Goal: Information Seeking & Learning: Find specific fact

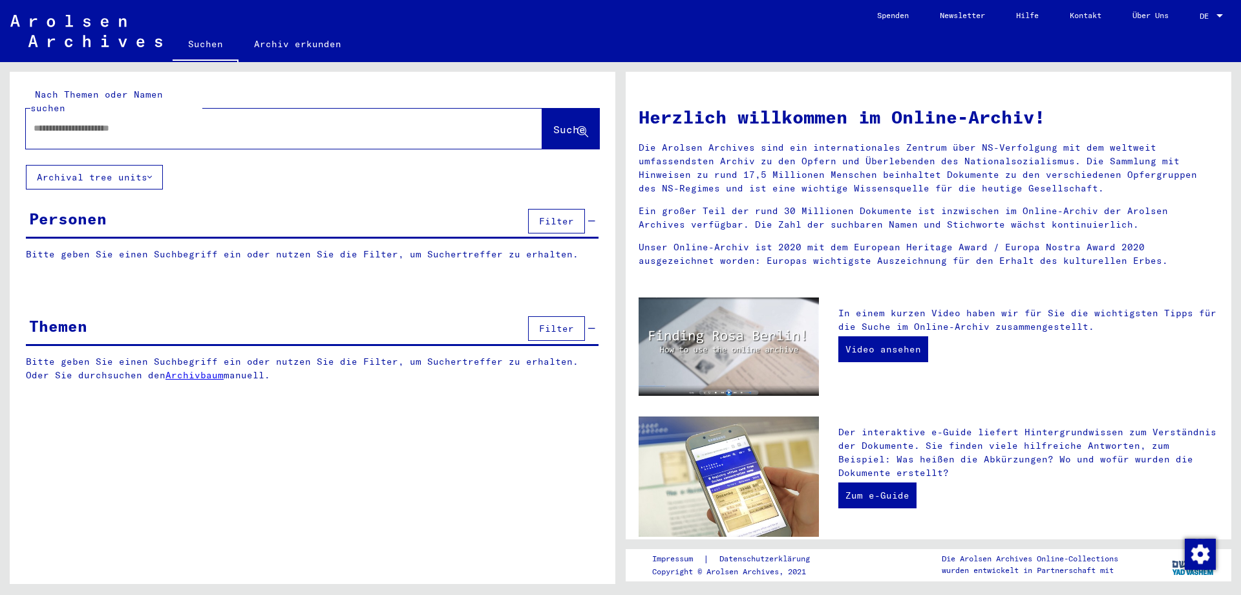
click at [72, 121] on input "text" at bounding box center [269, 128] width 470 height 14
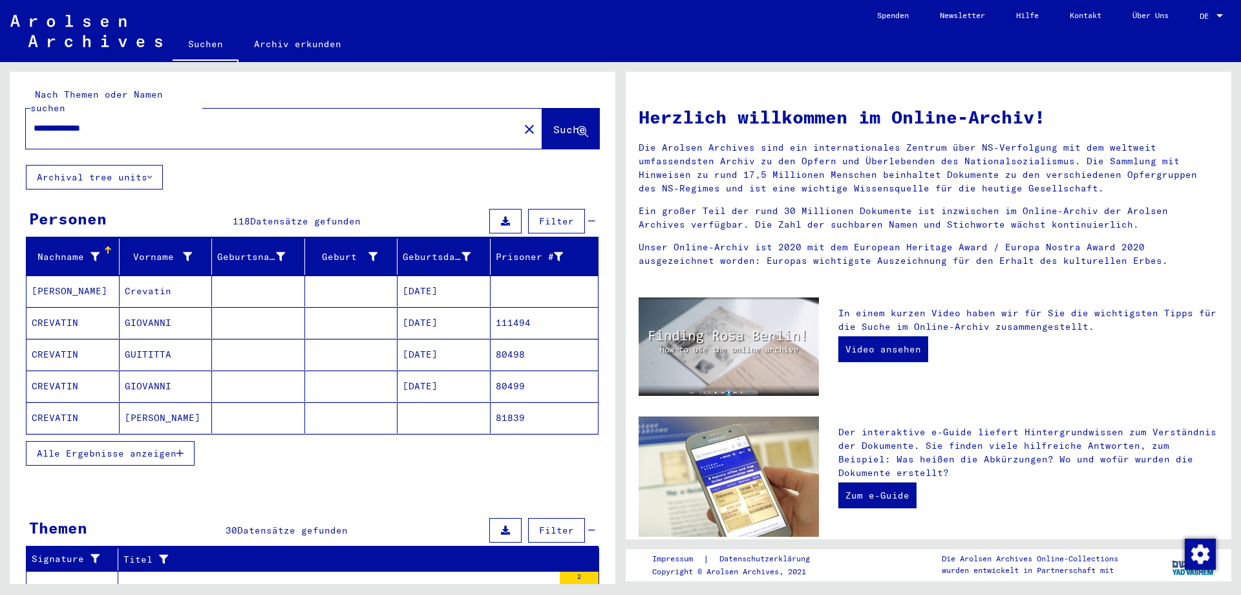
type input "**********"
click at [53, 275] on mat-cell "CREVATIN" at bounding box center [72, 290] width 93 height 31
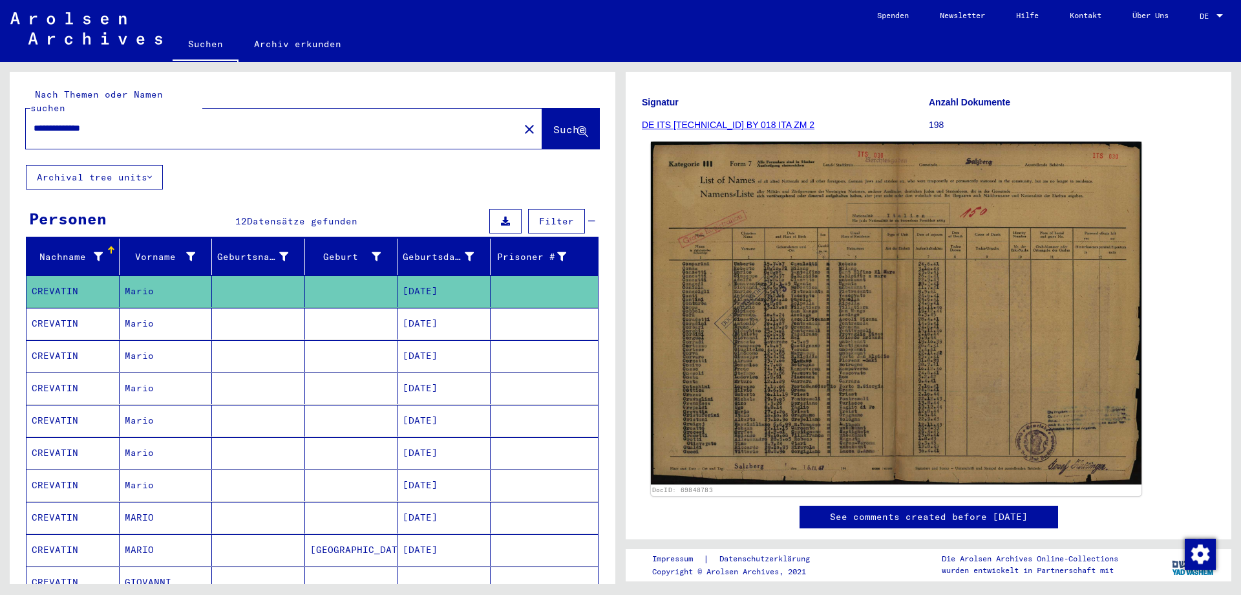
scroll to position [136, 0]
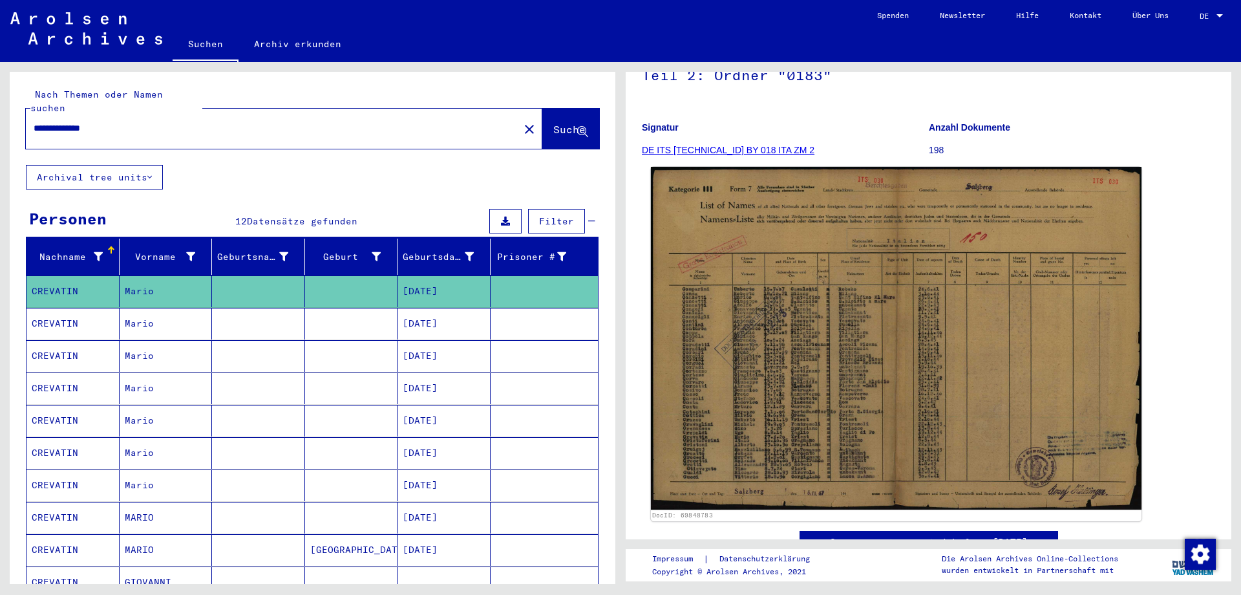
click at [797, 397] on img at bounding box center [896, 338] width 491 height 343
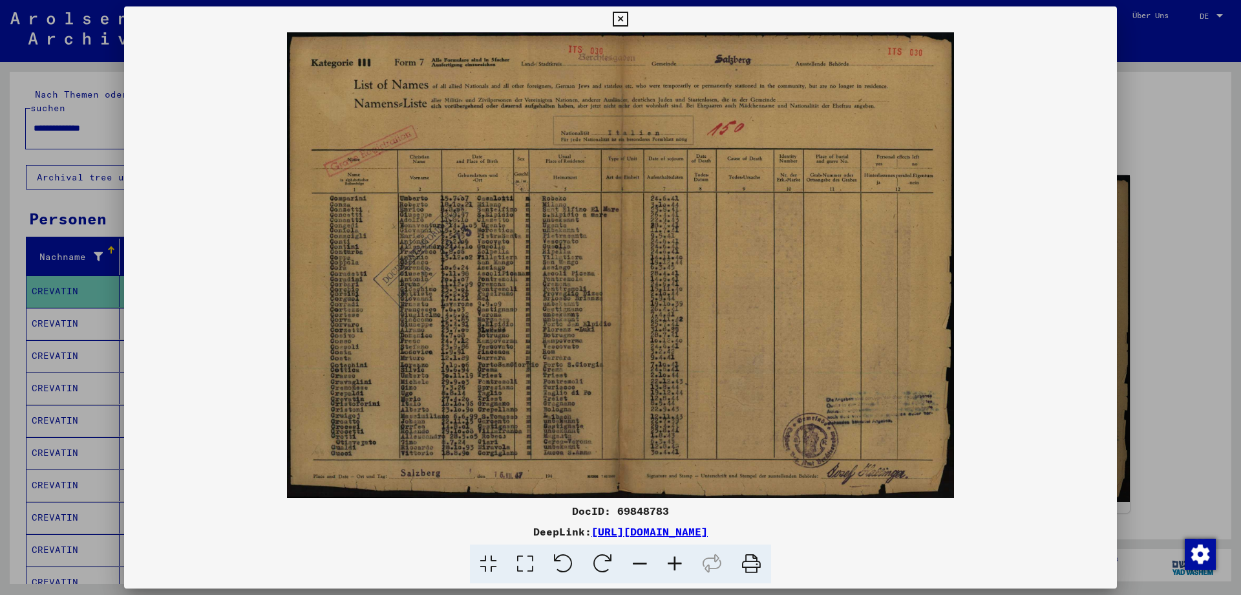
click at [628, 12] on icon at bounding box center [620, 20] width 15 height 16
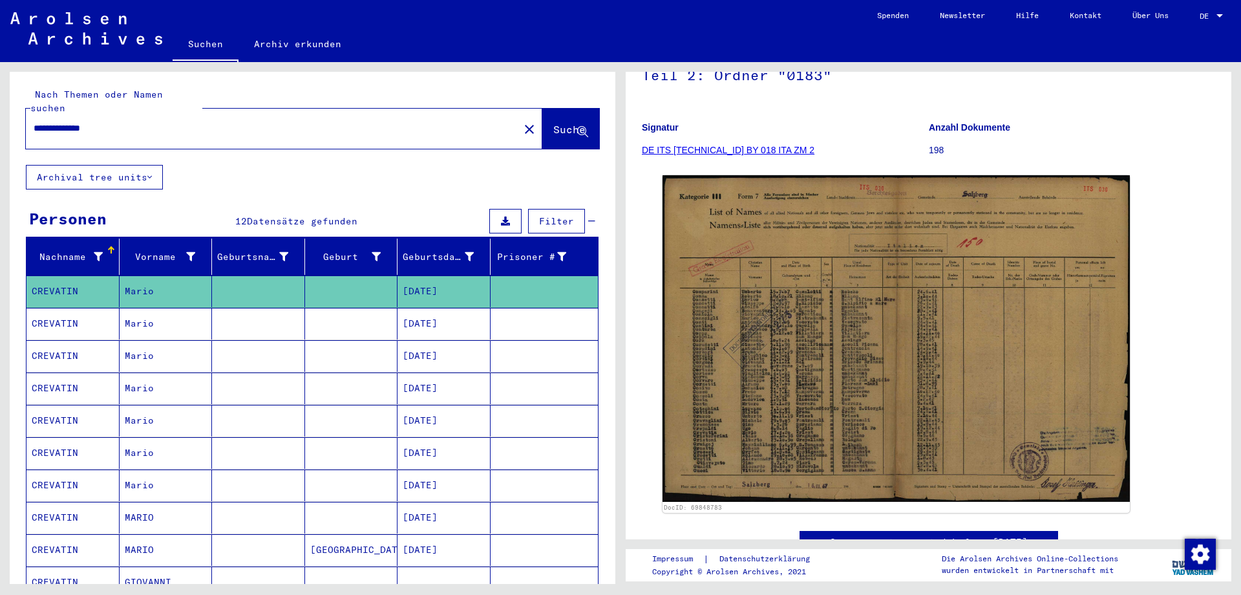
click at [60, 309] on mat-cell "CREVATIN" at bounding box center [72, 324] width 93 height 32
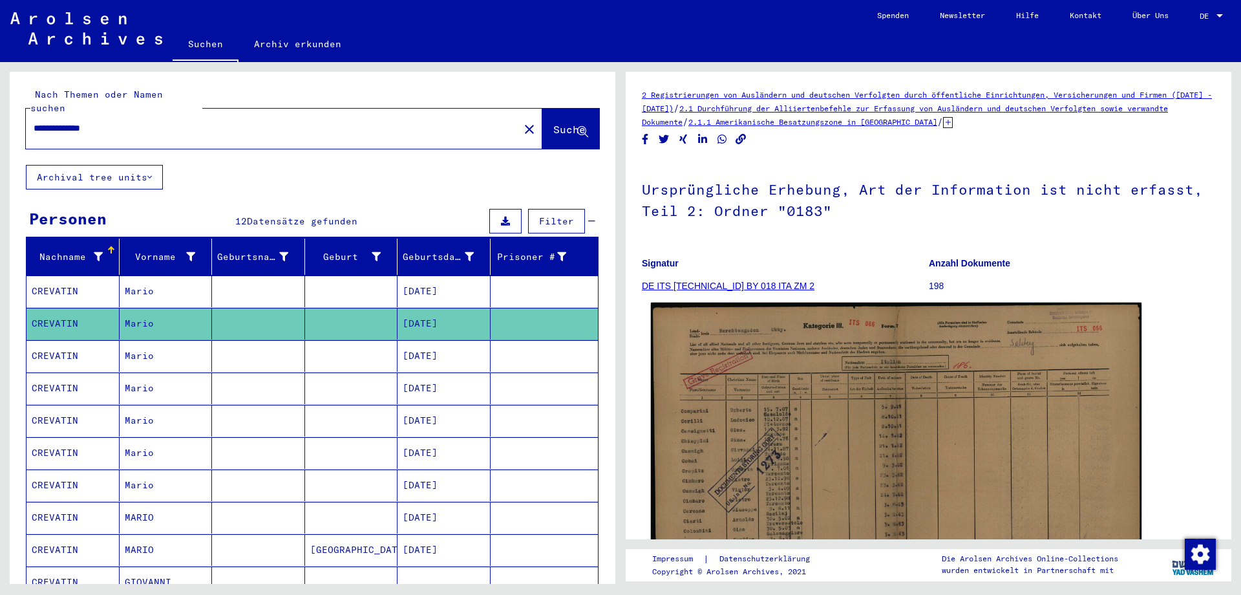
click at [1037, 363] on img at bounding box center [896, 476] width 491 height 348
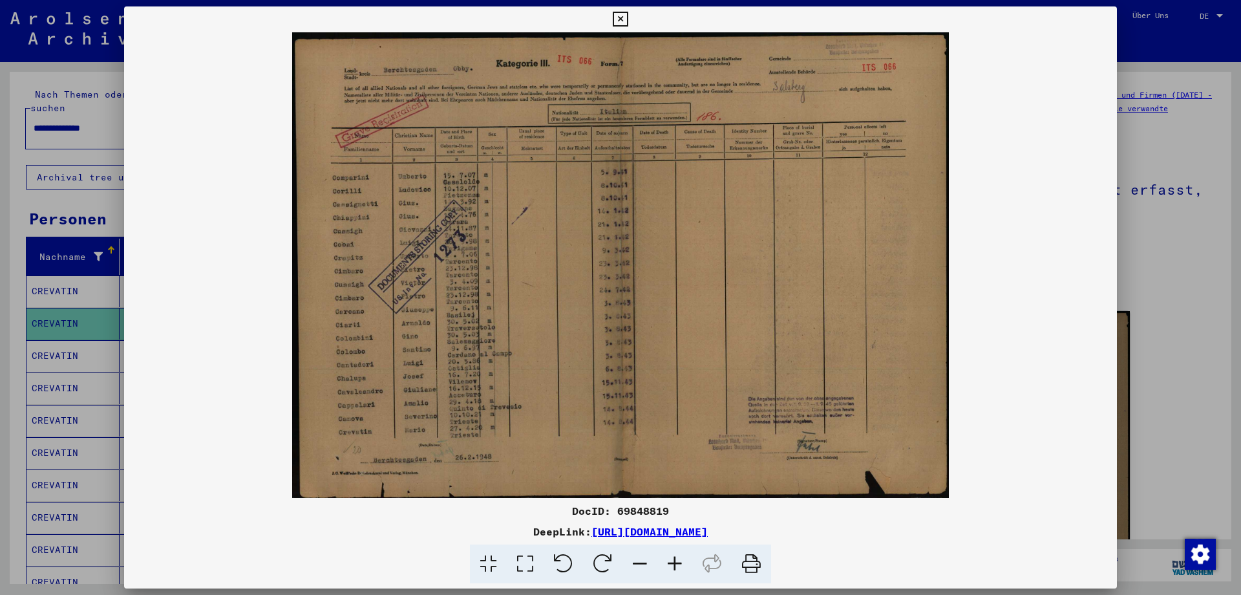
click at [675, 556] on icon at bounding box center [674, 563] width 35 height 39
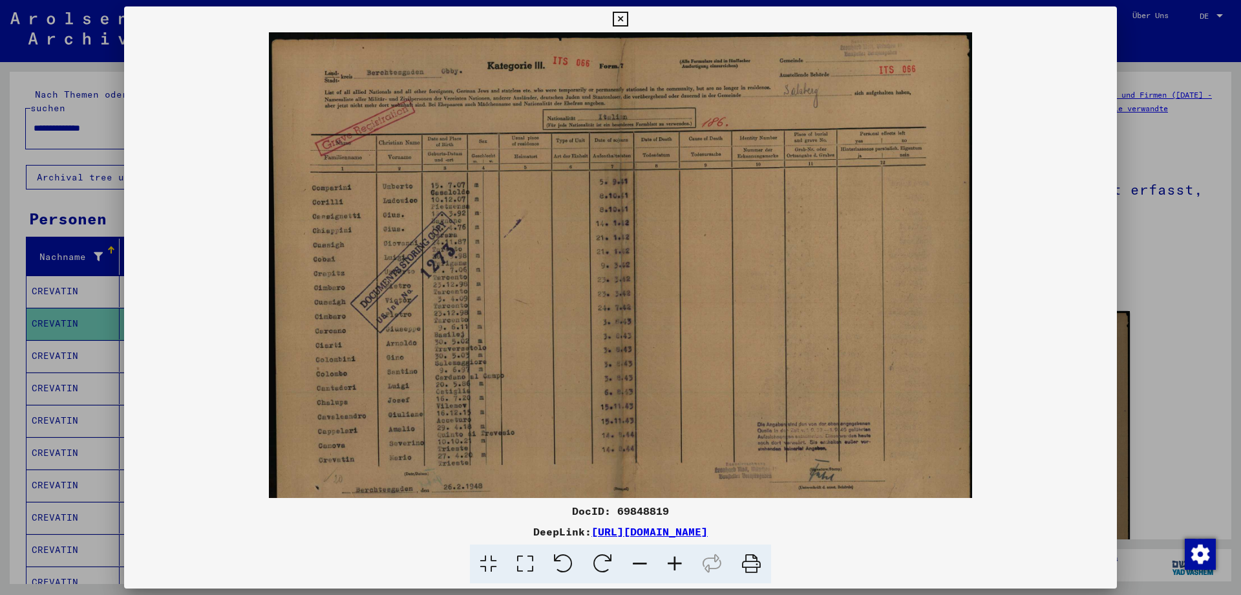
click at [675, 556] on icon at bounding box center [674, 563] width 35 height 39
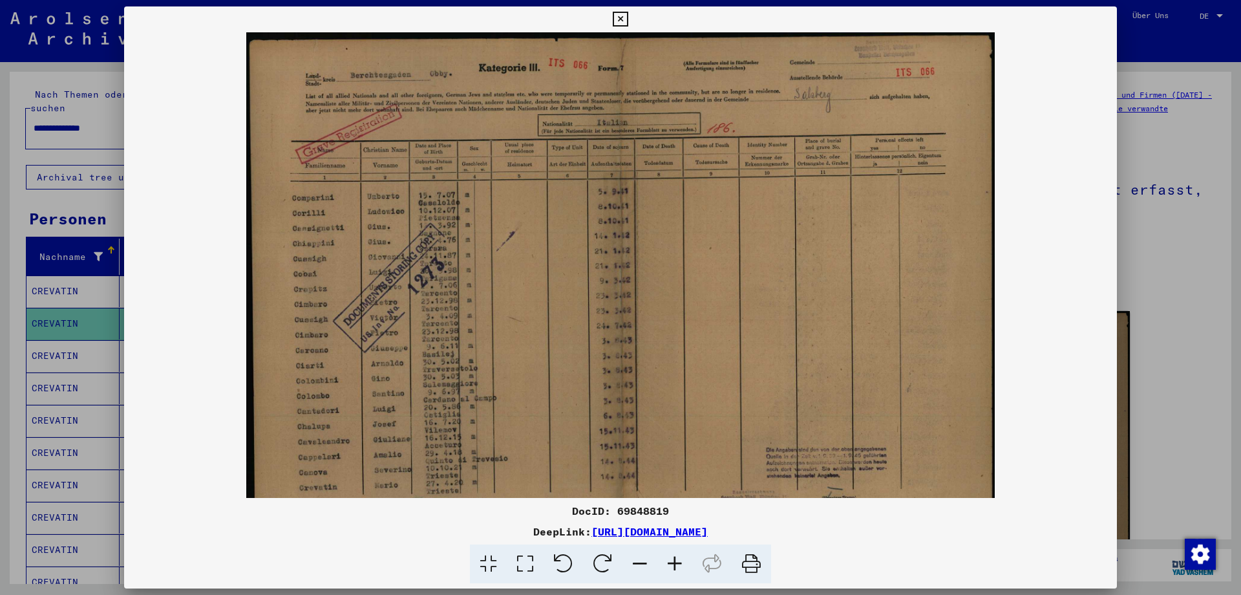
click at [675, 556] on icon at bounding box center [674, 563] width 35 height 39
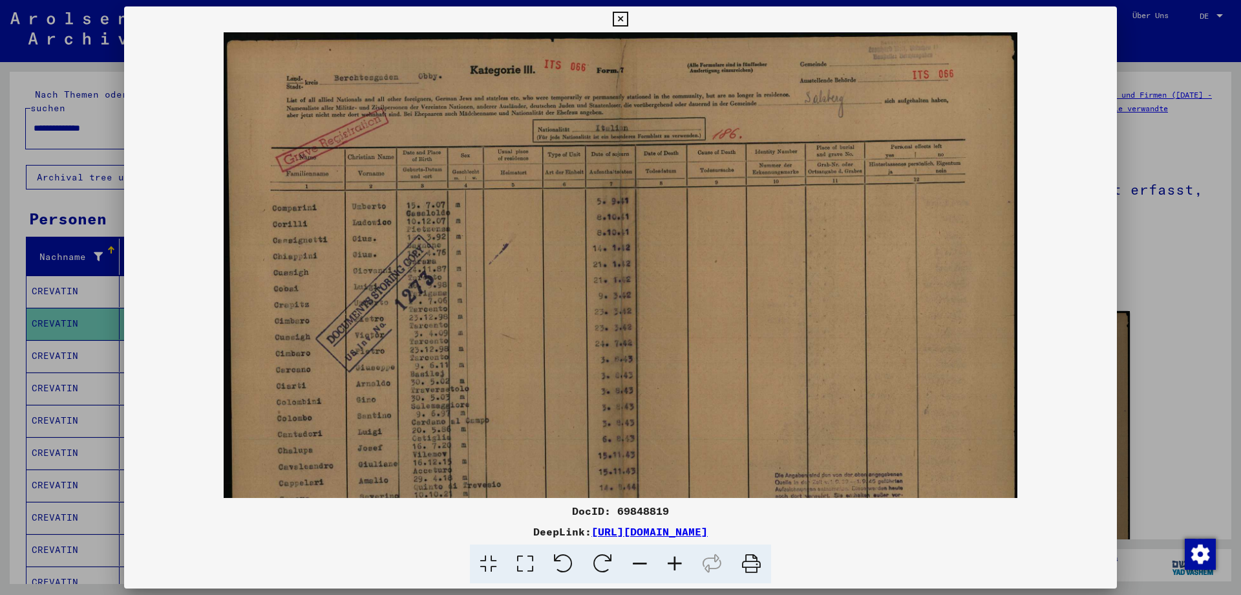
click at [675, 556] on icon at bounding box center [674, 563] width 35 height 39
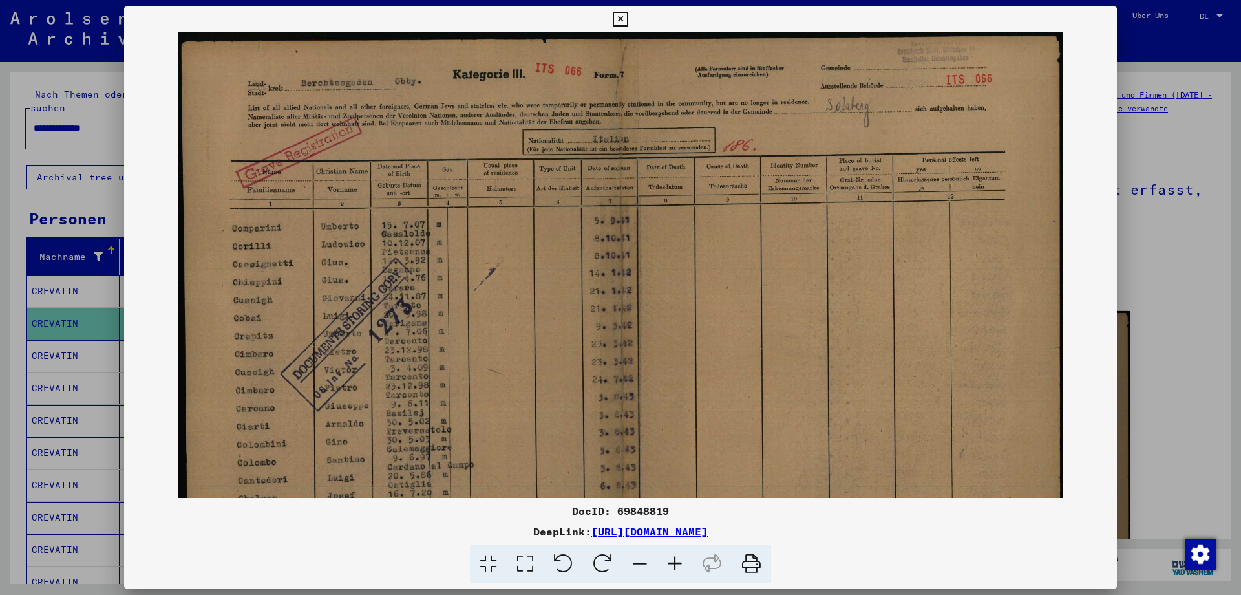
click at [675, 556] on icon at bounding box center [674, 563] width 35 height 39
click at [675, 555] on icon at bounding box center [674, 563] width 35 height 39
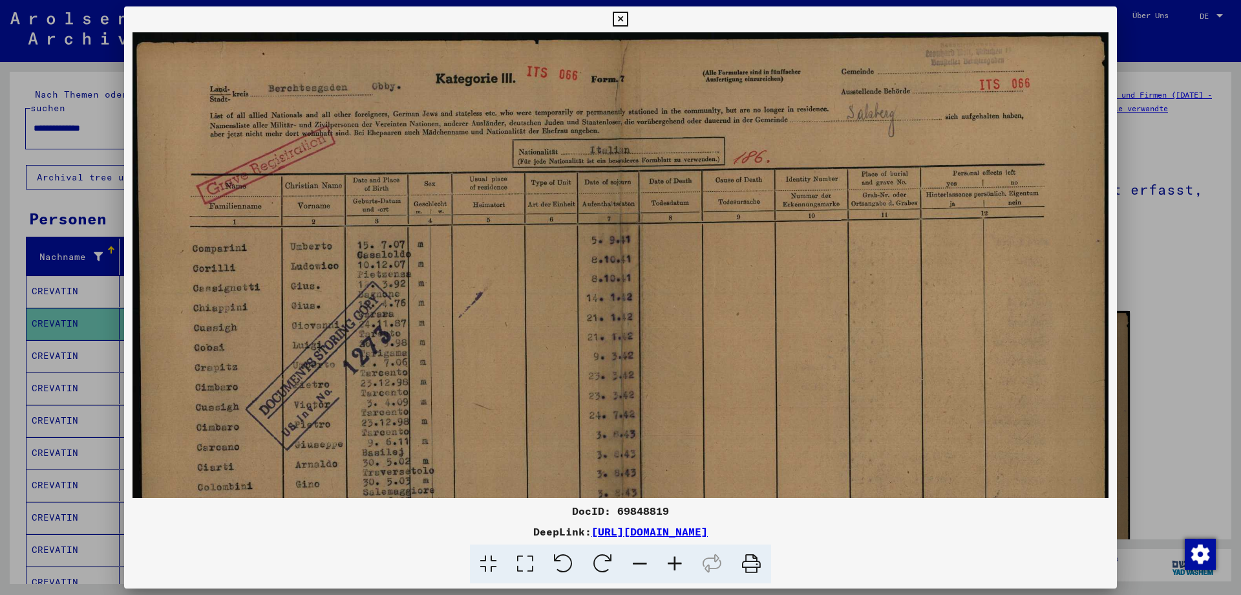
click at [675, 555] on icon at bounding box center [674, 563] width 35 height 39
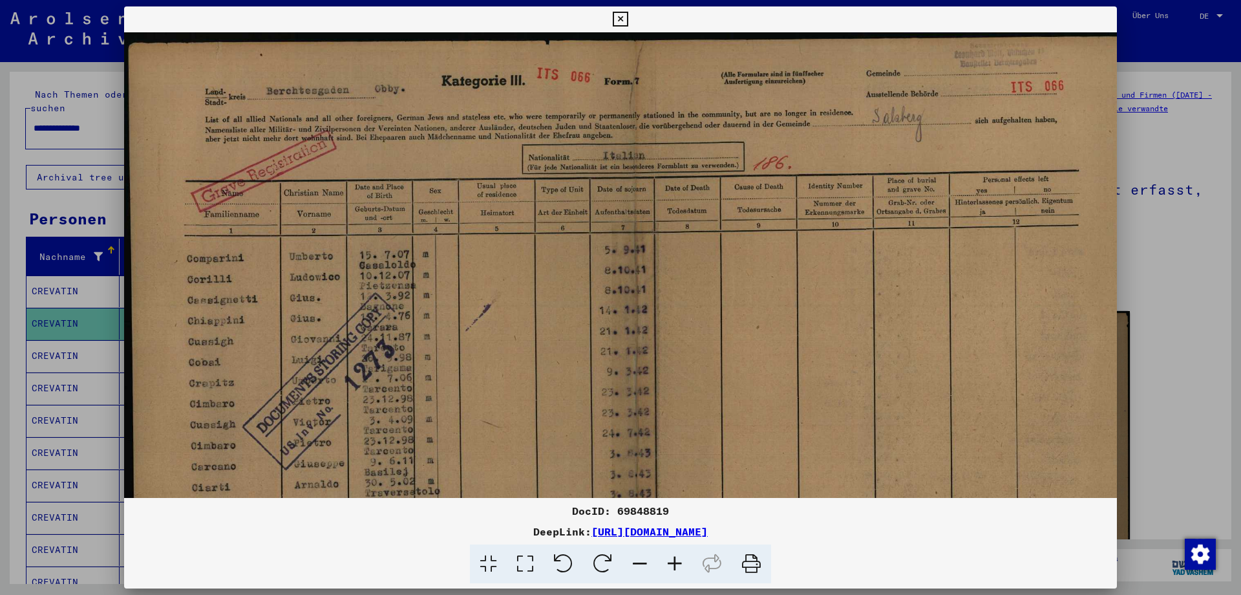
click at [675, 555] on icon at bounding box center [674, 563] width 35 height 39
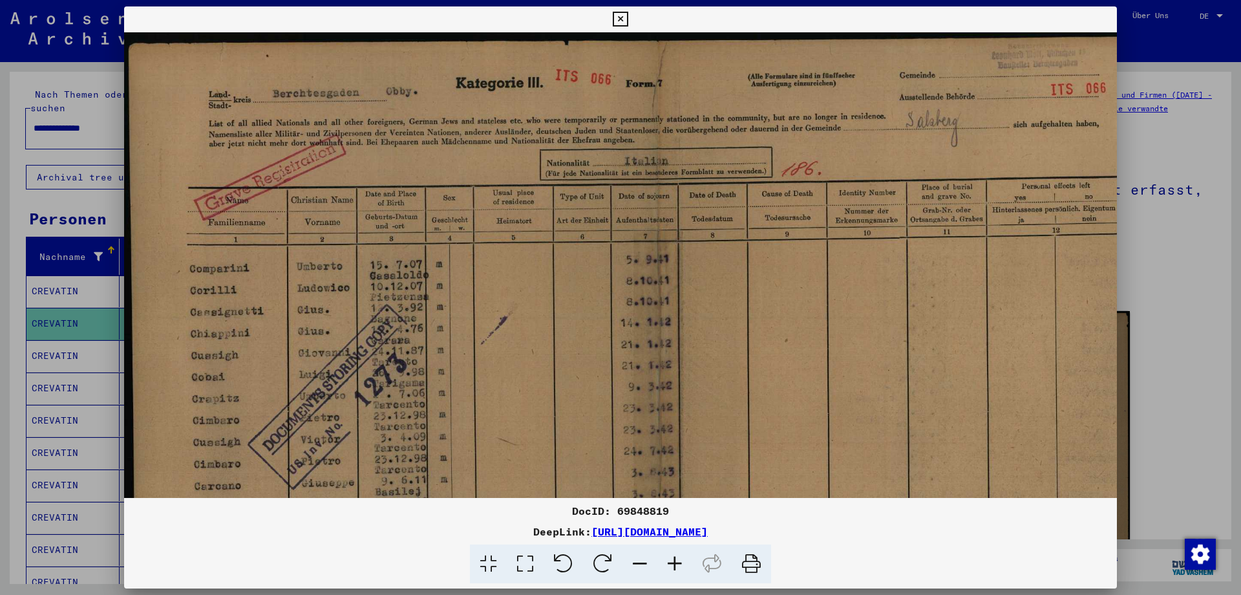
click at [676, 555] on icon at bounding box center [674, 563] width 35 height 39
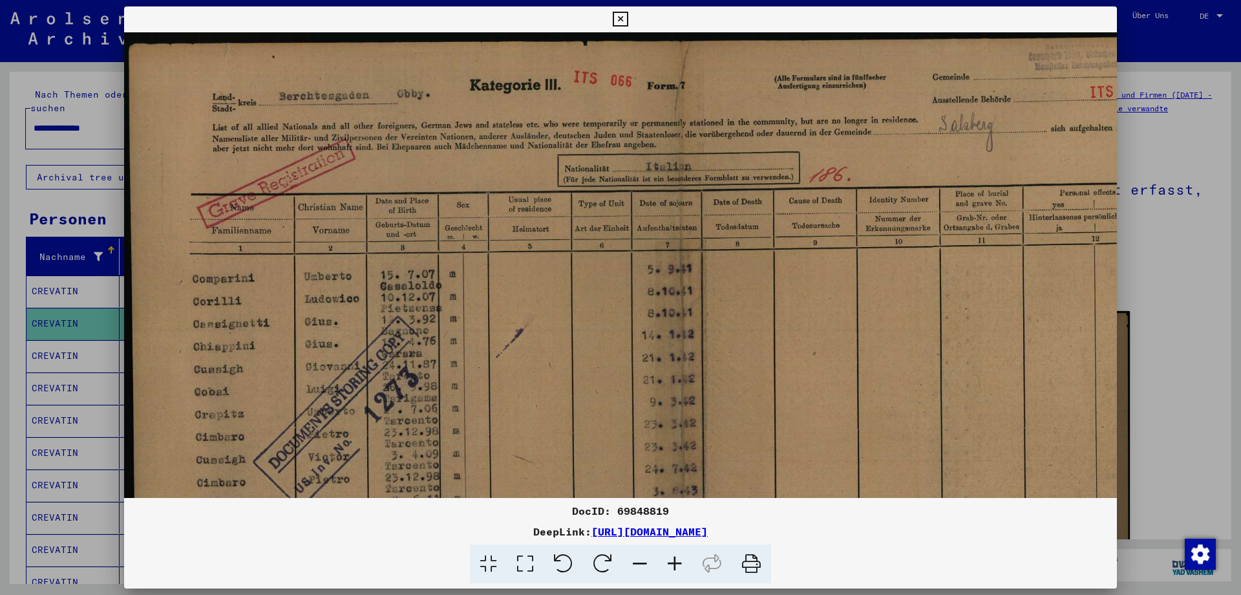
click at [676, 554] on icon at bounding box center [674, 563] width 35 height 39
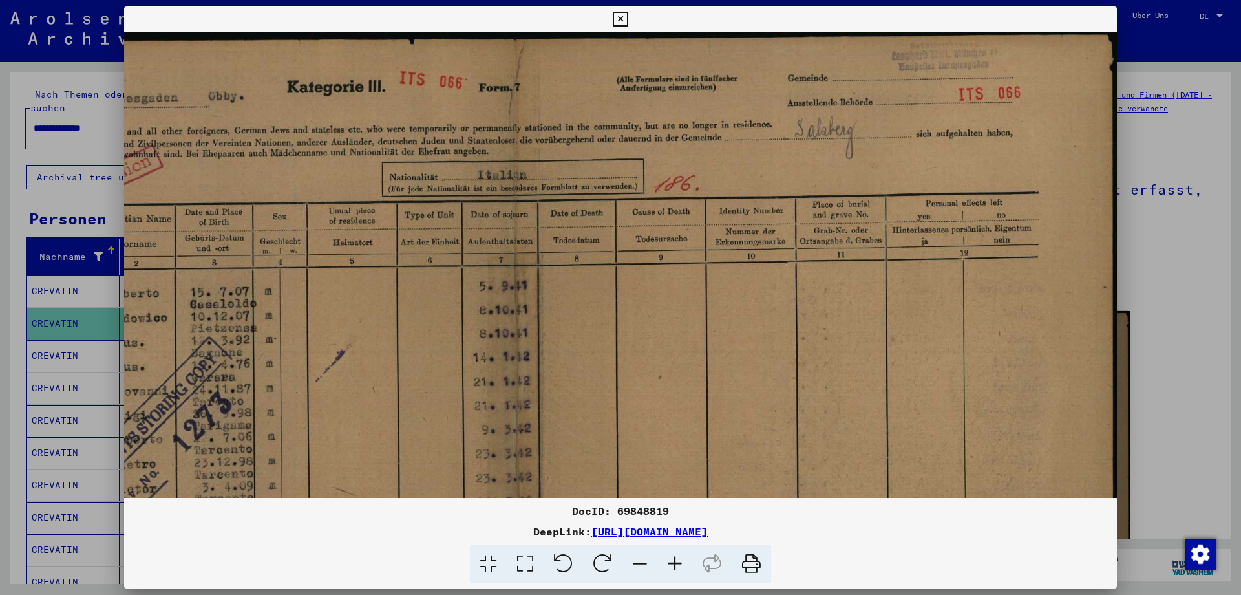
scroll to position [4, 211]
drag, startPoint x: 909, startPoint y: 280, endPoint x: 645, endPoint y: 311, distance: 265.5
click at [623, 387] on img at bounding box center [515, 454] width 1205 height 853
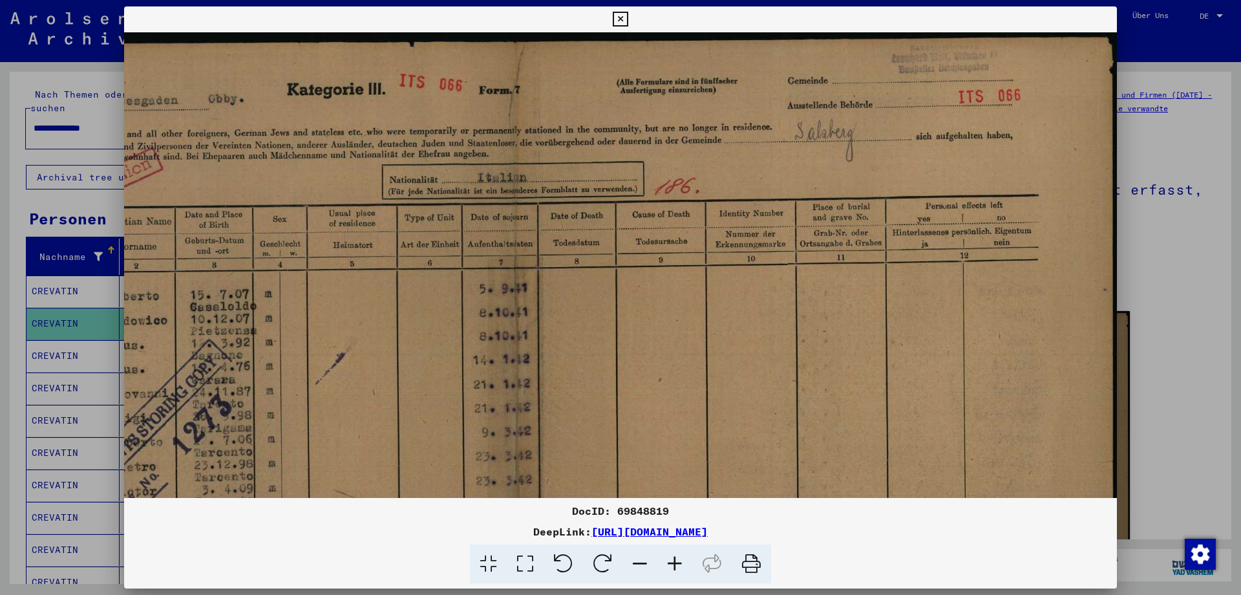
drag, startPoint x: 900, startPoint y: 142, endPoint x: 879, endPoint y: 239, distance: 99.1
click at [879, 239] on img at bounding box center [515, 458] width 1205 height 853
click at [628, 15] on icon at bounding box center [620, 20] width 15 height 16
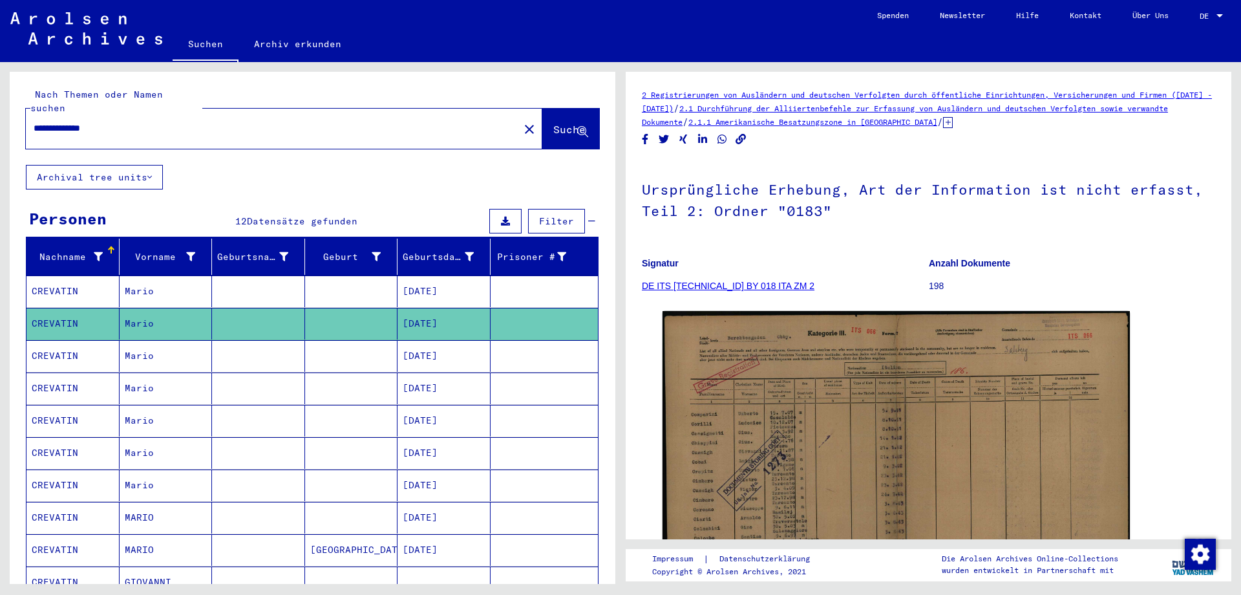
click at [48, 340] on mat-cell "CREVATIN" at bounding box center [72, 356] width 93 height 32
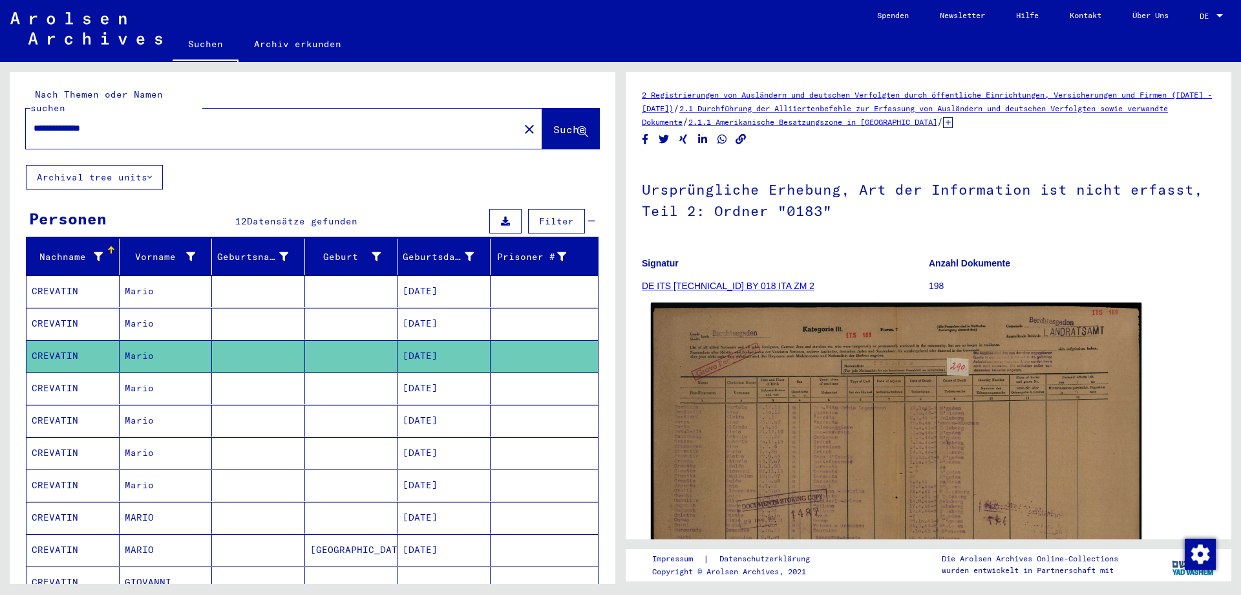
click at [867, 439] on img at bounding box center [896, 476] width 491 height 348
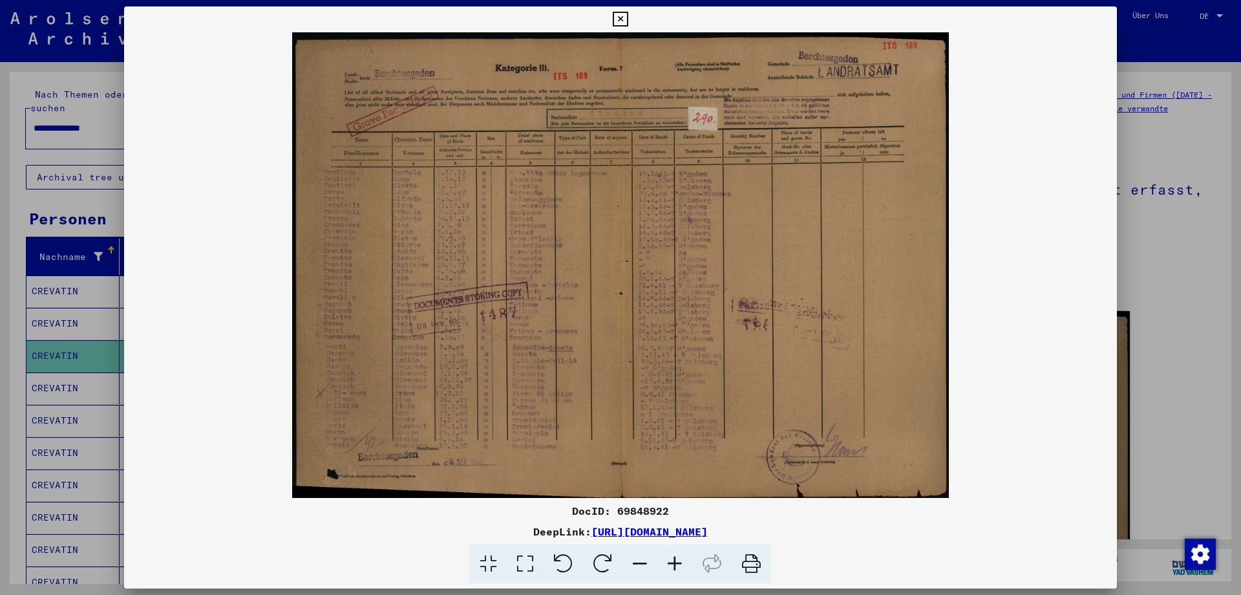
click at [673, 556] on icon at bounding box center [674, 563] width 35 height 39
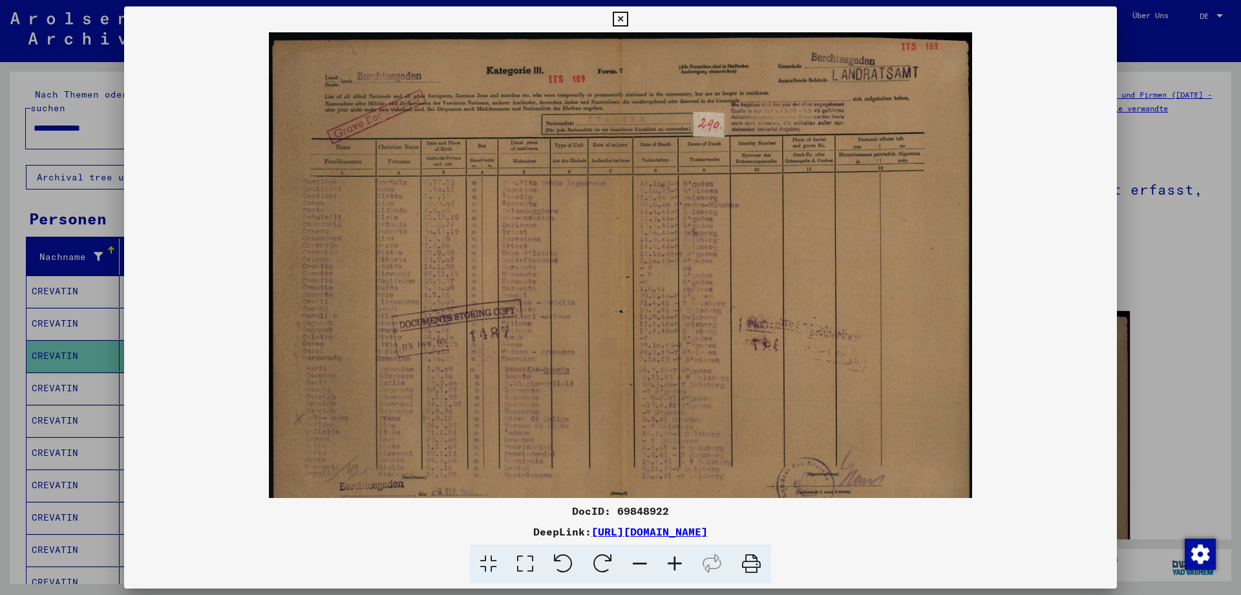
click at [673, 556] on icon at bounding box center [674, 563] width 35 height 39
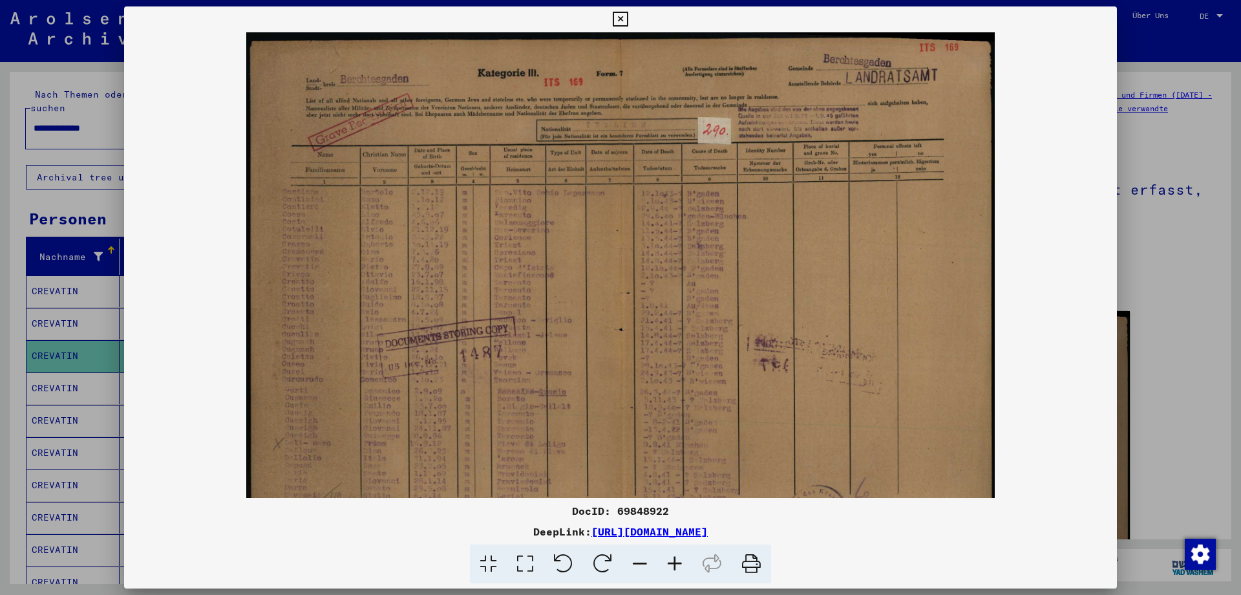
click at [673, 556] on icon at bounding box center [674, 563] width 35 height 39
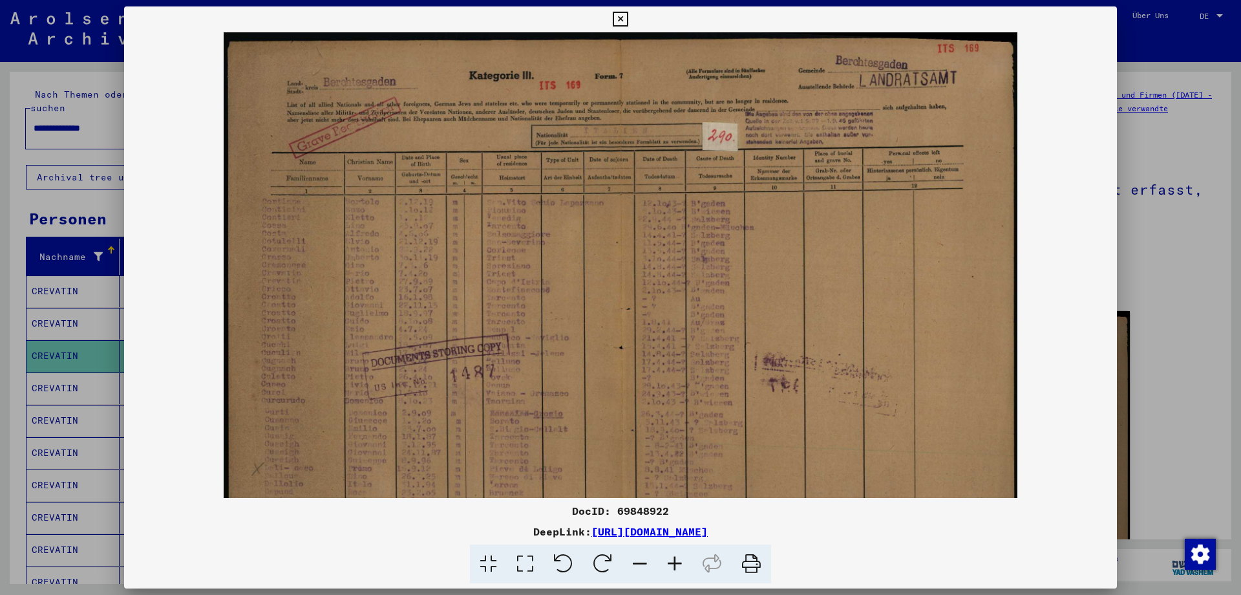
click at [628, 16] on icon at bounding box center [620, 20] width 15 height 16
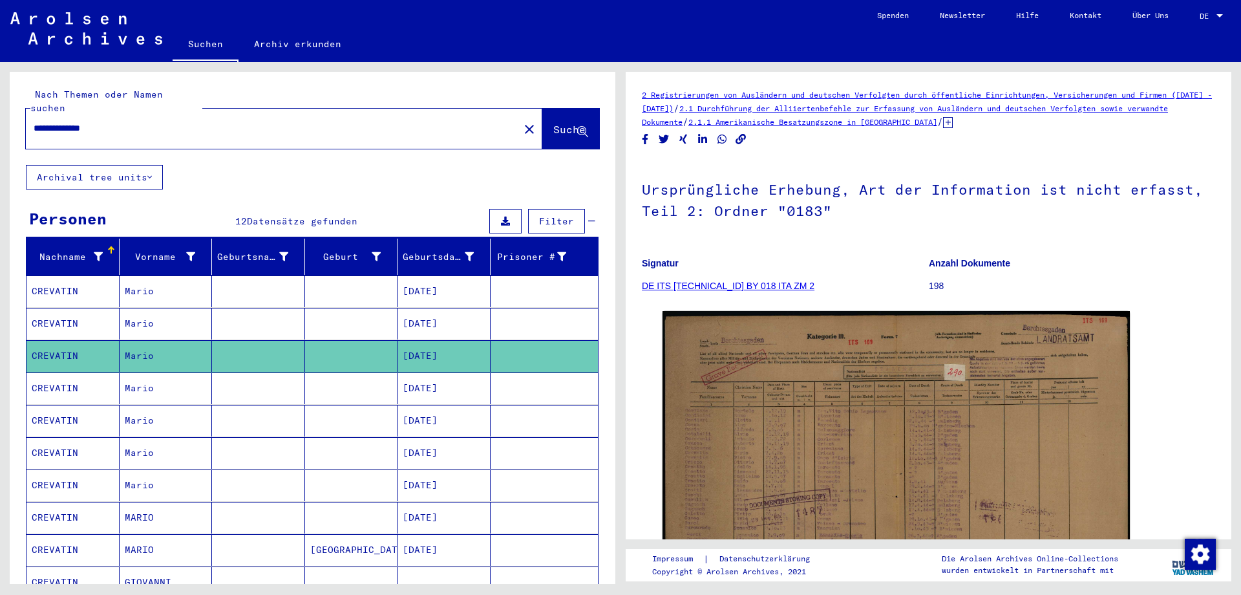
click at [61, 375] on mat-cell "CREVATIN" at bounding box center [72, 388] width 93 height 32
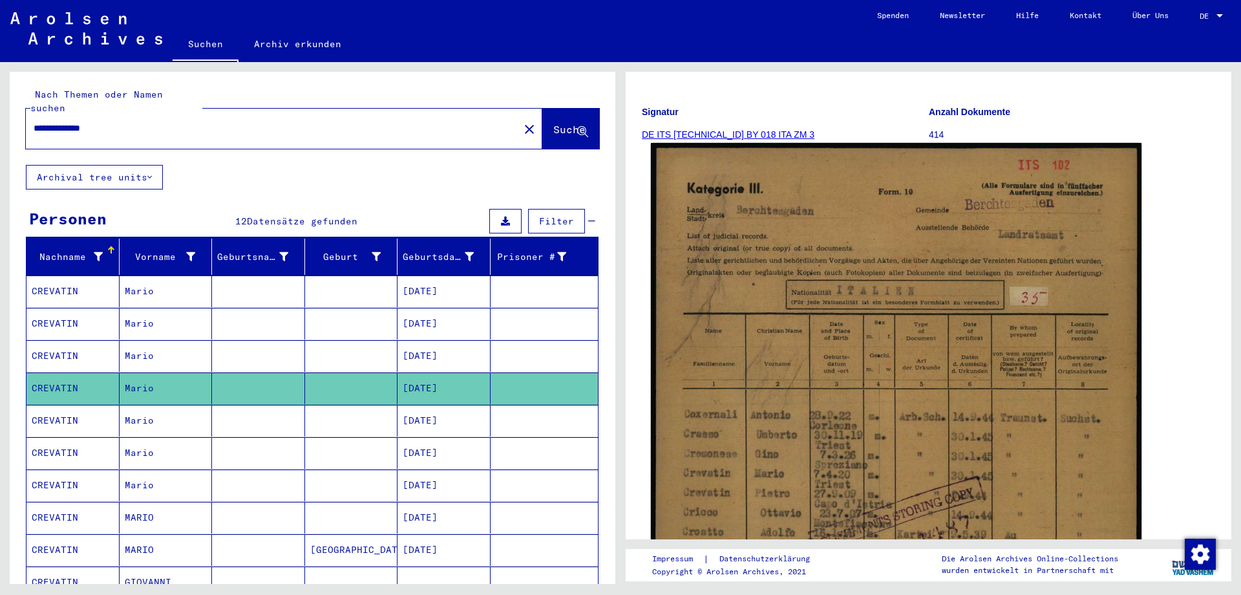
scroll to position [204, 0]
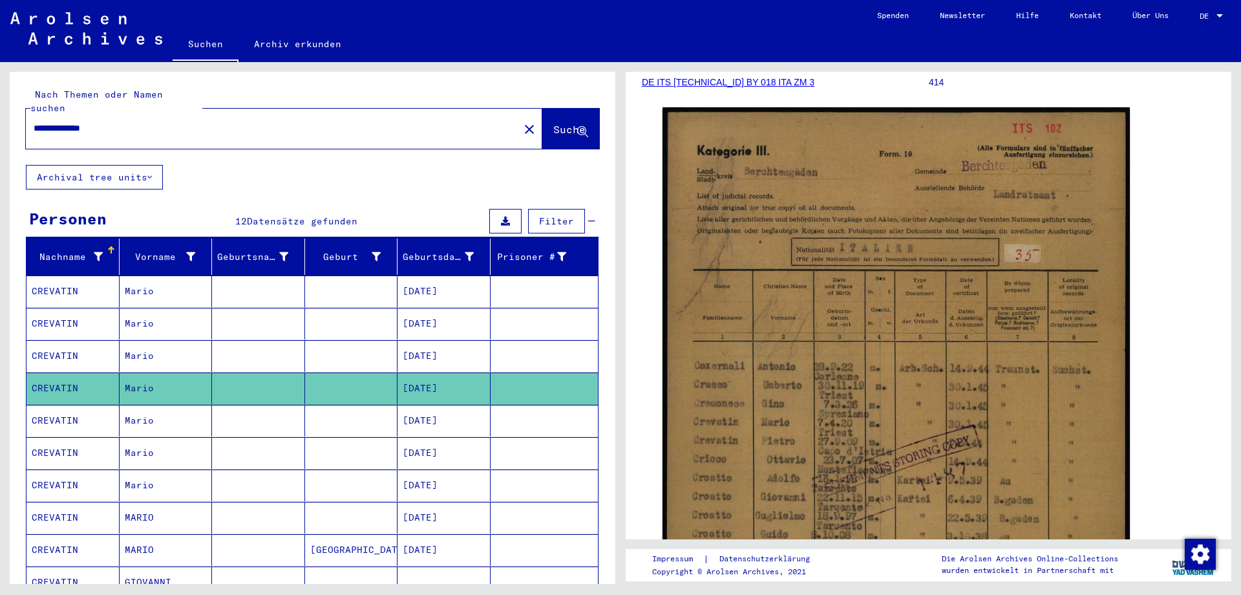
click at [49, 405] on mat-cell "CREVATIN" at bounding box center [72, 421] width 93 height 32
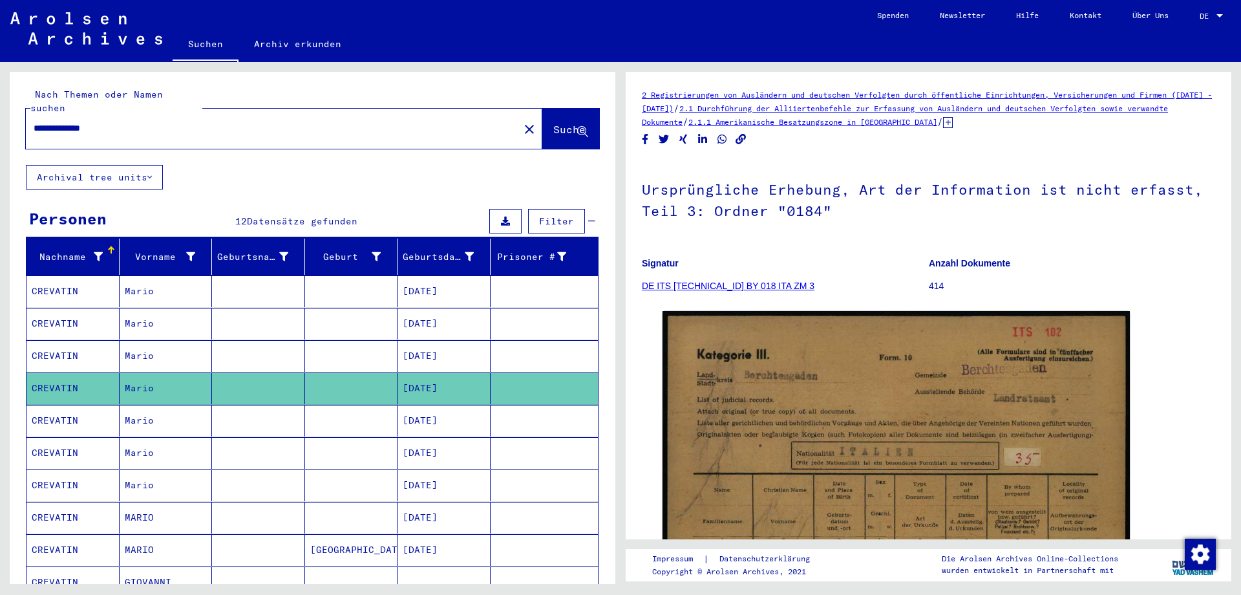
click at [49, 405] on mat-cell "CREVATIN" at bounding box center [72, 421] width 93 height 32
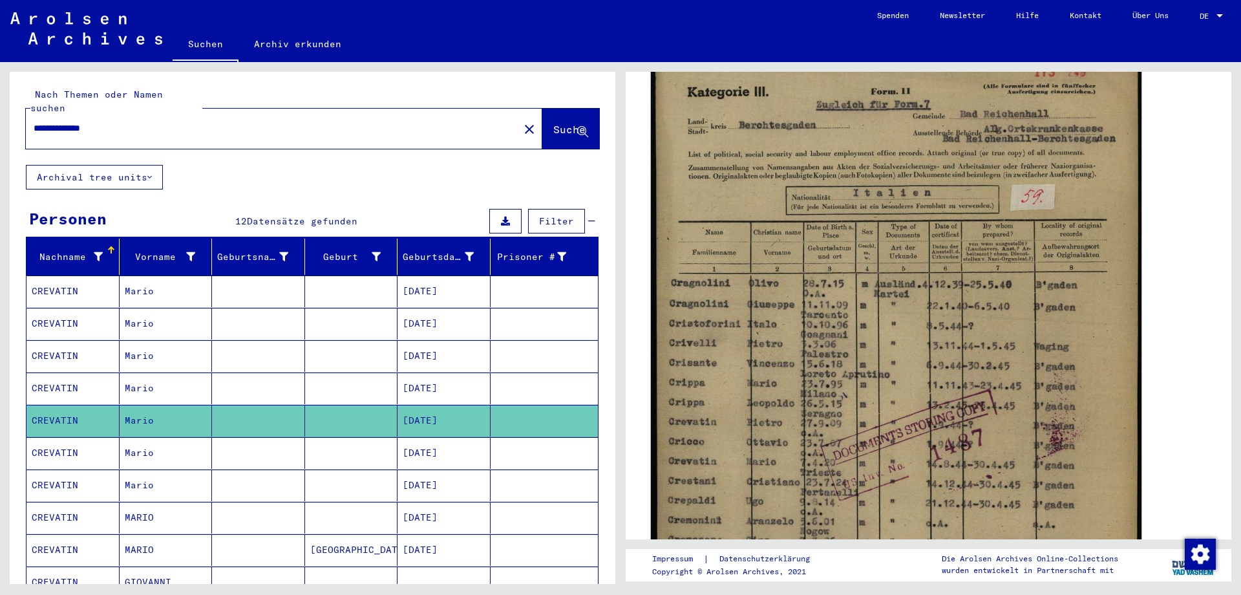
scroll to position [271, 0]
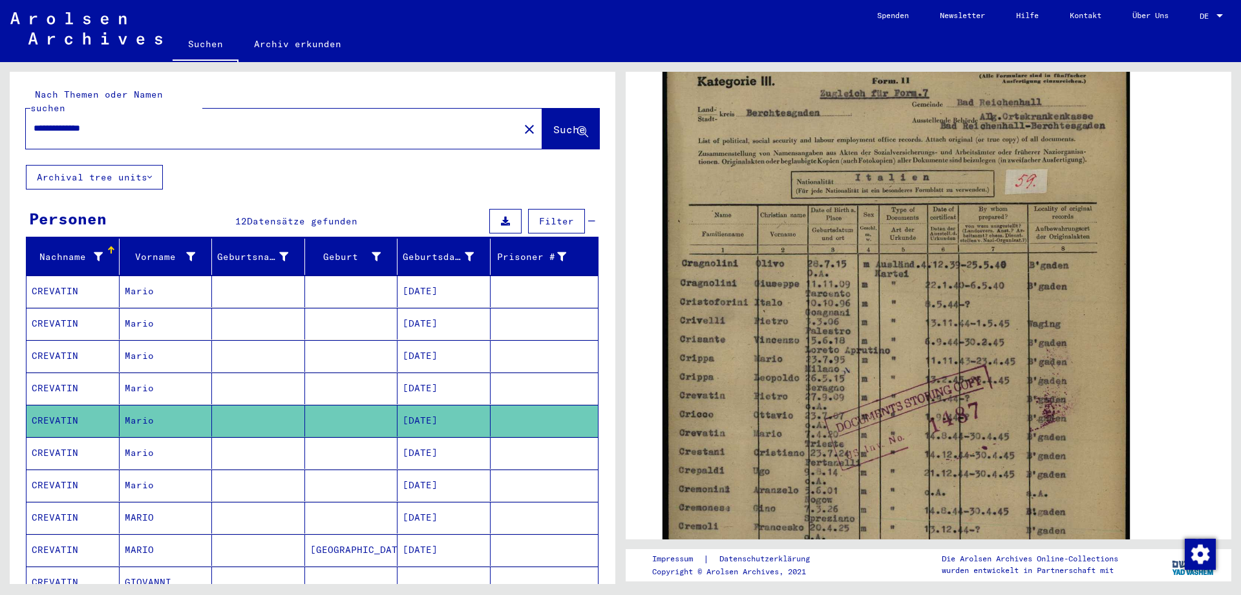
click at [43, 441] on mat-cell "CREVATIN" at bounding box center [72, 453] width 93 height 32
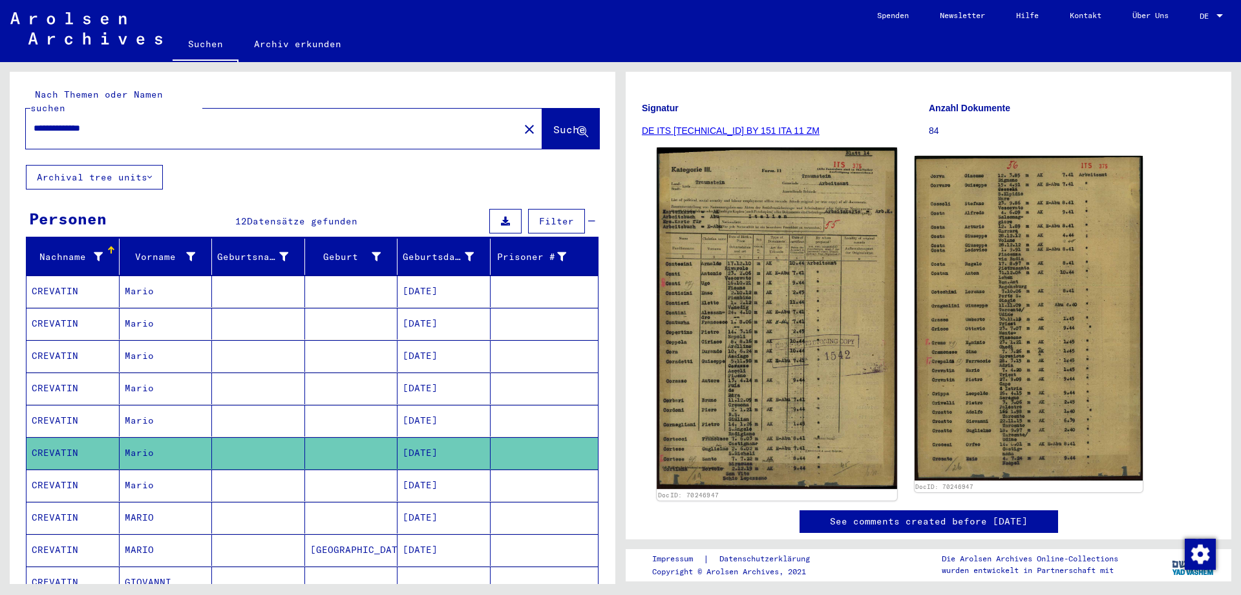
scroll to position [136, 0]
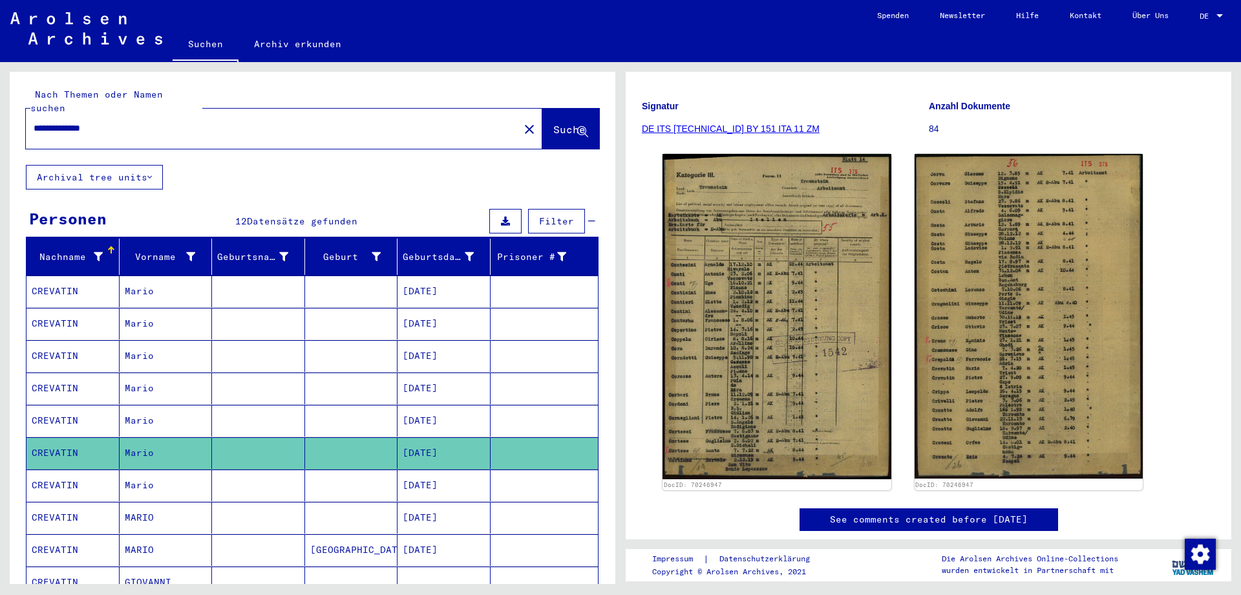
click at [50, 470] on mat-cell "CREVATIN" at bounding box center [72, 485] width 93 height 32
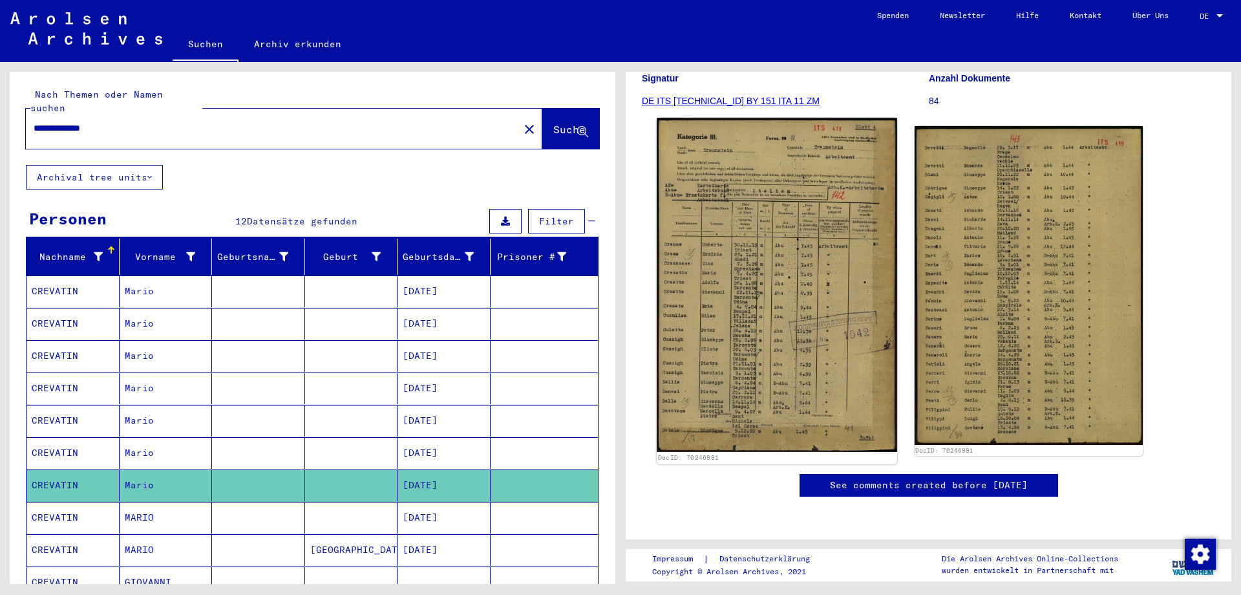
scroll to position [204, 0]
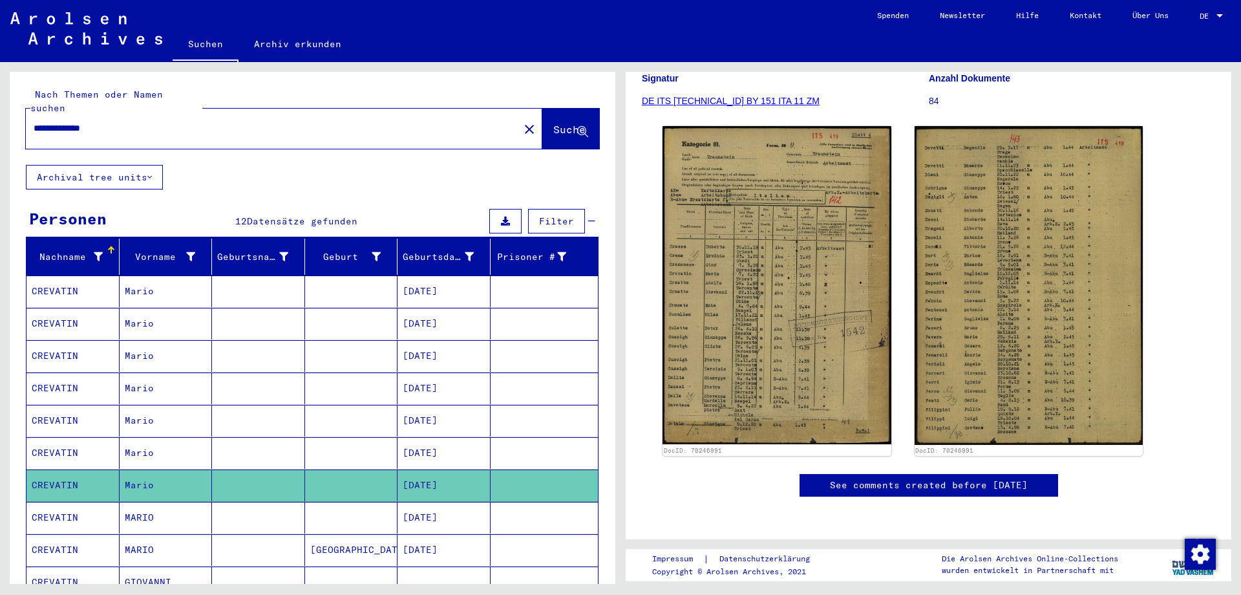
click at [61, 501] on mat-cell "CREVATIN" at bounding box center [72, 517] width 93 height 32
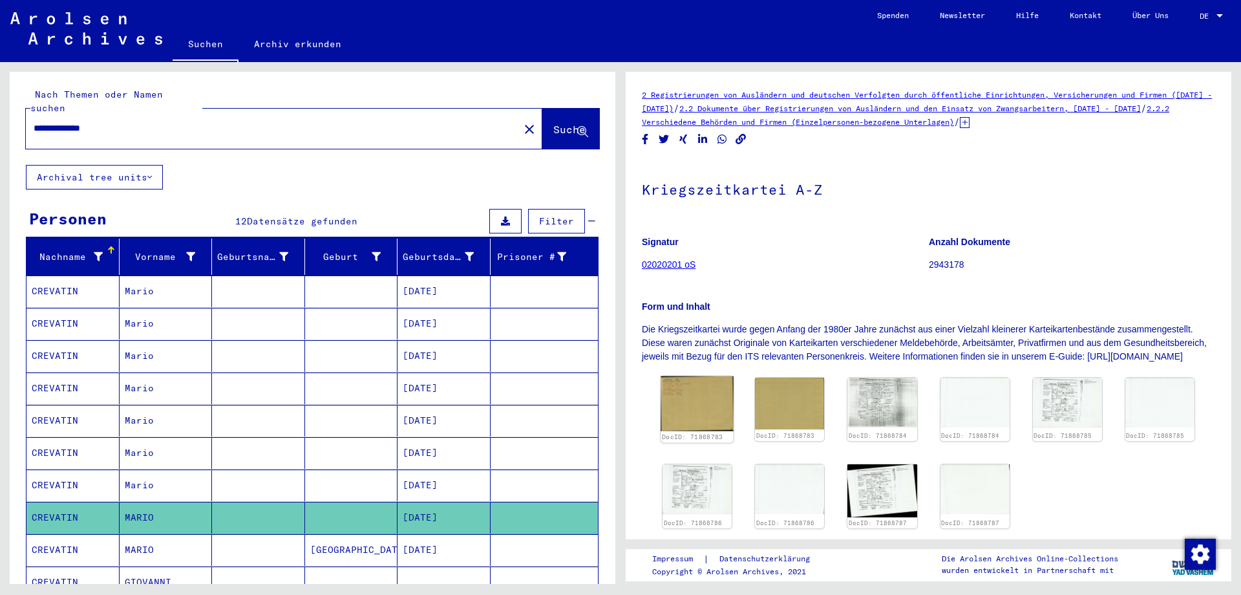
click at [702, 414] on img at bounding box center [696, 403] width 73 height 55
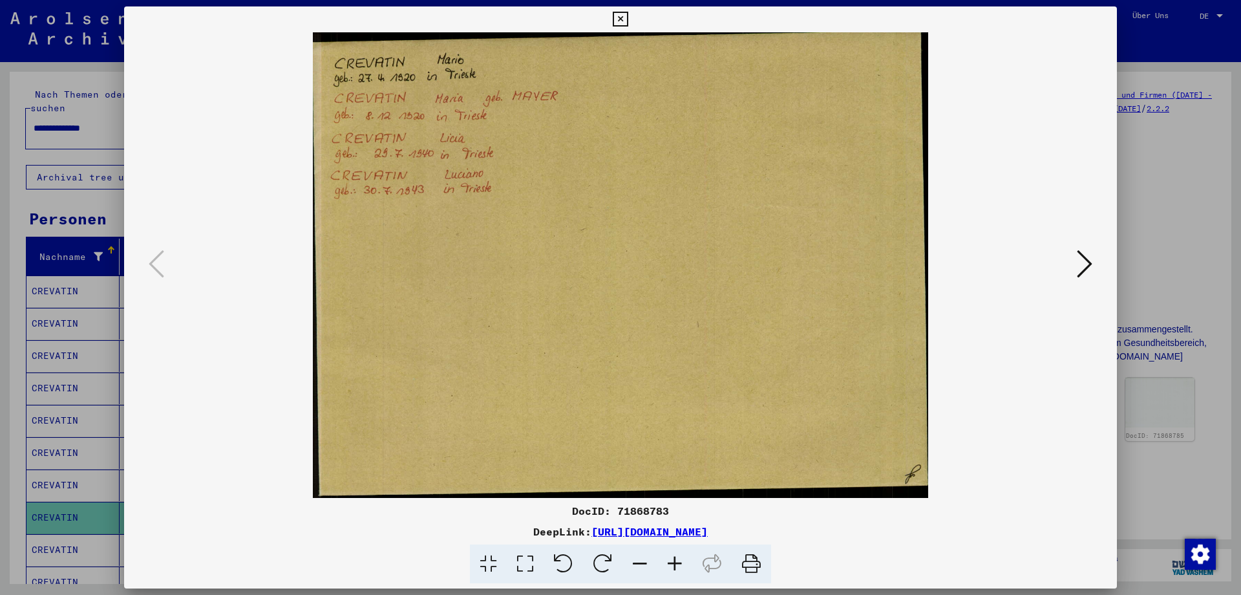
click at [1087, 262] on icon at bounding box center [1085, 263] width 16 height 31
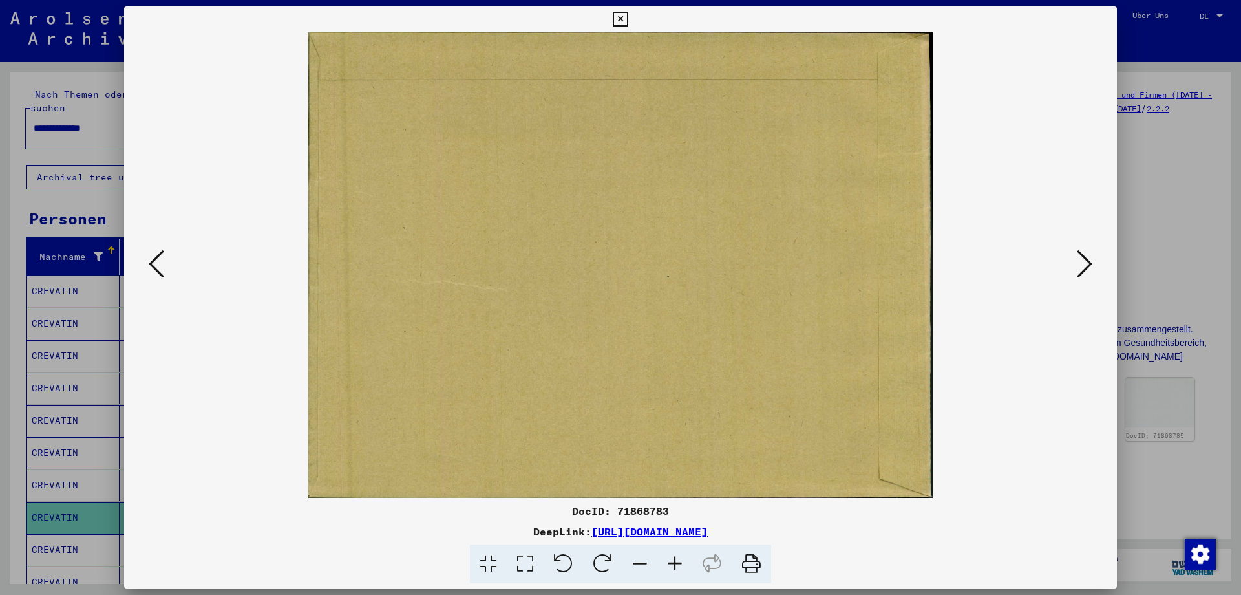
click at [1087, 262] on icon at bounding box center [1085, 263] width 16 height 31
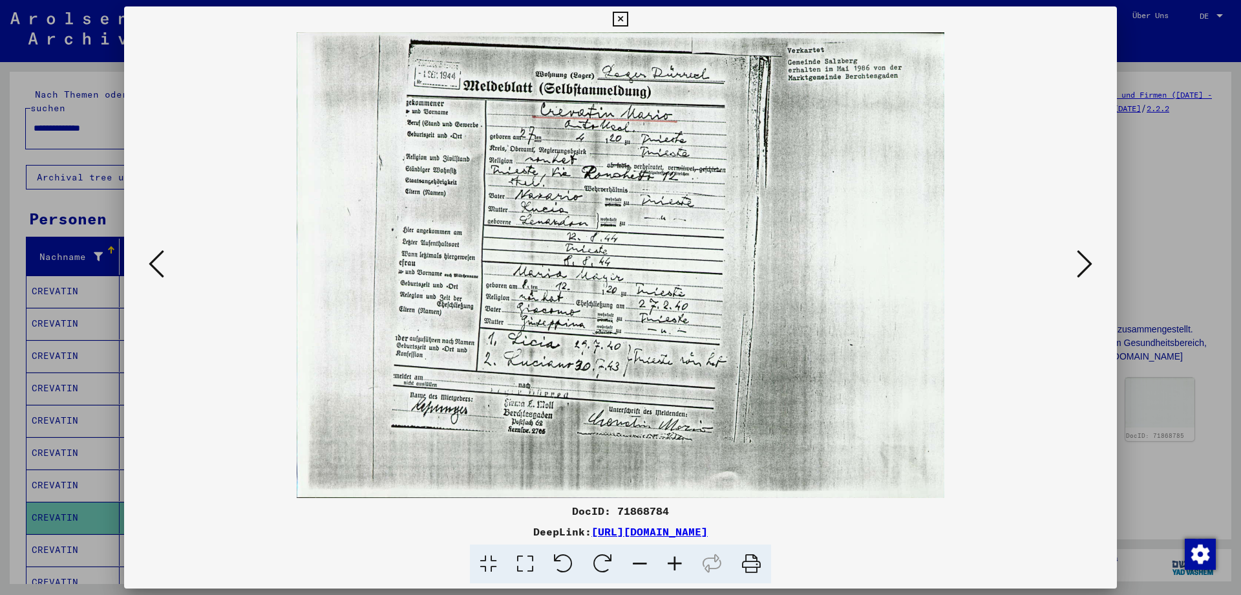
click at [1084, 260] on icon at bounding box center [1085, 263] width 16 height 31
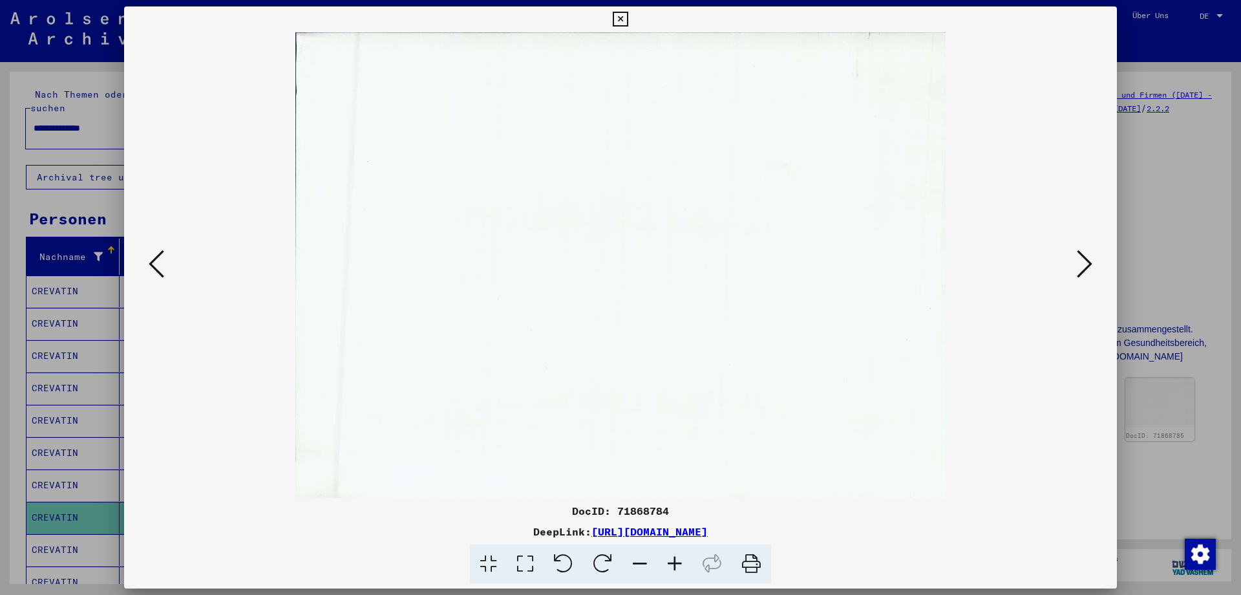
click at [1084, 260] on icon at bounding box center [1085, 263] width 16 height 31
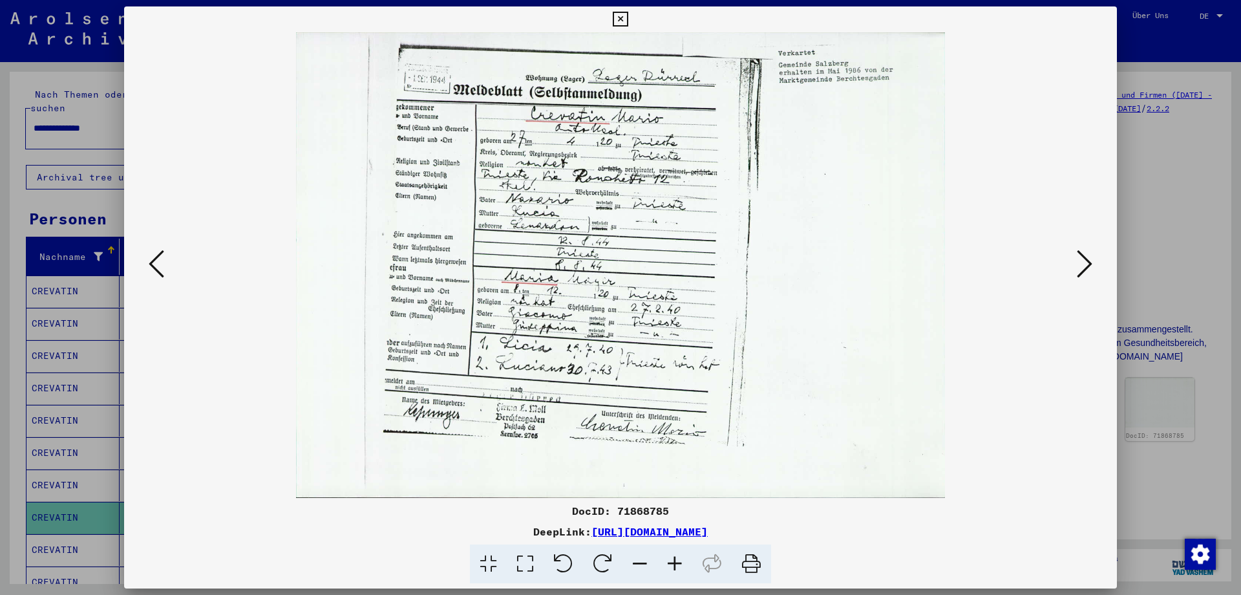
click at [1084, 260] on icon at bounding box center [1085, 263] width 16 height 31
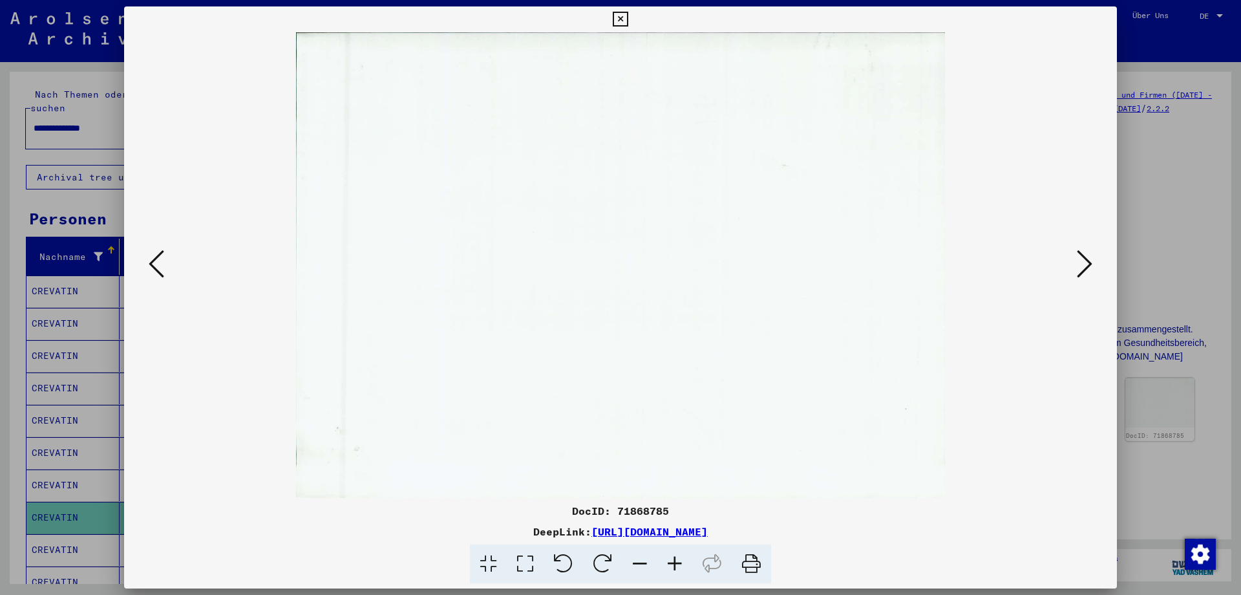
click at [1084, 260] on icon at bounding box center [1085, 263] width 16 height 31
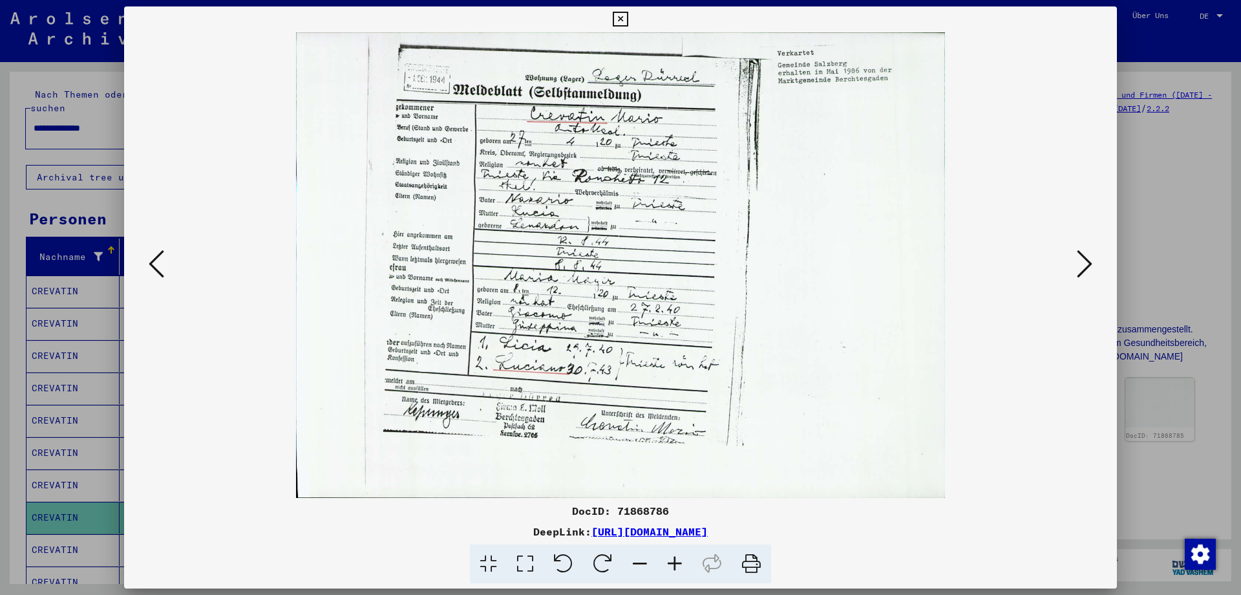
click at [1084, 260] on icon at bounding box center [1085, 263] width 16 height 31
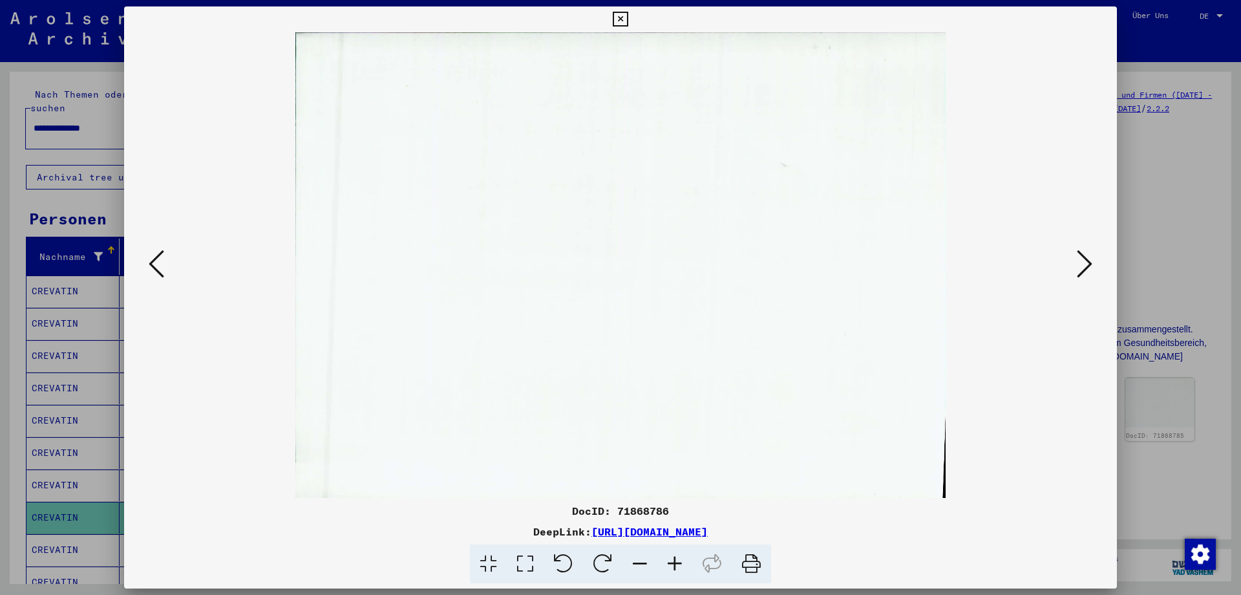
click at [1084, 260] on icon at bounding box center [1085, 263] width 16 height 31
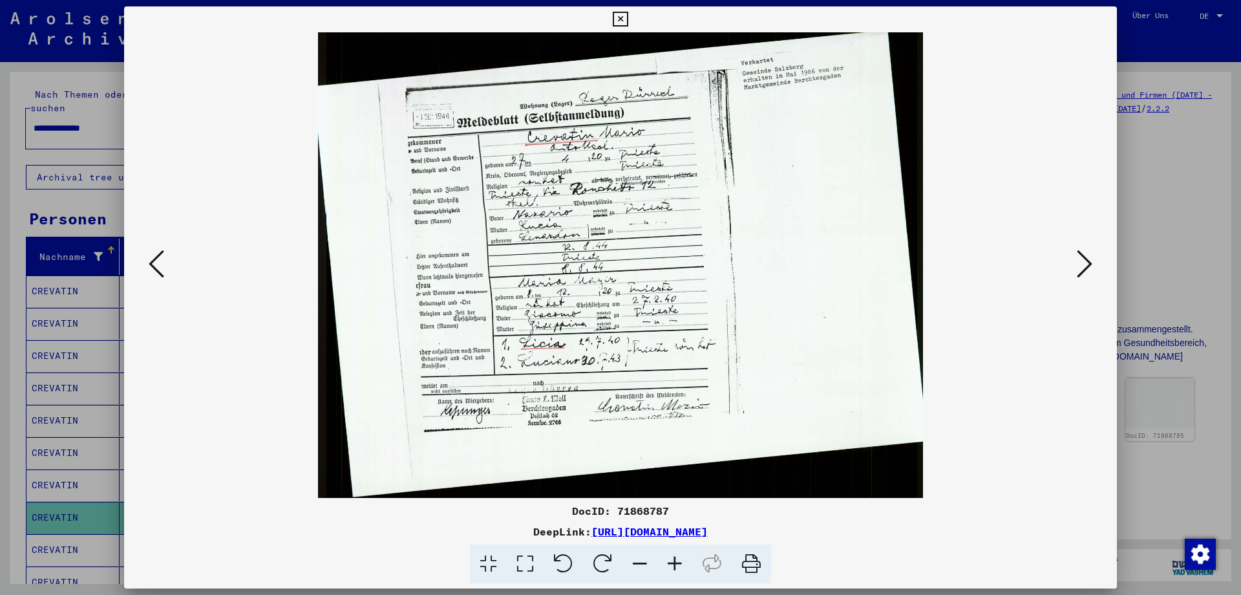
click at [1084, 260] on icon at bounding box center [1085, 263] width 16 height 31
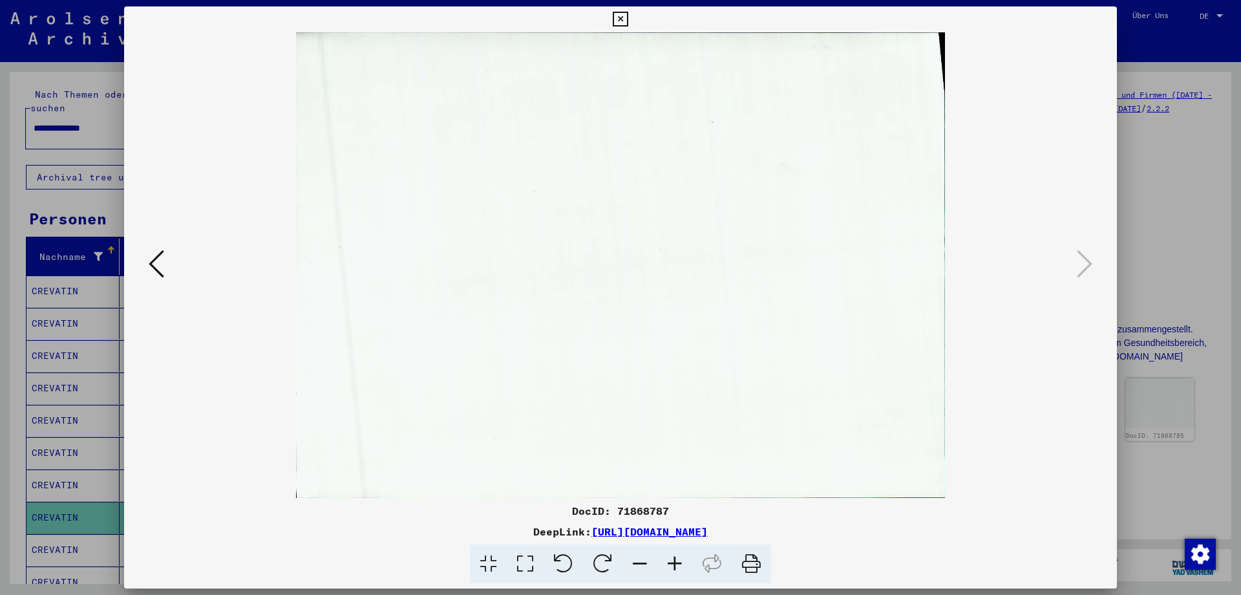
click at [628, 15] on icon at bounding box center [620, 20] width 15 height 16
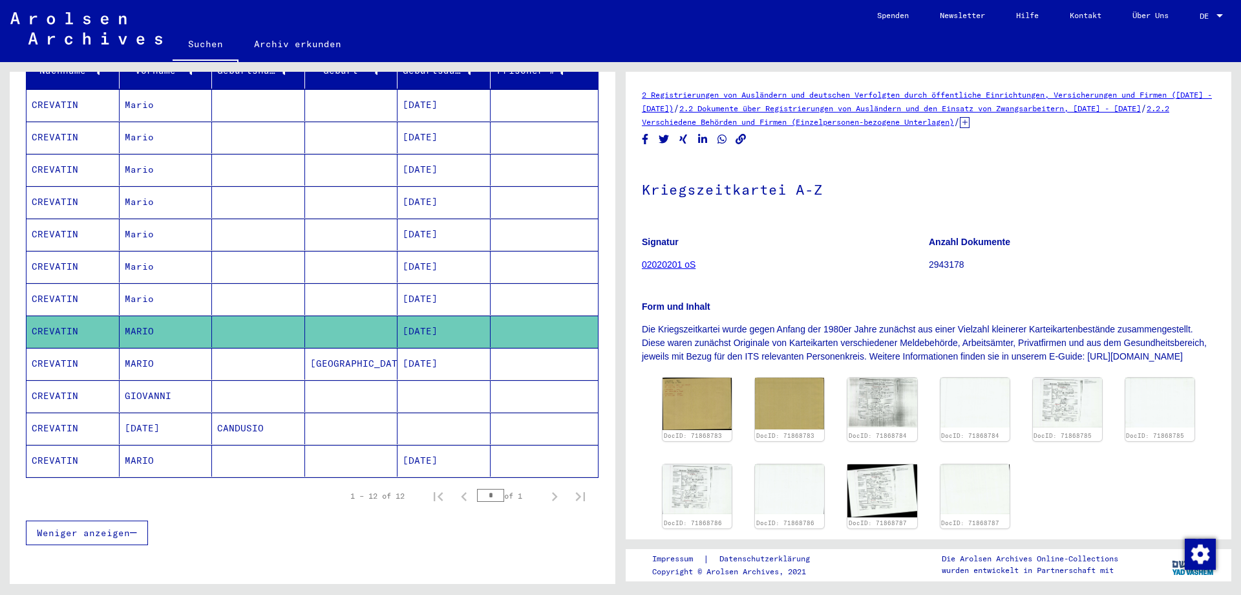
scroll to position [204, 0]
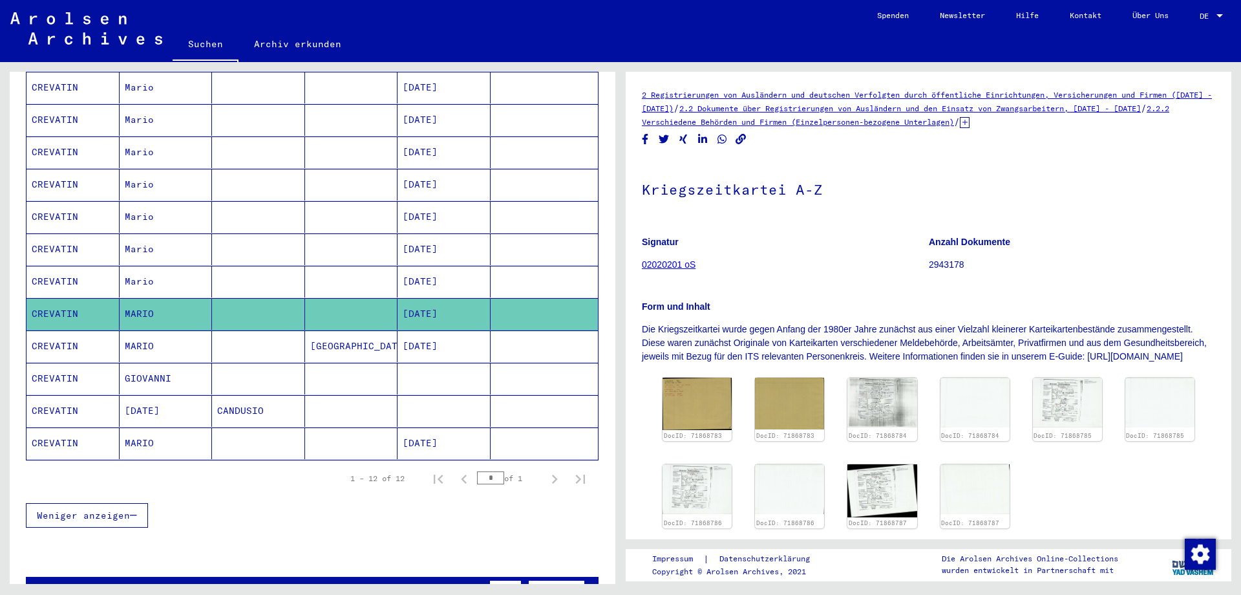
click at [53, 427] on mat-cell "CREVATIN" at bounding box center [72, 443] width 93 height 32
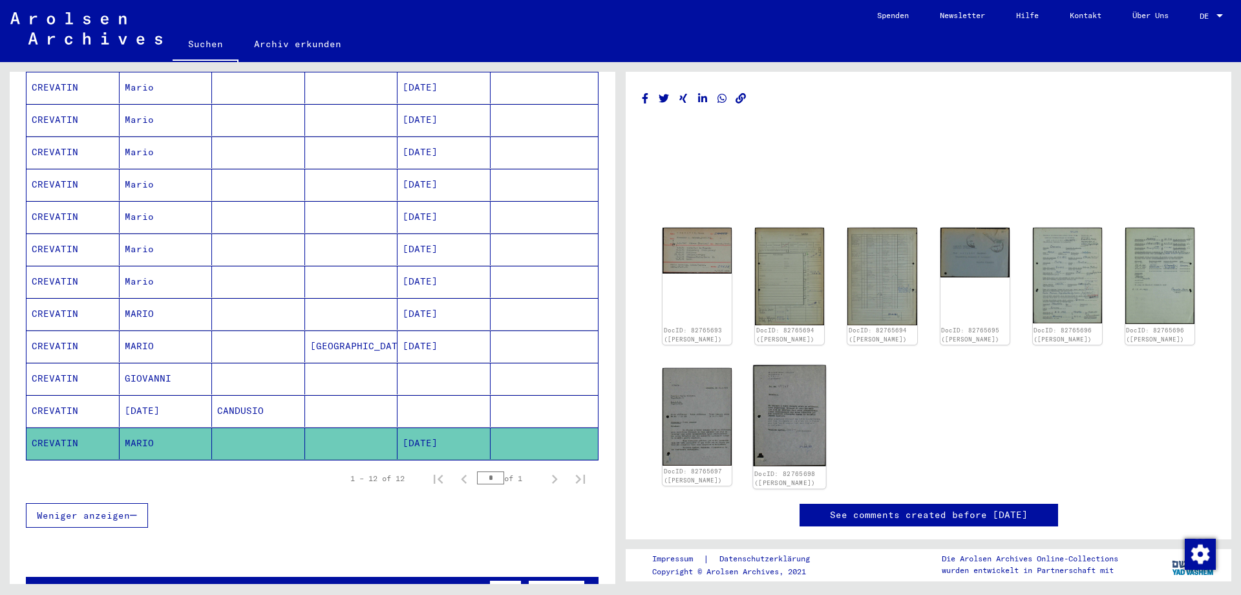
click at [779, 404] on img at bounding box center [789, 414] width 73 height 101
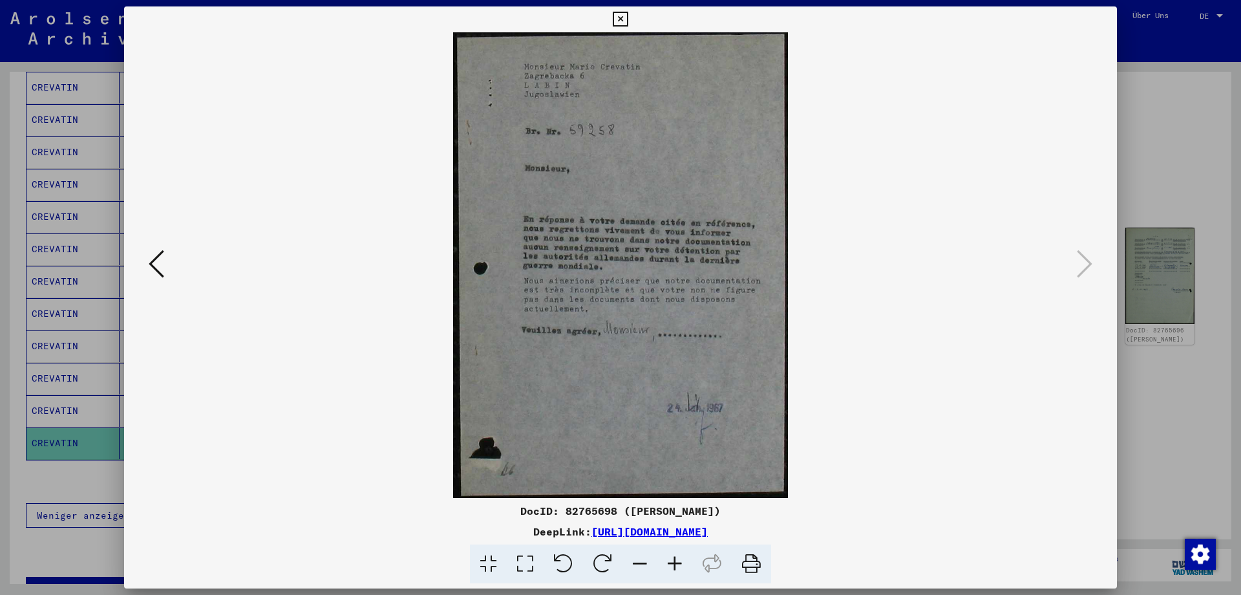
click at [154, 262] on icon at bounding box center [157, 263] width 16 height 31
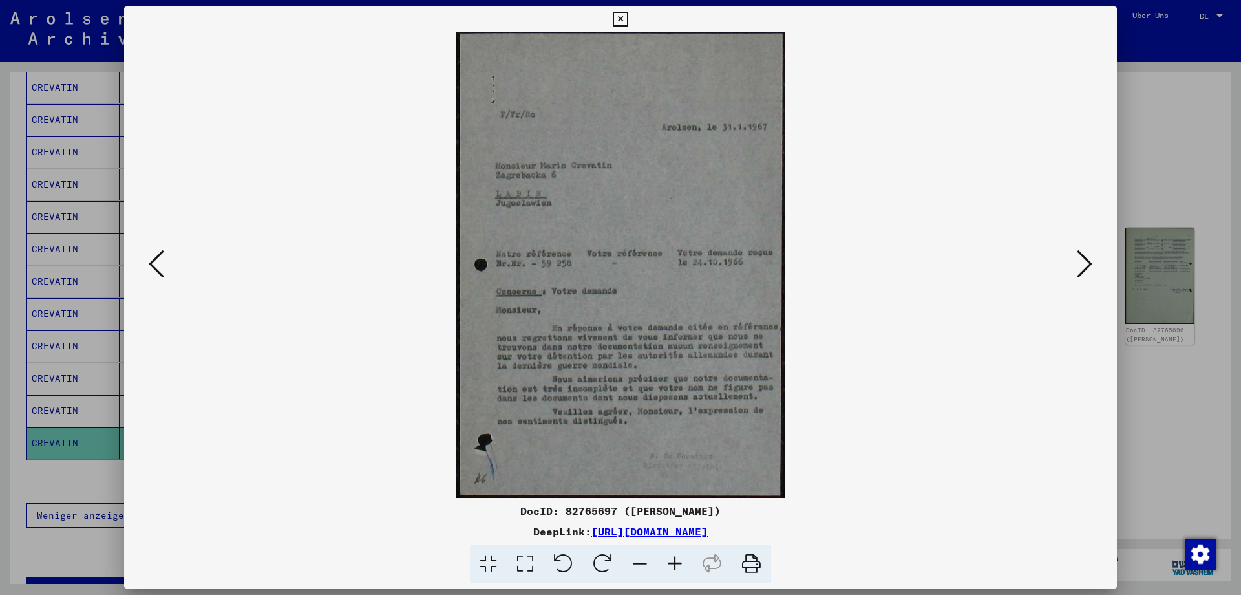
click at [154, 262] on icon at bounding box center [157, 263] width 16 height 31
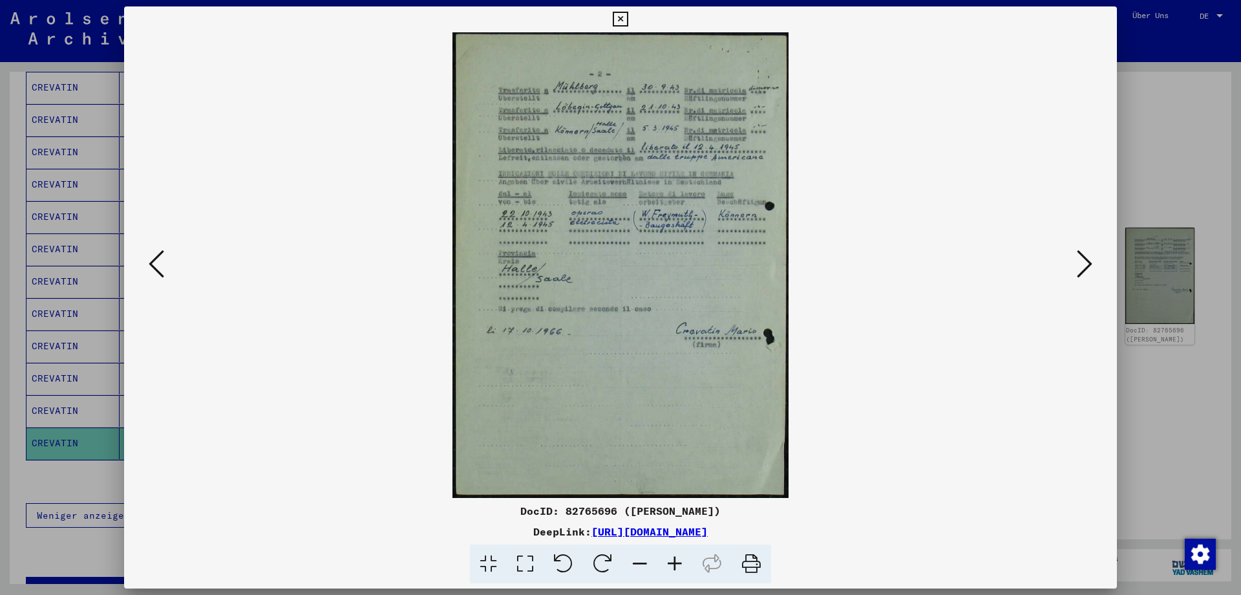
click at [152, 257] on icon at bounding box center [157, 263] width 16 height 31
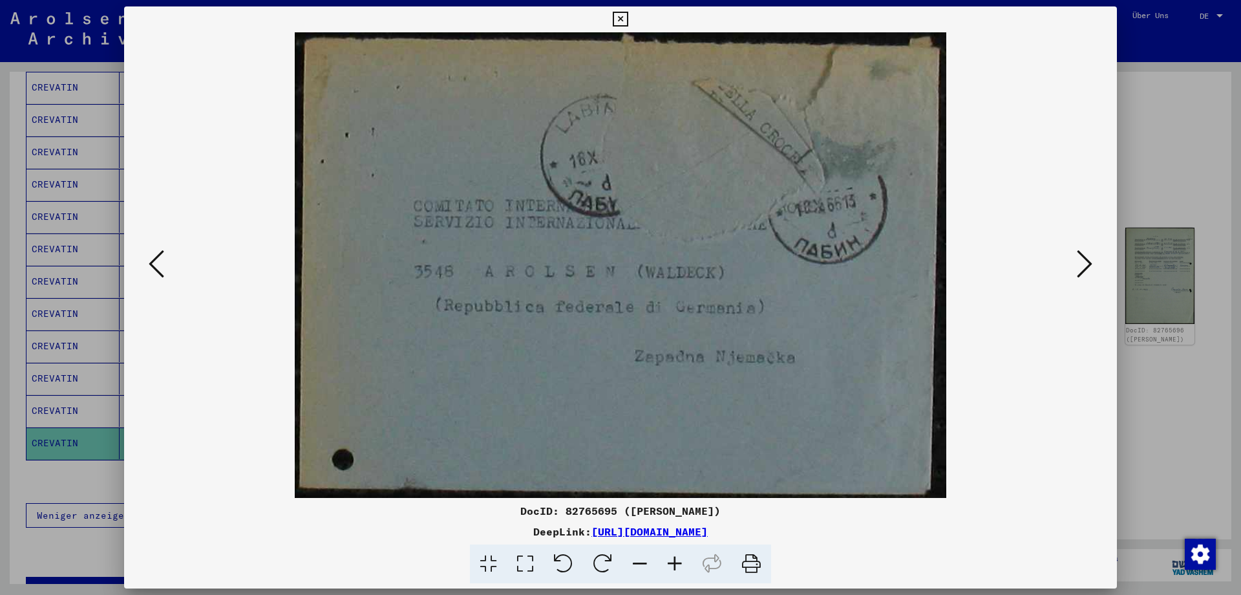
click at [1086, 262] on icon at bounding box center [1085, 263] width 16 height 31
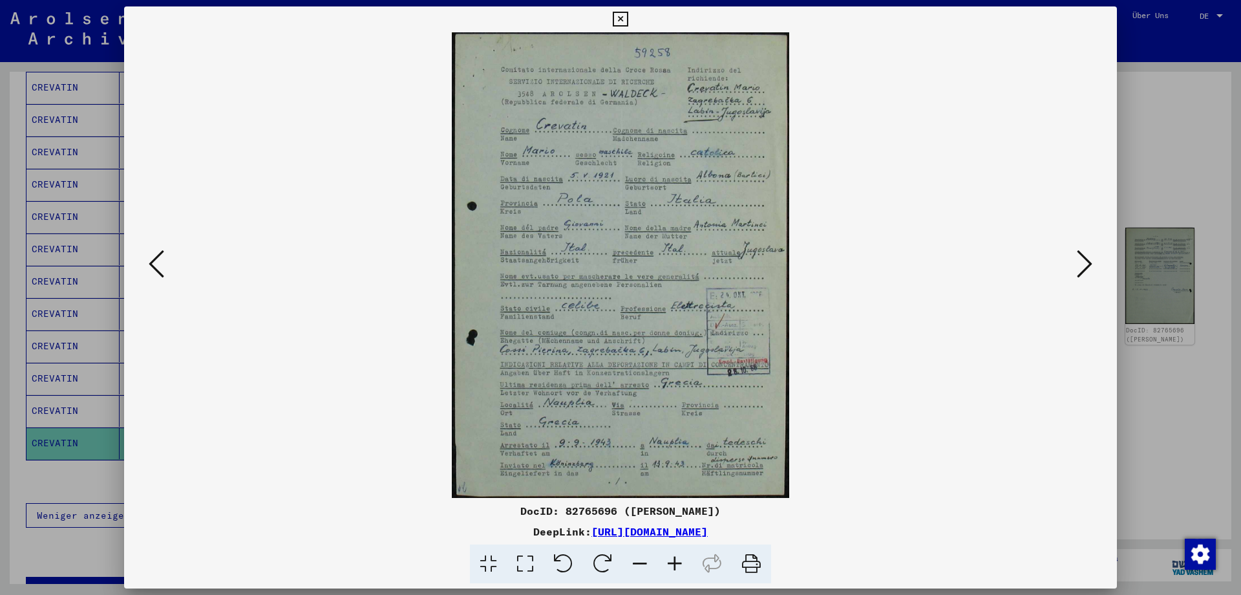
click at [628, 16] on icon at bounding box center [620, 20] width 15 height 16
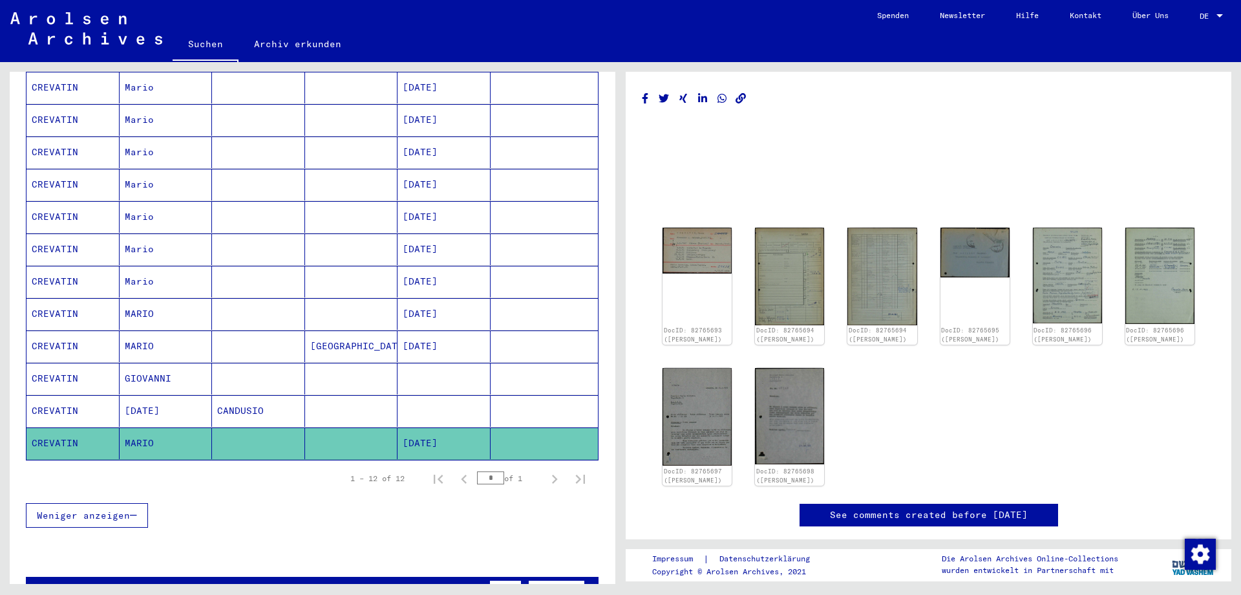
click at [49, 298] on mat-cell "CREVATIN" at bounding box center [72, 314] width 93 height 32
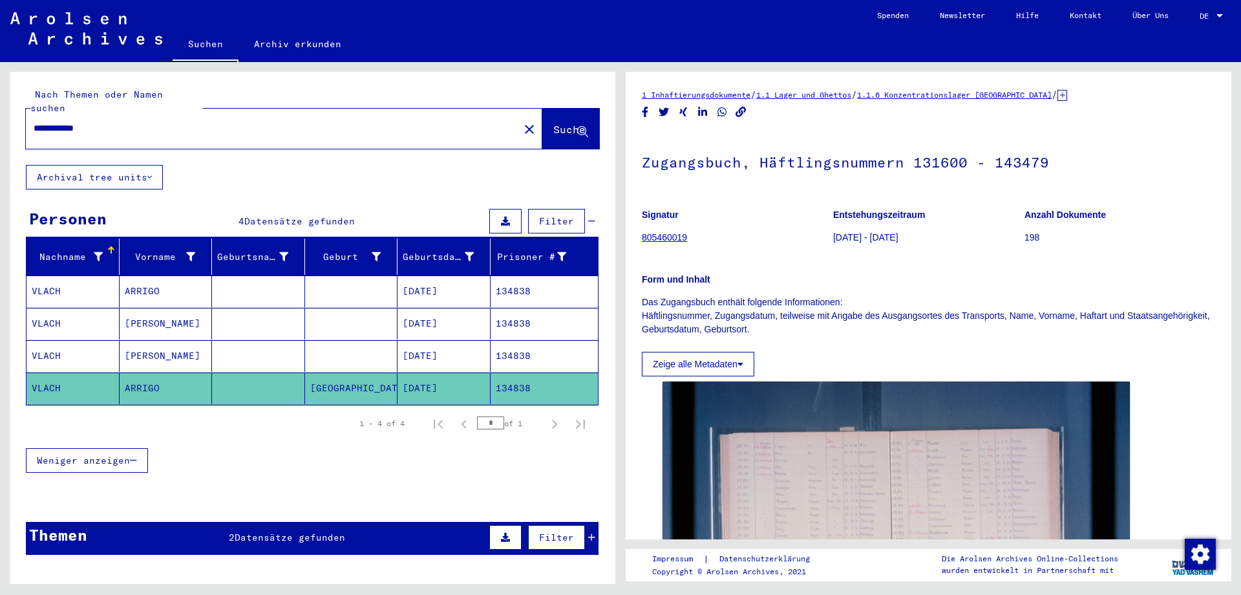
scroll to position [204, 0]
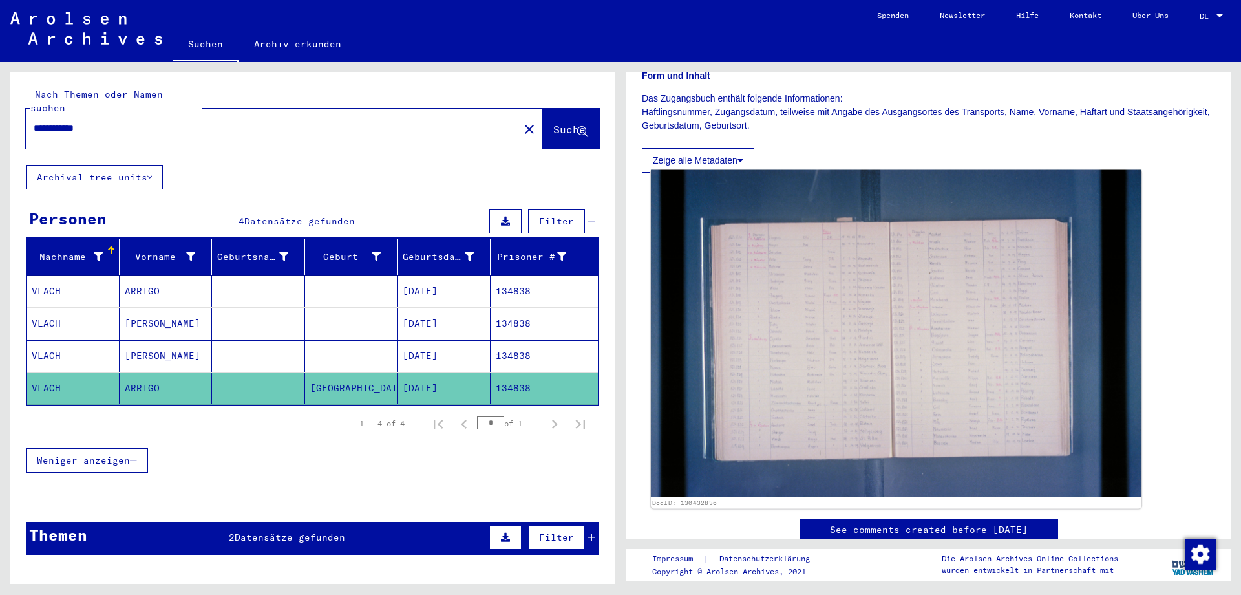
click at [827, 337] on img at bounding box center [896, 333] width 491 height 327
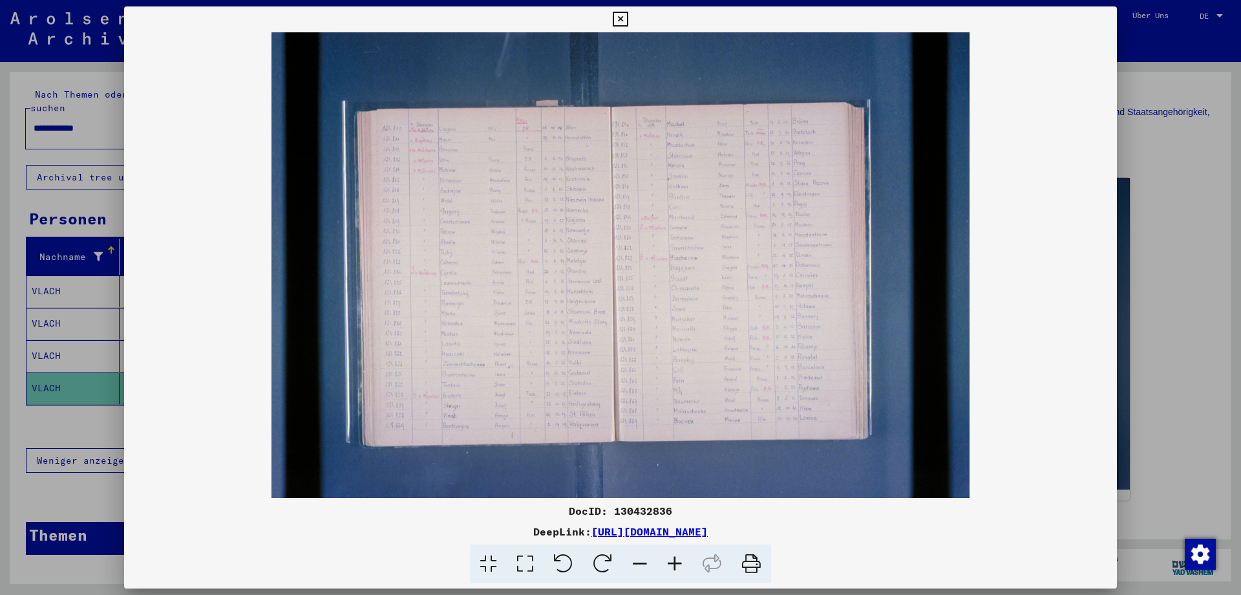
click at [673, 558] on icon at bounding box center [674, 563] width 35 height 39
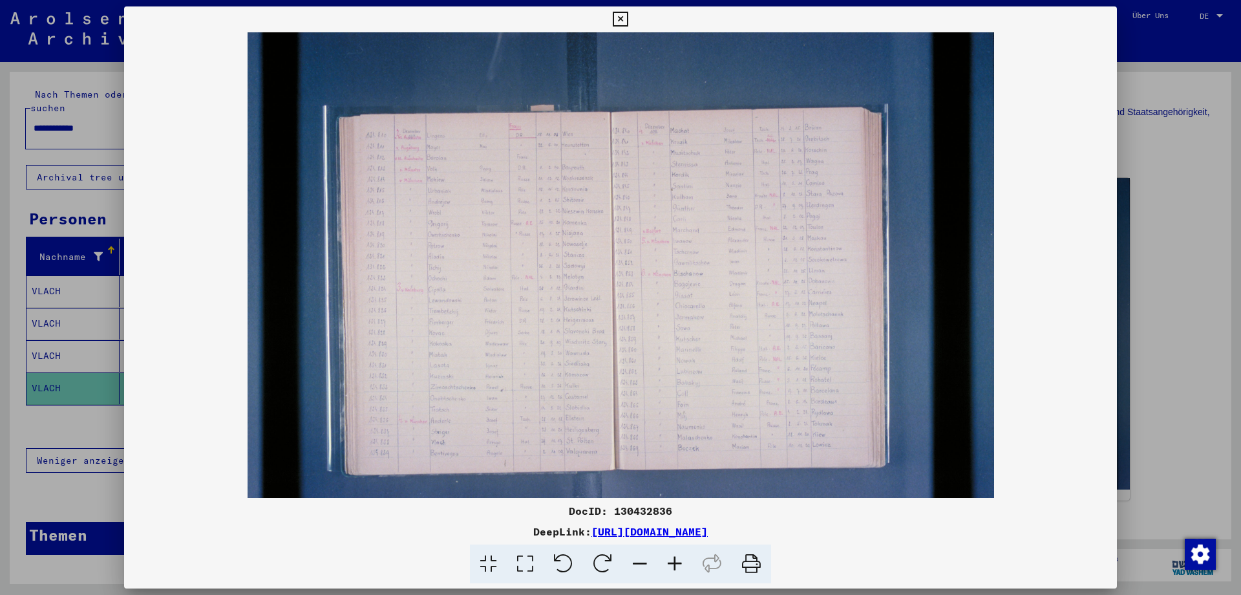
click at [673, 558] on icon at bounding box center [674, 563] width 35 height 39
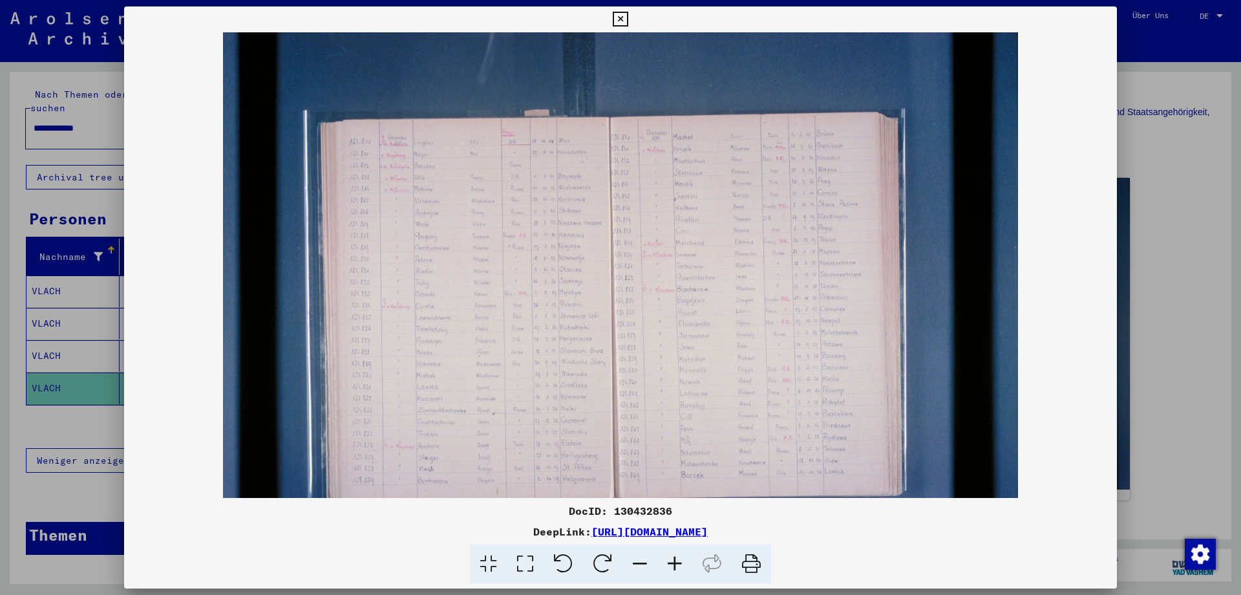
click at [673, 558] on icon at bounding box center [674, 563] width 35 height 39
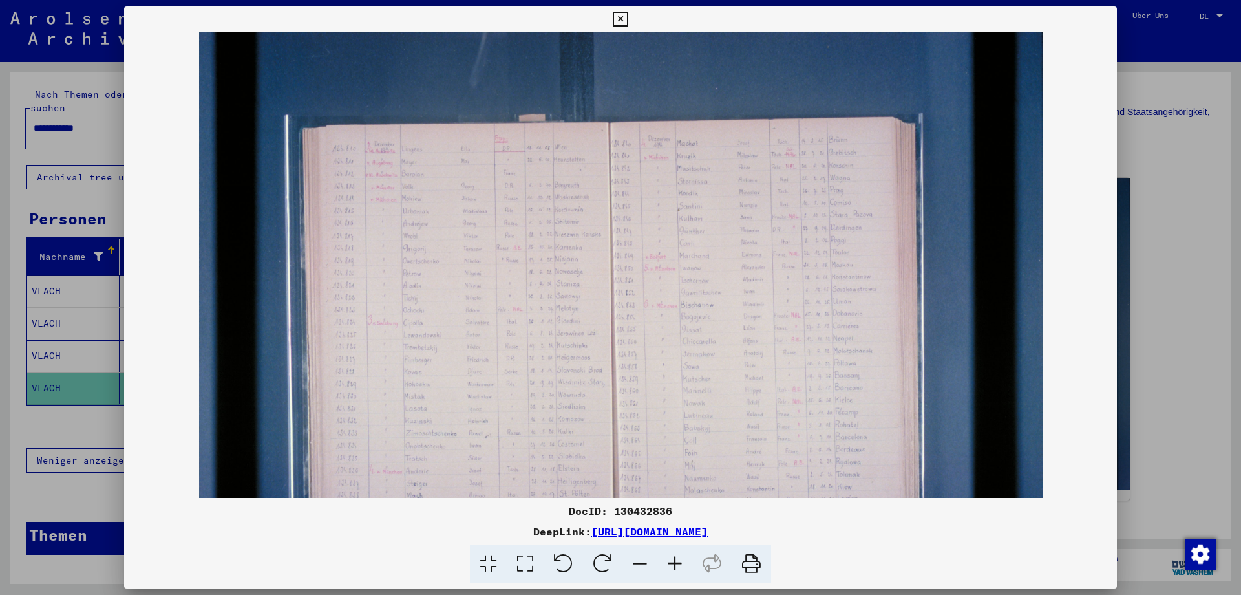
click at [673, 558] on icon at bounding box center [674, 563] width 35 height 39
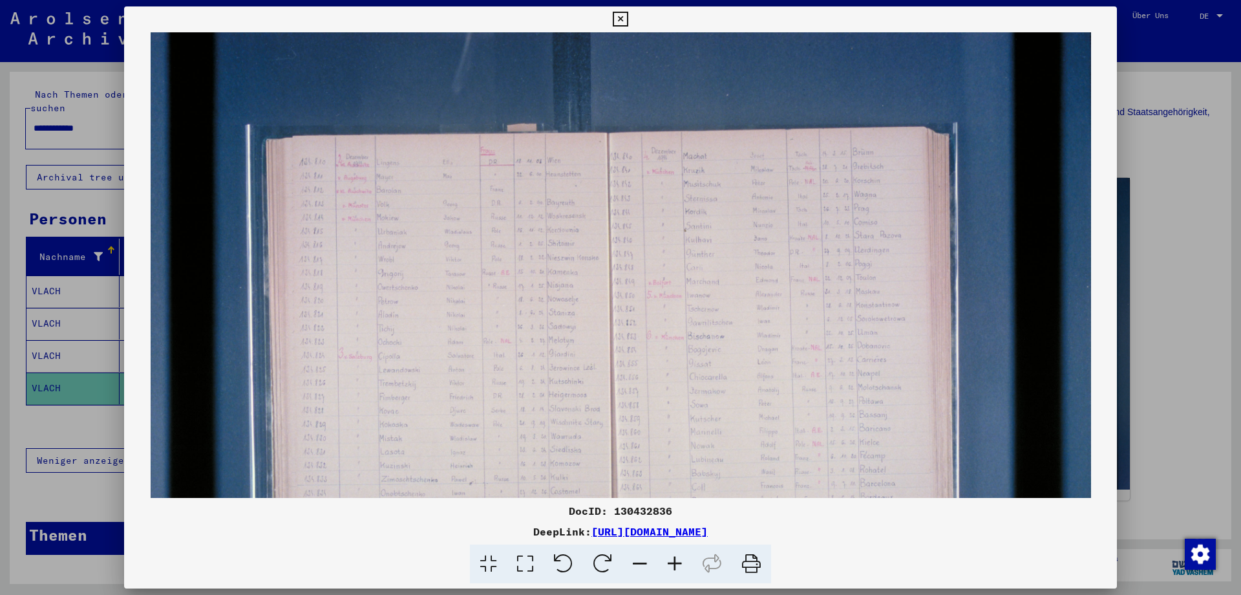
click at [673, 558] on icon at bounding box center [674, 563] width 35 height 39
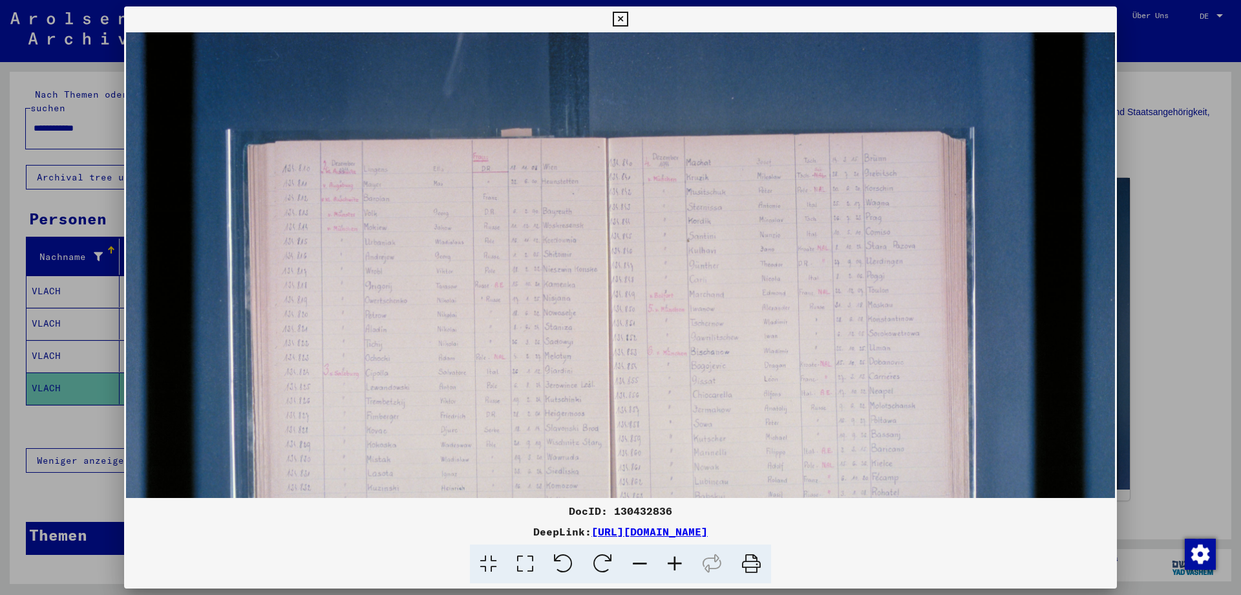
click at [673, 558] on icon at bounding box center [674, 563] width 35 height 39
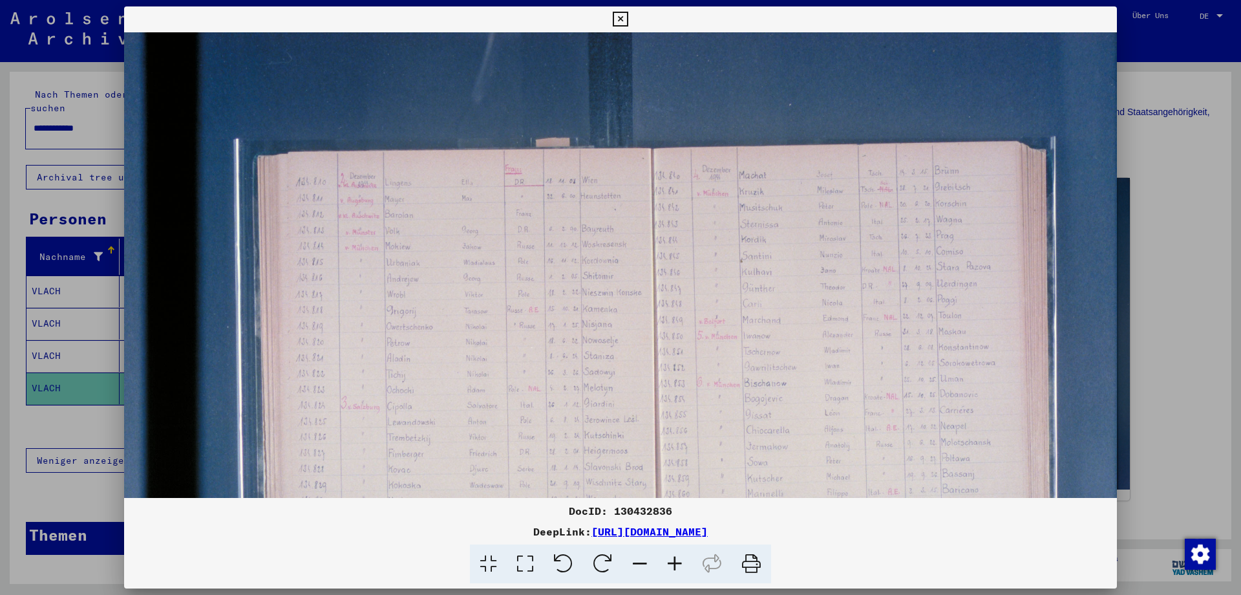
click at [673, 558] on icon at bounding box center [674, 563] width 35 height 39
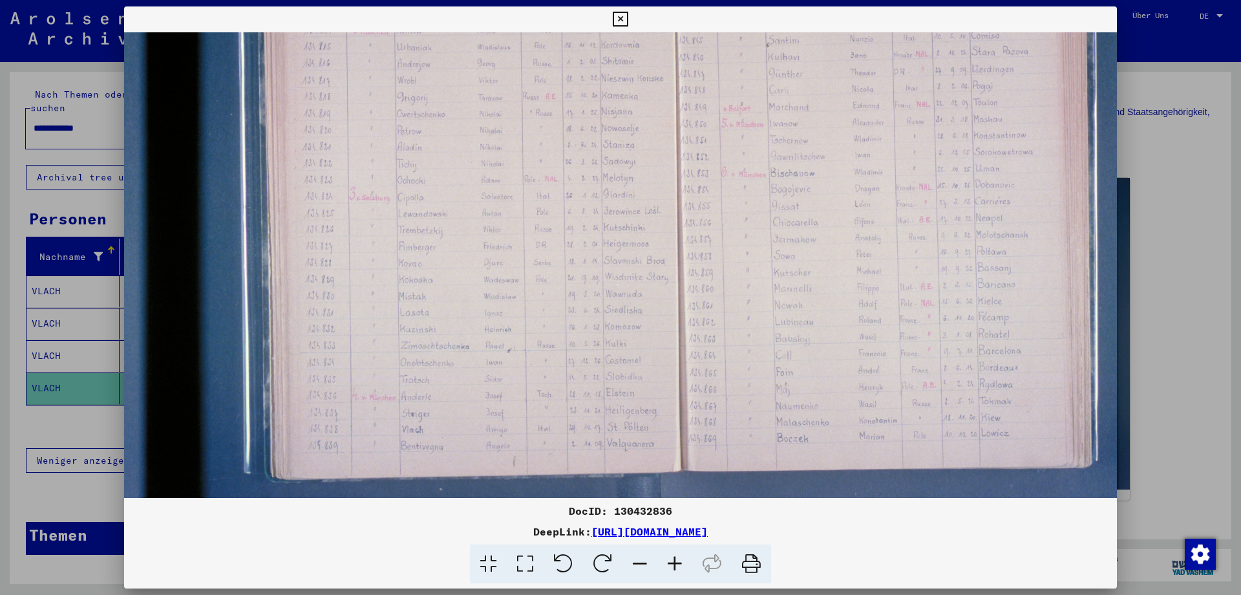
scroll to position [226, 1]
drag, startPoint x: 524, startPoint y: 401, endPoint x: 523, endPoint y: 174, distance: 226.2
click at [523, 174] on img at bounding box center [690, 184] width 1134 height 756
click at [628, 15] on icon at bounding box center [620, 20] width 15 height 16
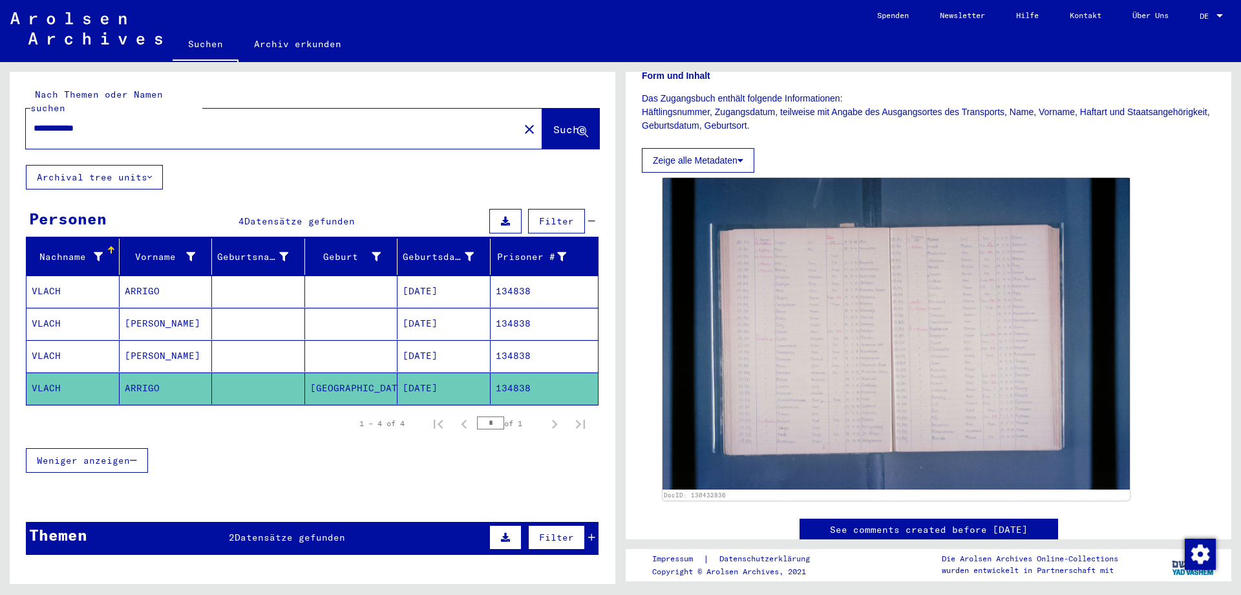
click at [58, 340] on mat-cell "VLACH" at bounding box center [72, 356] width 93 height 32
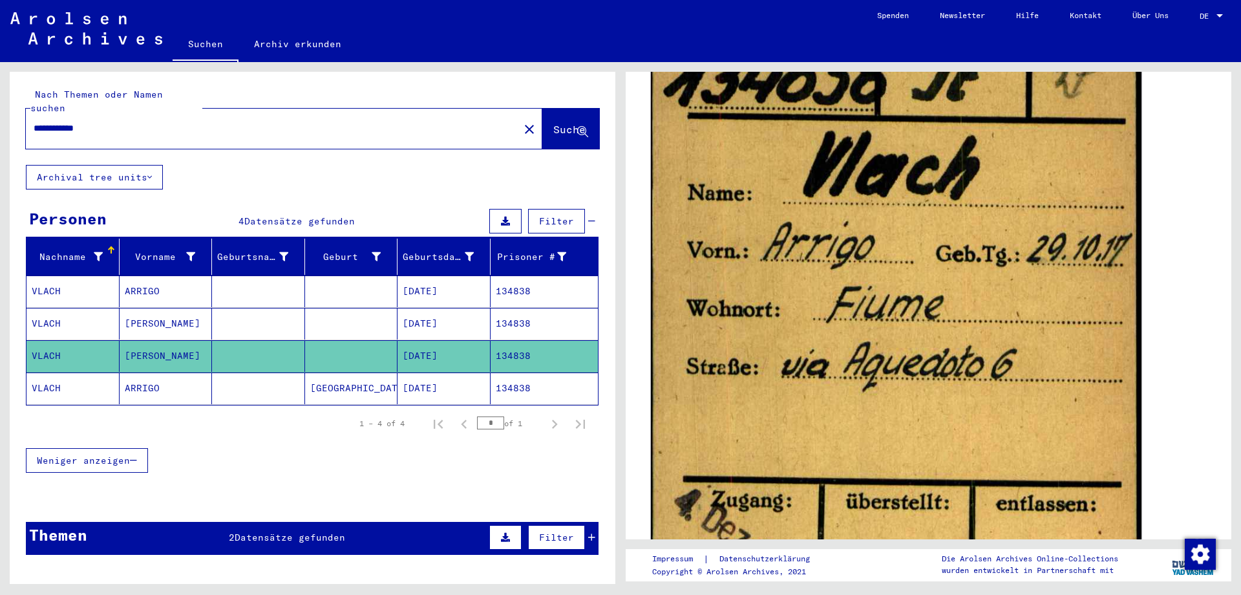
scroll to position [271, 0]
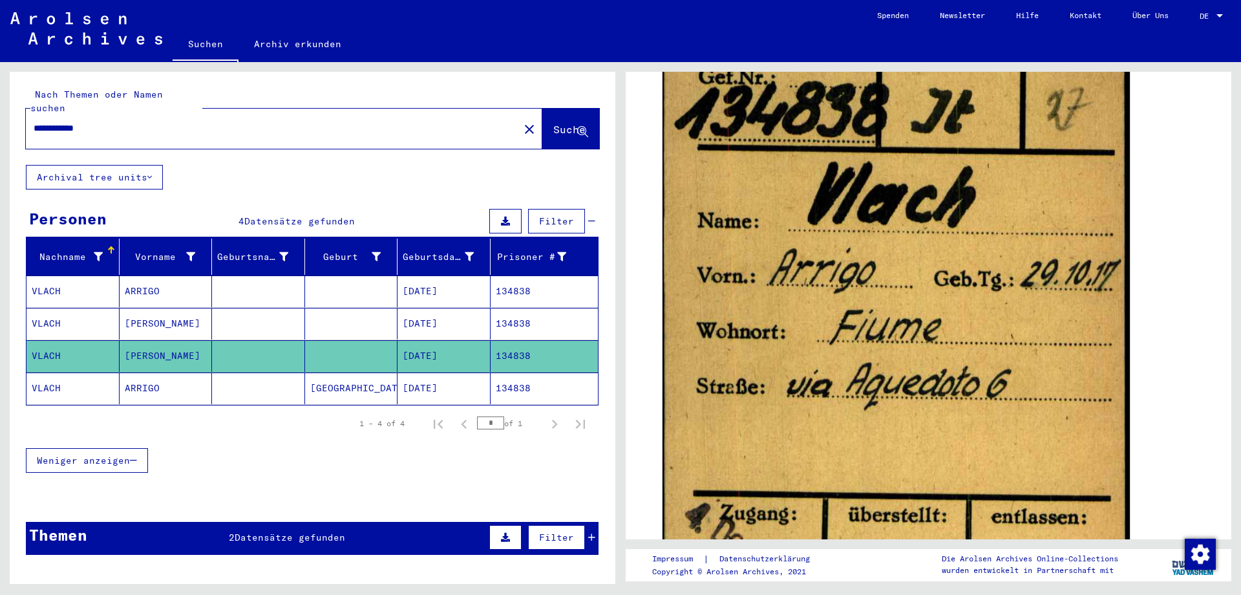
click at [50, 308] on mat-cell "VLACH" at bounding box center [72, 324] width 93 height 32
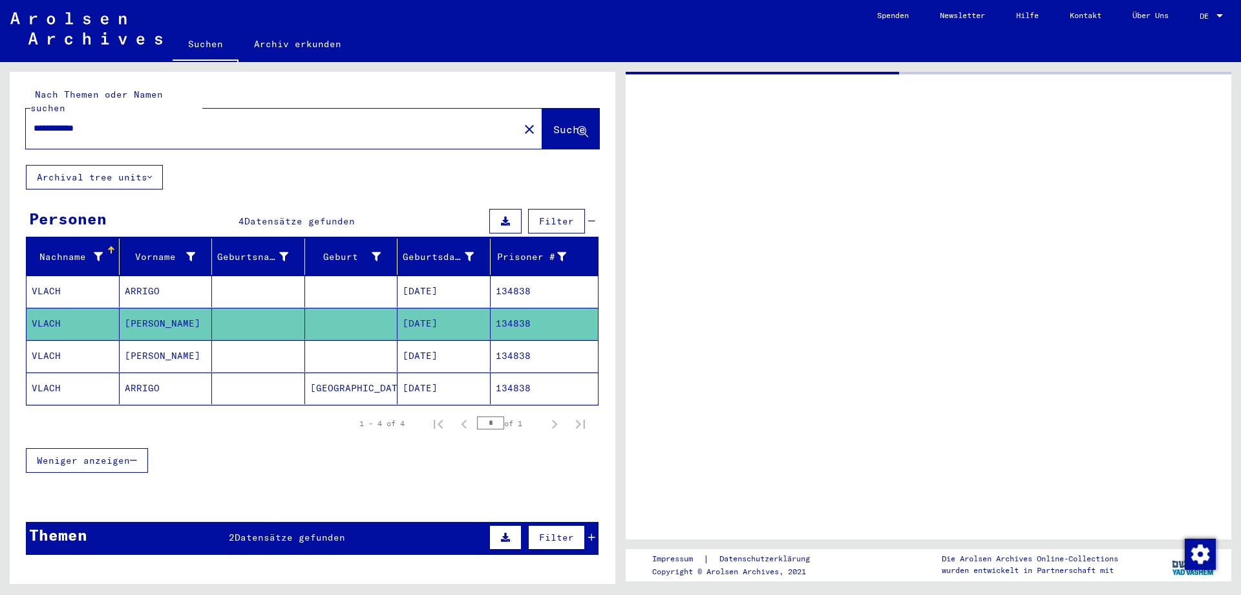
click at [50, 308] on mat-cell "VLACH" at bounding box center [72, 324] width 93 height 32
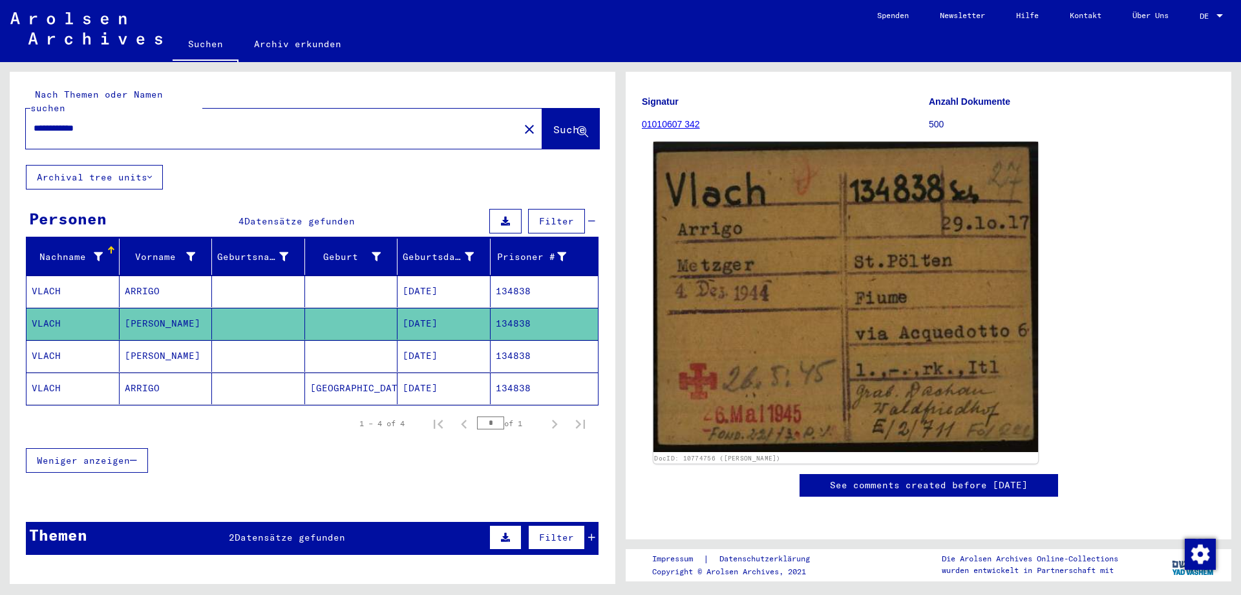
scroll to position [136, 0]
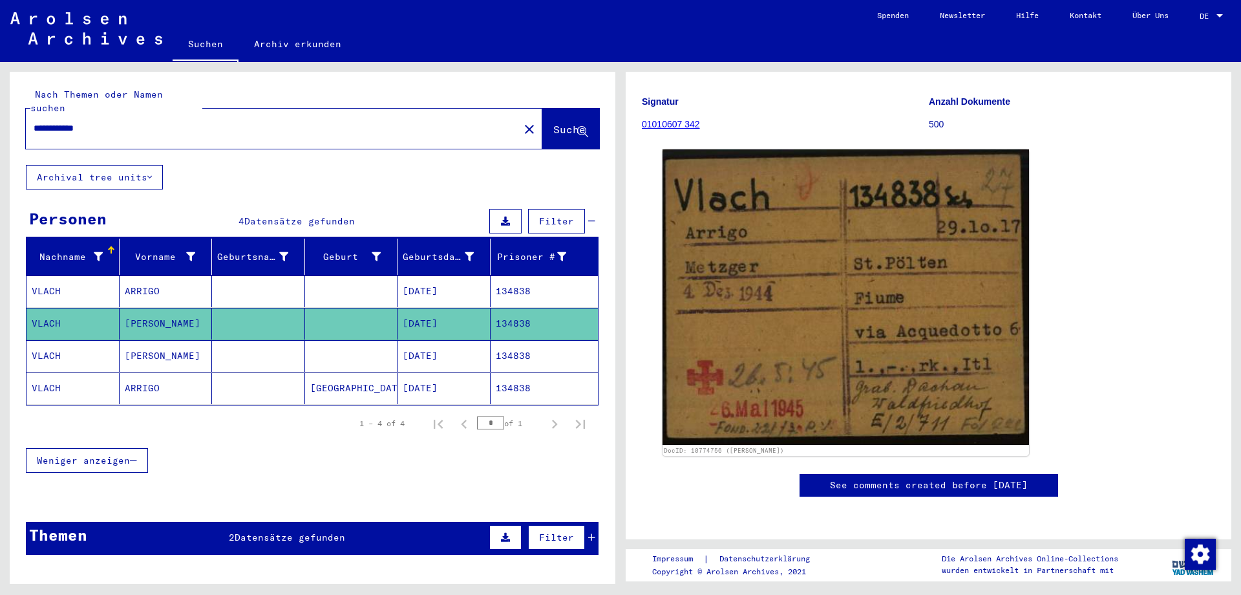
click at [47, 275] on mat-cell "VLACH" at bounding box center [72, 291] width 93 height 32
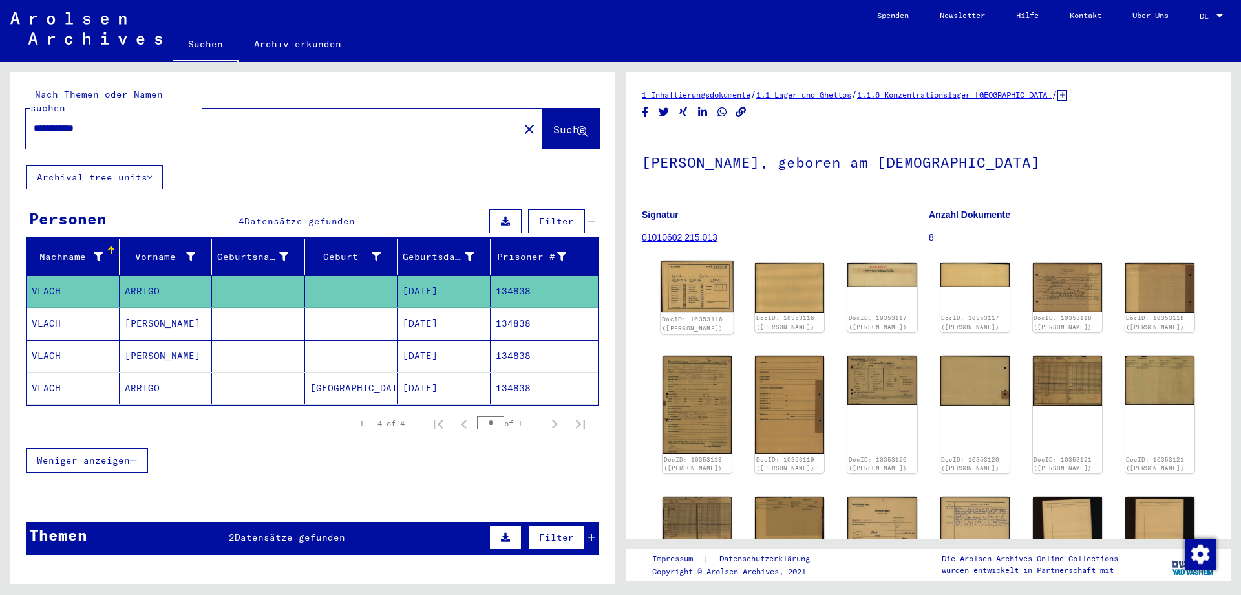
click at [697, 286] on img at bounding box center [696, 287] width 73 height 52
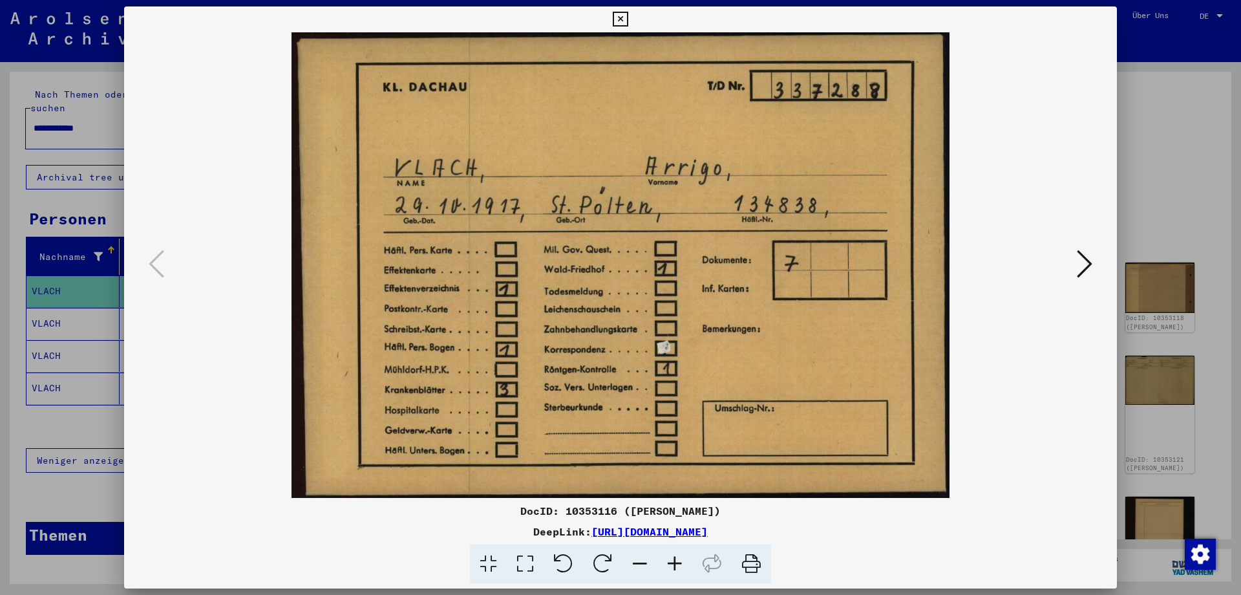
click at [1086, 258] on icon at bounding box center [1085, 263] width 16 height 31
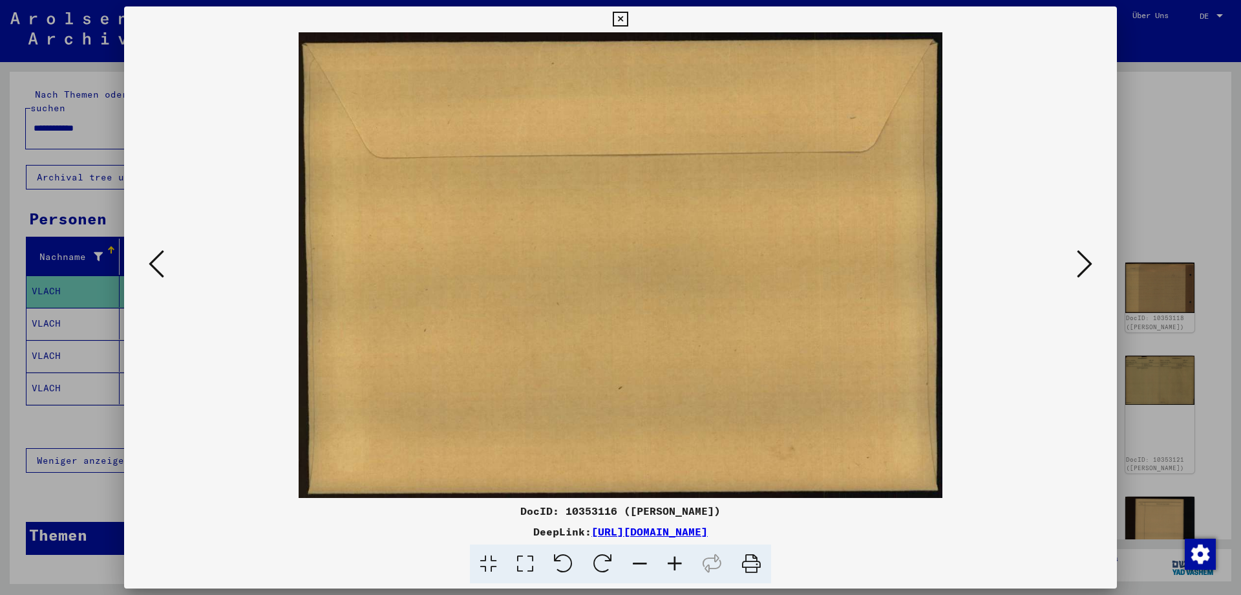
click at [1086, 258] on icon at bounding box center [1085, 263] width 16 height 31
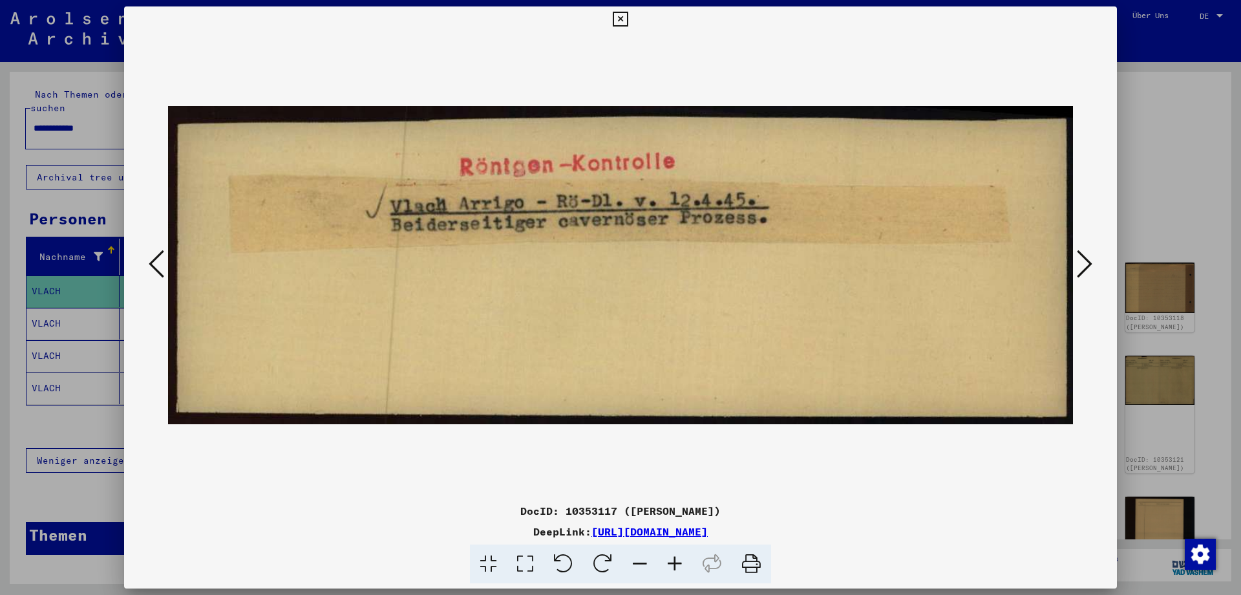
click at [1081, 256] on icon at bounding box center [1085, 263] width 16 height 31
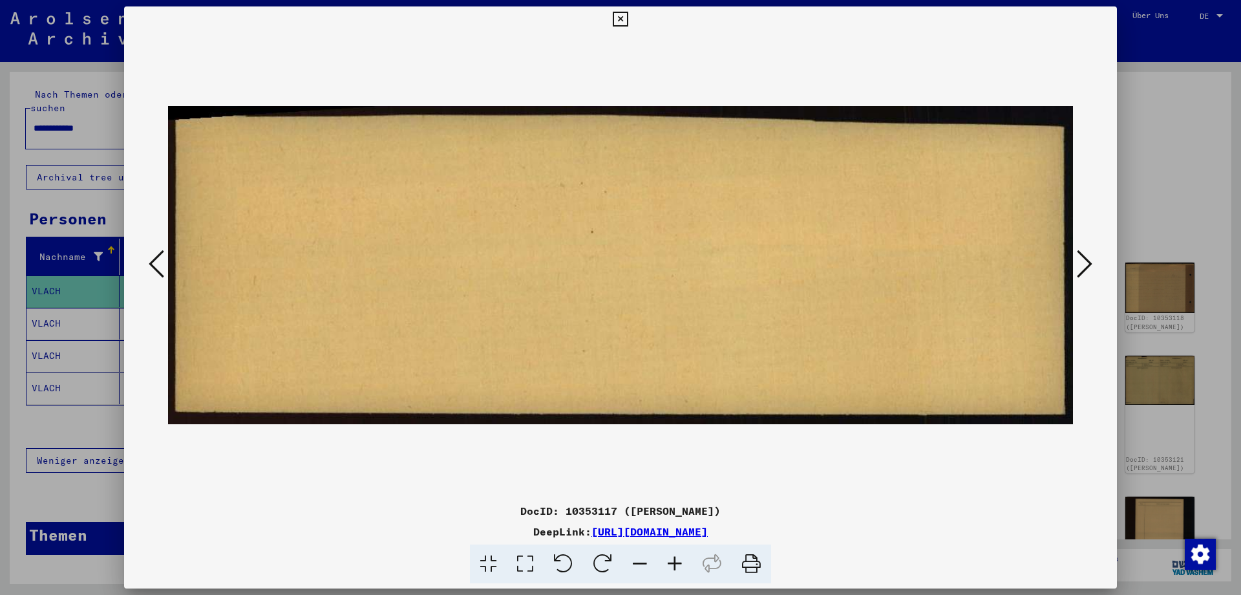
click at [1081, 256] on icon at bounding box center [1085, 263] width 16 height 31
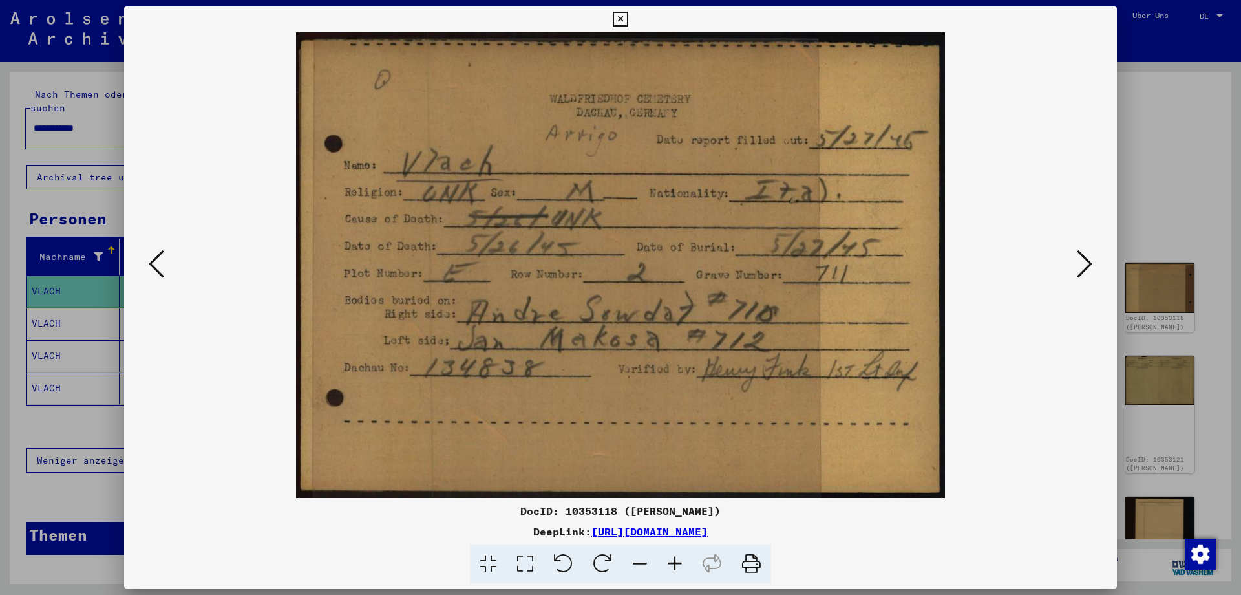
click at [1086, 263] on icon at bounding box center [1085, 263] width 16 height 31
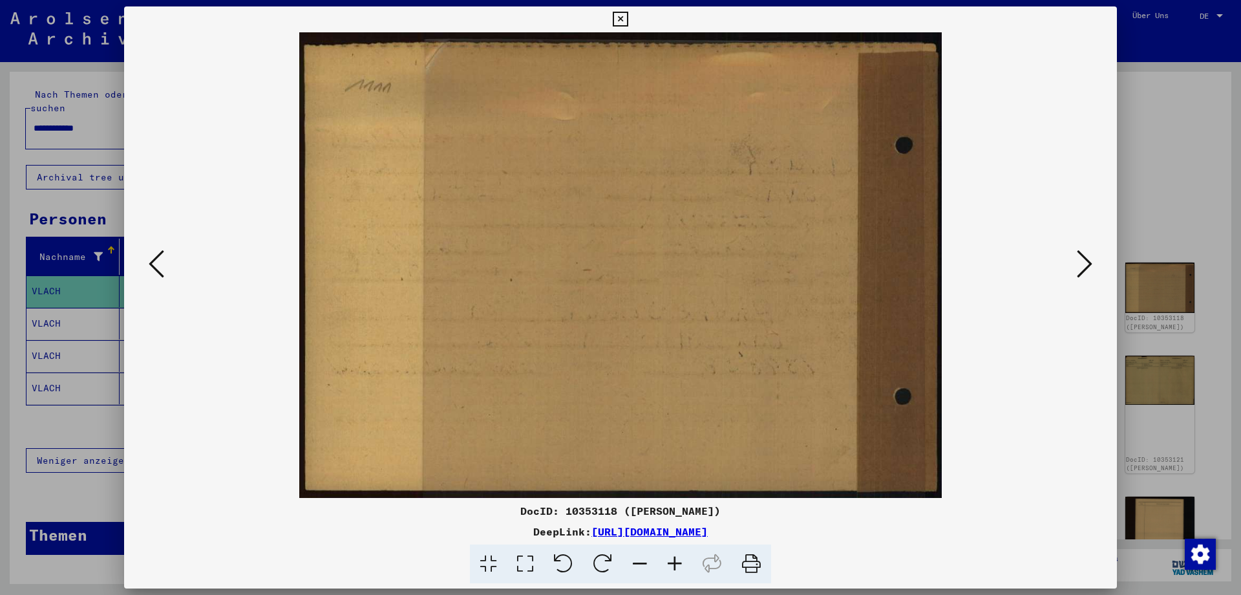
click at [1086, 263] on icon at bounding box center [1085, 263] width 16 height 31
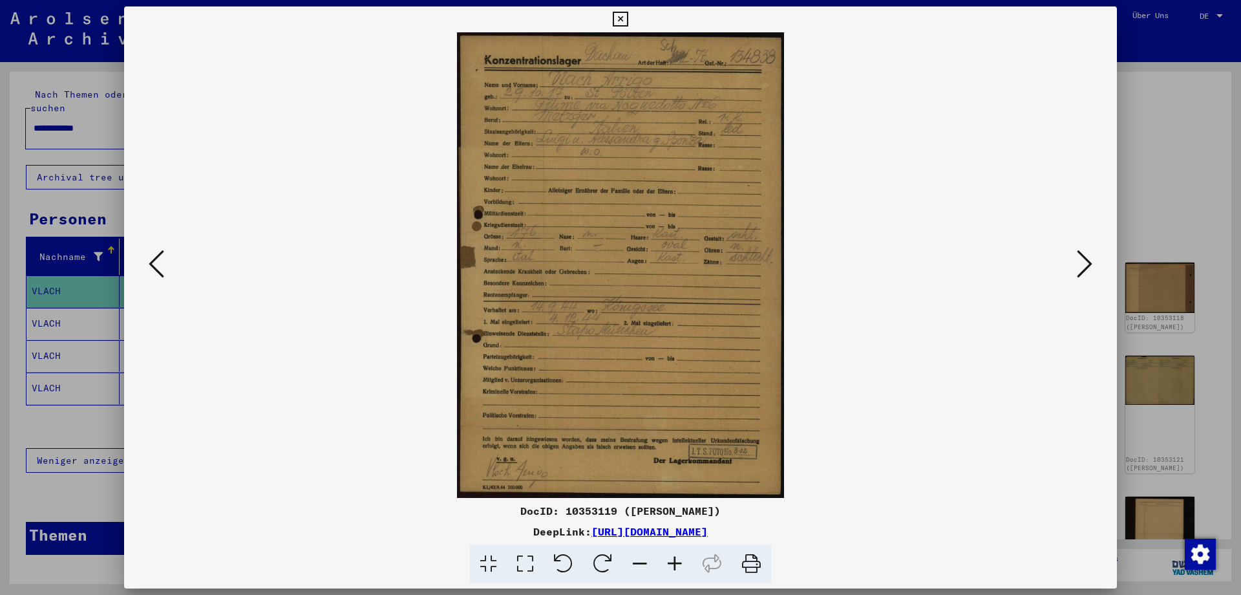
click at [589, 178] on img at bounding box center [620, 264] width 905 height 465
click at [676, 560] on icon at bounding box center [674, 563] width 35 height 39
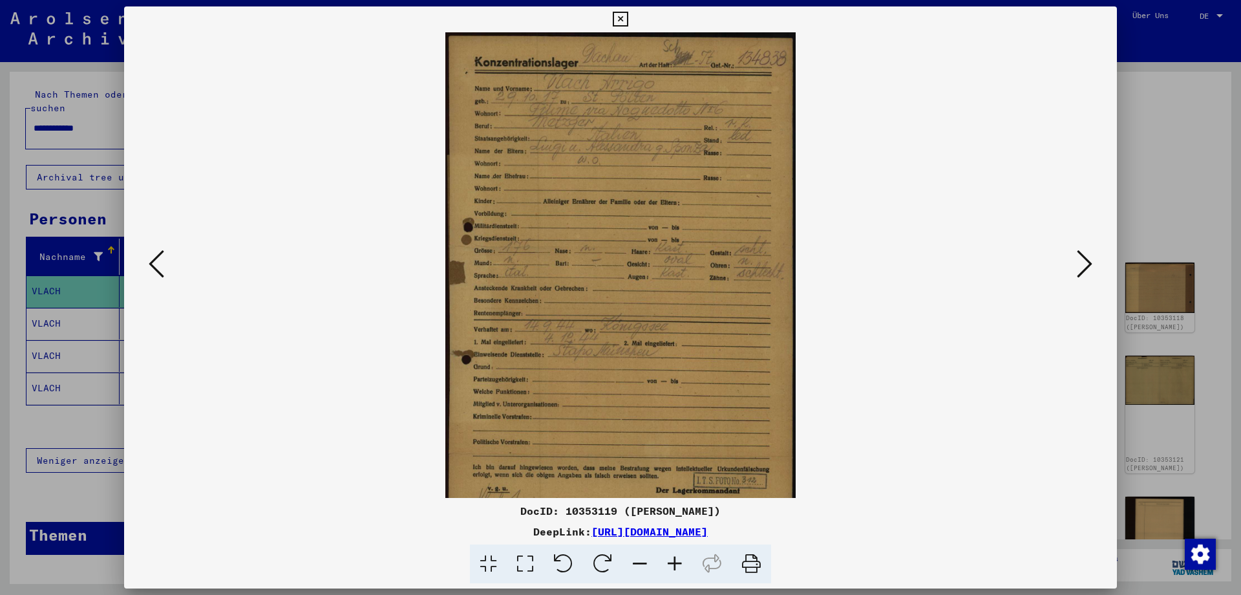
click at [676, 560] on icon at bounding box center [674, 563] width 35 height 39
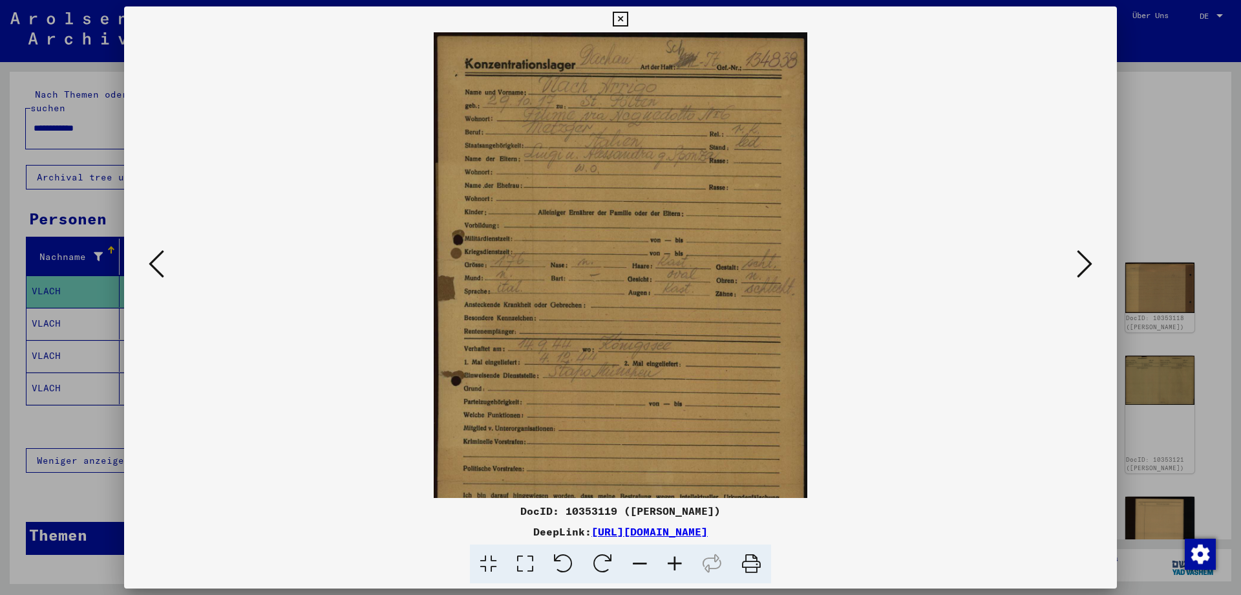
click at [676, 560] on icon at bounding box center [674, 563] width 35 height 39
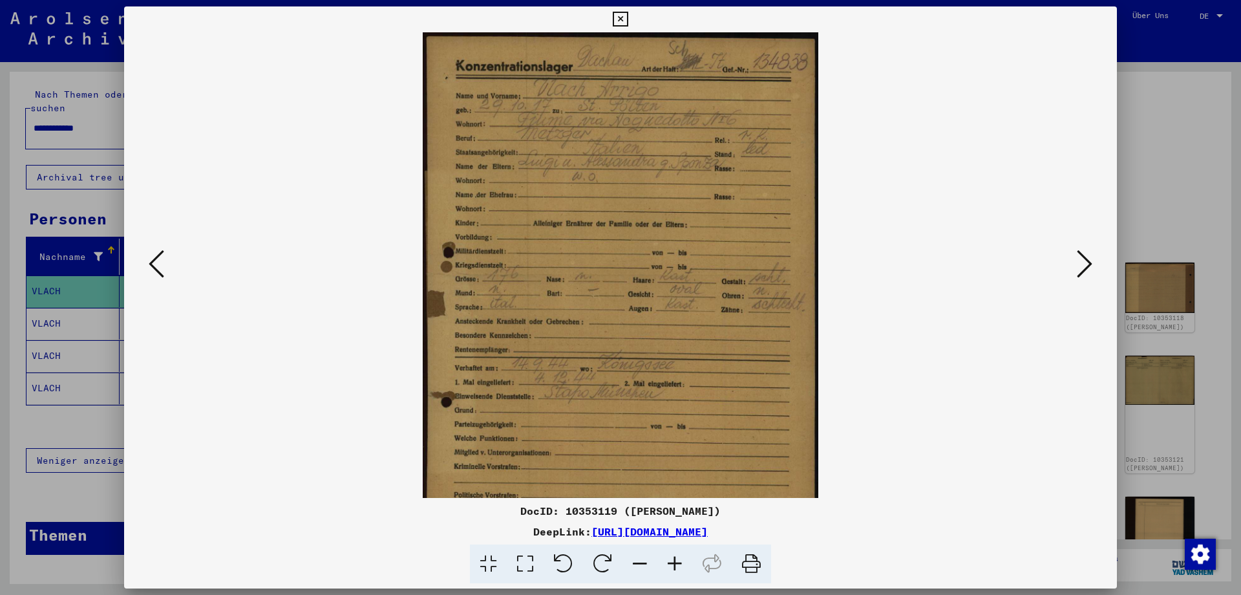
click at [676, 560] on icon at bounding box center [674, 563] width 35 height 39
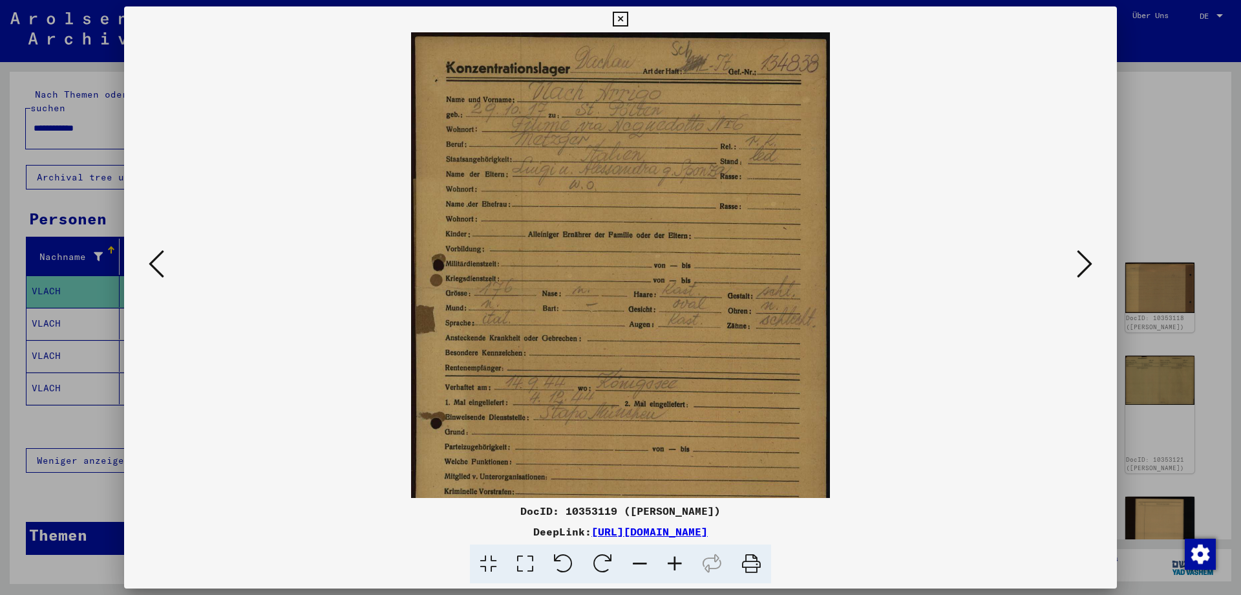
click at [676, 560] on icon at bounding box center [674, 563] width 35 height 39
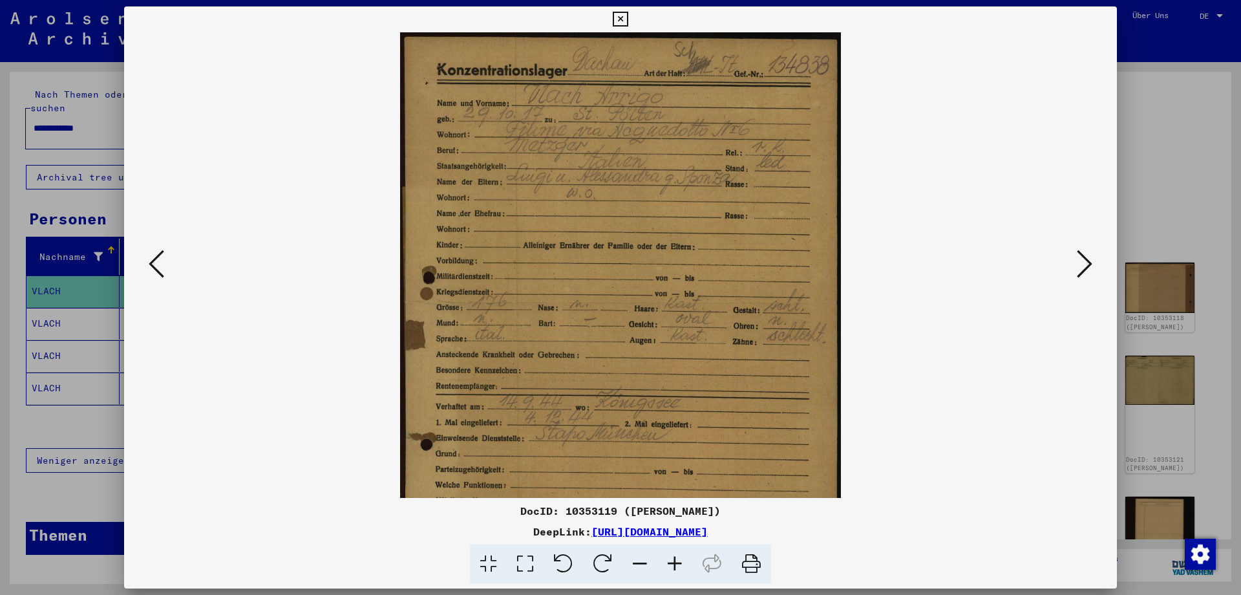
click at [676, 560] on icon at bounding box center [674, 563] width 35 height 39
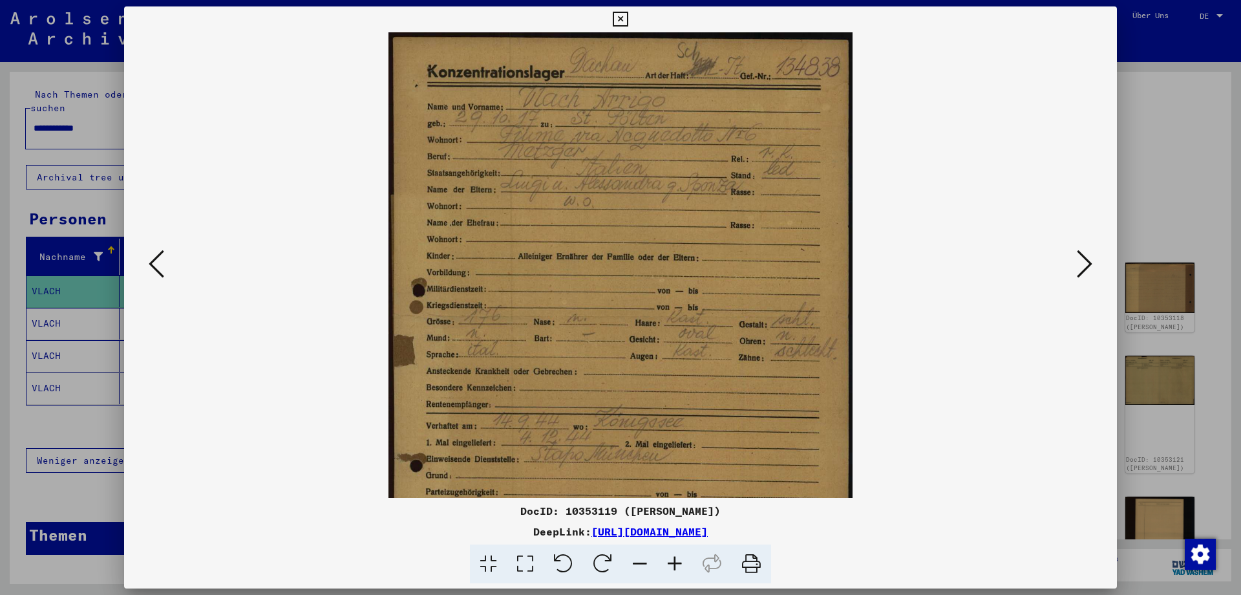
click at [675, 559] on icon at bounding box center [674, 563] width 35 height 39
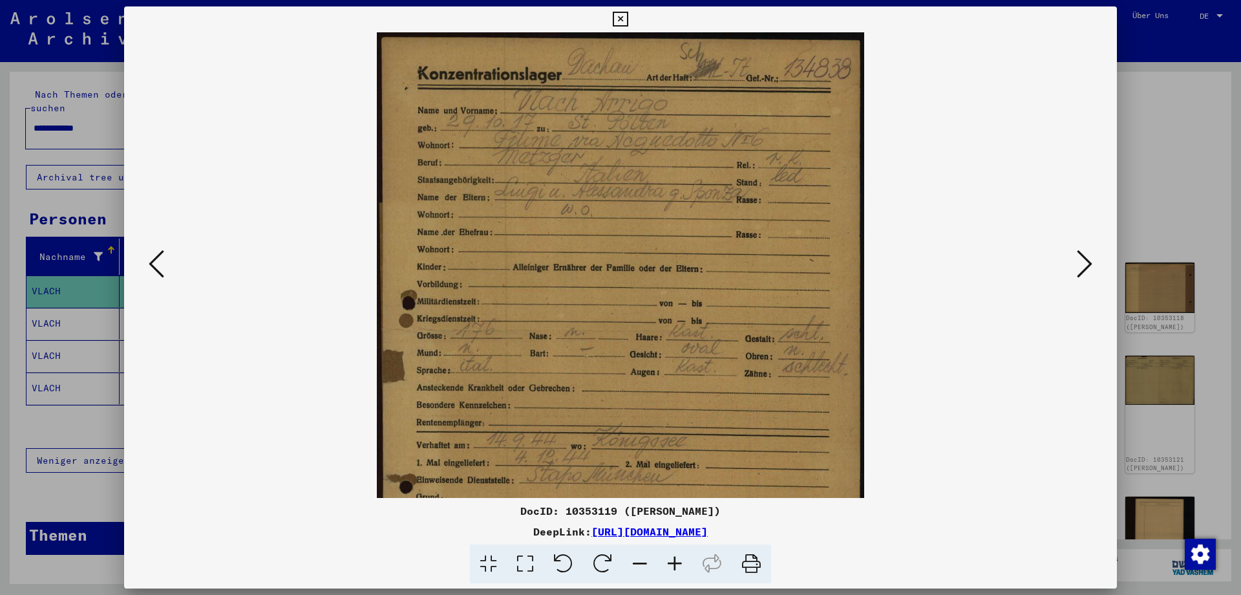
click at [675, 559] on icon at bounding box center [674, 563] width 35 height 39
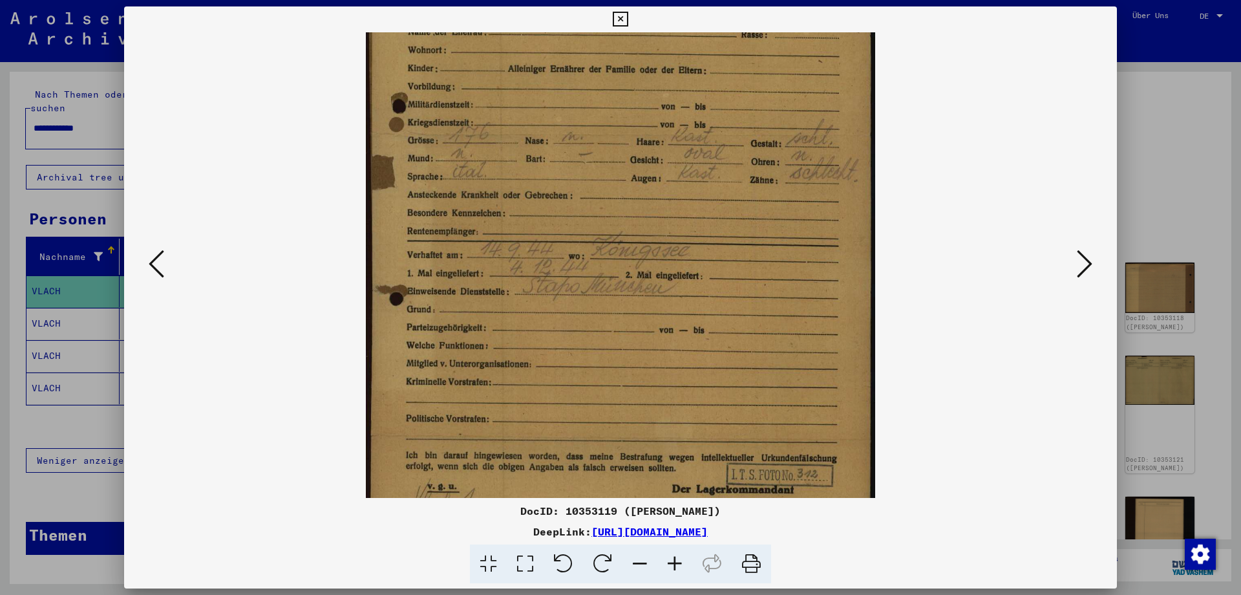
scroll to position [210, 0]
drag, startPoint x: 624, startPoint y: 410, endPoint x: 591, endPoint y: 201, distance: 212.1
click at [591, 201] on img at bounding box center [621, 184] width 510 height 724
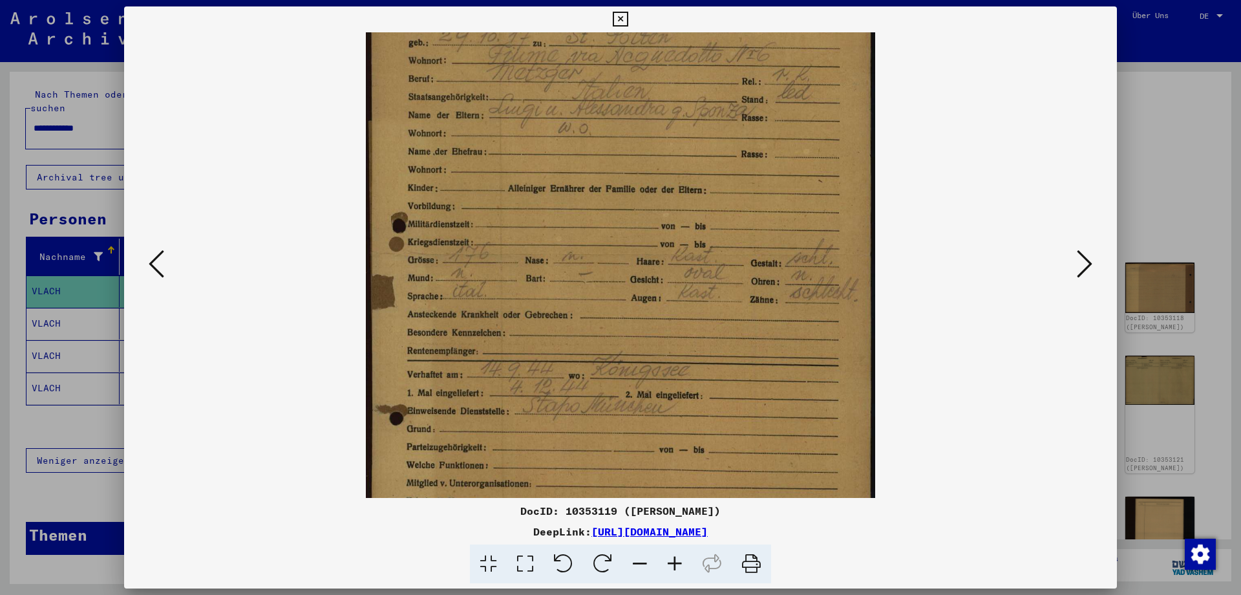
scroll to position [87, 0]
drag, startPoint x: 609, startPoint y: 222, endPoint x: 594, endPoint y: 344, distance: 123.7
click at [594, 344] on img at bounding box center [621, 307] width 510 height 724
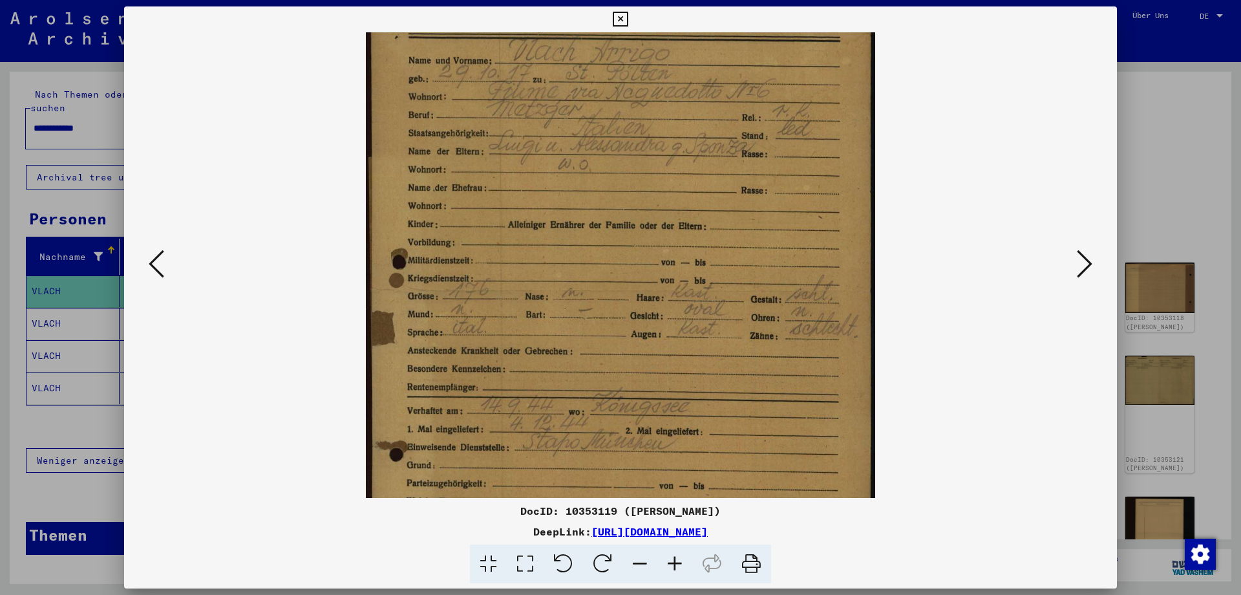
scroll to position [0, 0]
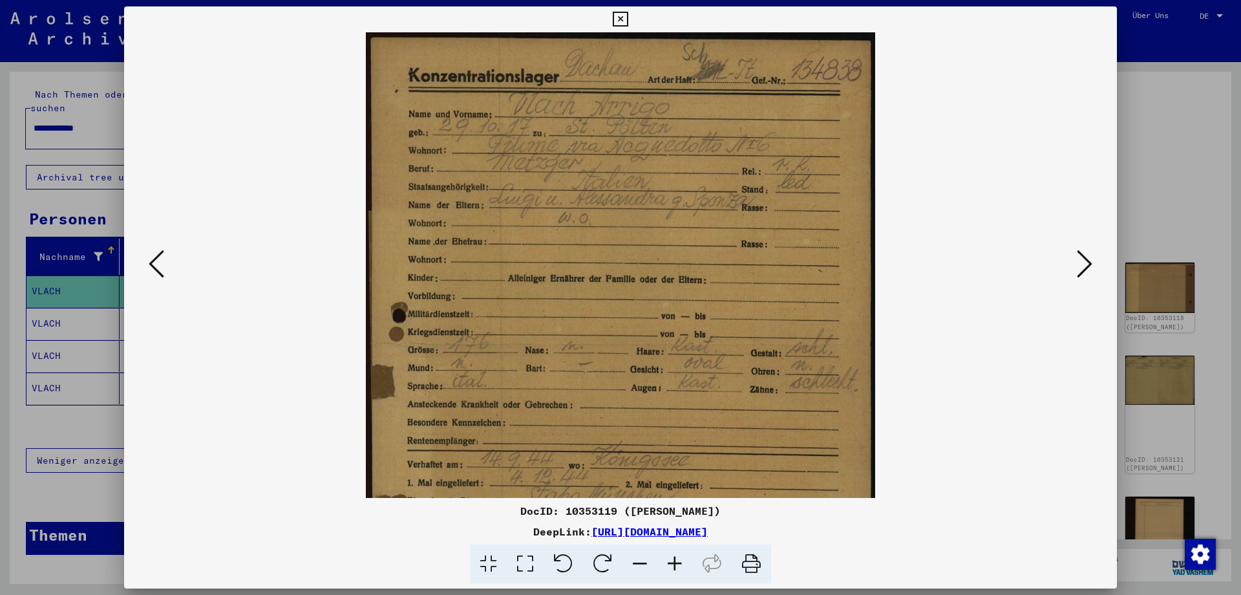
drag, startPoint x: 600, startPoint y: 160, endPoint x: 554, endPoint y: 278, distance: 126.9
click at [554, 278] on img at bounding box center [621, 394] width 510 height 724
click at [1090, 262] on icon at bounding box center [1085, 263] width 16 height 31
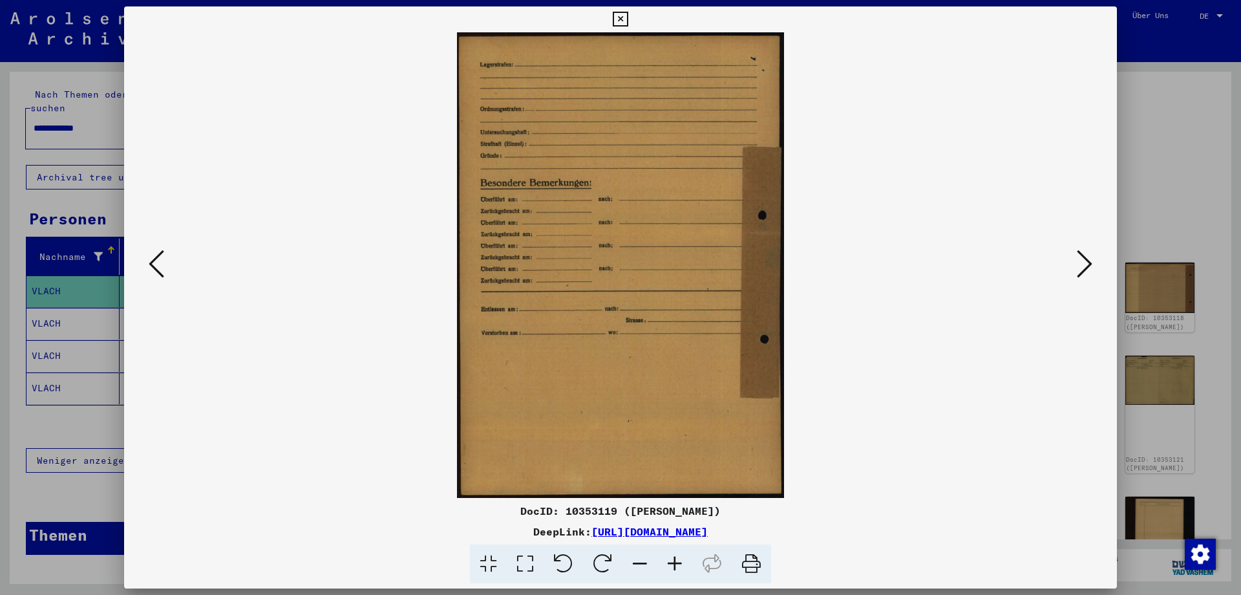
click at [1090, 262] on icon at bounding box center [1085, 263] width 16 height 31
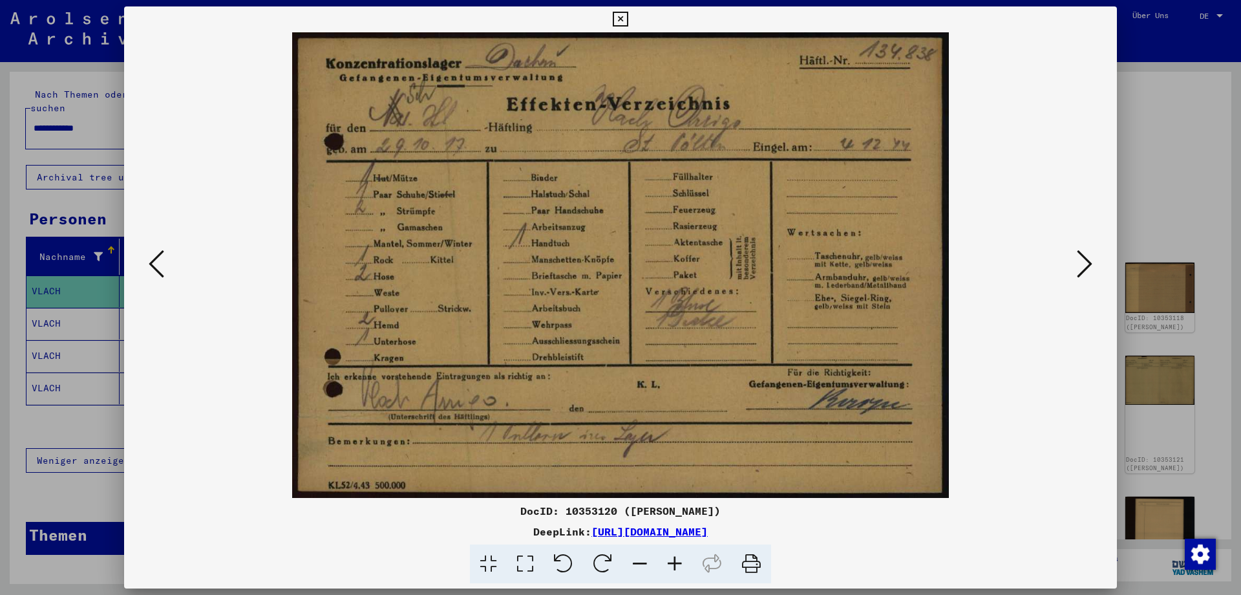
click at [1089, 263] on icon at bounding box center [1085, 263] width 16 height 31
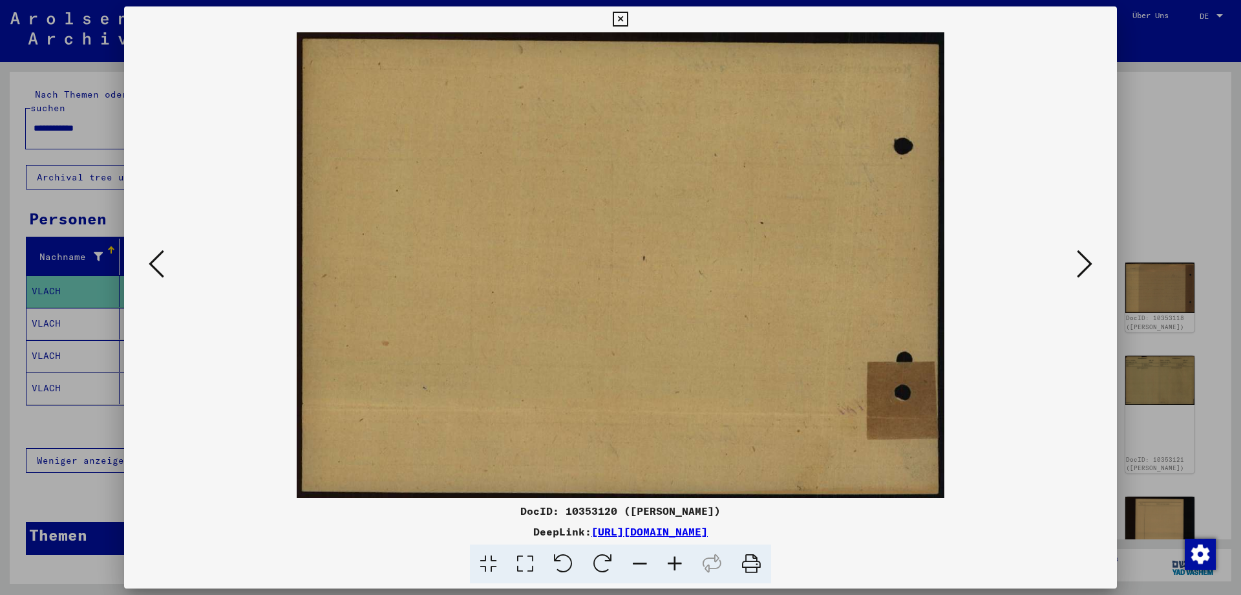
click at [1089, 263] on icon at bounding box center [1085, 263] width 16 height 31
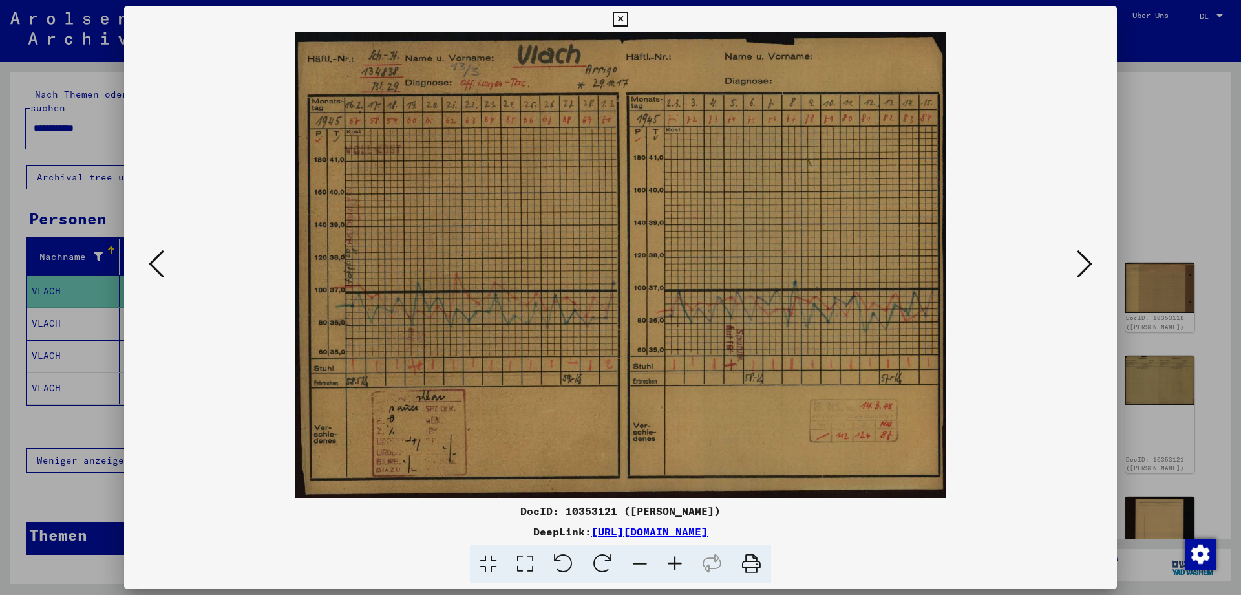
click at [628, 17] on icon at bounding box center [620, 20] width 15 height 16
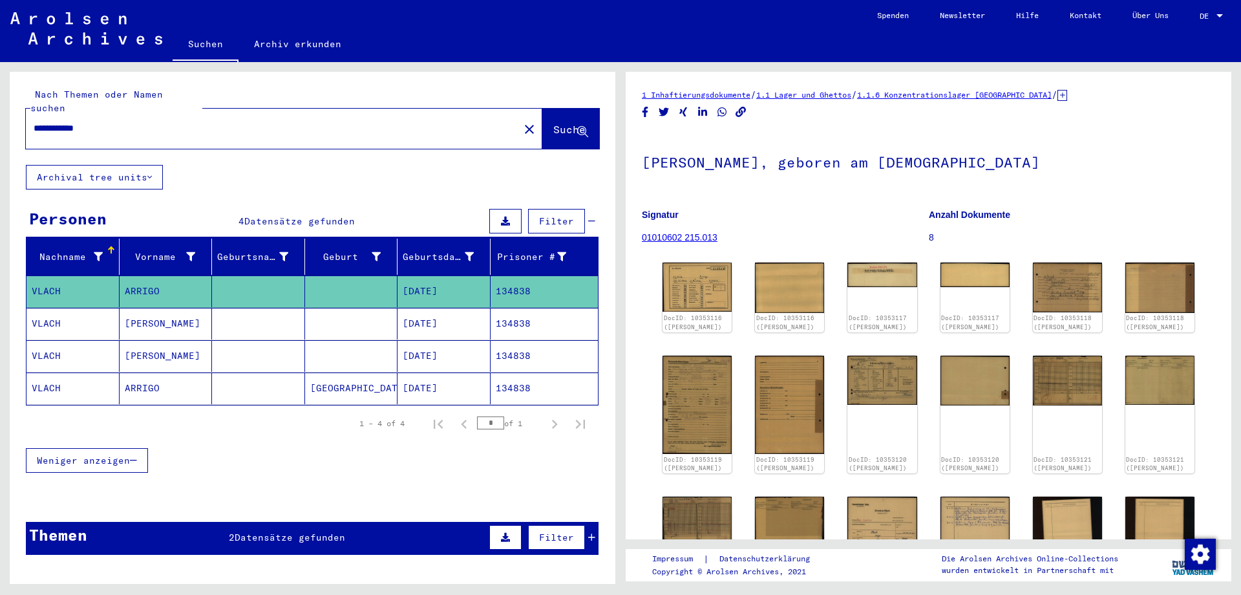
click at [39, 308] on mat-cell "VLACH" at bounding box center [72, 324] width 93 height 32
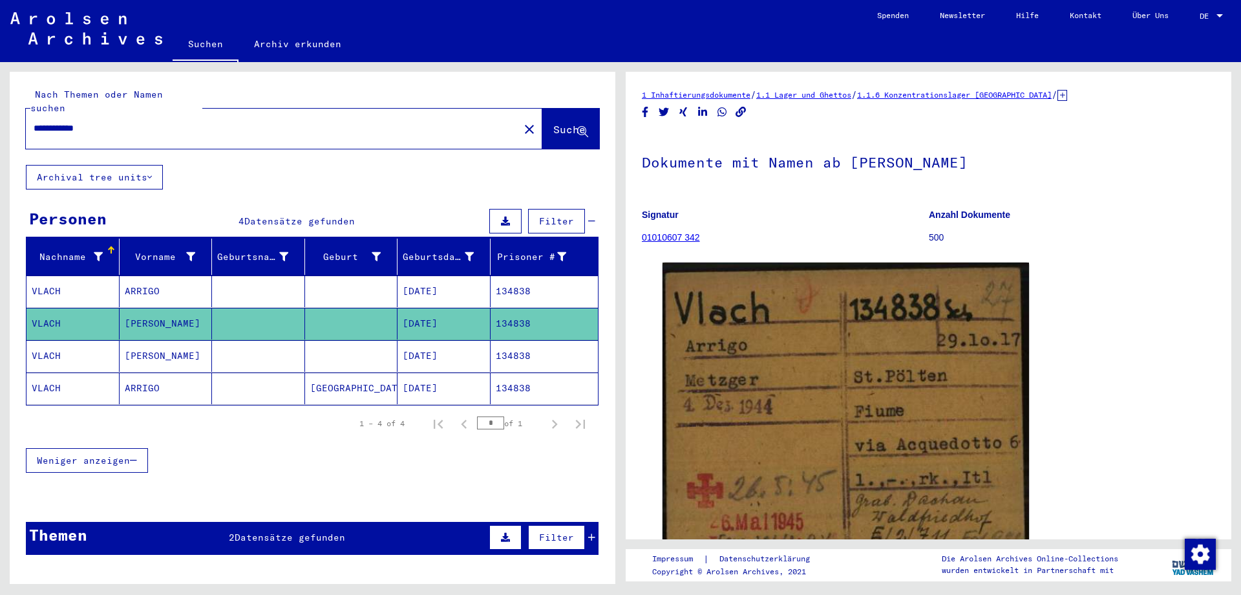
click at [41, 275] on mat-cell "VLACH" at bounding box center [72, 291] width 93 height 32
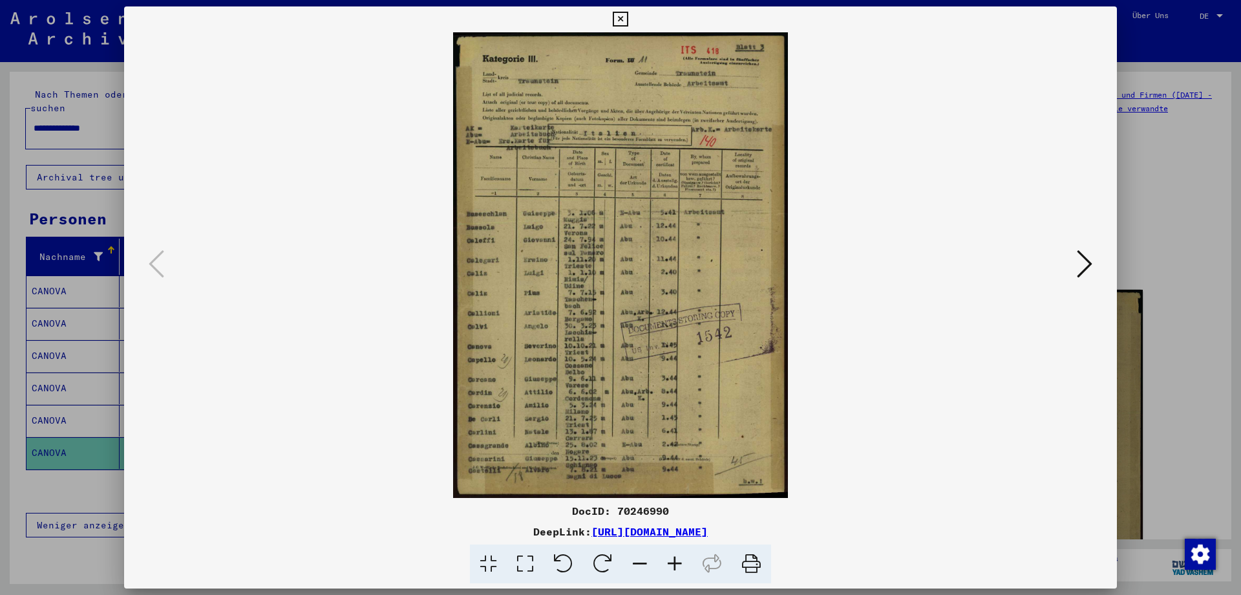
scroll to position [136, 0]
click at [628, 14] on icon at bounding box center [620, 20] width 15 height 16
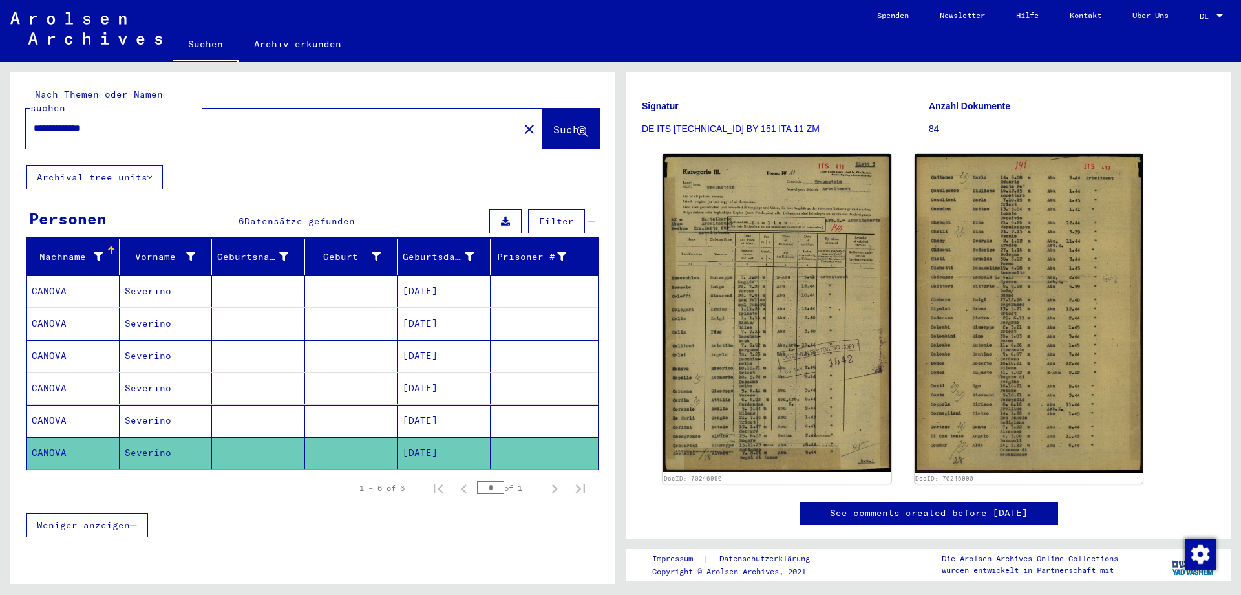
click at [51, 405] on mat-cell "CANOVA" at bounding box center [72, 421] width 93 height 32
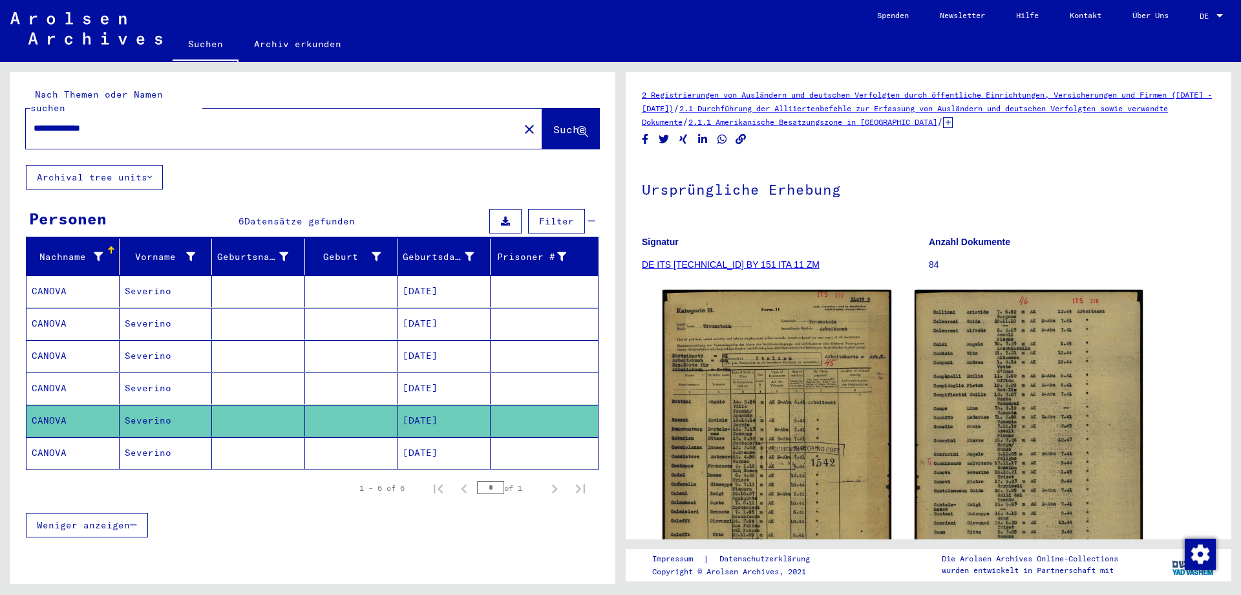
click at [52, 372] on mat-cell "CANOVA" at bounding box center [72, 388] width 93 height 32
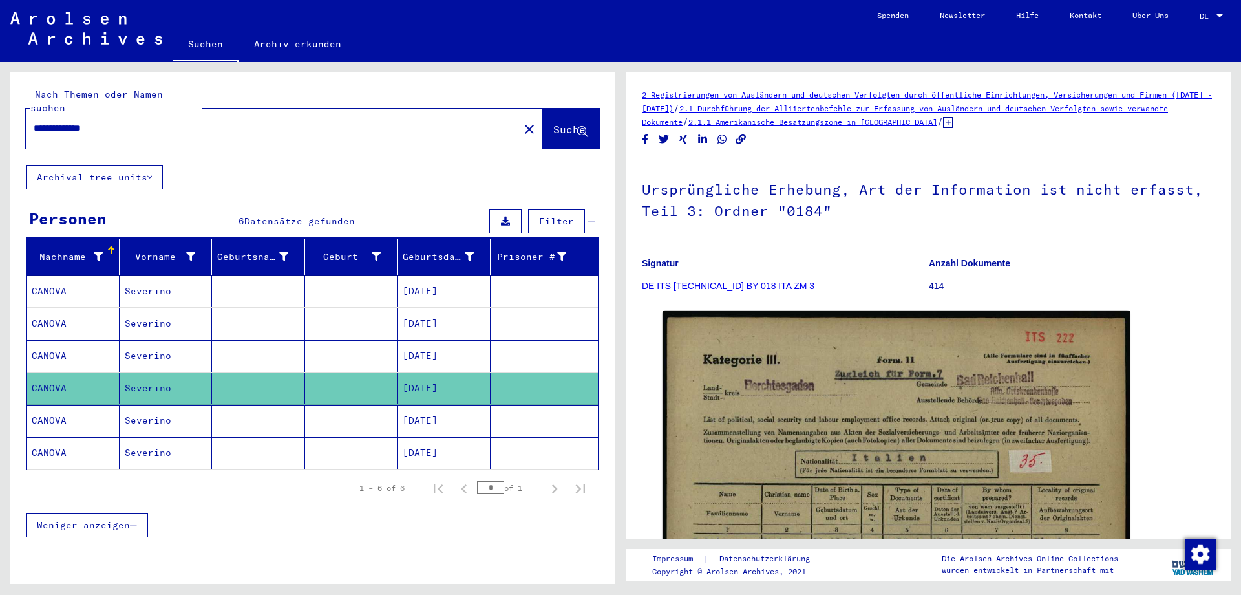
click at [48, 340] on mat-cell "CANOVA" at bounding box center [72, 356] width 93 height 32
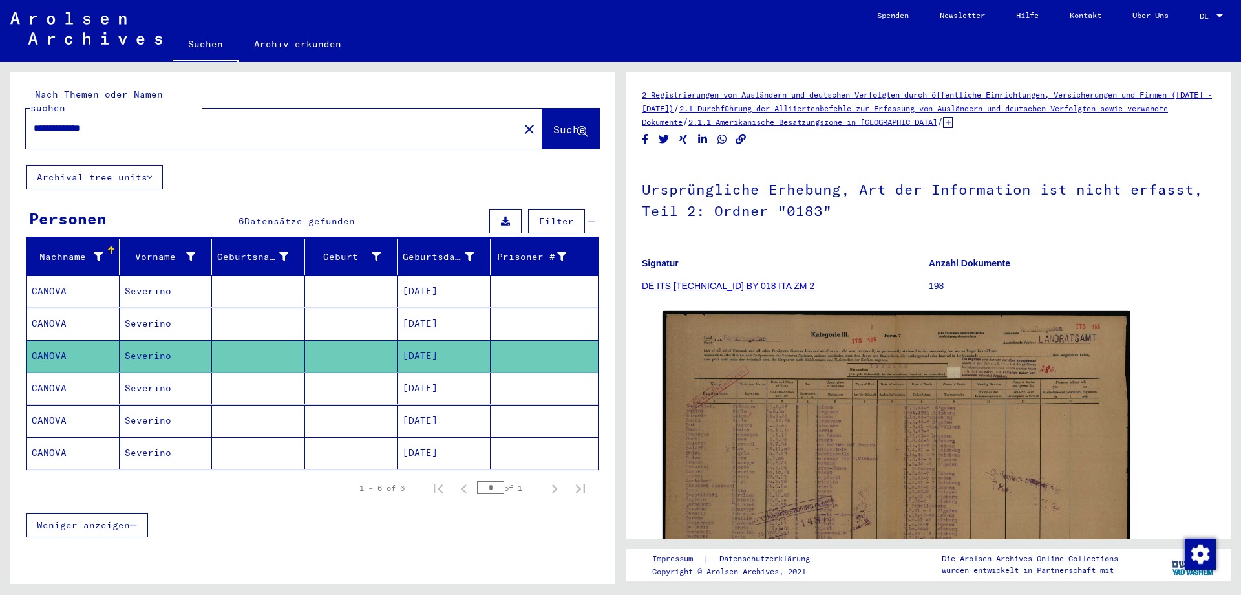
click at [48, 308] on mat-cell "CANOVA" at bounding box center [72, 324] width 93 height 32
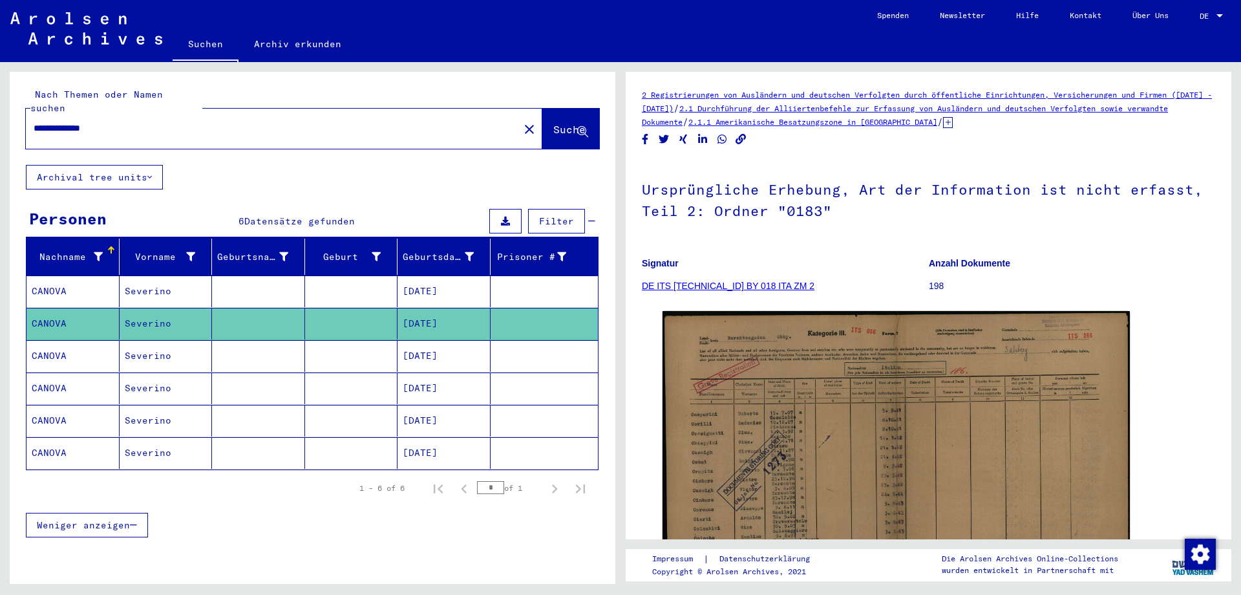
click at [54, 275] on mat-cell "CANOVA" at bounding box center [72, 291] width 93 height 32
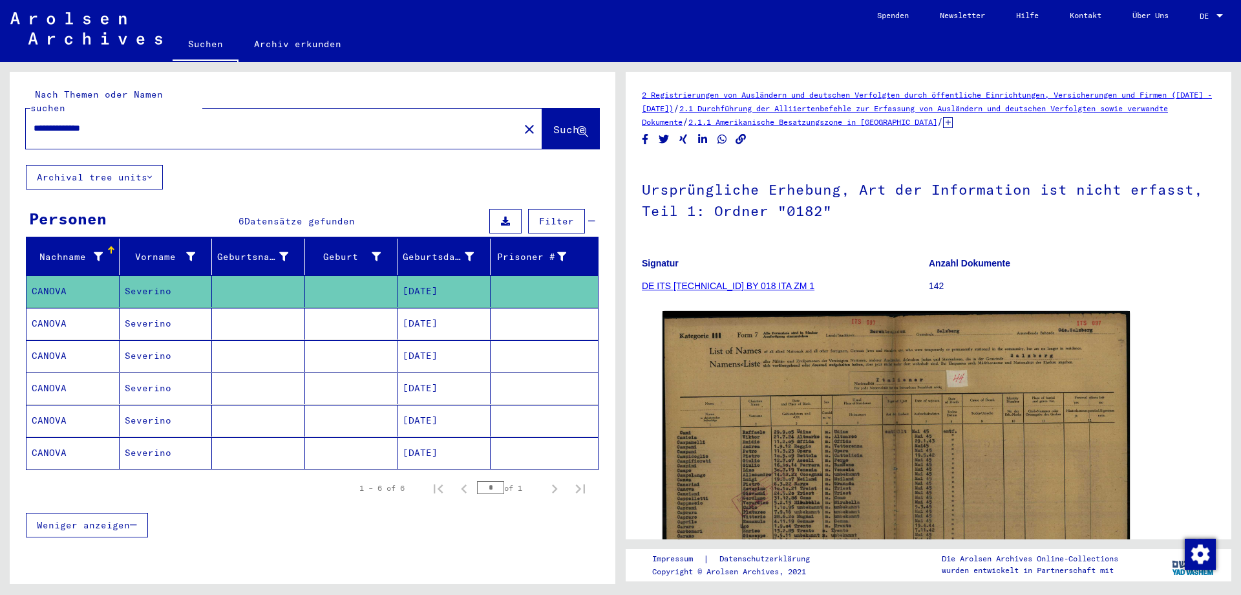
scroll to position [36, 0]
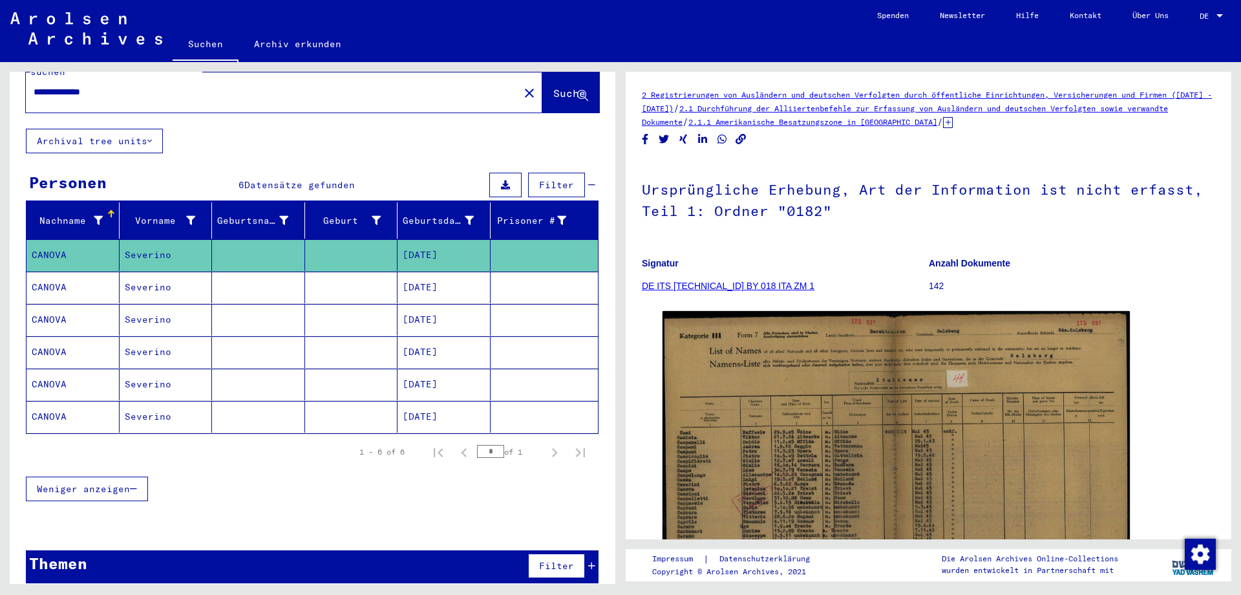
click at [62, 403] on mat-cell "CANOVA" at bounding box center [72, 417] width 93 height 32
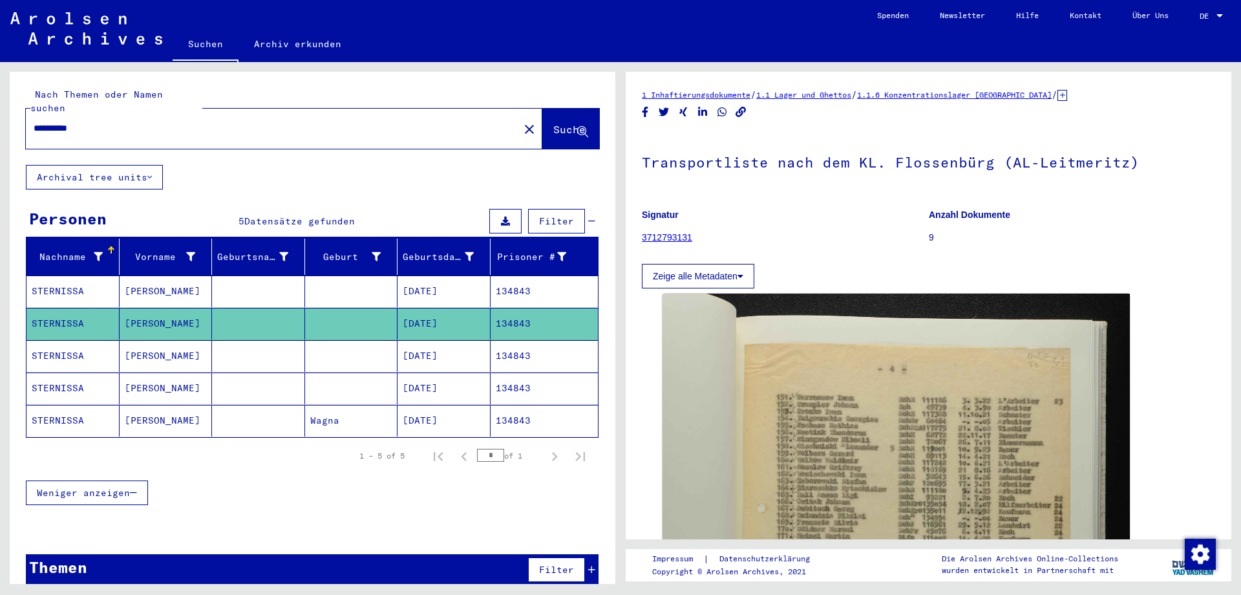
scroll to position [4, 0]
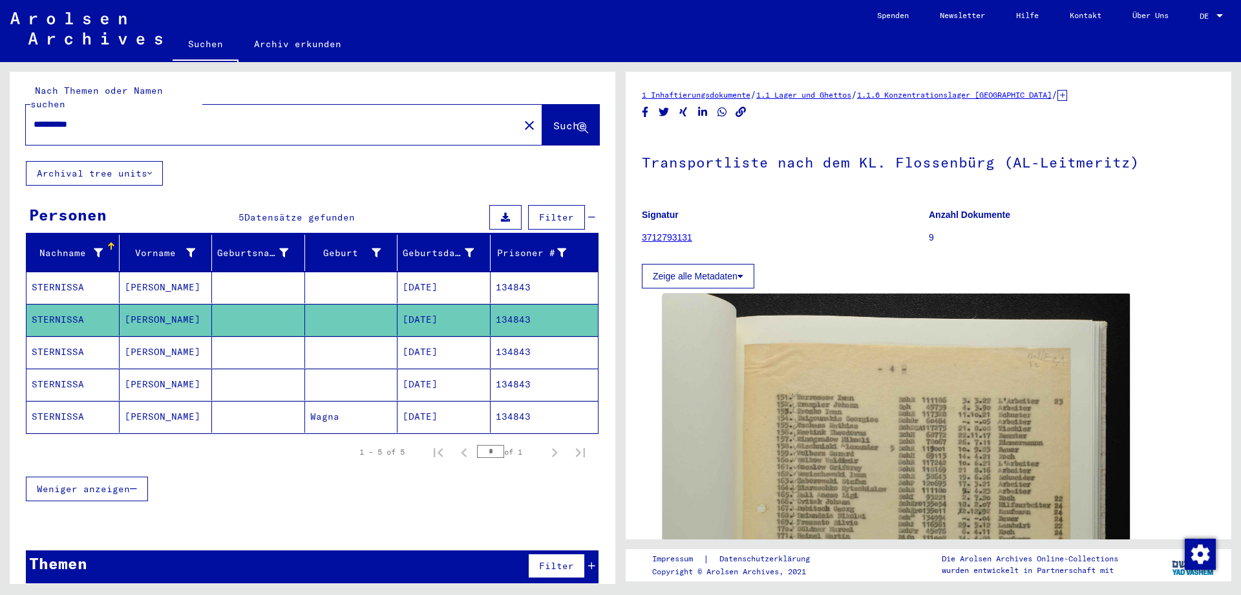
click at [429, 401] on mat-cell "02/25/1917" at bounding box center [443, 417] width 93 height 32
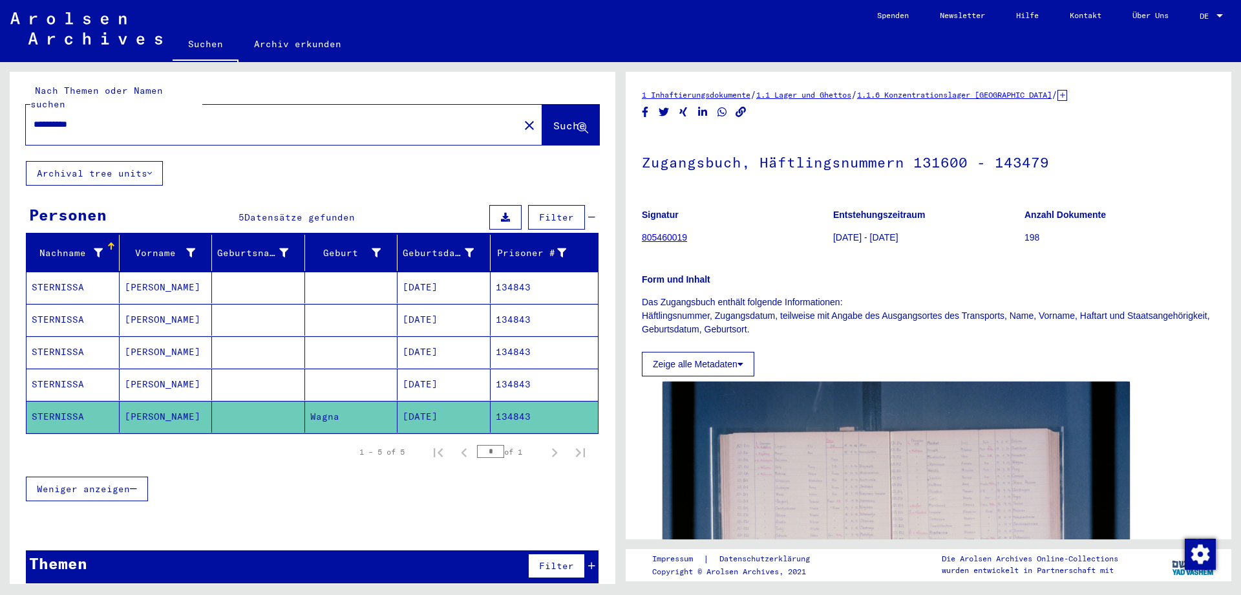
click at [428, 368] on mat-cell "02/25/1917" at bounding box center [443, 384] width 93 height 32
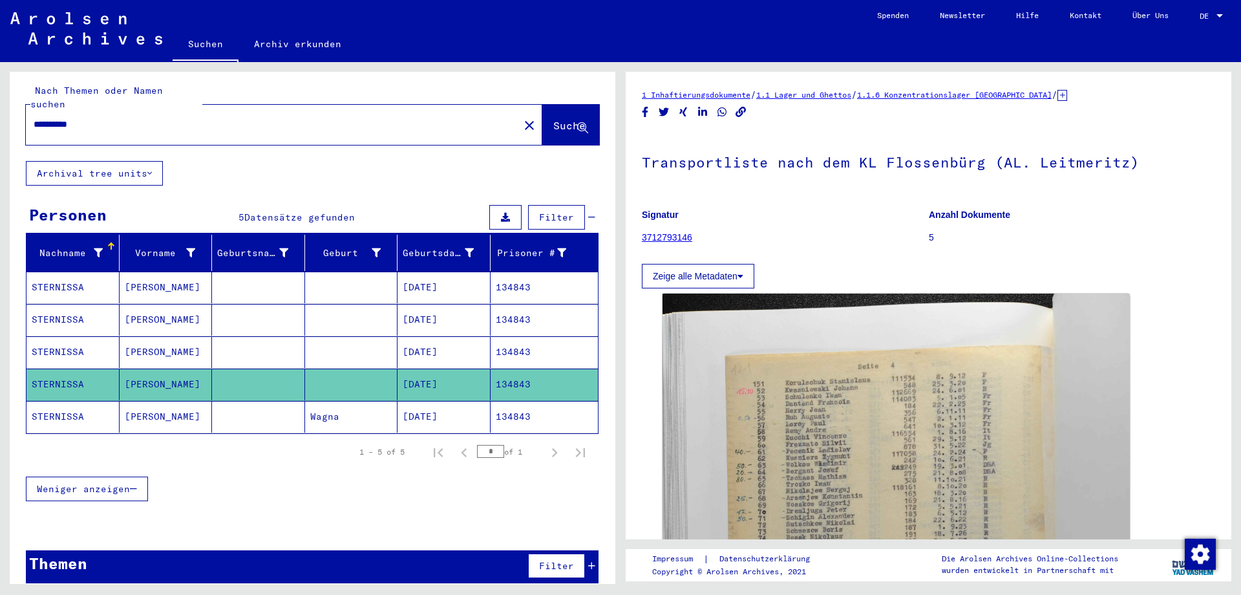
click at [427, 336] on mat-cell "02/25/1917" at bounding box center [443, 352] width 93 height 32
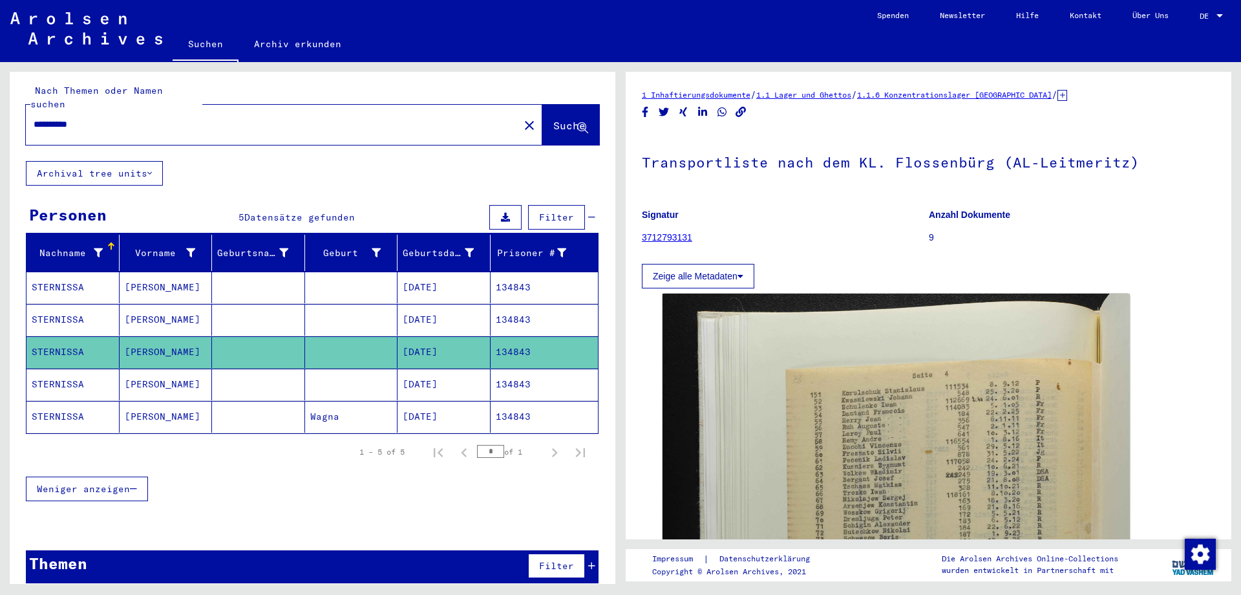
click at [433, 304] on mat-cell "02/23/1917" at bounding box center [443, 320] width 93 height 32
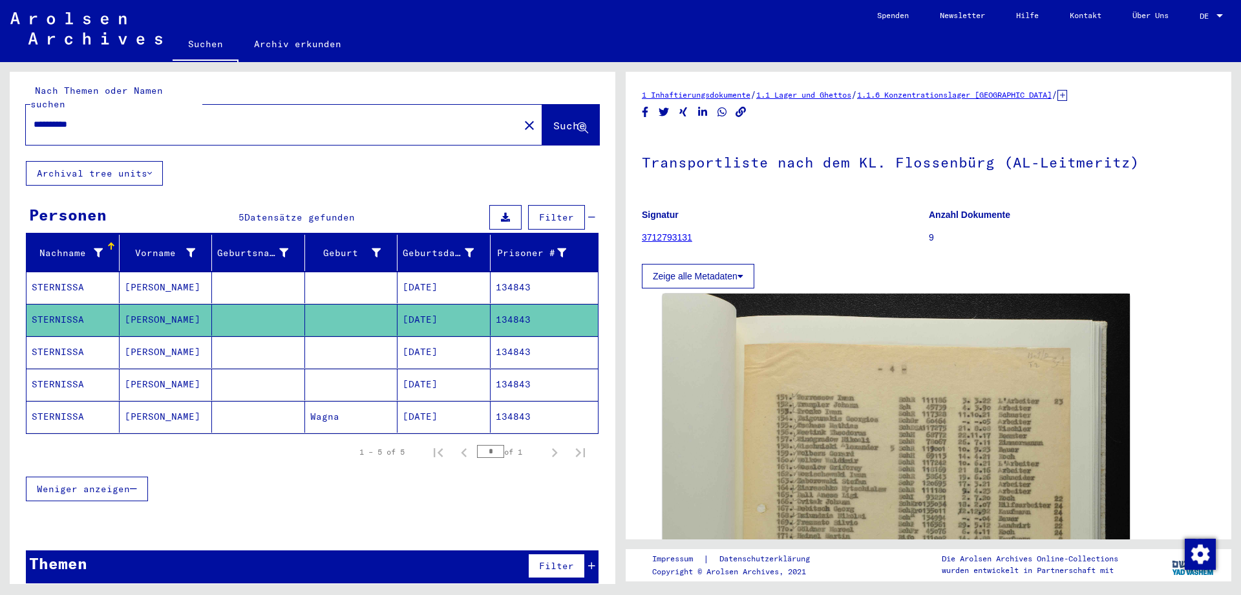
click at [433, 271] on mat-cell "02/25/1917" at bounding box center [443, 287] width 93 height 32
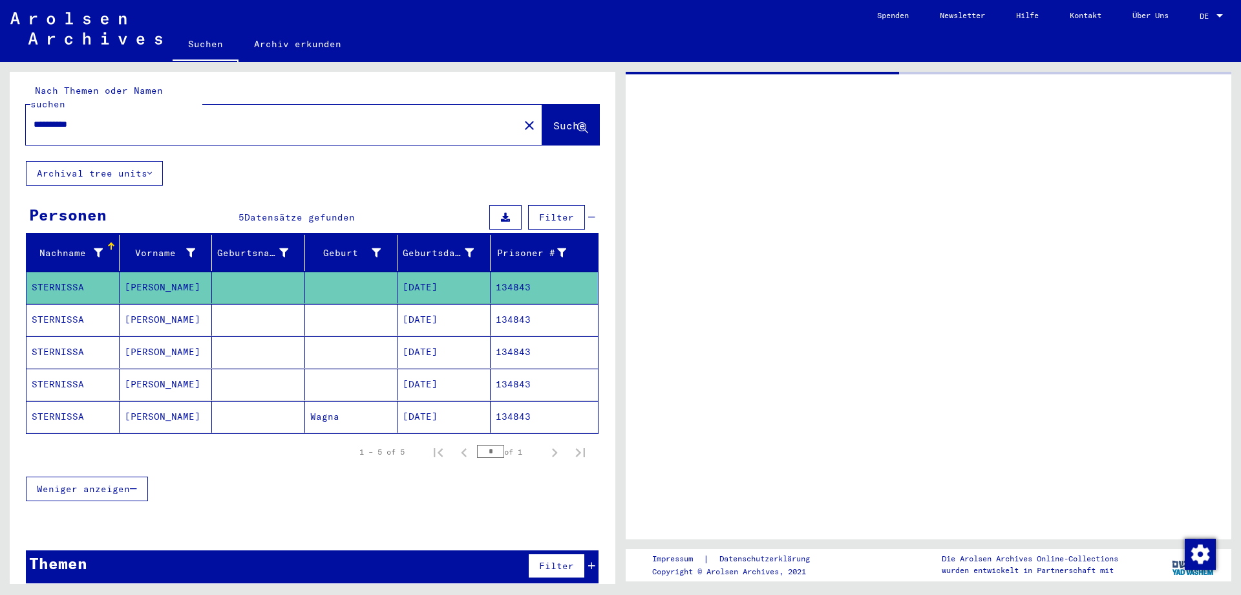
click at [433, 271] on mat-cell "02/25/1917" at bounding box center [443, 287] width 93 height 32
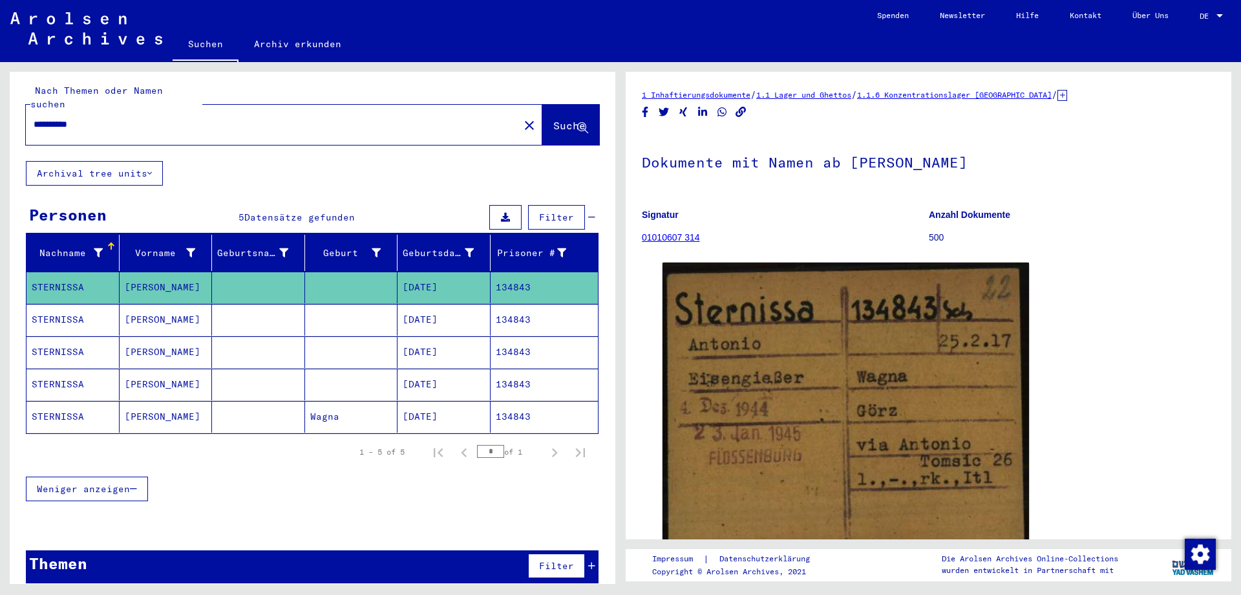
click at [439, 304] on mat-cell "02/23/1917" at bounding box center [443, 320] width 93 height 32
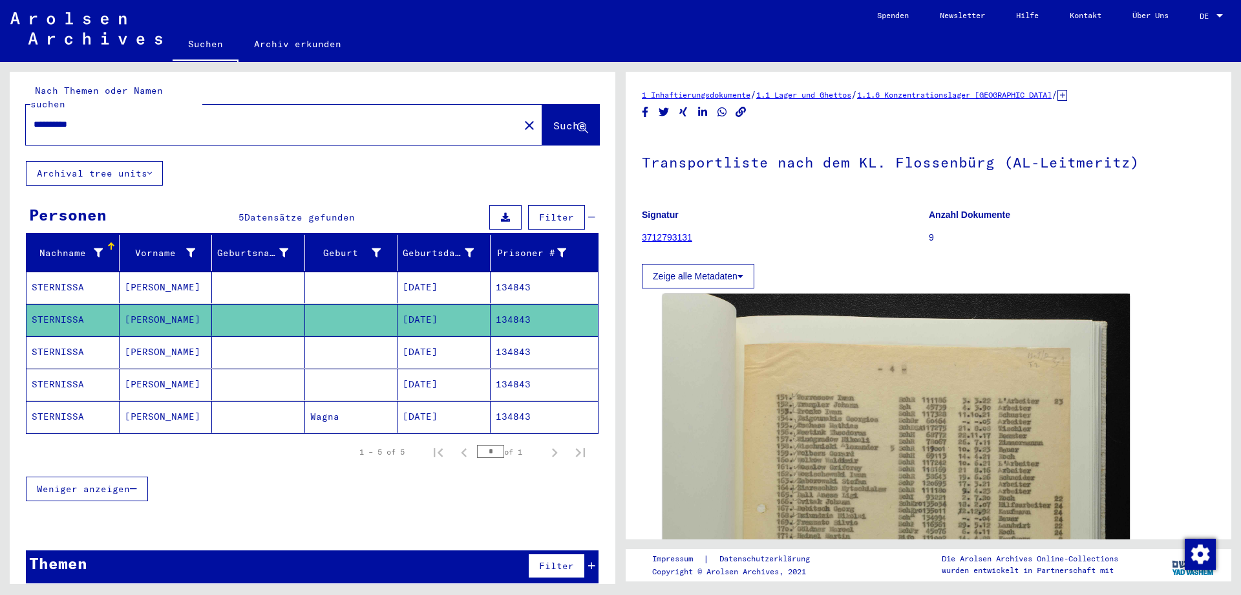
click at [416, 403] on mat-cell "02/25/1917" at bounding box center [443, 417] width 93 height 32
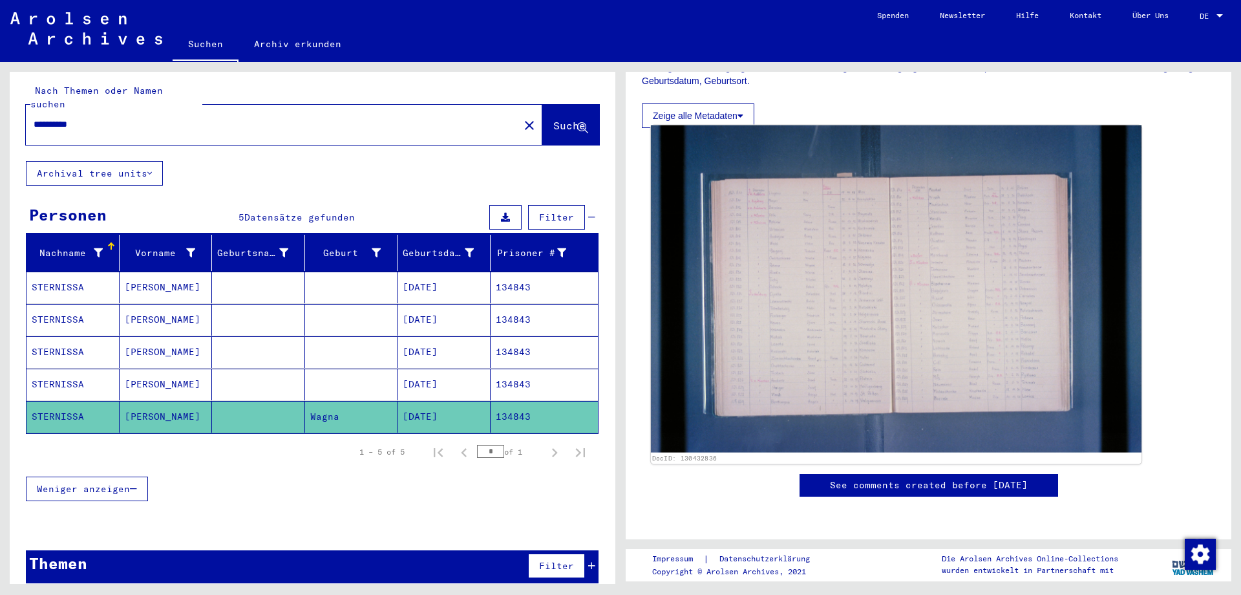
scroll to position [339, 0]
click at [857, 238] on img at bounding box center [896, 288] width 491 height 327
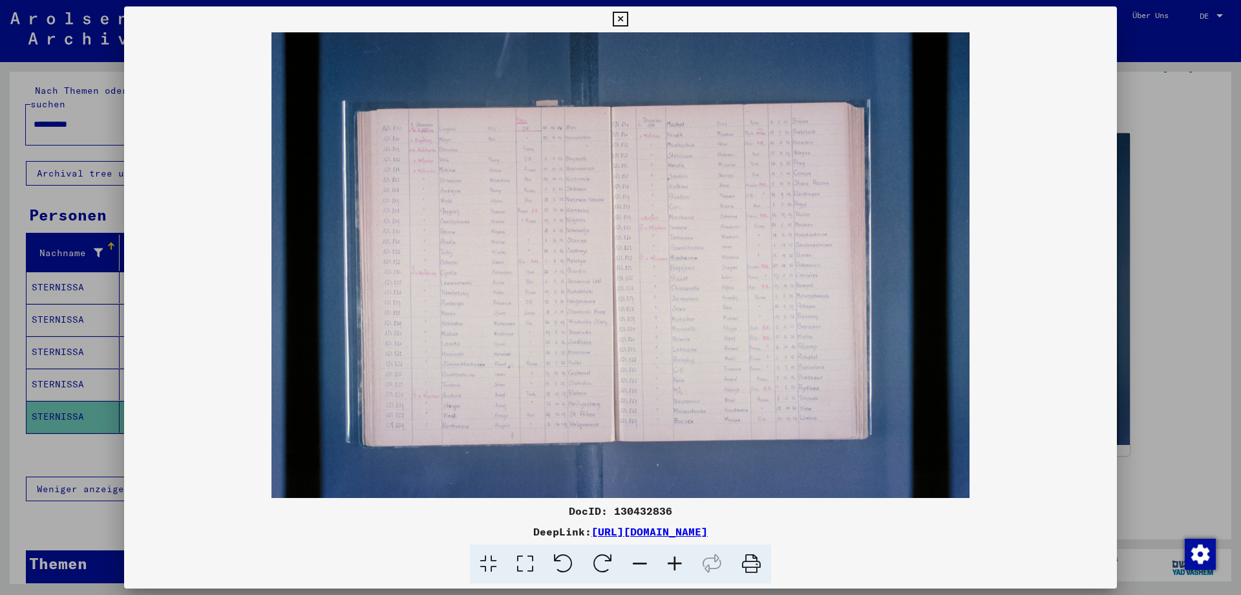
click at [674, 562] on icon at bounding box center [674, 563] width 35 height 39
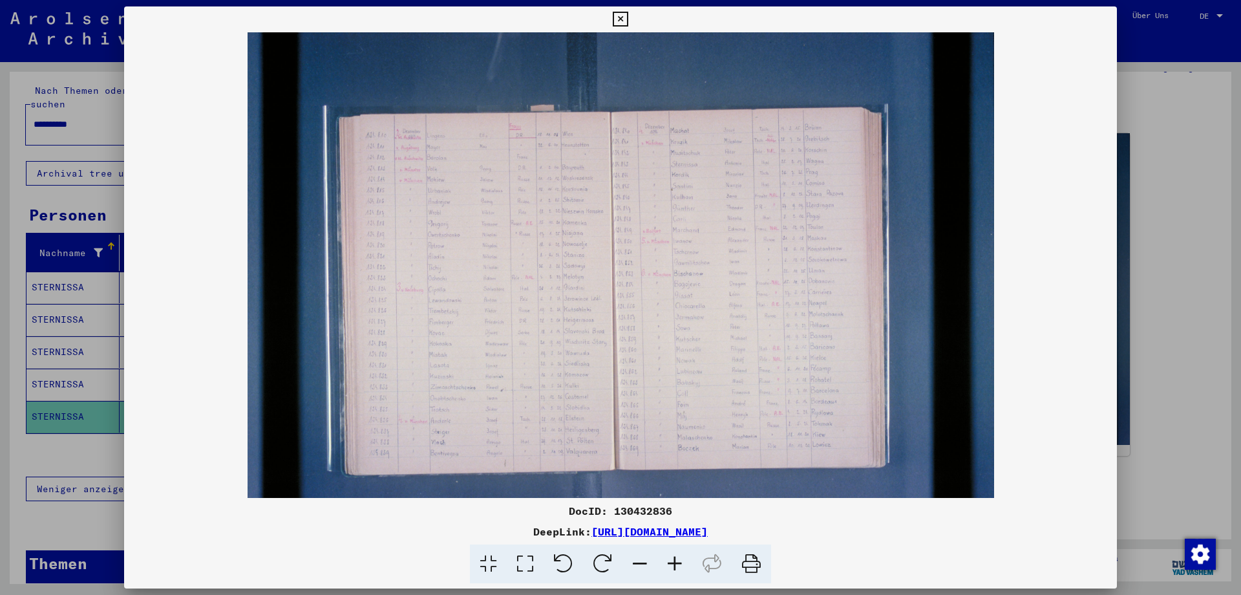
click at [674, 562] on icon at bounding box center [674, 563] width 35 height 39
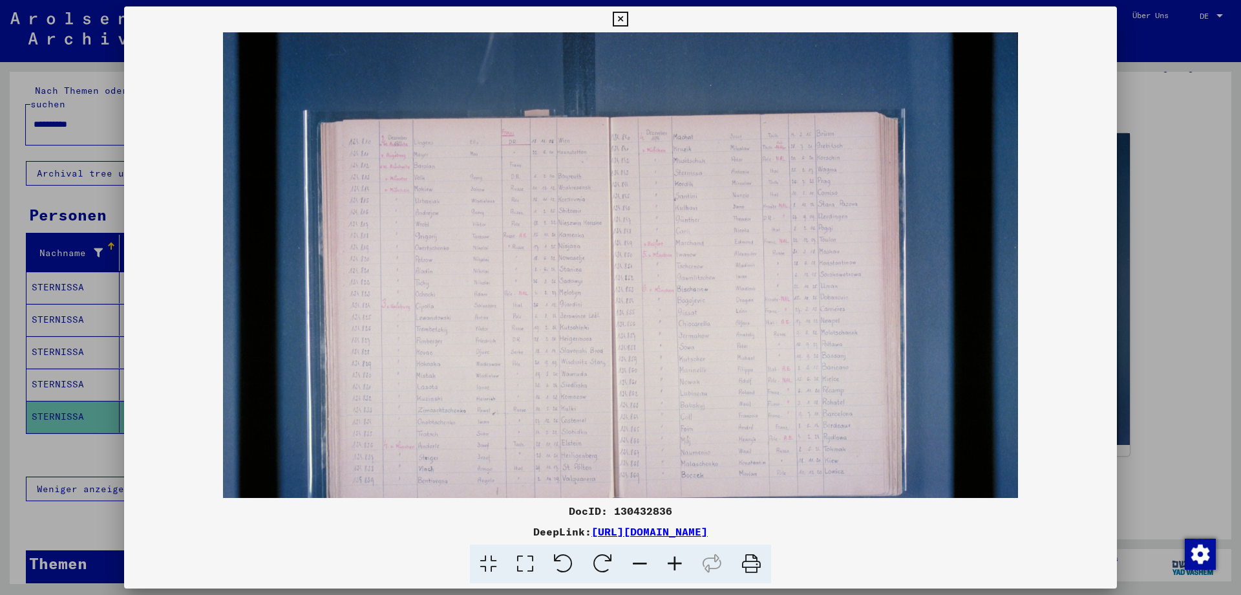
click at [674, 562] on icon at bounding box center [674, 563] width 35 height 39
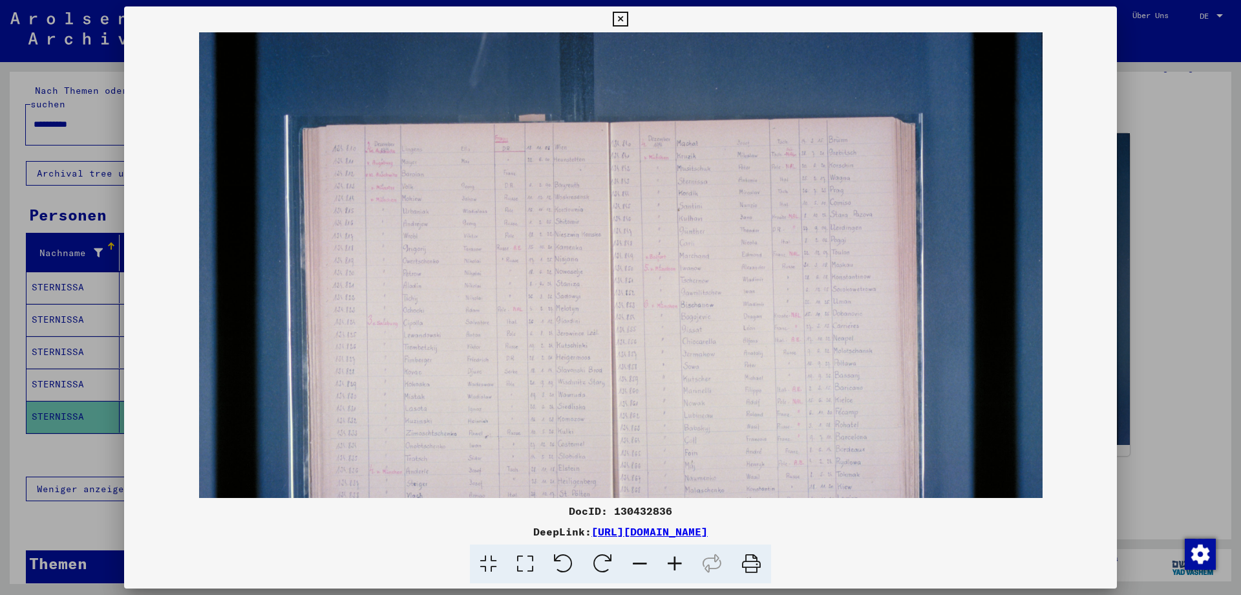
click at [674, 562] on icon at bounding box center [674, 563] width 35 height 39
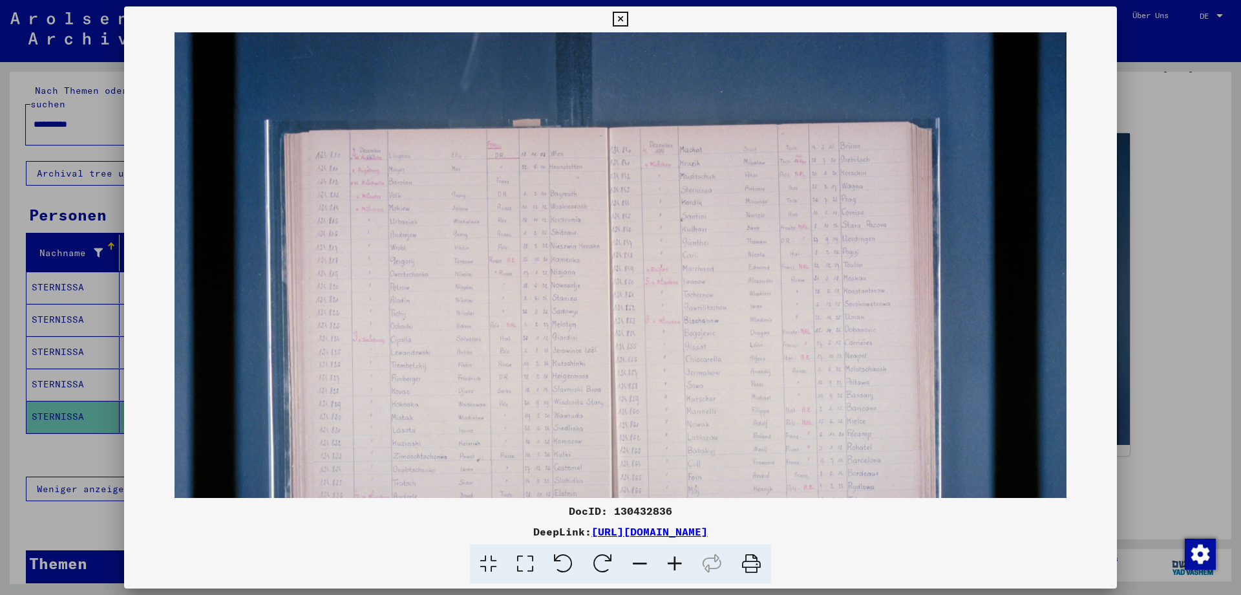
click at [674, 562] on icon at bounding box center [674, 563] width 35 height 39
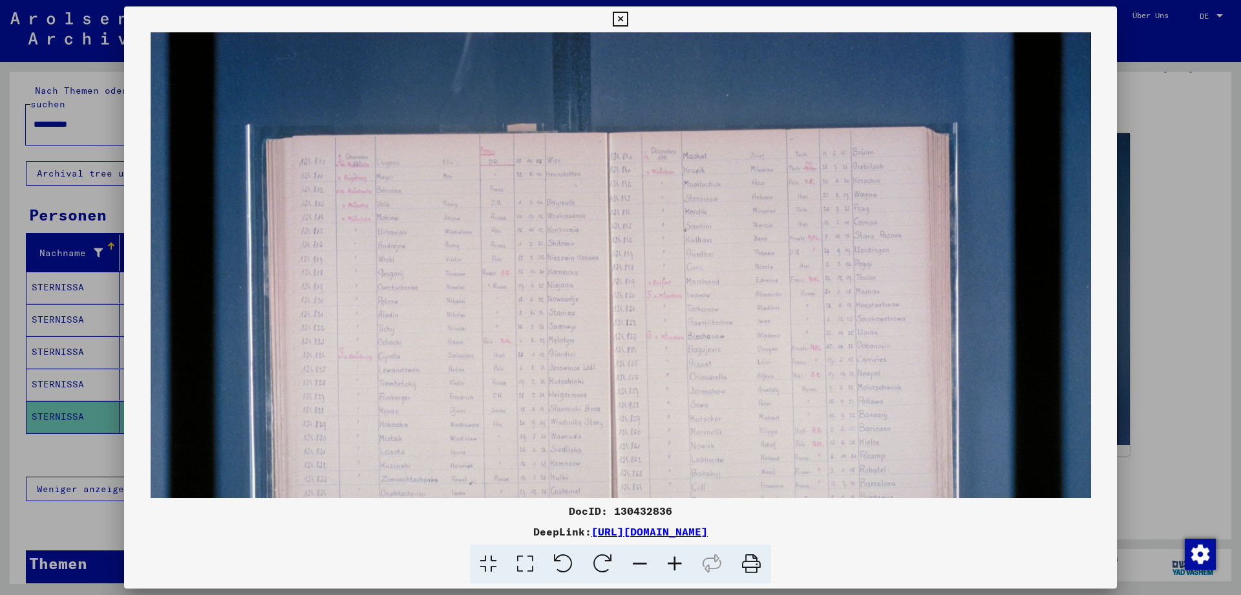
click at [674, 562] on icon at bounding box center [674, 563] width 35 height 39
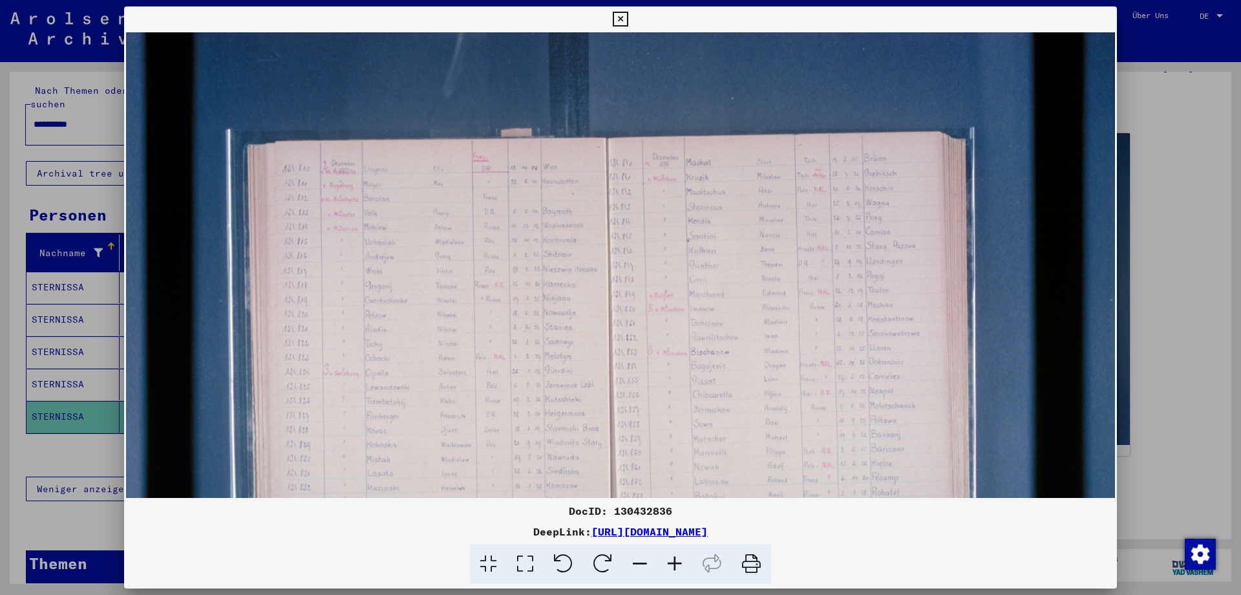
click at [674, 562] on icon at bounding box center [674, 563] width 35 height 39
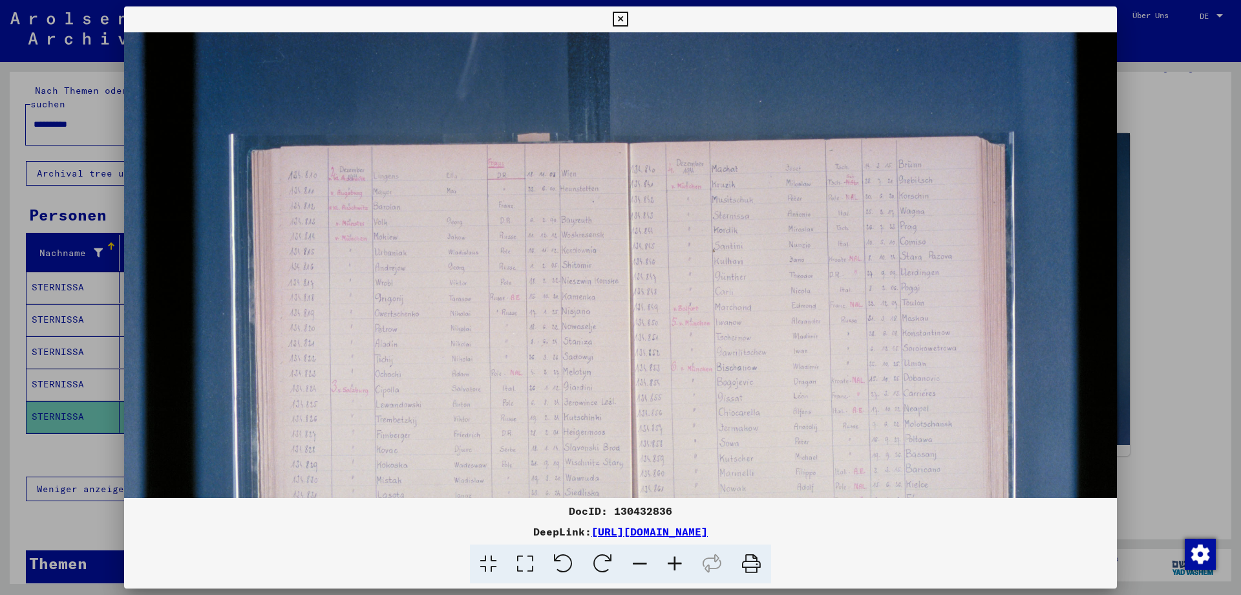
click at [674, 562] on icon at bounding box center [674, 563] width 35 height 39
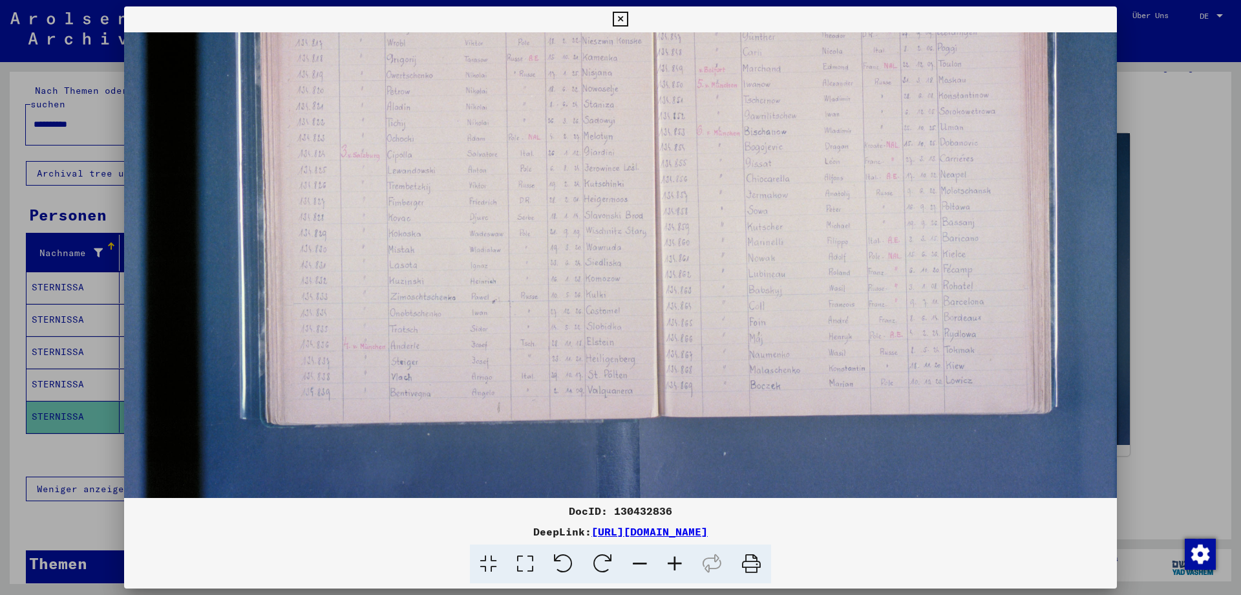
drag, startPoint x: 549, startPoint y: 427, endPoint x: 629, endPoint y: 173, distance: 265.7
click at [629, 173] on img at bounding box center [667, 143] width 1086 height 724
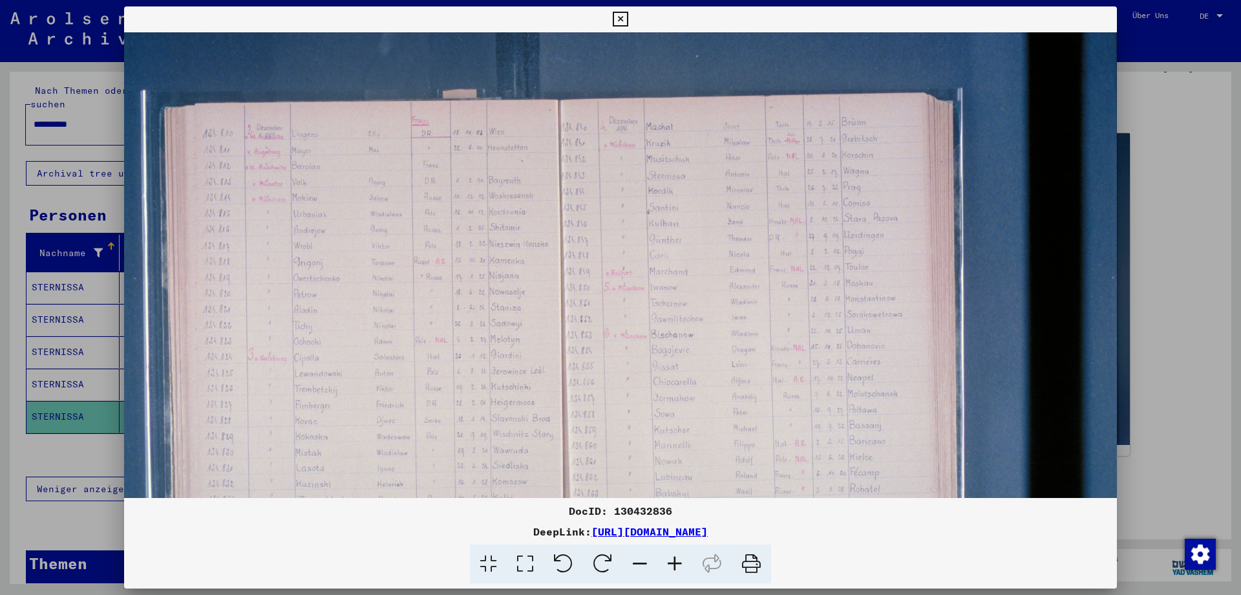
scroll to position [47, 93]
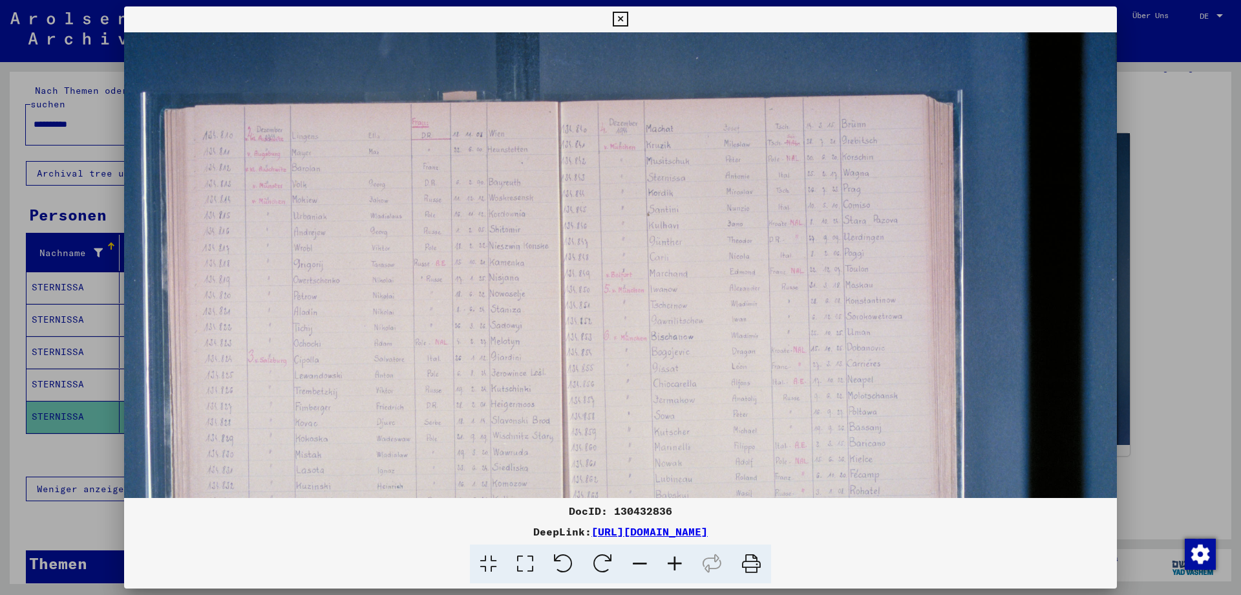
drag, startPoint x: 760, startPoint y: 180, endPoint x: 635, endPoint y: 386, distance: 241.8
click at [635, 386] on img at bounding box center [574, 348] width 1086 height 724
click at [628, 14] on icon at bounding box center [620, 20] width 15 height 16
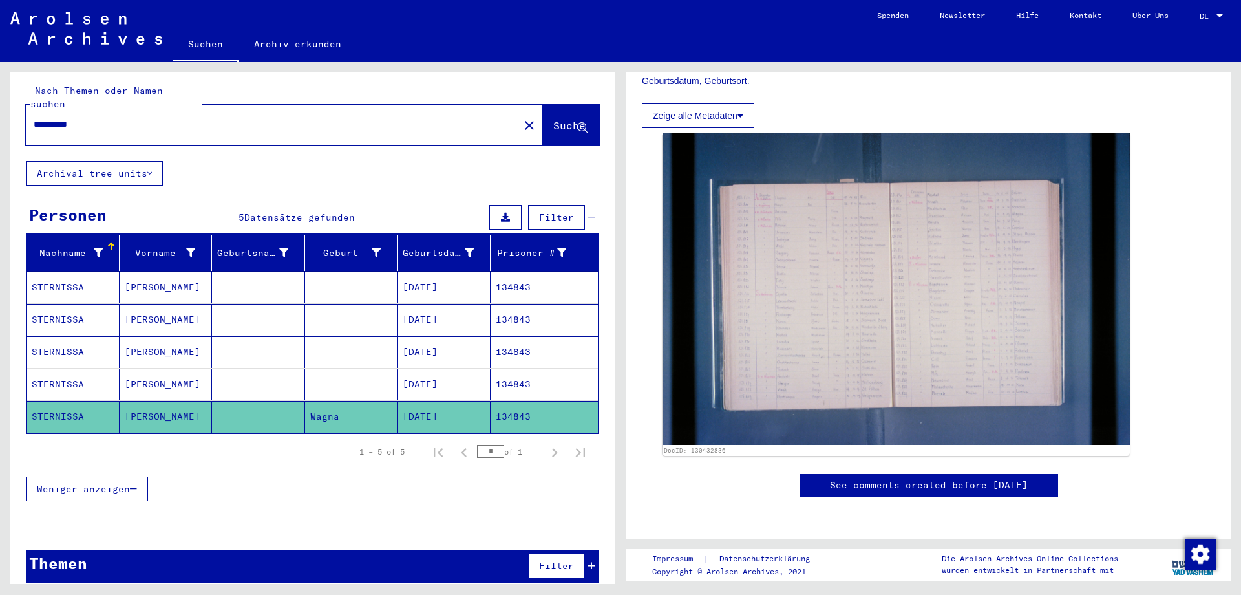
click at [53, 271] on mat-cell "STERNISSA" at bounding box center [72, 287] width 93 height 32
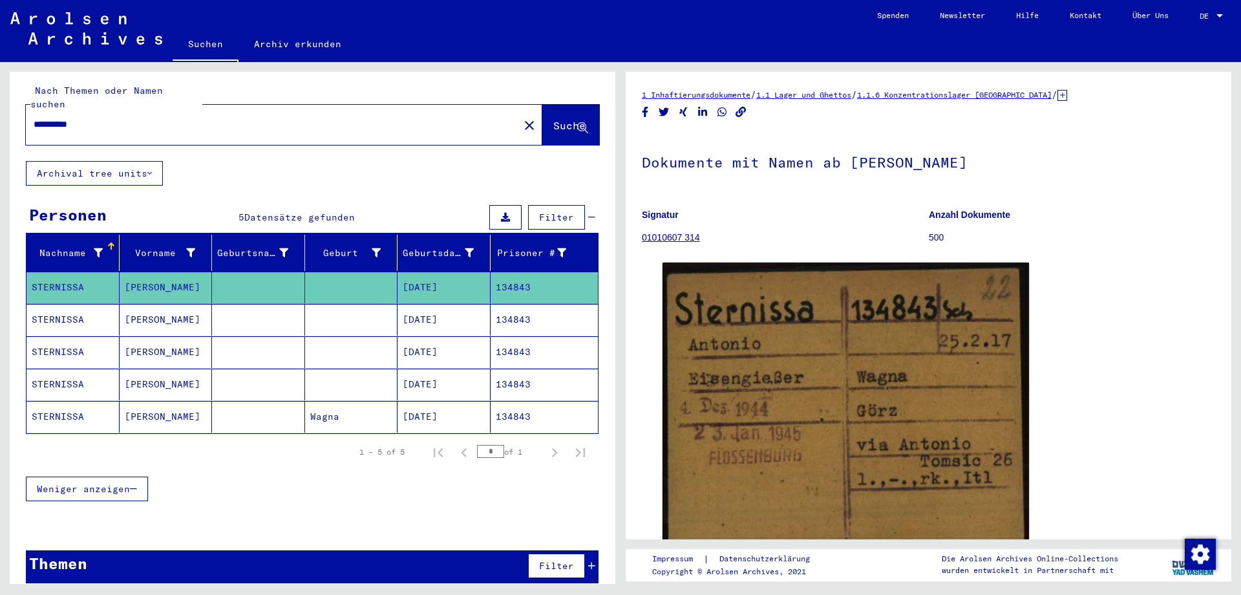
click at [54, 304] on mat-cell "STERNISSA" at bounding box center [72, 320] width 93 height 32
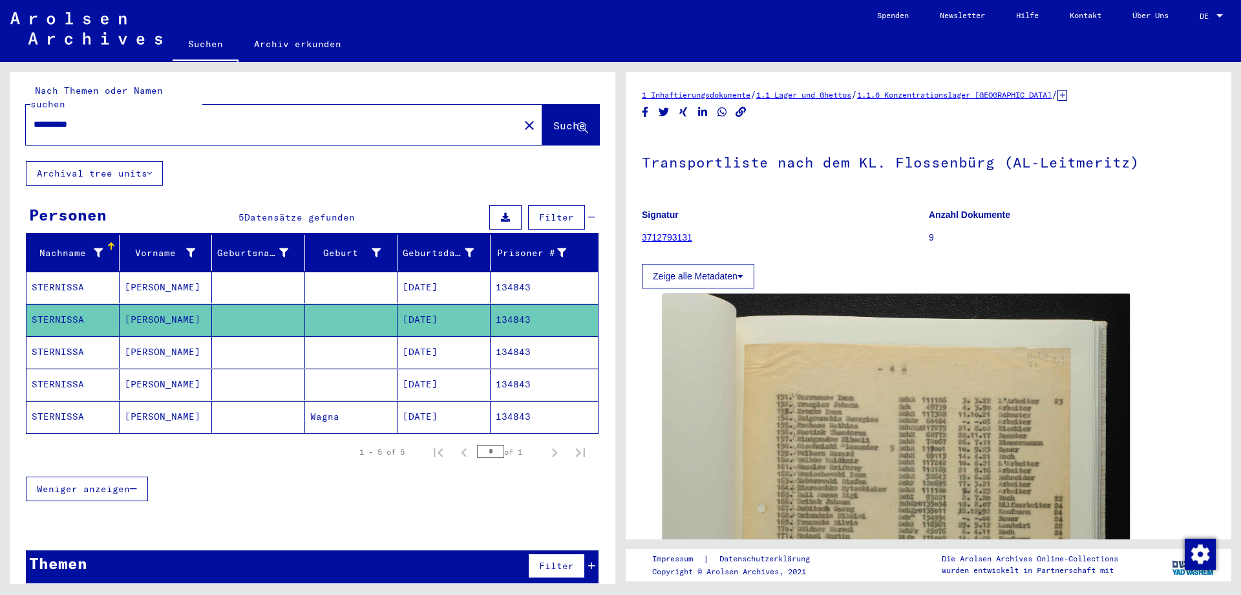
click at [60, 336] on mat-cell "STERNISSA" at bounding box center [72, 352] width 93 height 32
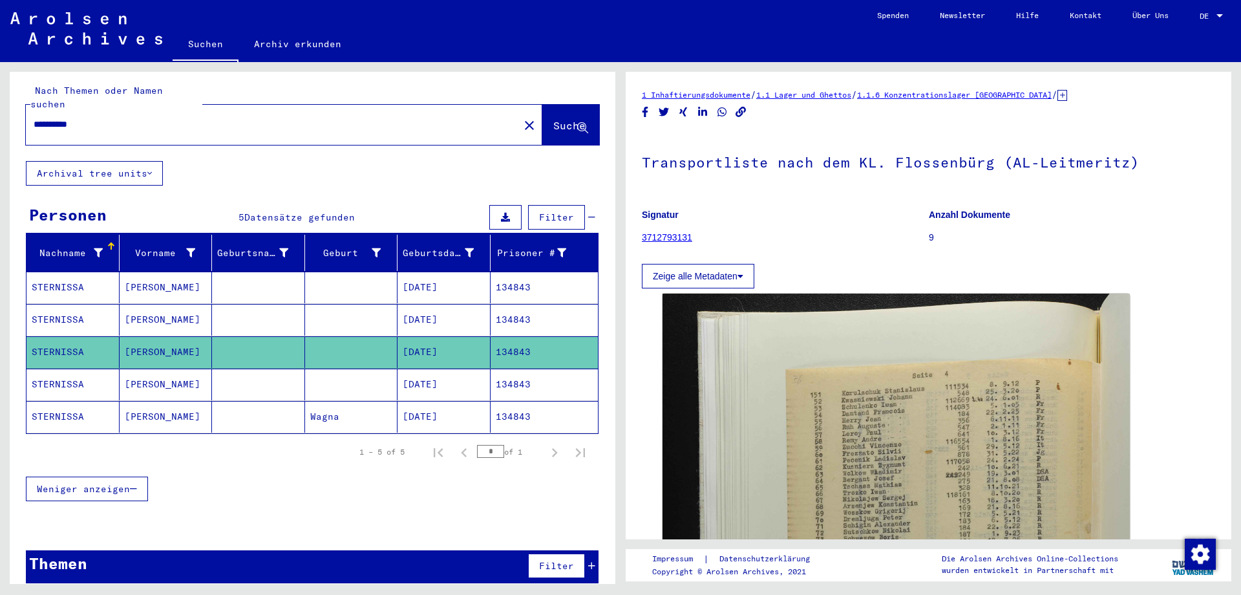
click at [59, 368] on mat-cell "STERNISSA" at bounding box center [72, 384] width 93 height 32
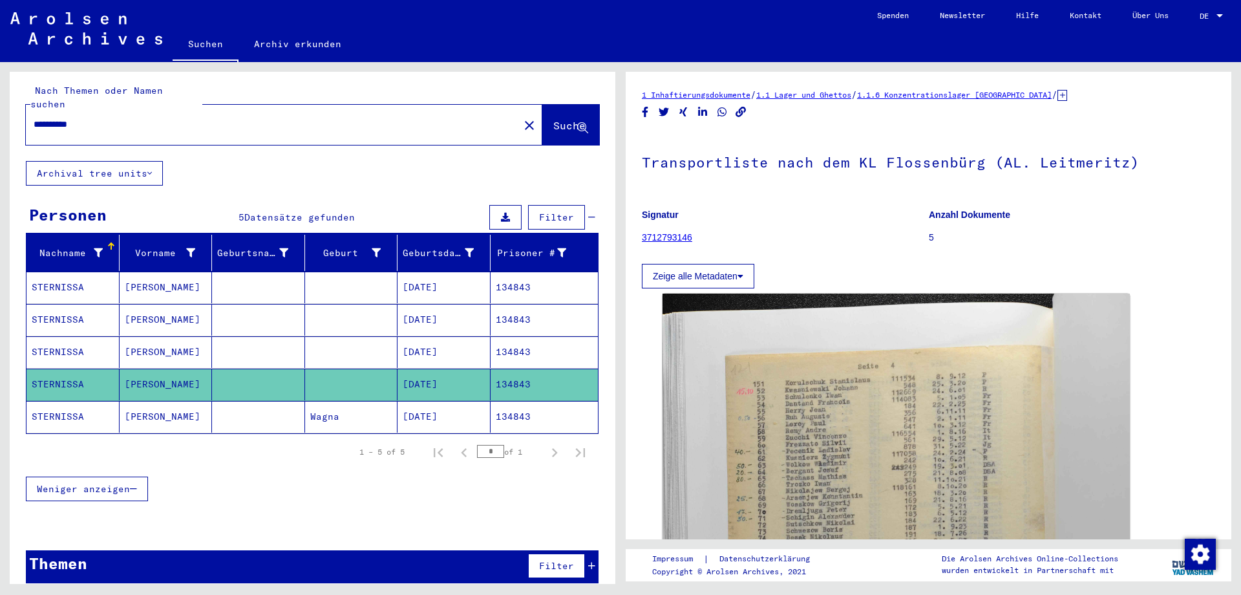
click at [63, 401] on mat-cell "STERNISSA" at bounding box center [72, 417] width 93 height 32
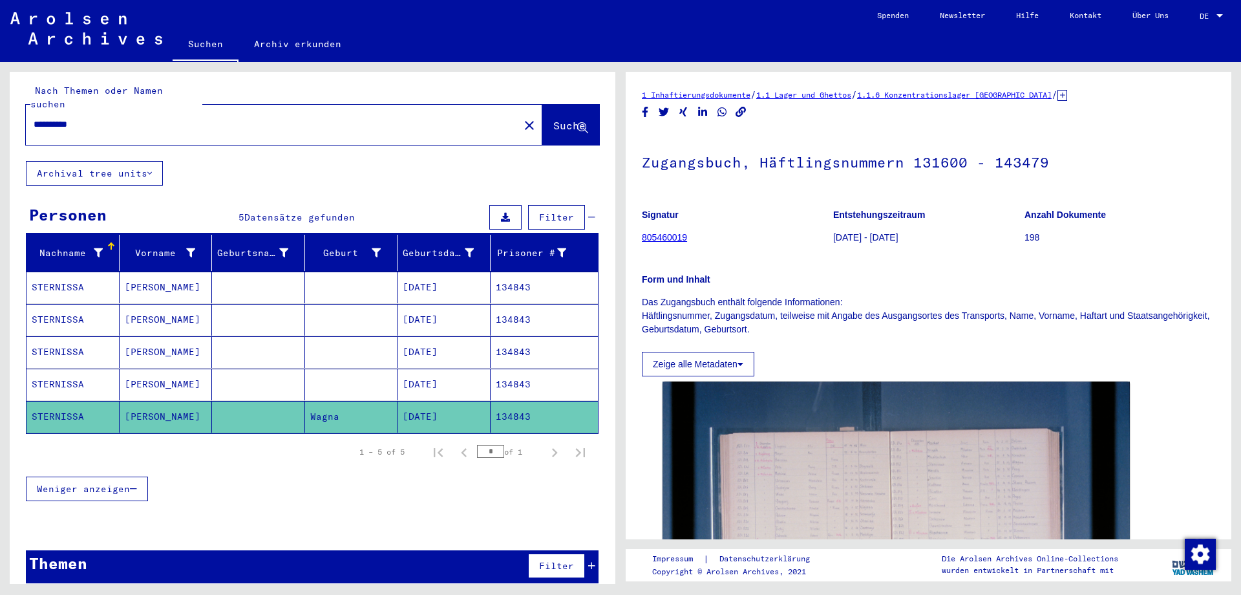
click at [65, 271] on mat-cell "STERNISSA" at bounding box center [72, 287] width 93 height 32
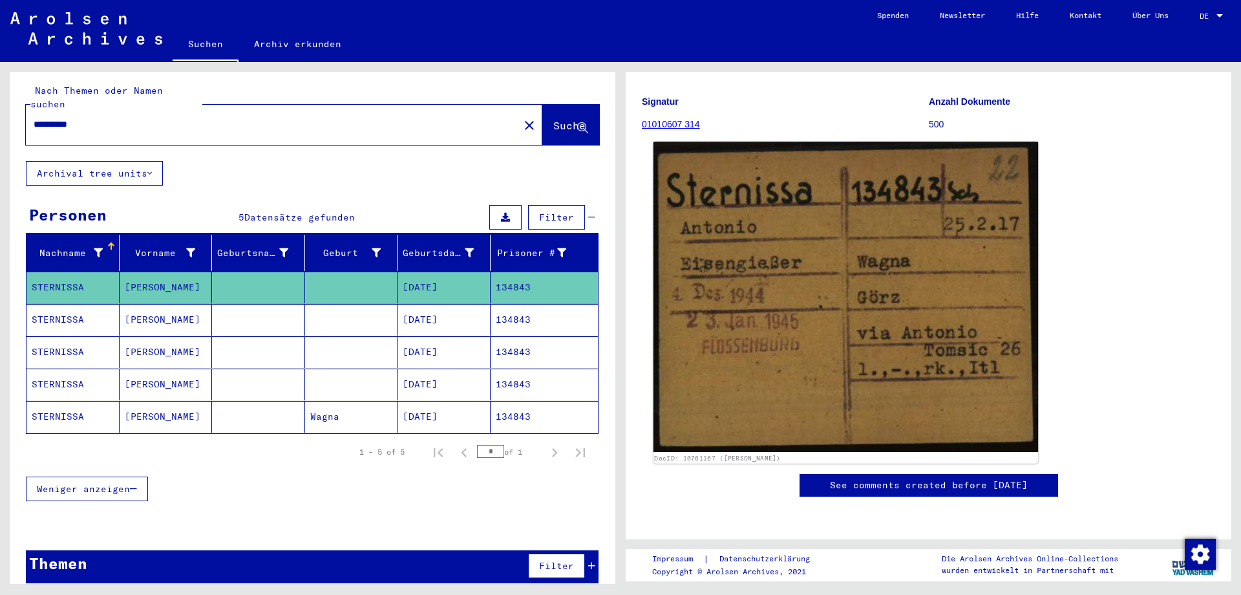
scroll to position [68, 0]
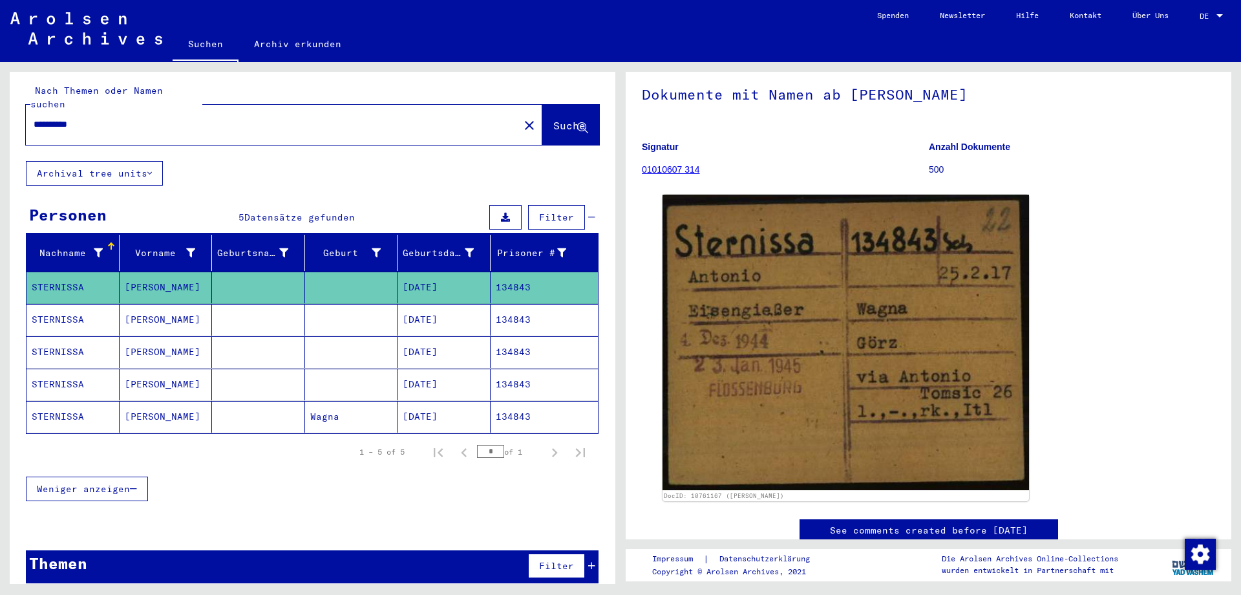
click at [61, 304] on mat-cell "STERNISSA" at bounding box center [72, 320] width 93 height 32
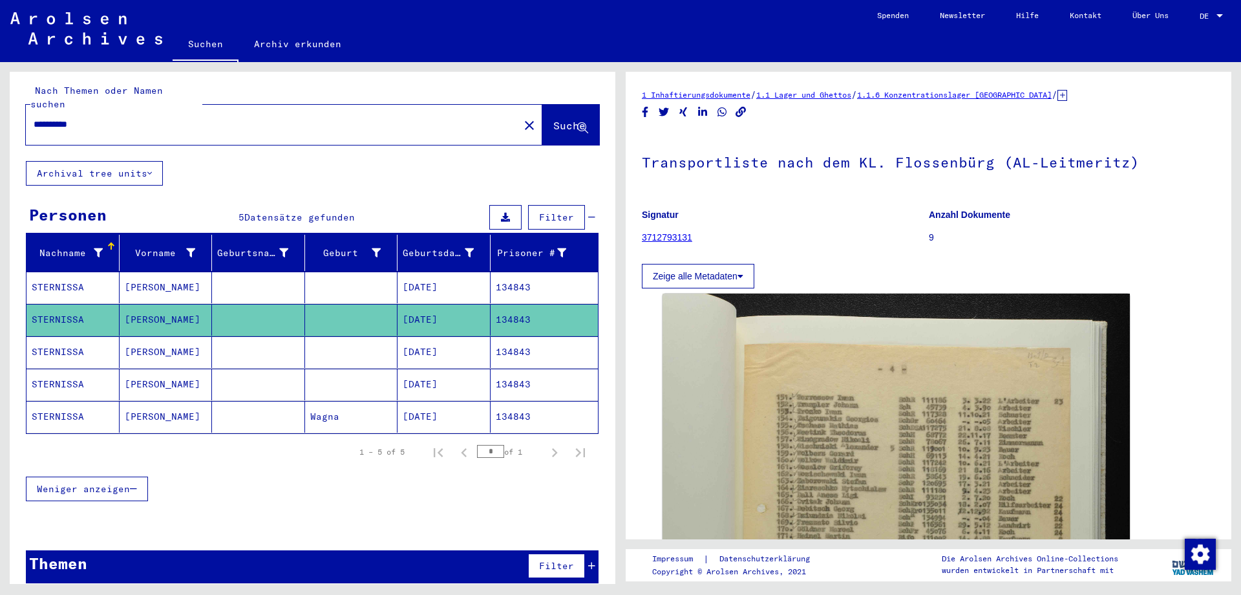
click at [67, 271] on mat-cell "STERNISSA" at bounding box center [72, 287] width 93 height 32
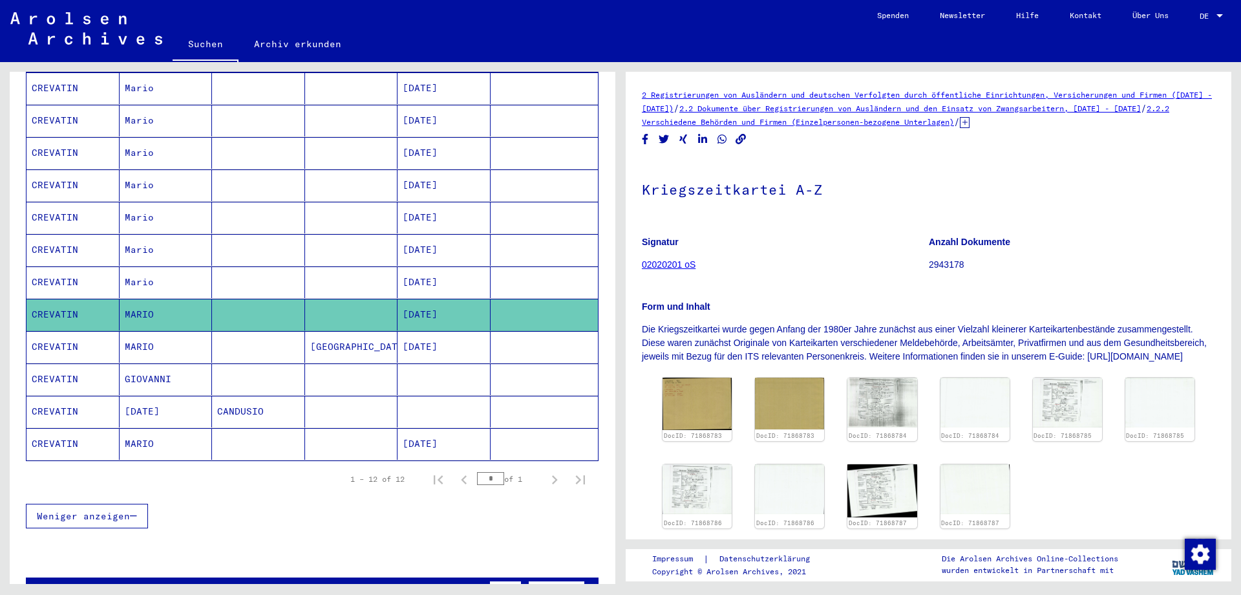
scroll to position [204, 0]
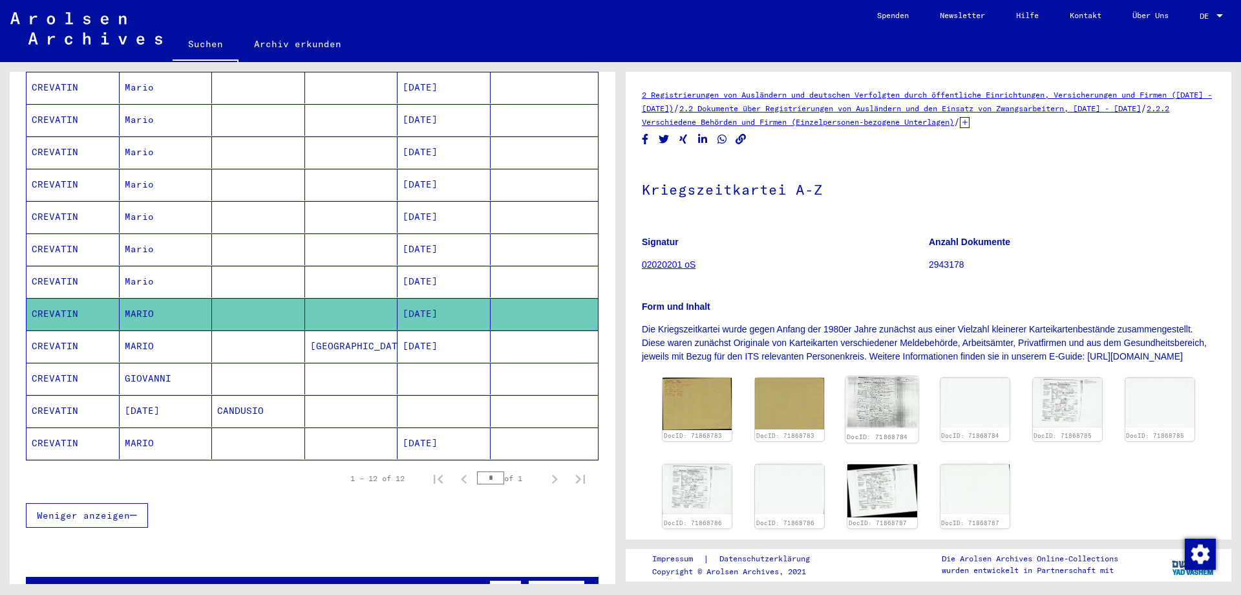
click at [879, 412] on img at bounding box center [882, 402] width 73 height 52
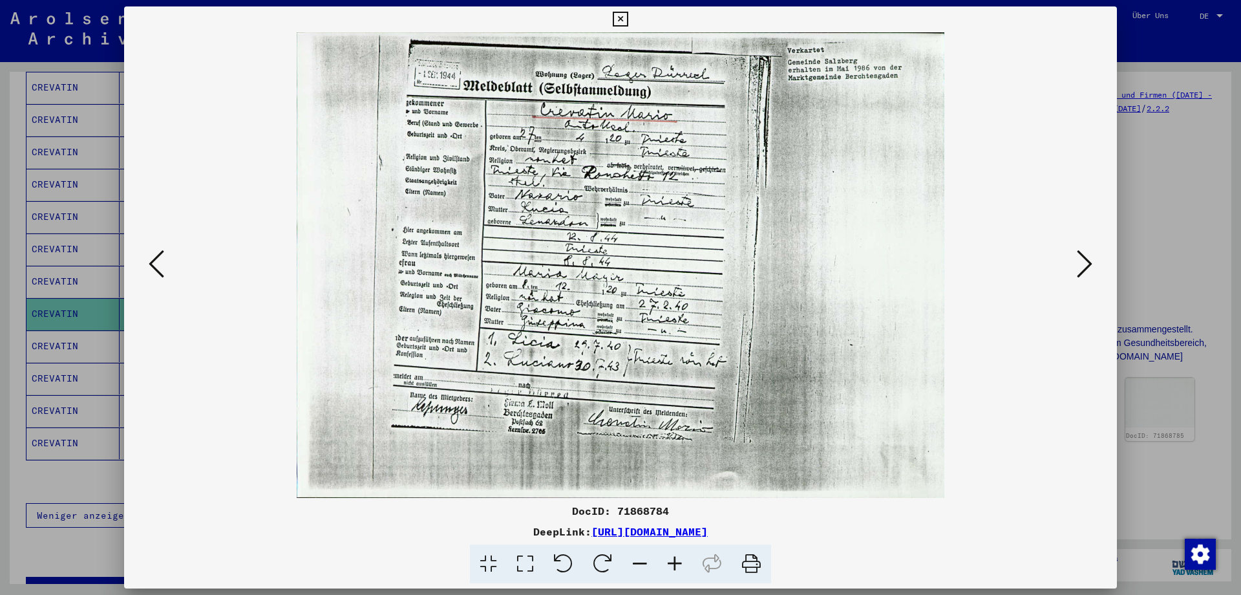
click at [628, 12] on icon at bounding box center [620, 20] width 15 height 16
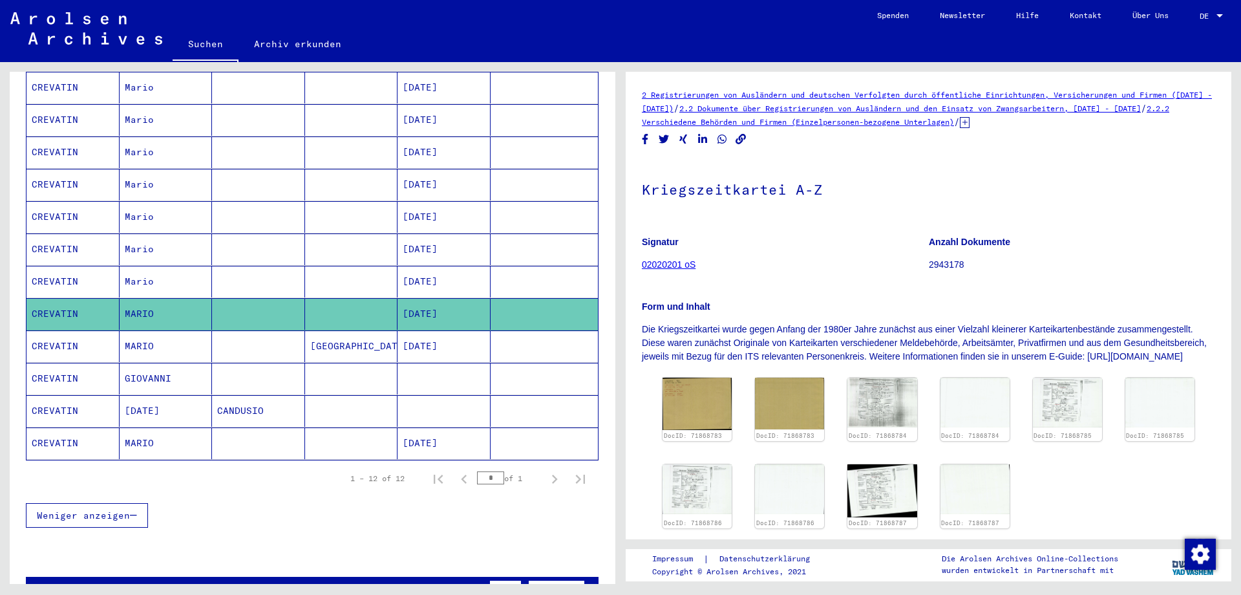
click at [54, 266] on mat-cell "CREVATIN" at bounding box center [72, 282] width 93 height 32
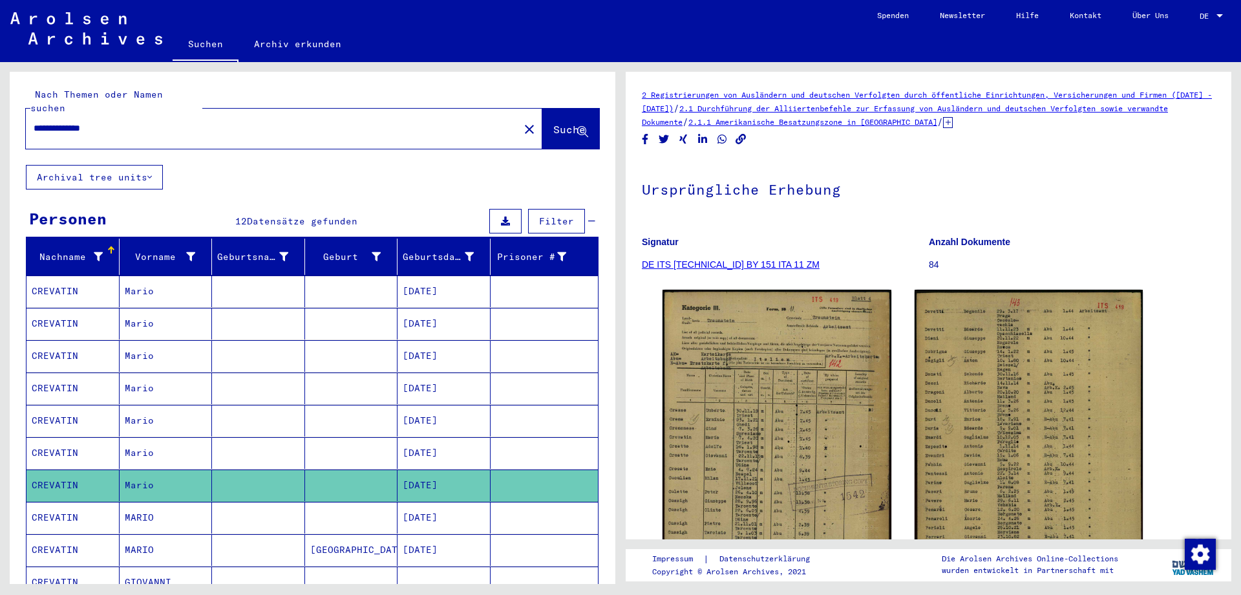
click at [50, 275] on mat-cell "CREVATIN" at bounding box center [72, 291] width 93 height 32
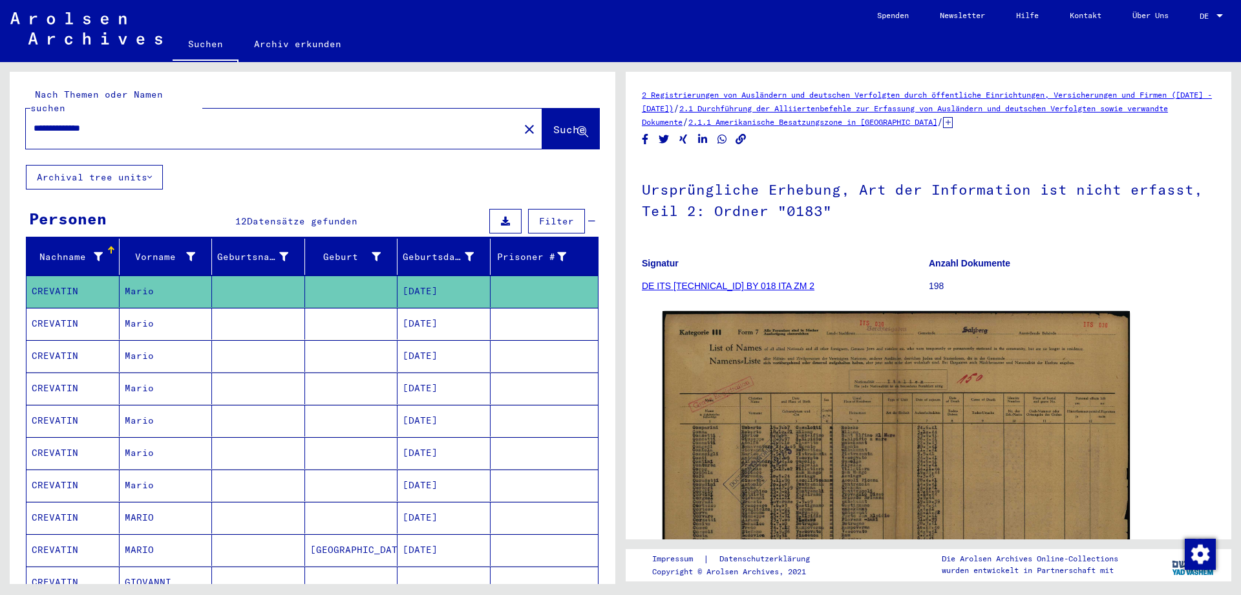
click at [56, 309] on mat-cell "CREVATIN" at bounding box center [72, 324] width 93 height 32
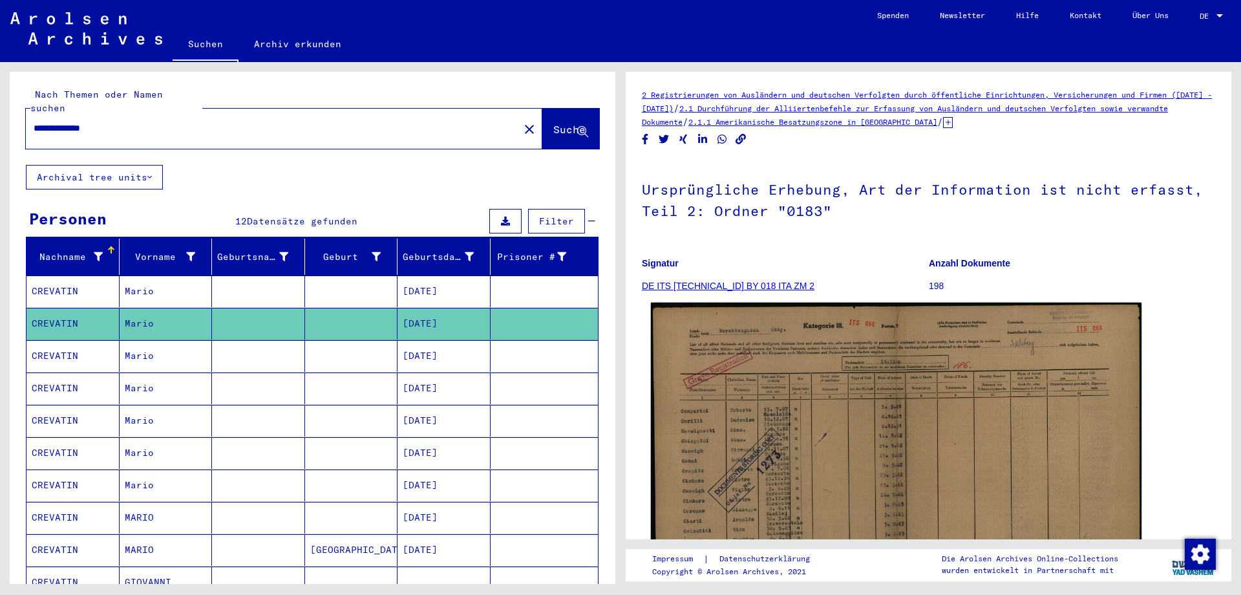
click at [927, 470] on img at bounding box center [896, 476] width 491 height 348
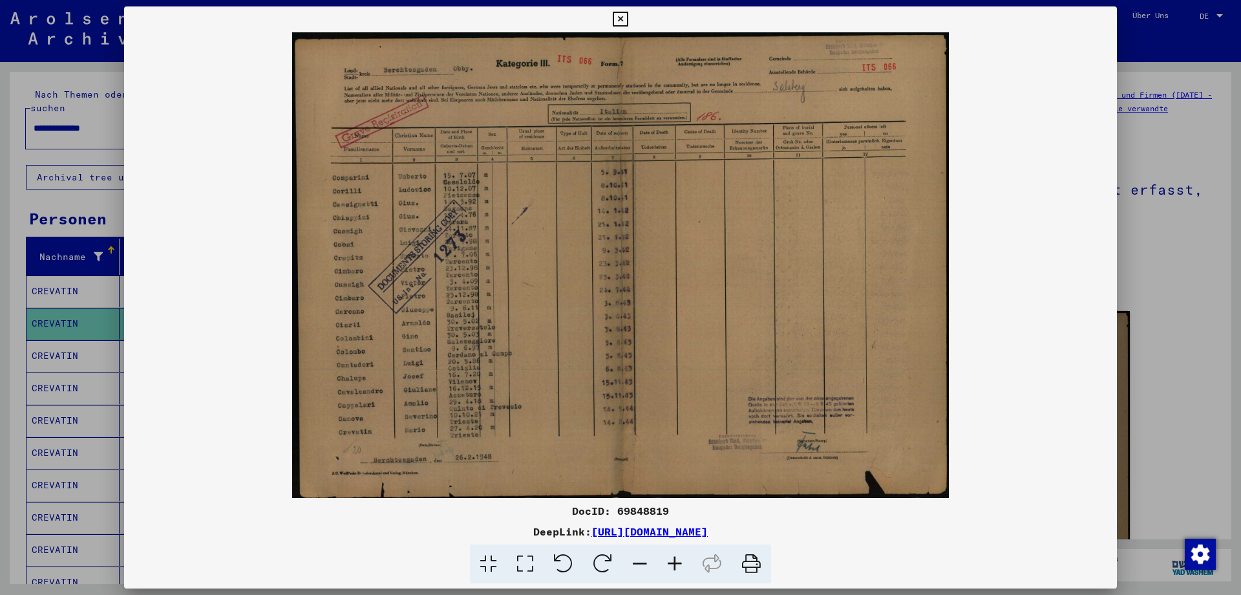
click at [628, 19] on icon at bounding box center [620, 20] width 15 height 16
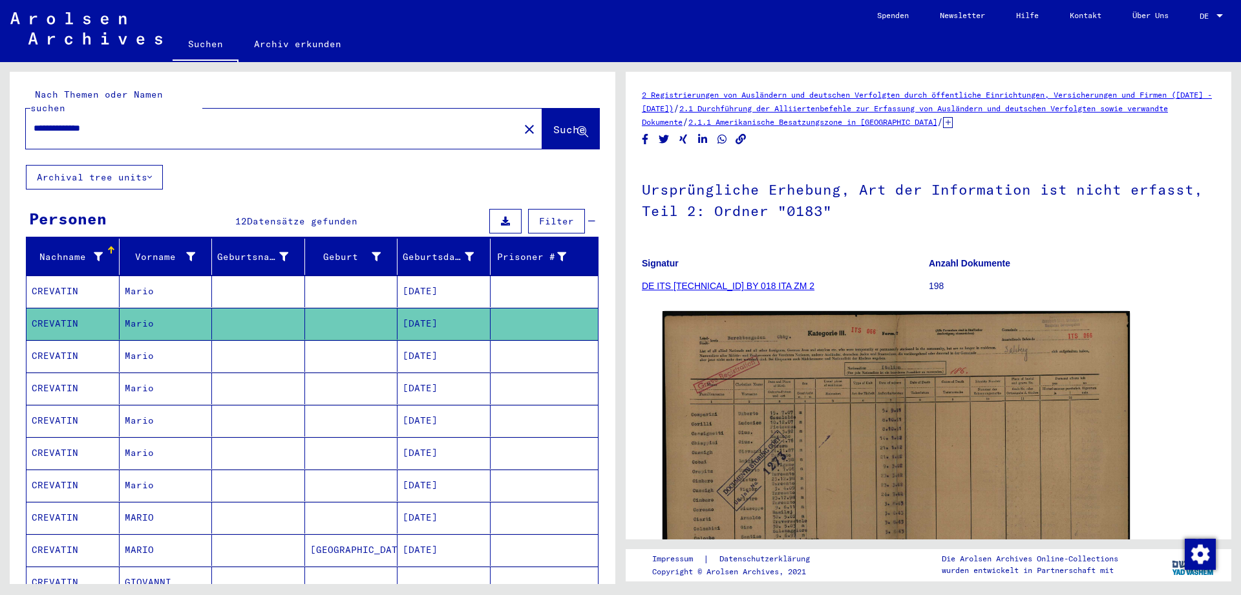
click at [57, 275] on mat-cell "CREVATIN" at bounding box center [72, 291] width 93 height 32
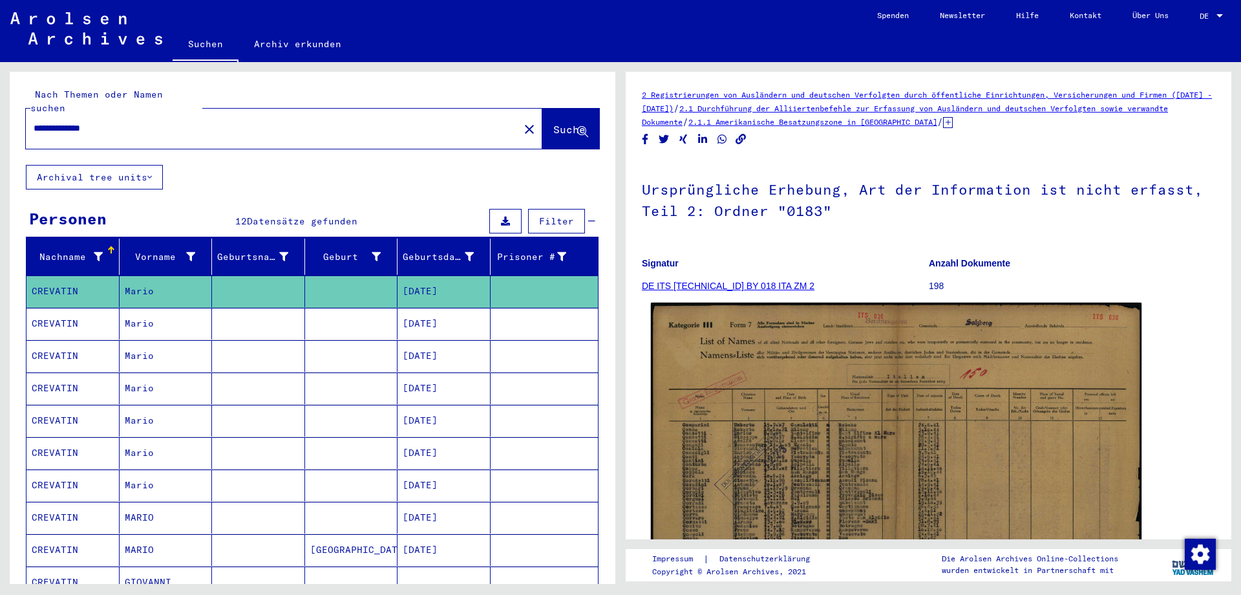
click at [859, 470] on img at bounding box center [896, 473] width 491 height 343
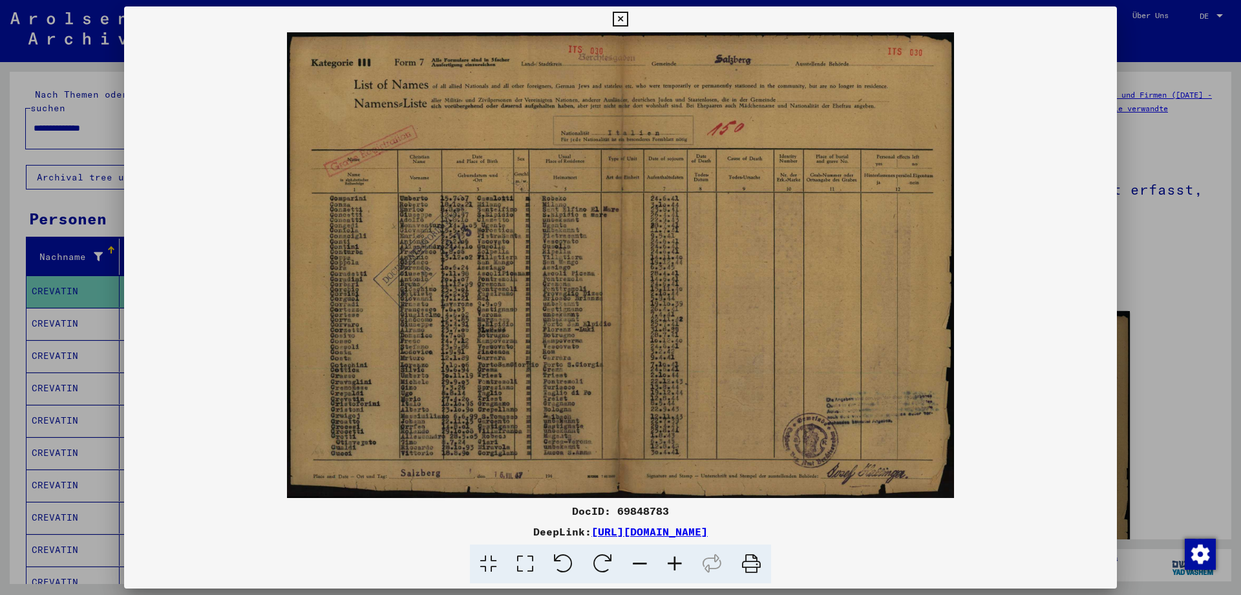
click at [628, 17] on icon at bounding box center [620, 20] width 15 height 16
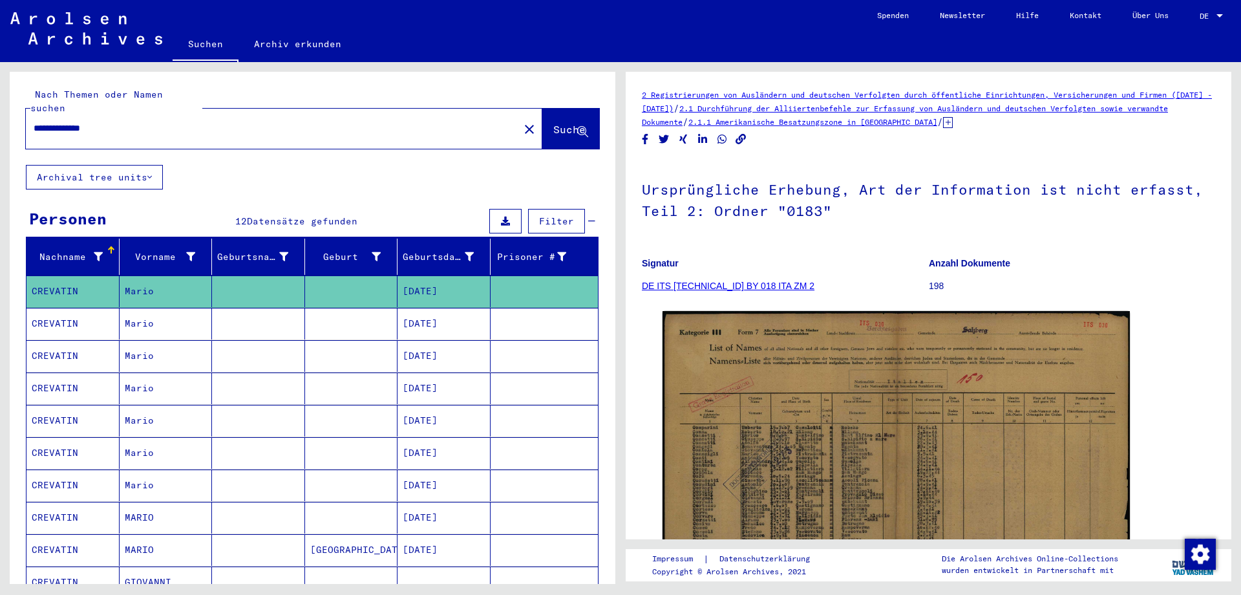
click at [49, 340] on mat-cell "CREVATIN" at bounding box center [72, 356] width 93 height 32
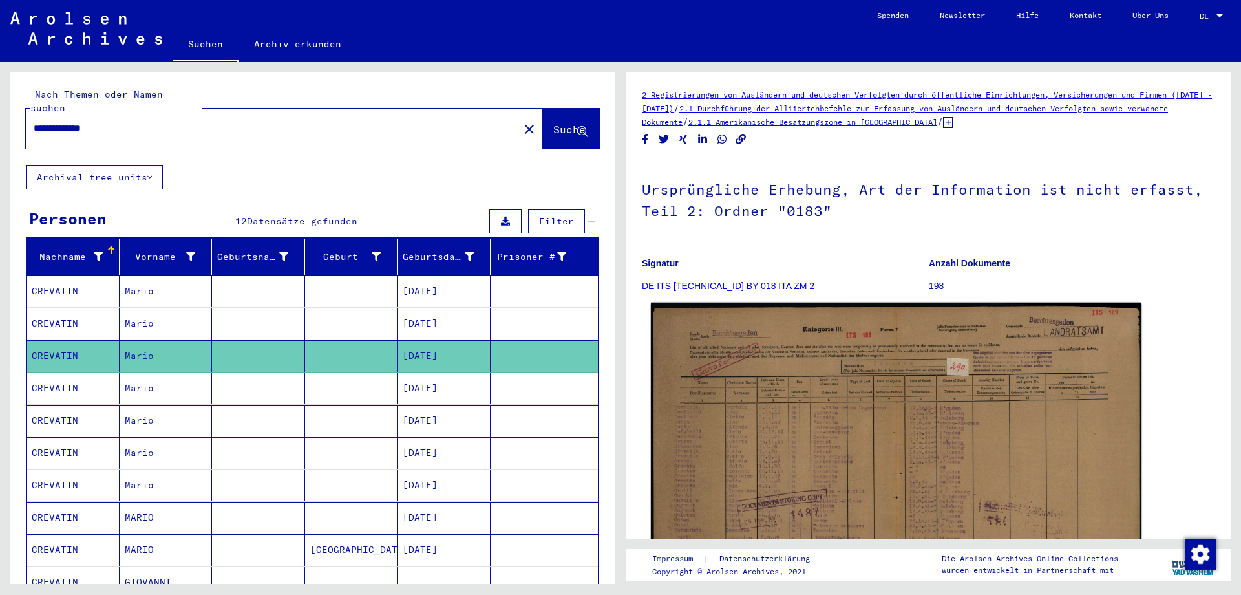
click at [883, 458] on img at bounding box center [896, 476] width 491 height 348
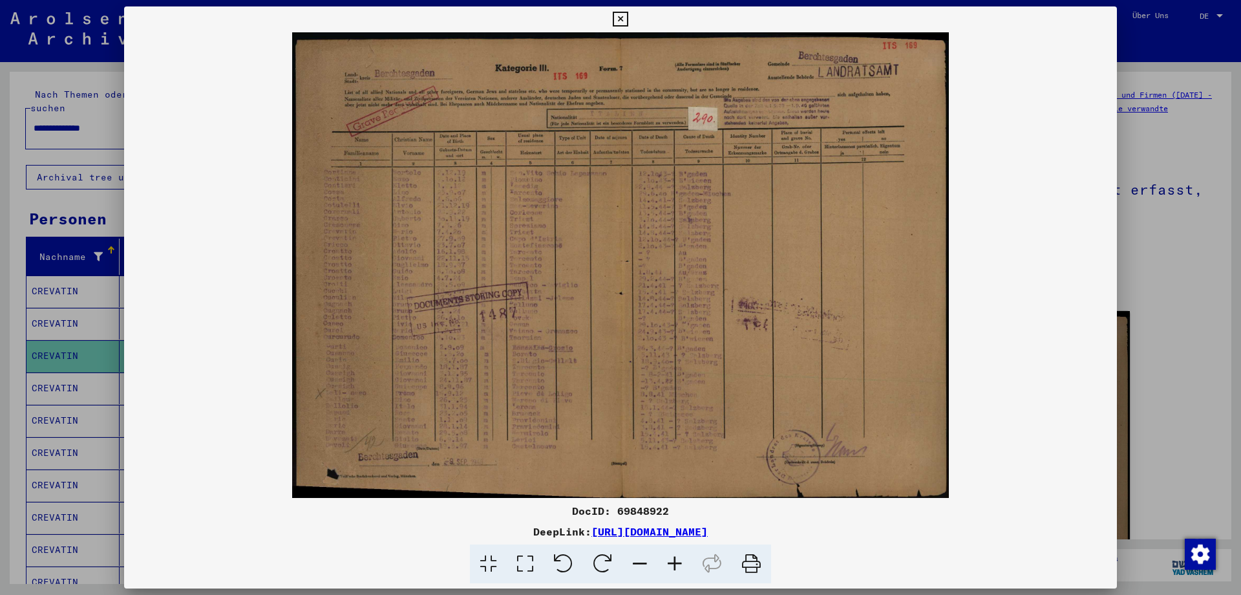
click at [673, 559] on icon at bounding box center [674, 563] width 35 height 39
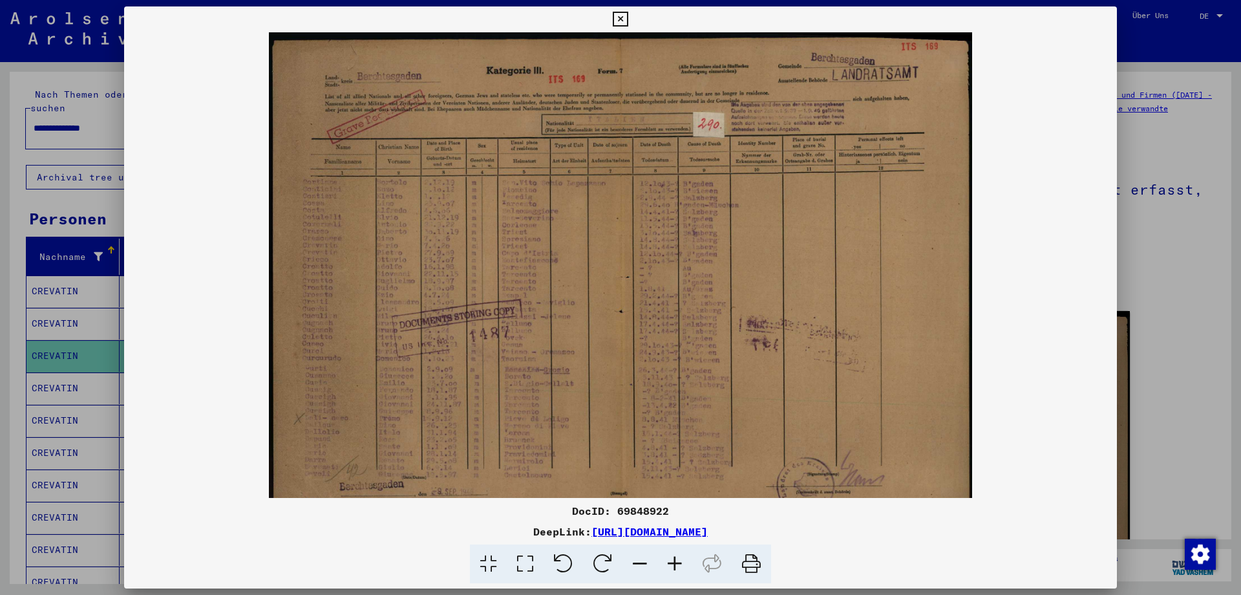
click at [673, 559] on icon at bounding box center [674, 563] width 35 height 39
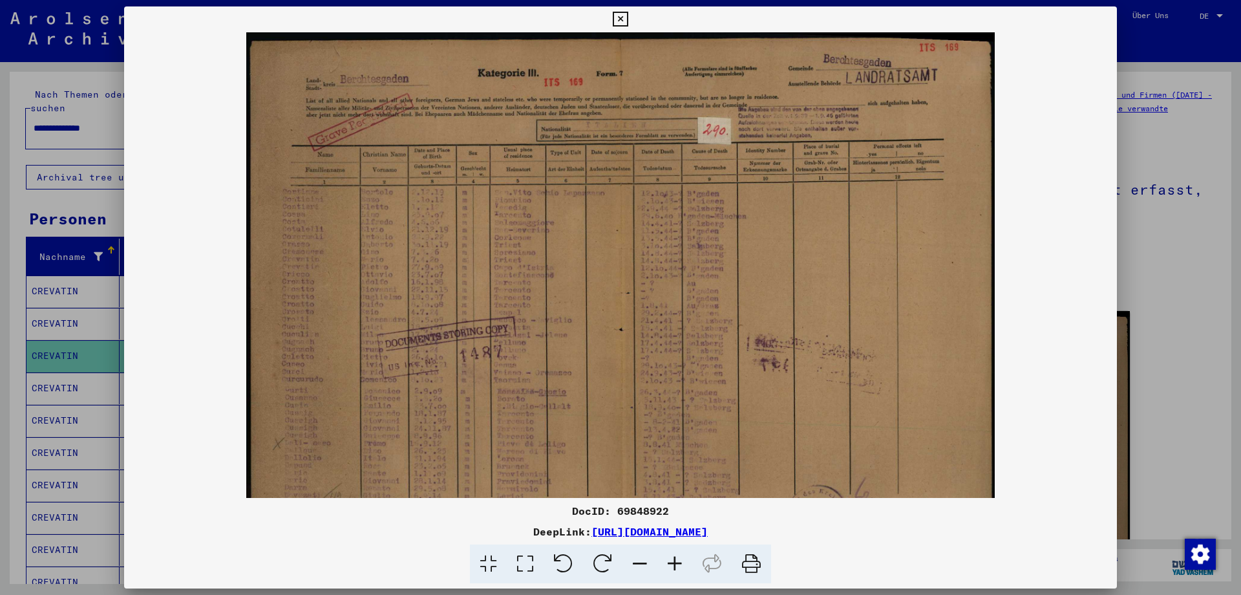
click at [673, 559] on icon at bounding box center [674, 563] width 35 height 39
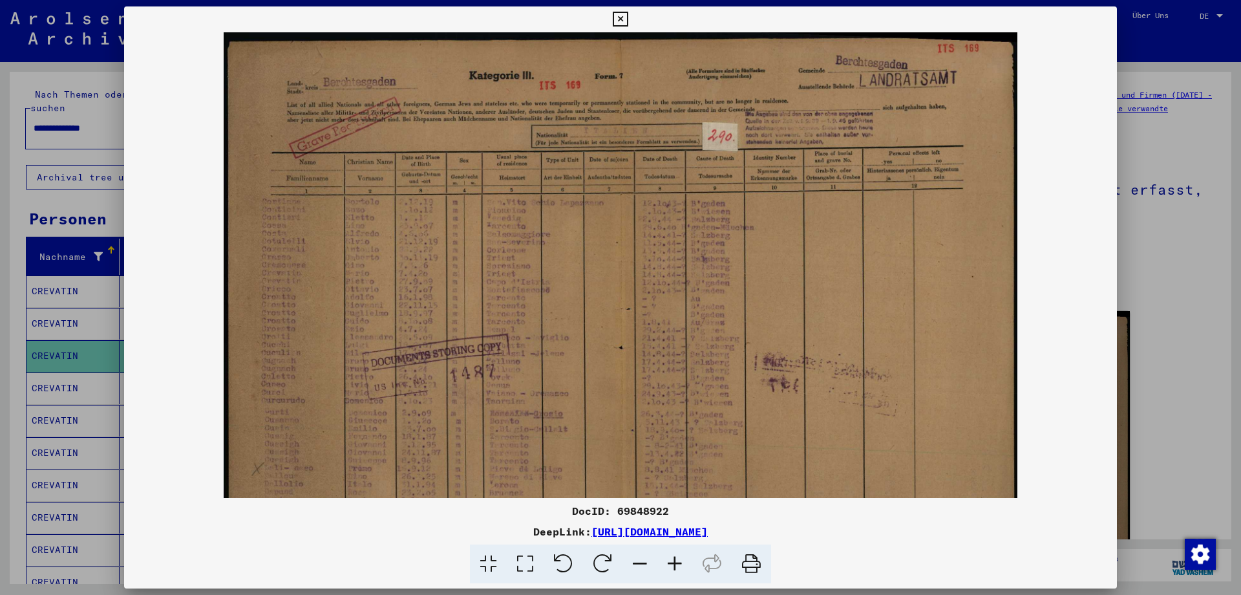
click at [628, 19] on icon at bounding box center [620, 20] width 15 height 16
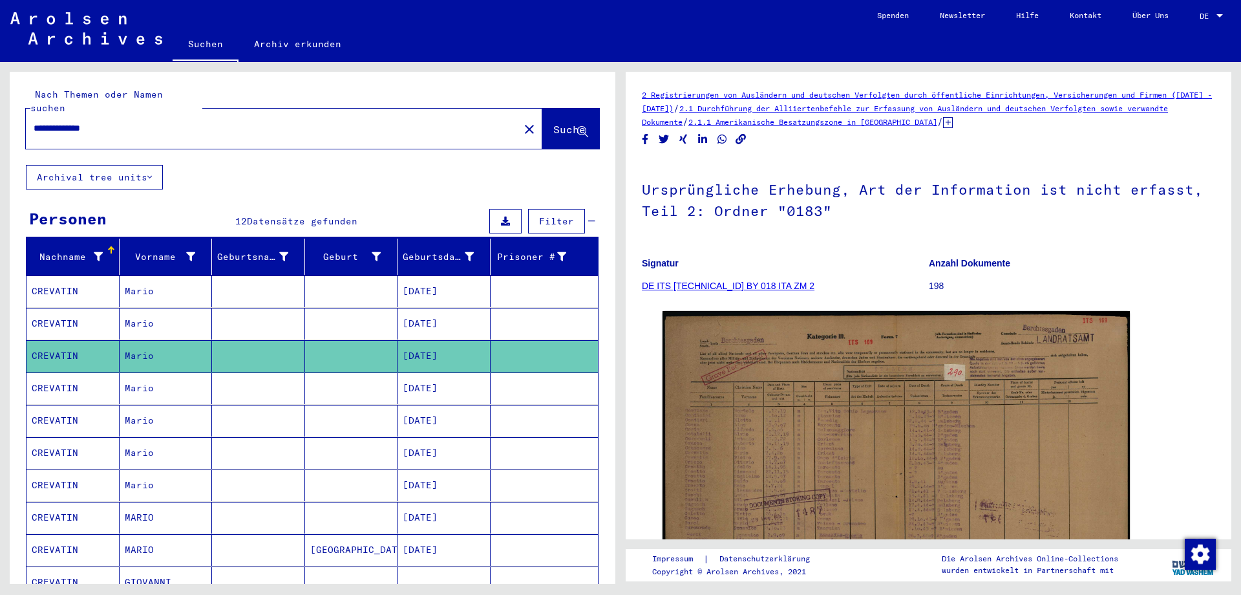
click at [55, 373] on mat-cell "CREVATIN" at bounding box center [72, 388] width 93 height 32
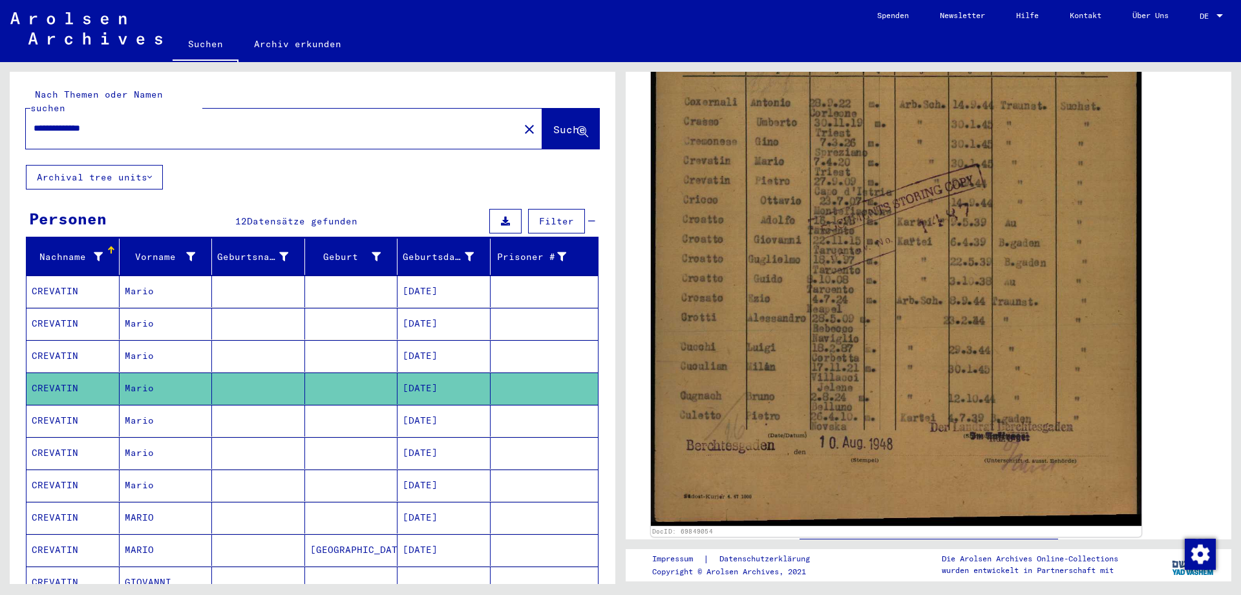
scroll to position [475, 0]
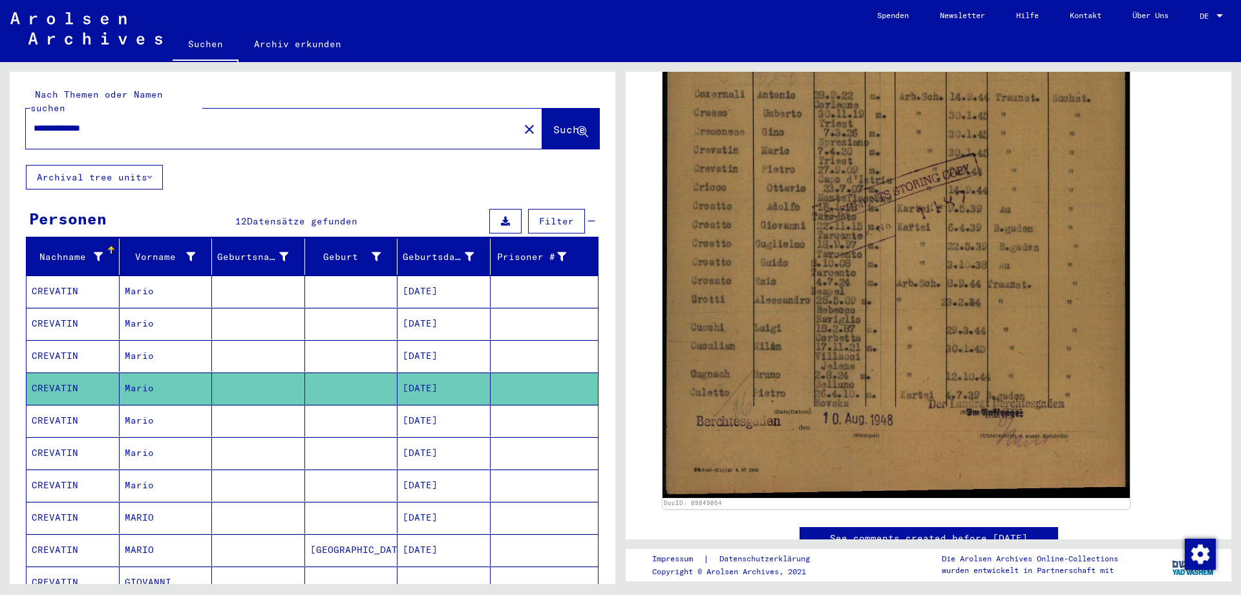
click at [50, 406] on mat-cell "CREVATIN" at bounding box center [72, 421] width 93 height 32
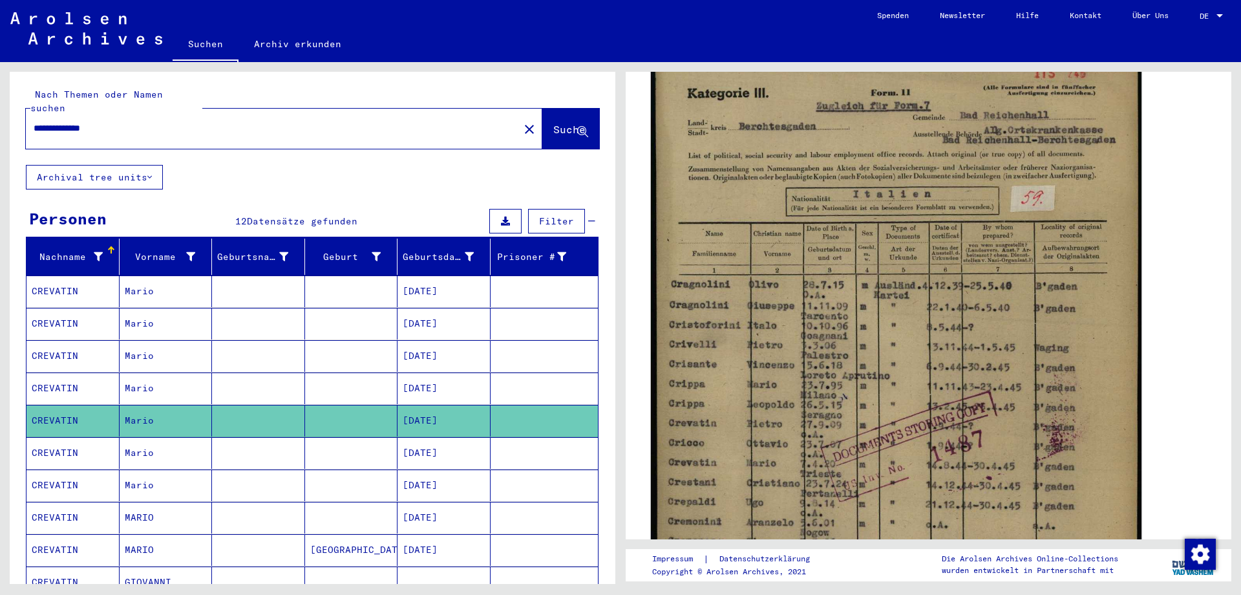
scroll to position [271, 0]
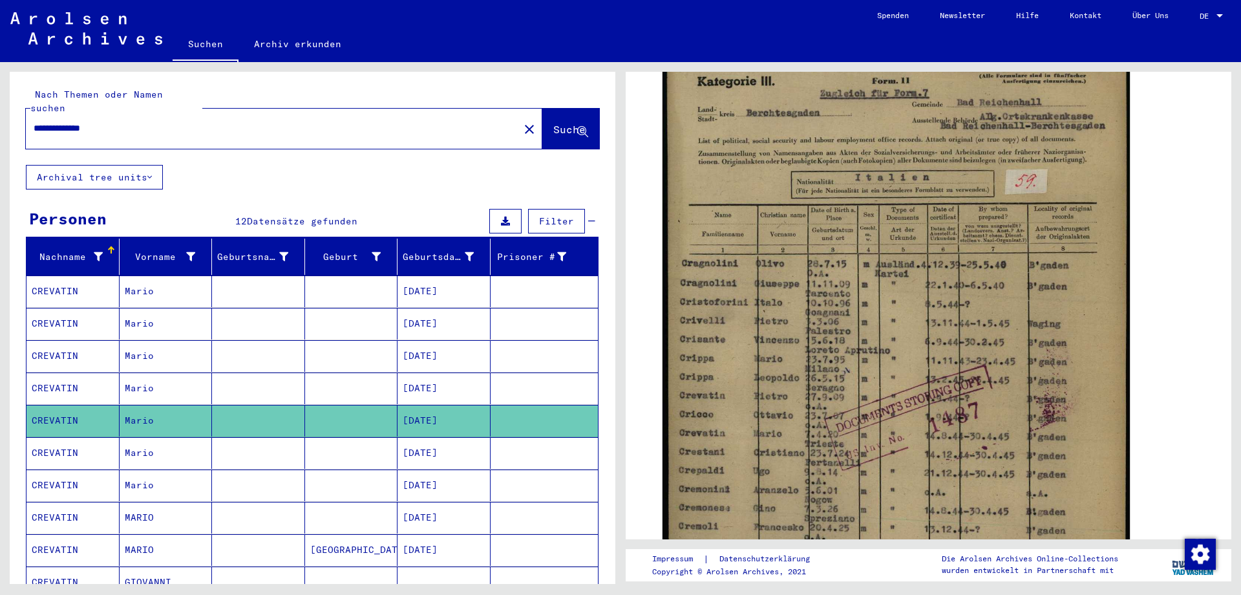
click at [50, 438] on mat-cell "CREVATIN" at bounding box center [72, 453] width 93 height 32
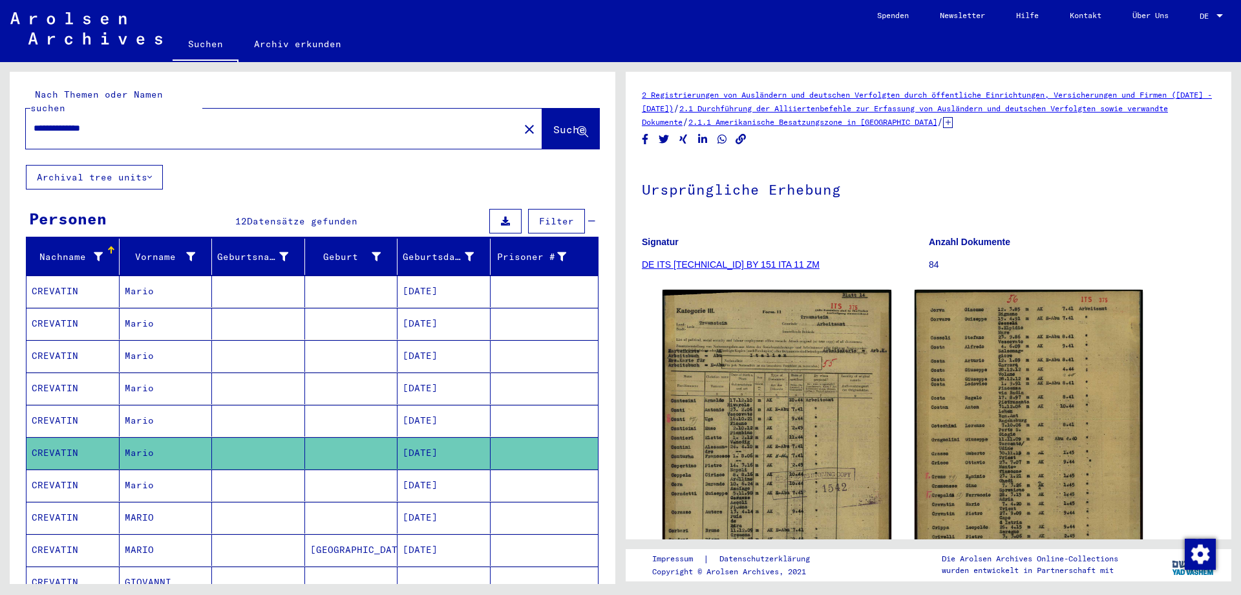
click at [59, 469] on mat-cell "CREVATIN" at bounding box center [72, 485] width 93 height 32
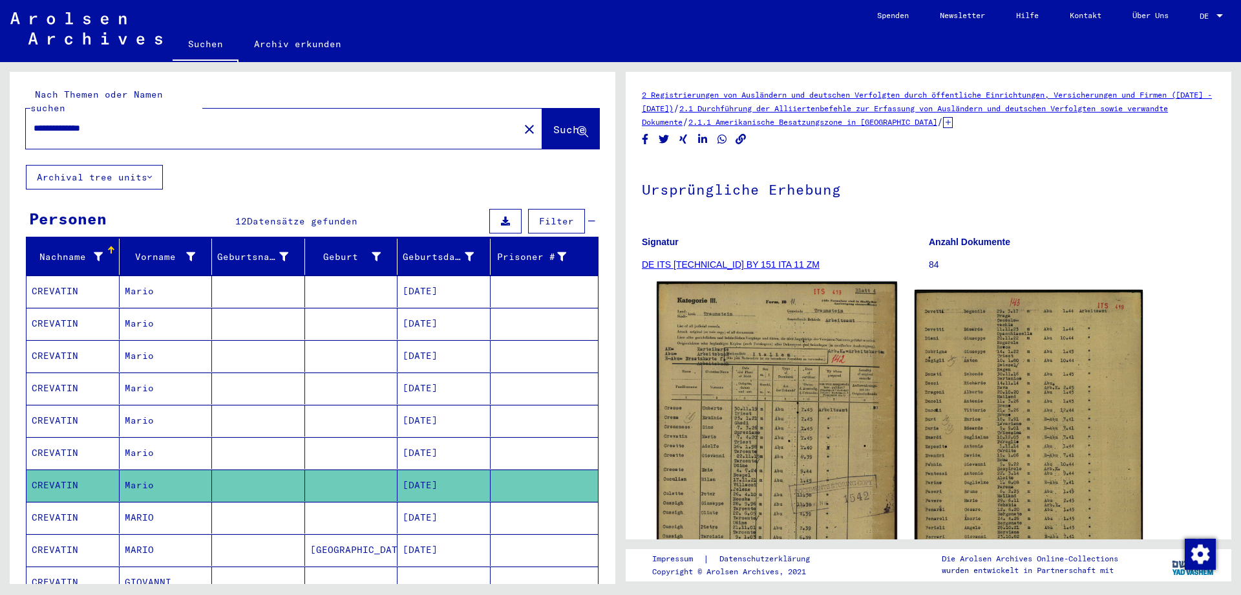
click at [795, 434] on img at bounding box center [777, 448] width 240 height 334
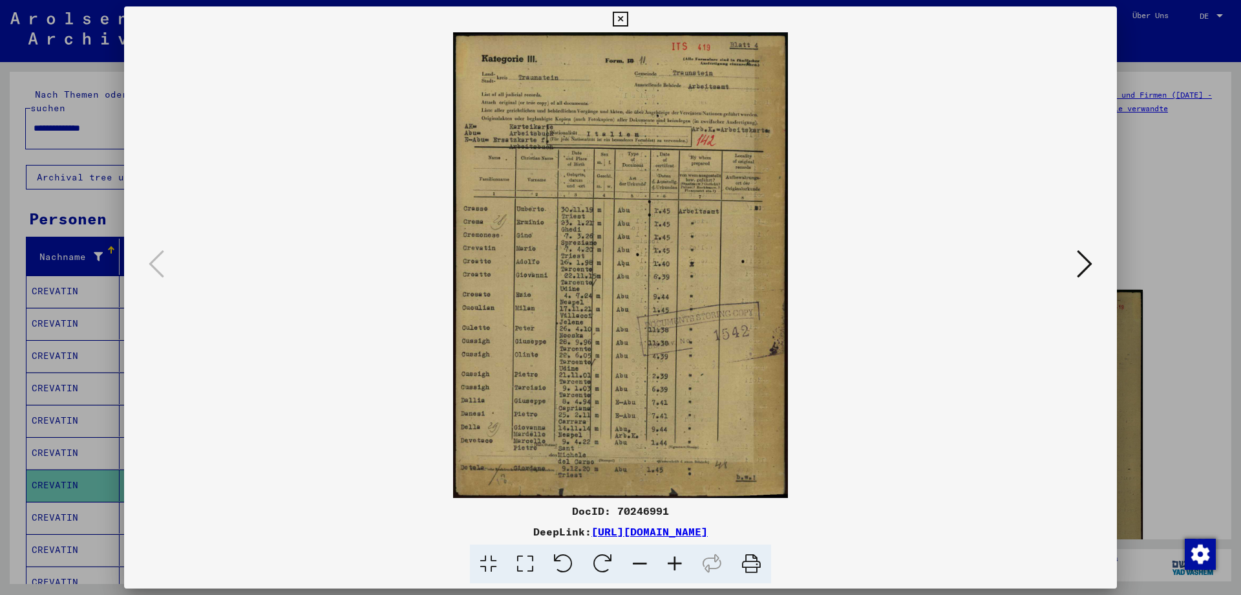
click at [628, 15] on icon at bounding box center [620, 20] width 15 height 16
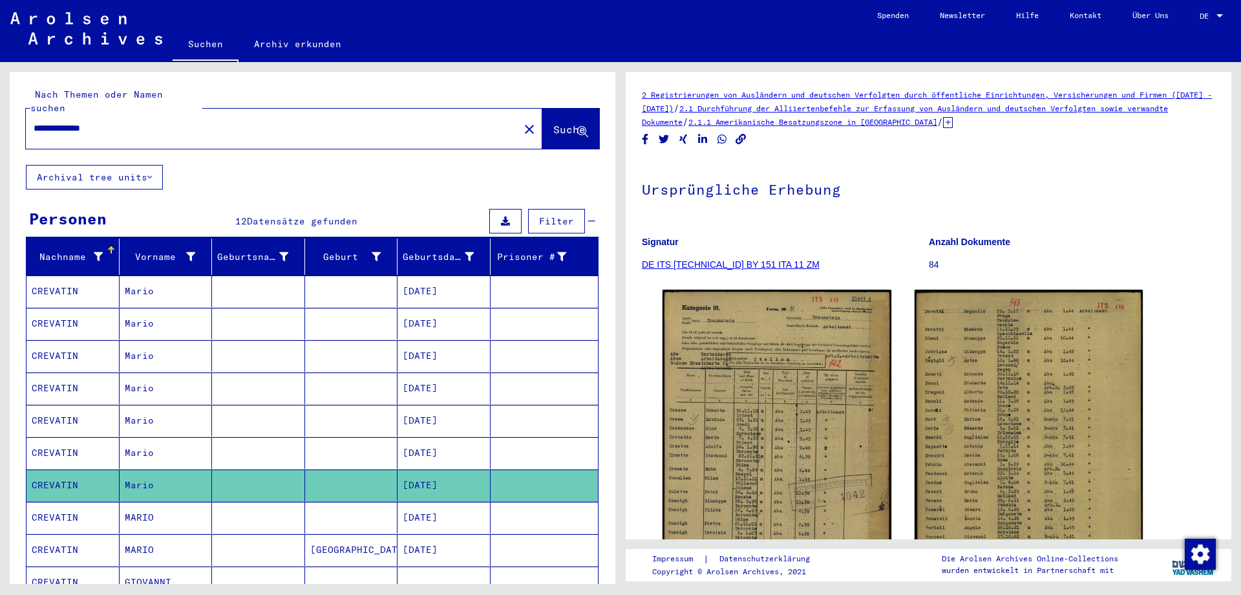
click at [52, 501] on mat-cell "CREVATIN" at bounding box center [72, 517] width 93 height 32
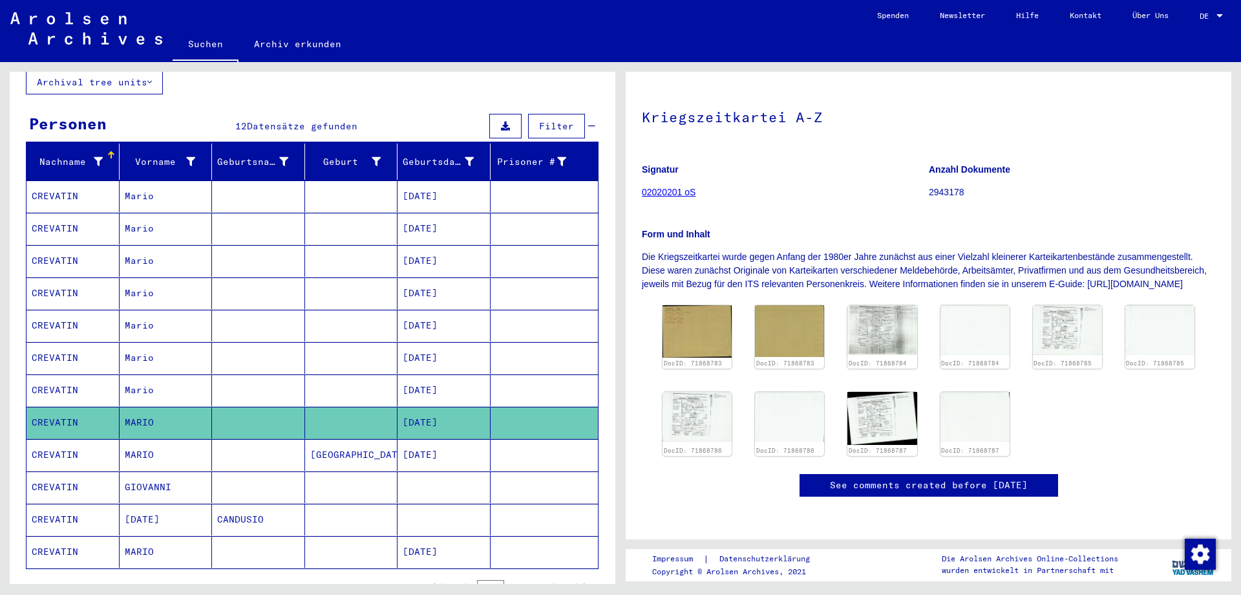
scroll to position [136, 0]
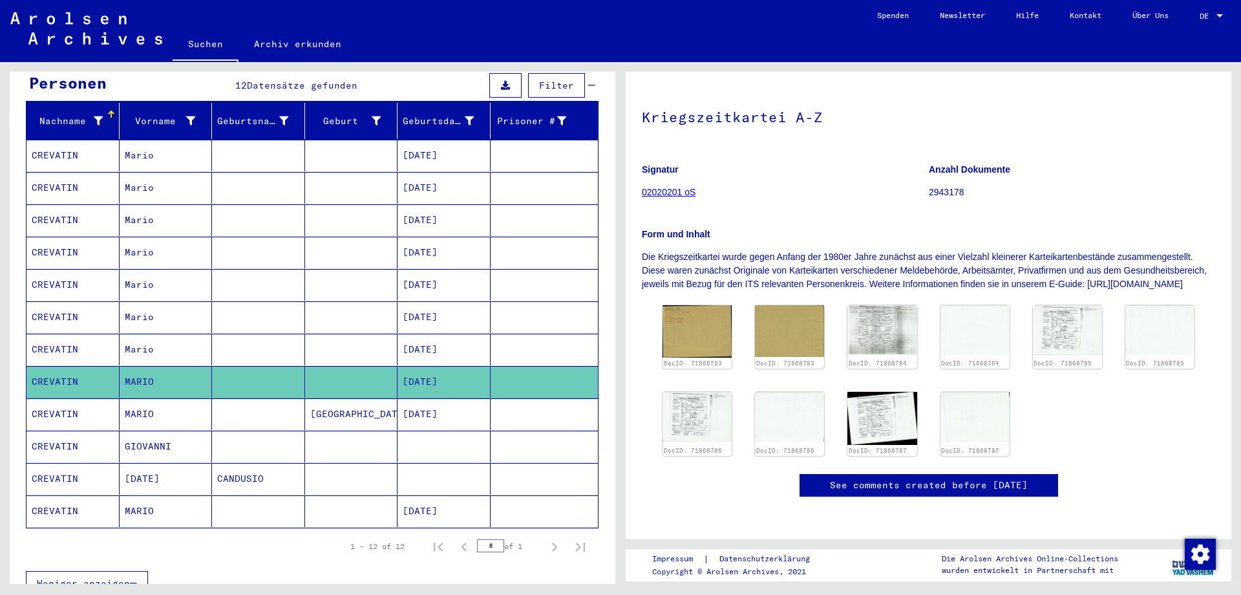
click at [47, 333] on mat-cell "CREVATIN" at bounding box center [72, 349] width 93 height 32
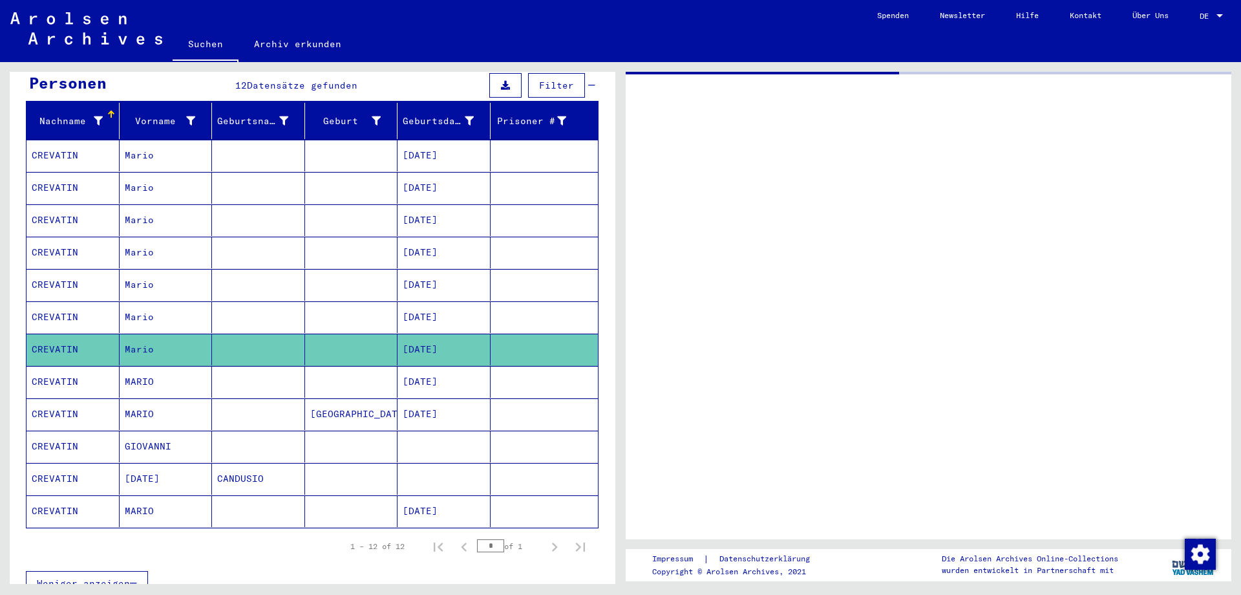
click at [47, 333] on mat-cell "CREVATIN" at bounding box center [72, 349] width 93 height 32
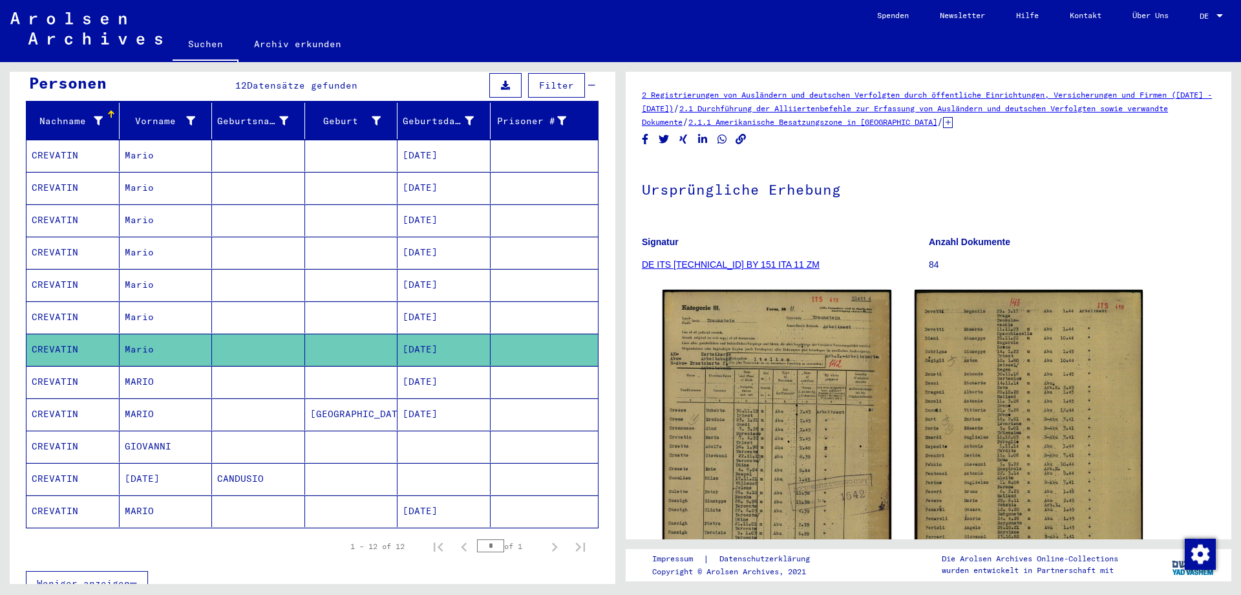
click at [51, 140] on mat-cell "CREVATIN" at bounding box center [72, 156] width 93 height 32
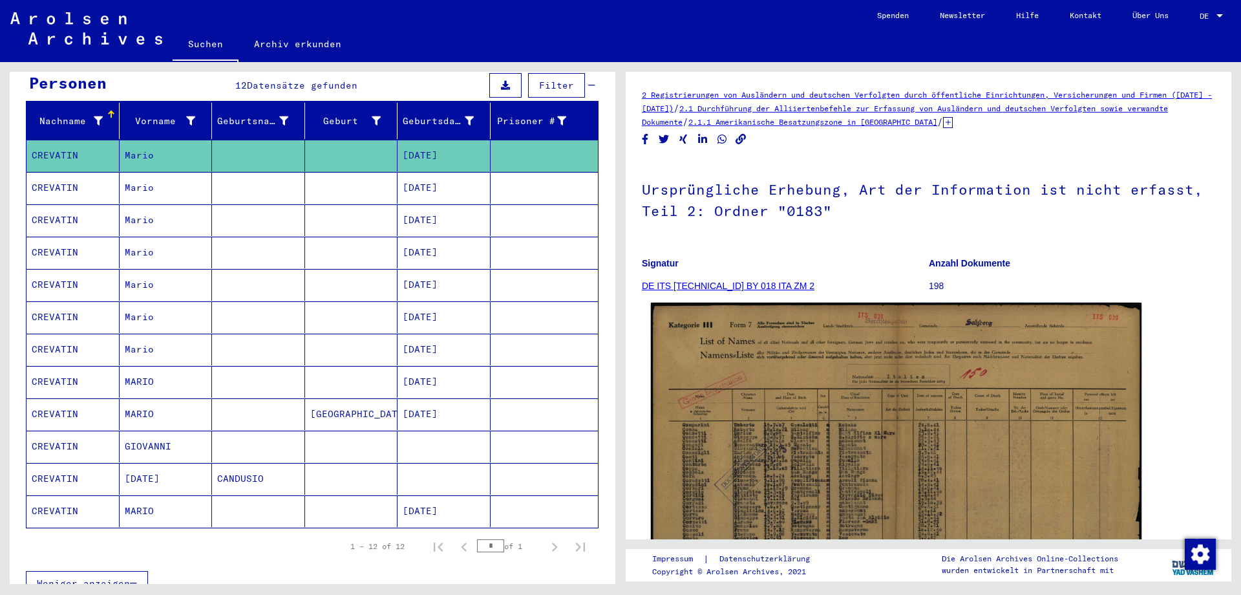
click at [903, 467] on img at bounding box center [896, 473] width 491 height 343
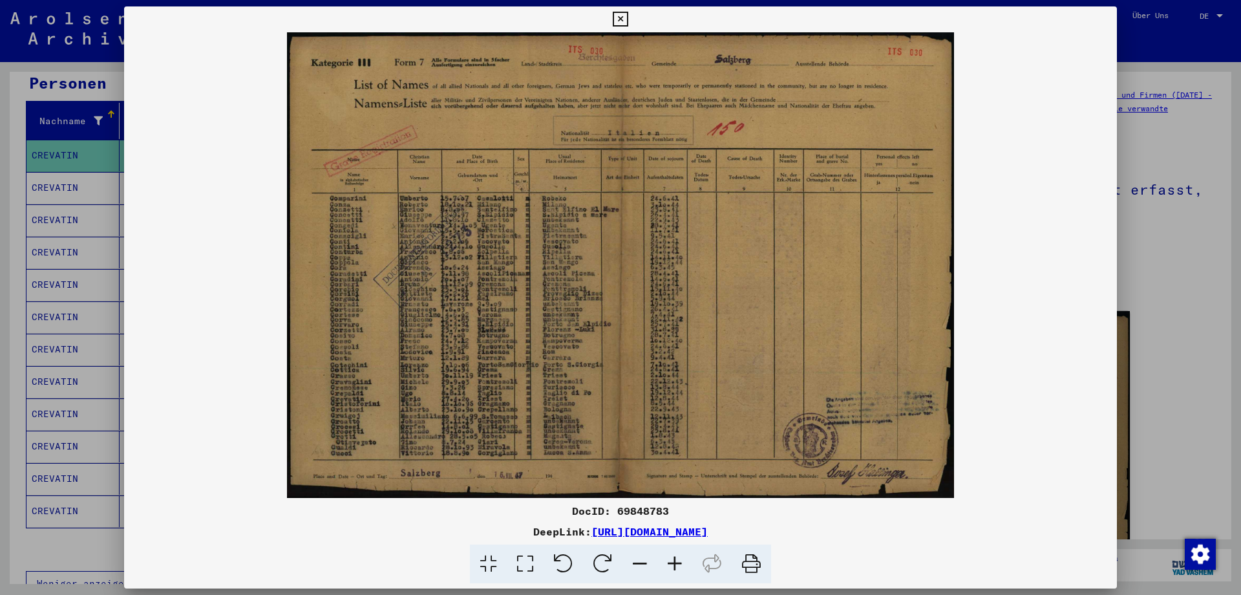
click at [628, 16] on icon at bounding box center [620, 20] width 15 height 16
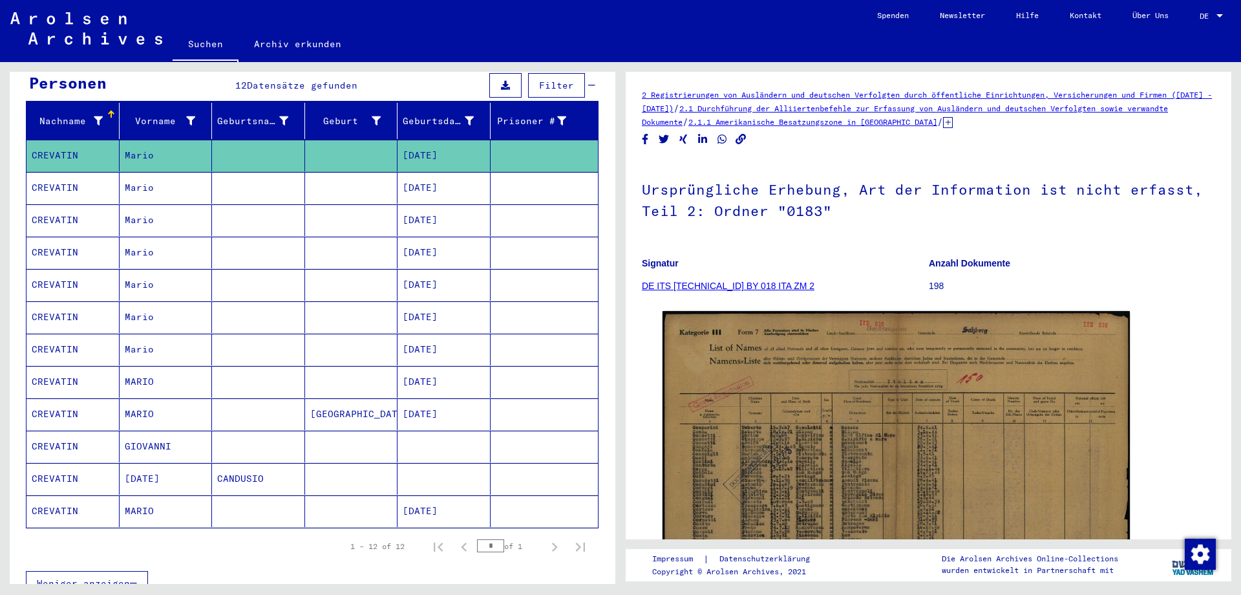
click at [48, 172] on mat-cell "CREVATIN" at bounding box center [72, 188] width 93 height 32
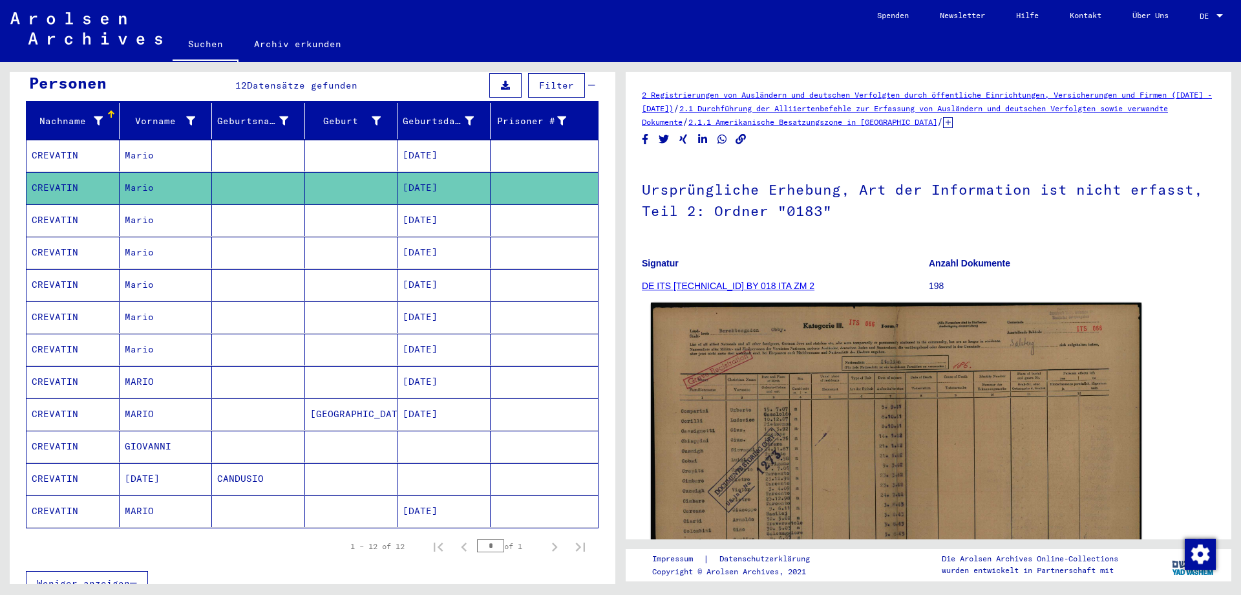
click at [869, 449] on img at bounding box center [896, 476] width 491 height 348
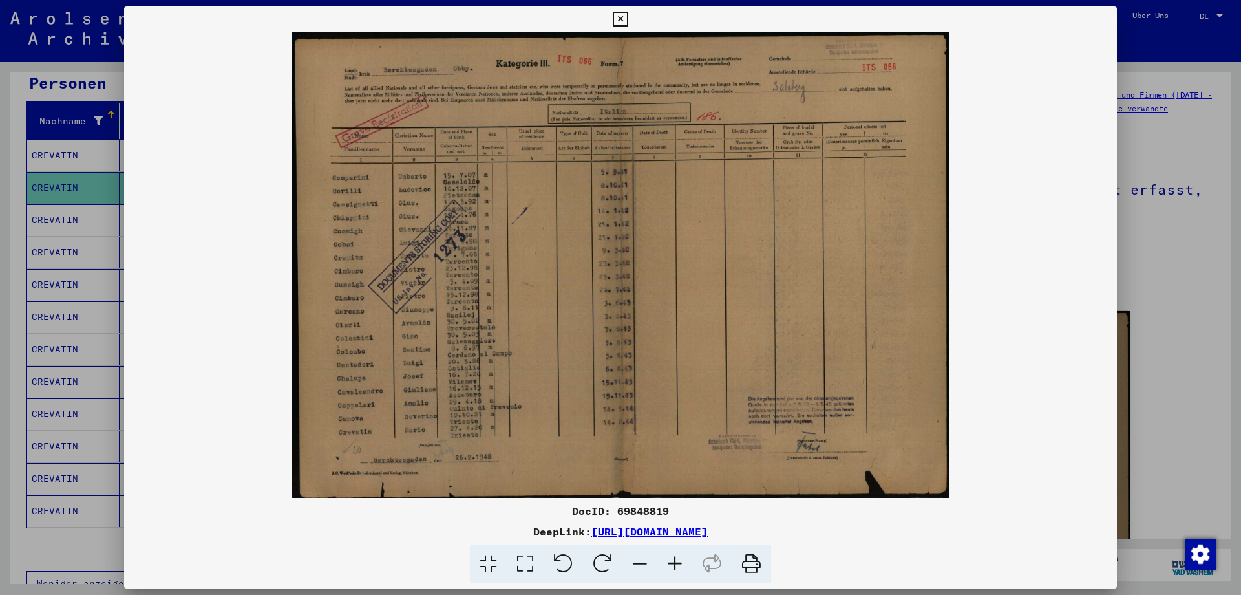
click at [628, 19] on icon at bounding box center [620, 20] width 15 height 16
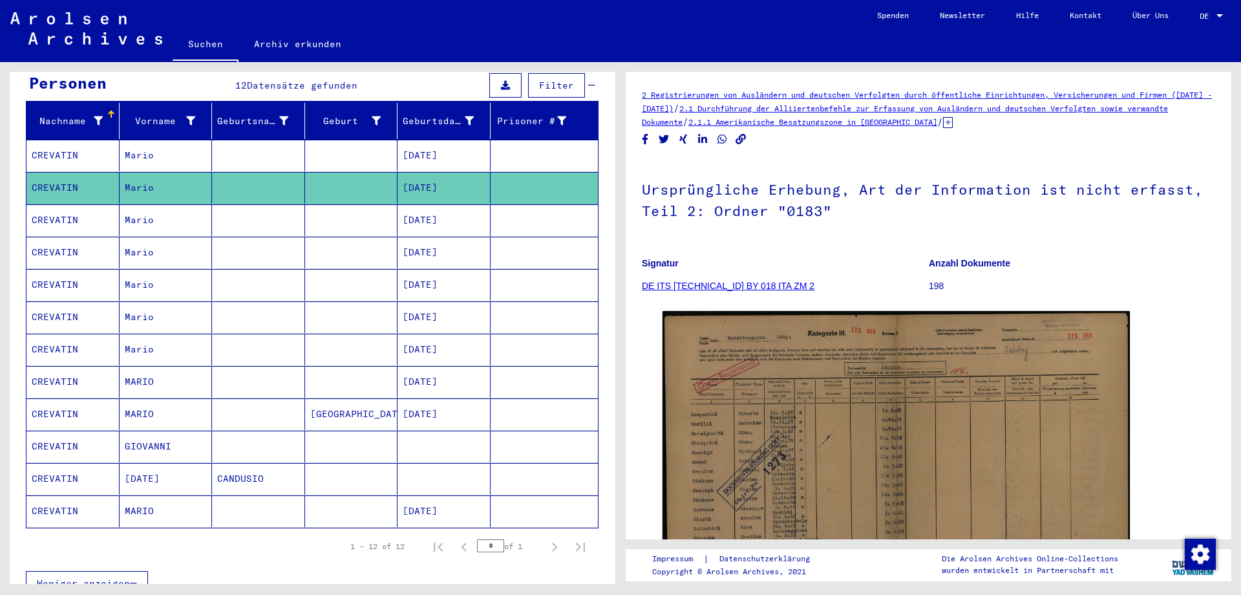
click at [49, 206] on mat-cell "CREVATIN" at bounding box center [72, 220] width 93 height 32
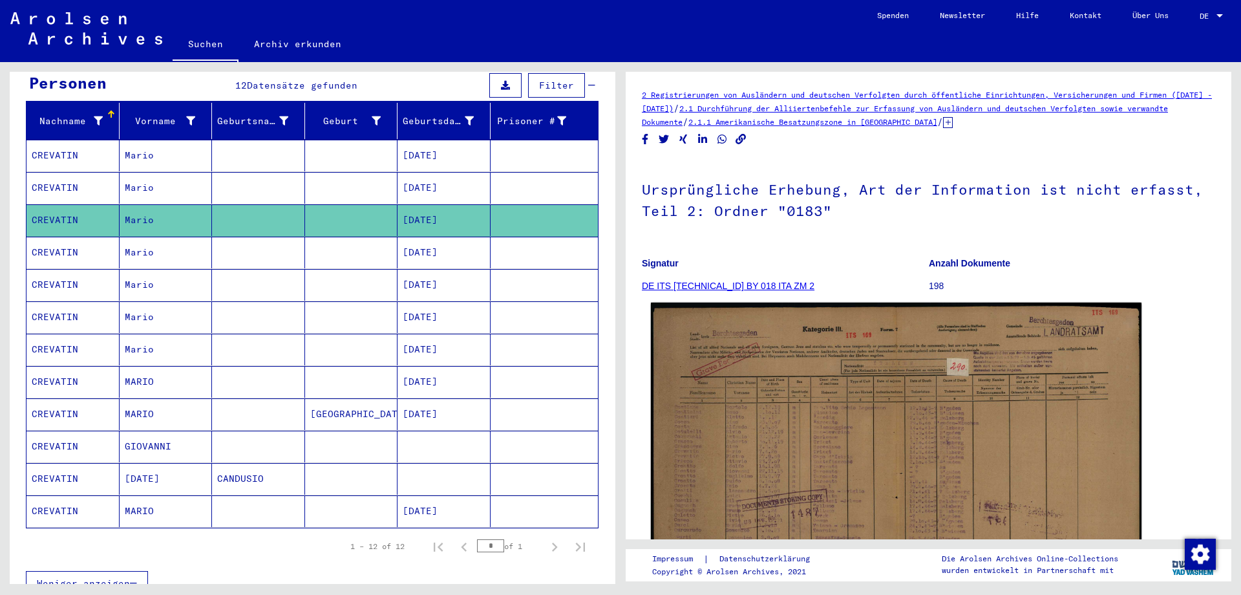
click at [850, 458] on img at bounding box center [896, 476] width 491 height 348
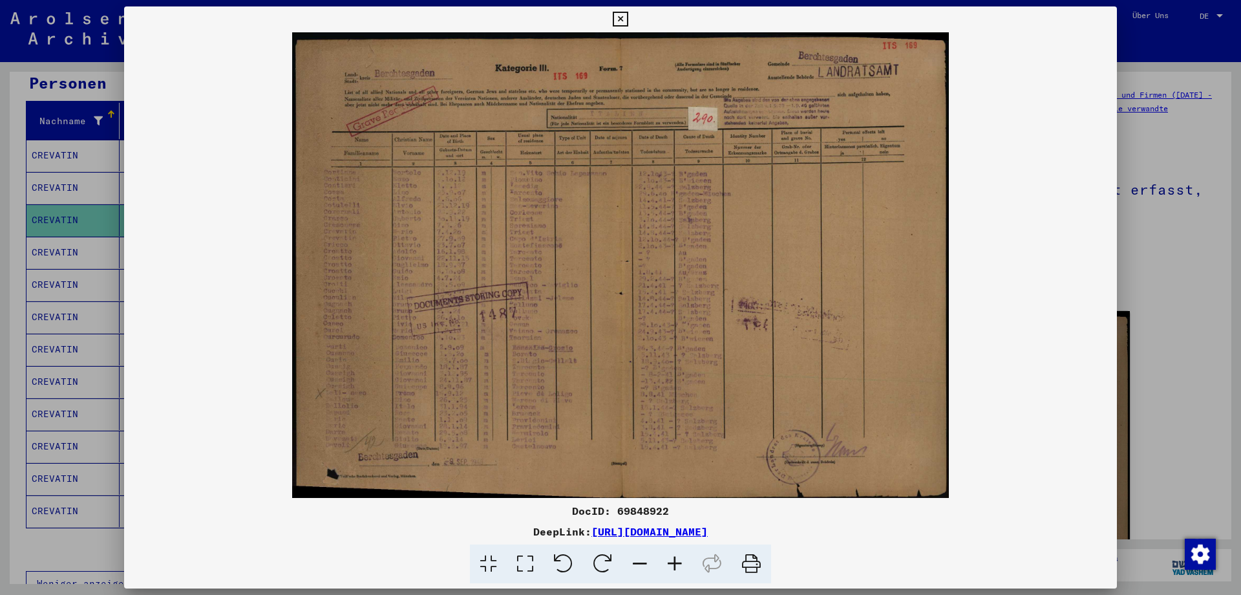
click at [628, 19] on icon at bounding box center [620, 20] width 15 height 16
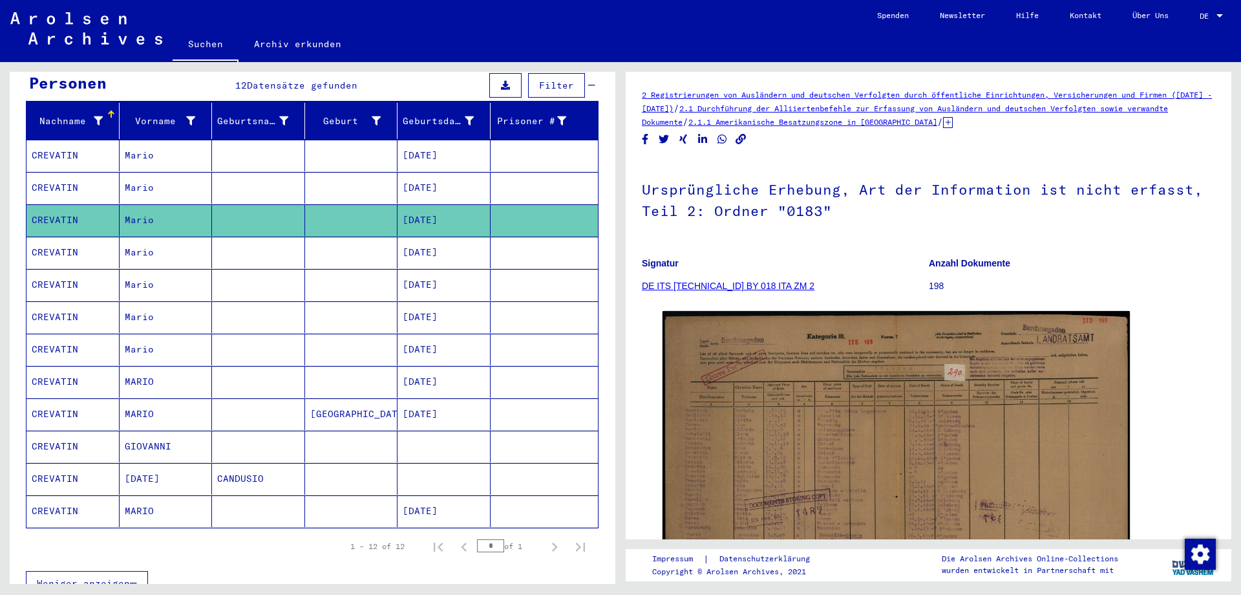
click at [58, 242] on mat-cell "CREVATIN" at bounding box center [72, 253] width 93 height 32
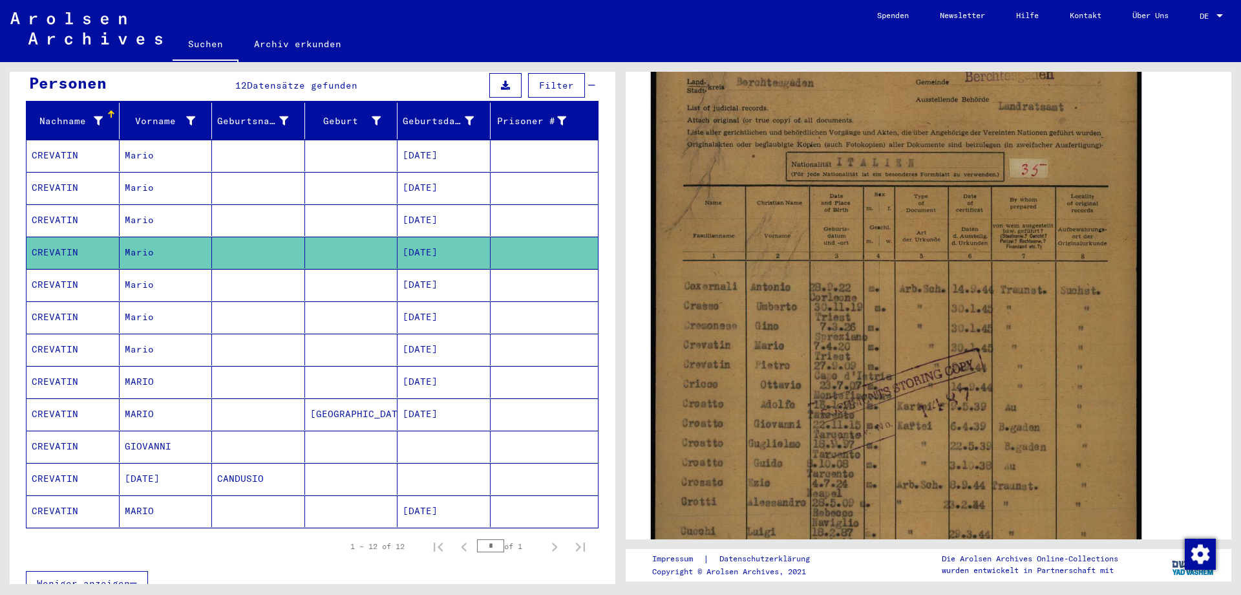
scroll to position [339, 0]
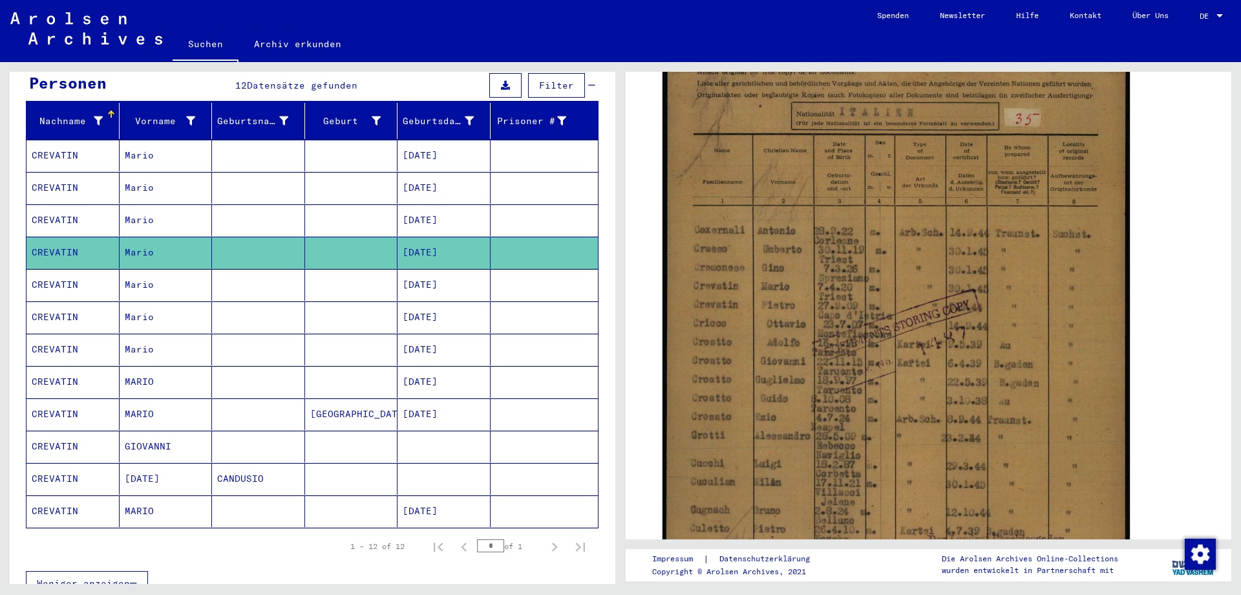
click at [65, 368] on mat-cell "CREVATIN" at bounding box center [72, 382] width 93 height 32
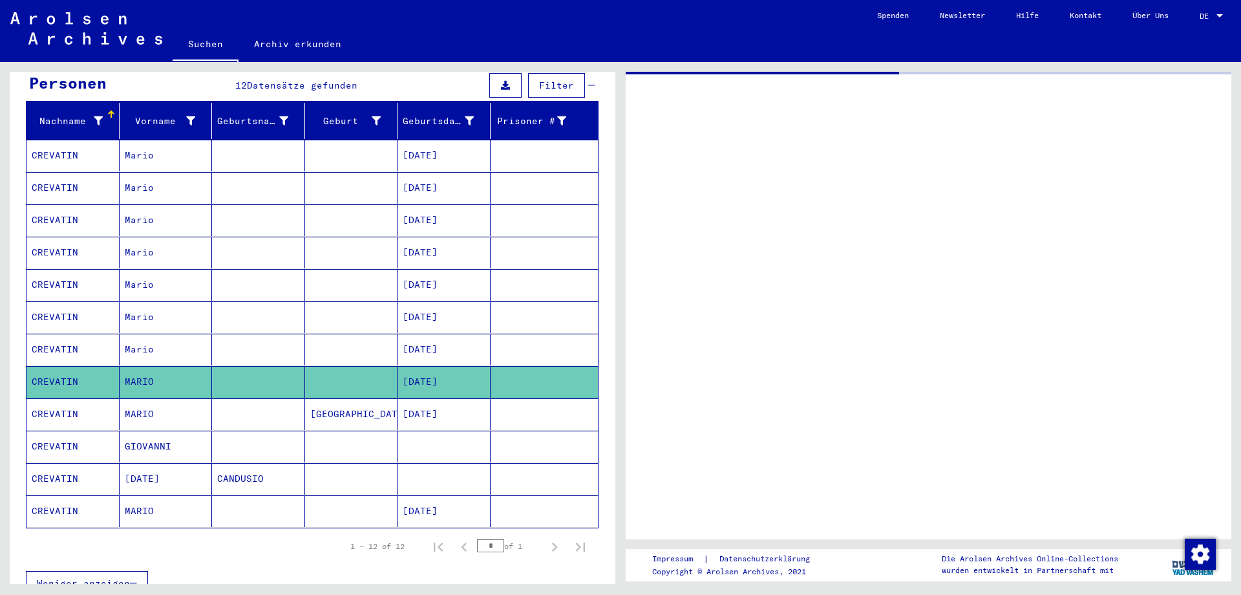
click at [65, 368] on mat-cell "CREVATIN" at bounding box center [72, 382] width 93 height 32
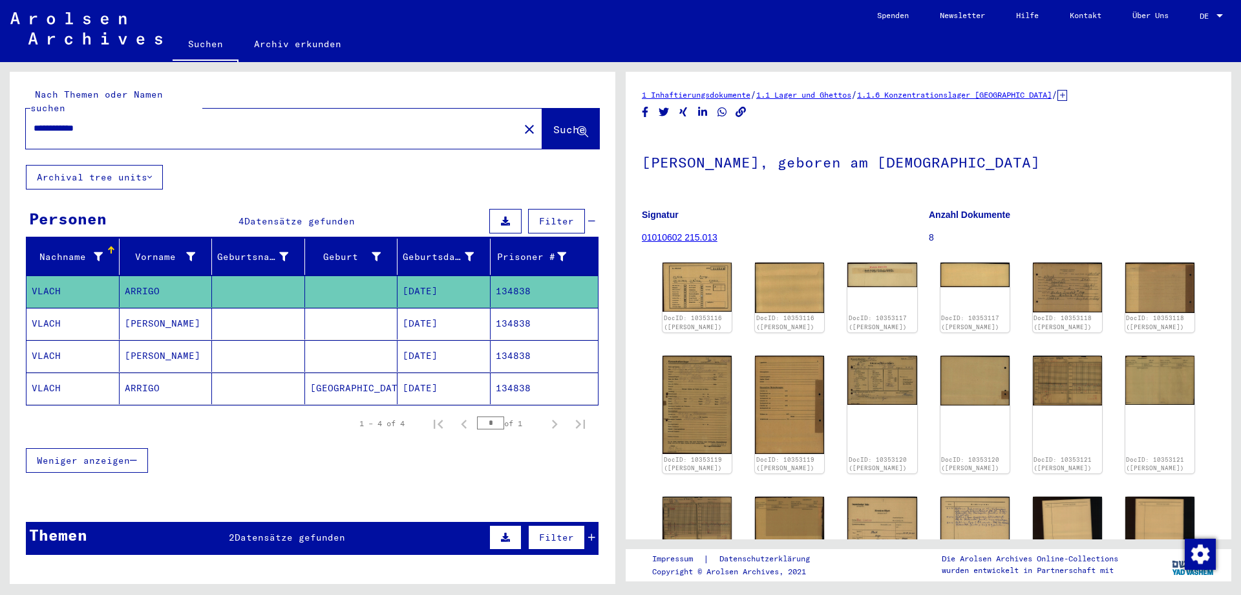
click at [48, 374] on mat-cell "VLACH" at bounding box center [72, 388] width 93 height 32
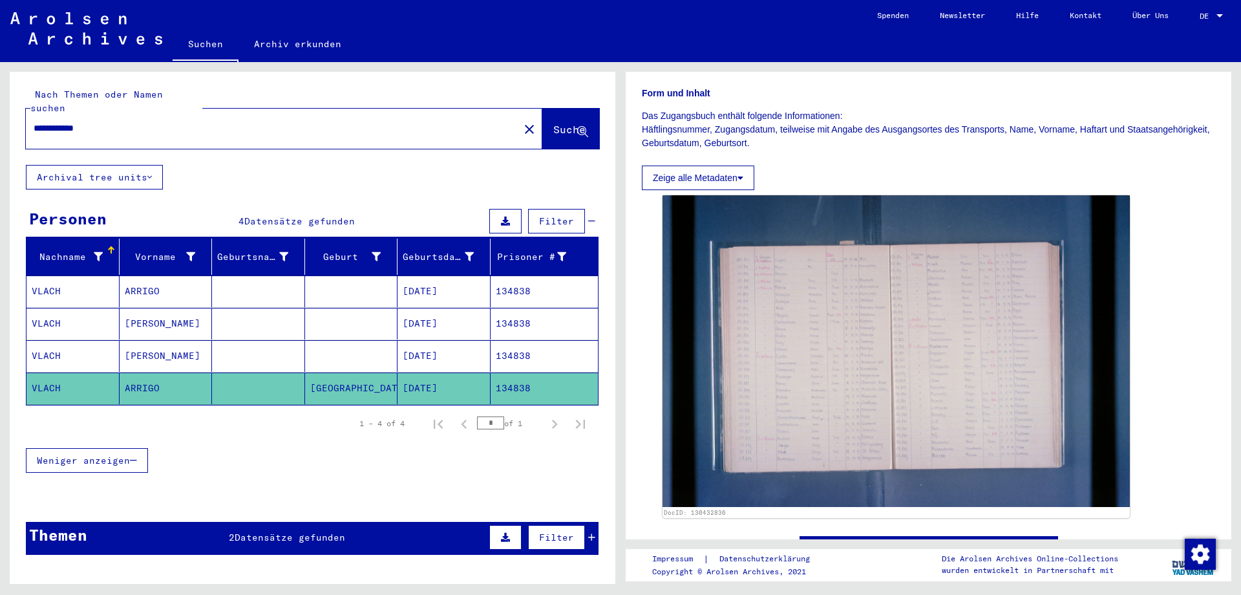
scroll to position [271, 0]
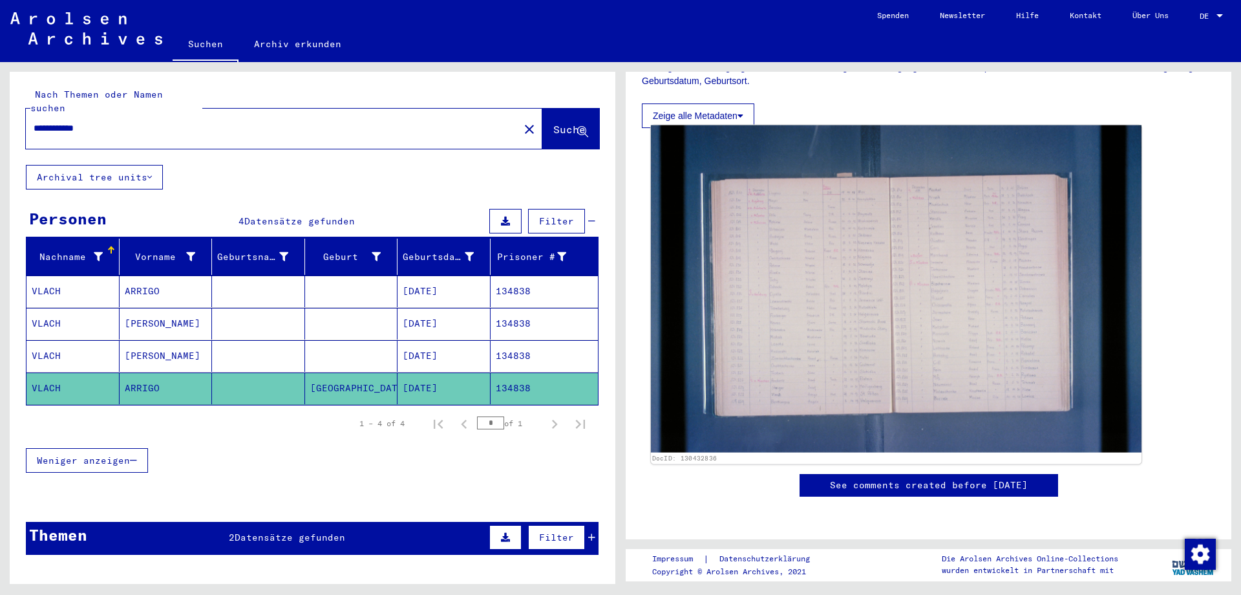
click at [886, 295] on img at bounding box center [896, 288] width 491 height 327
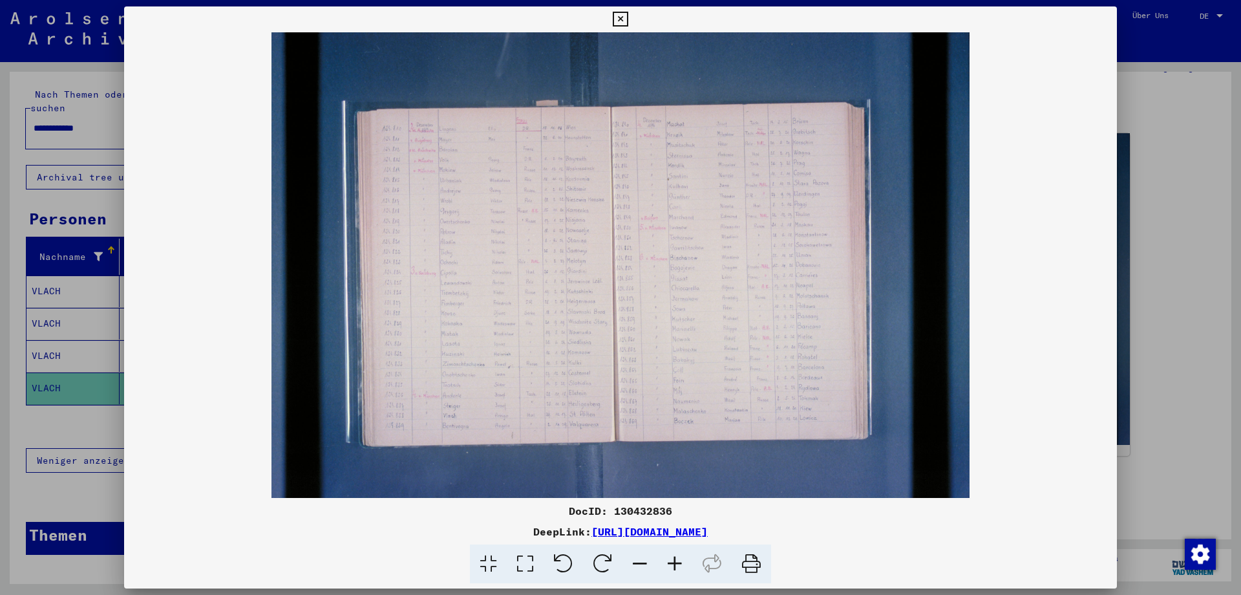
click at [673, 556] on icon at bounding box center [674, 563] width 35 height 39
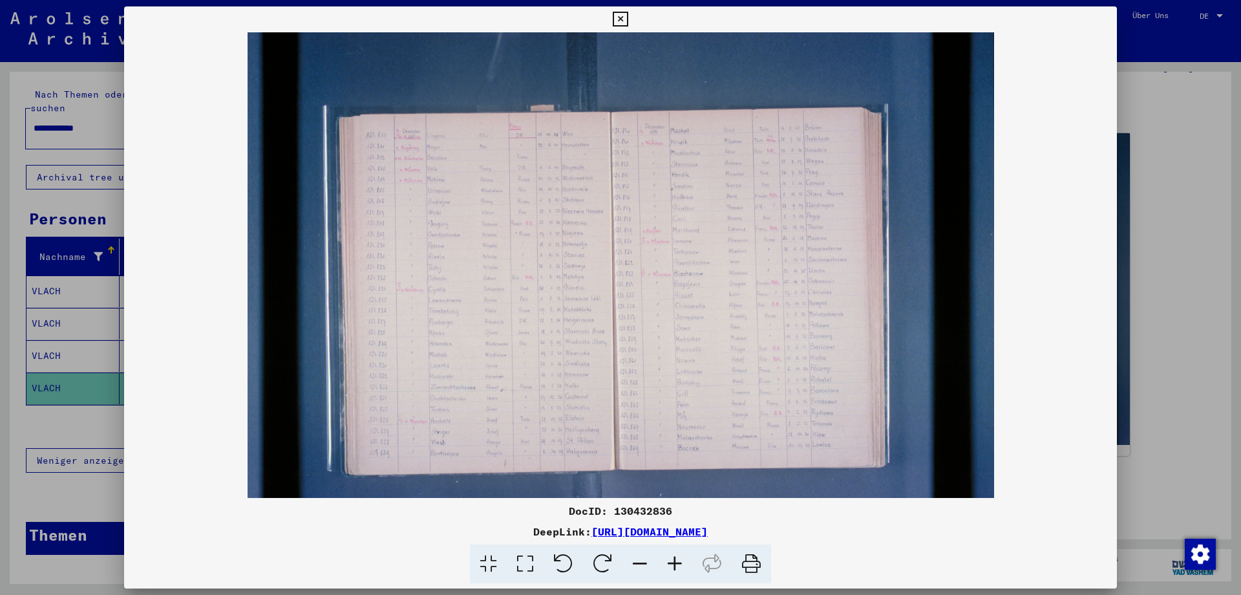
click at [673, 556] on icon at bounding box center [674, 563] width 35 height 39
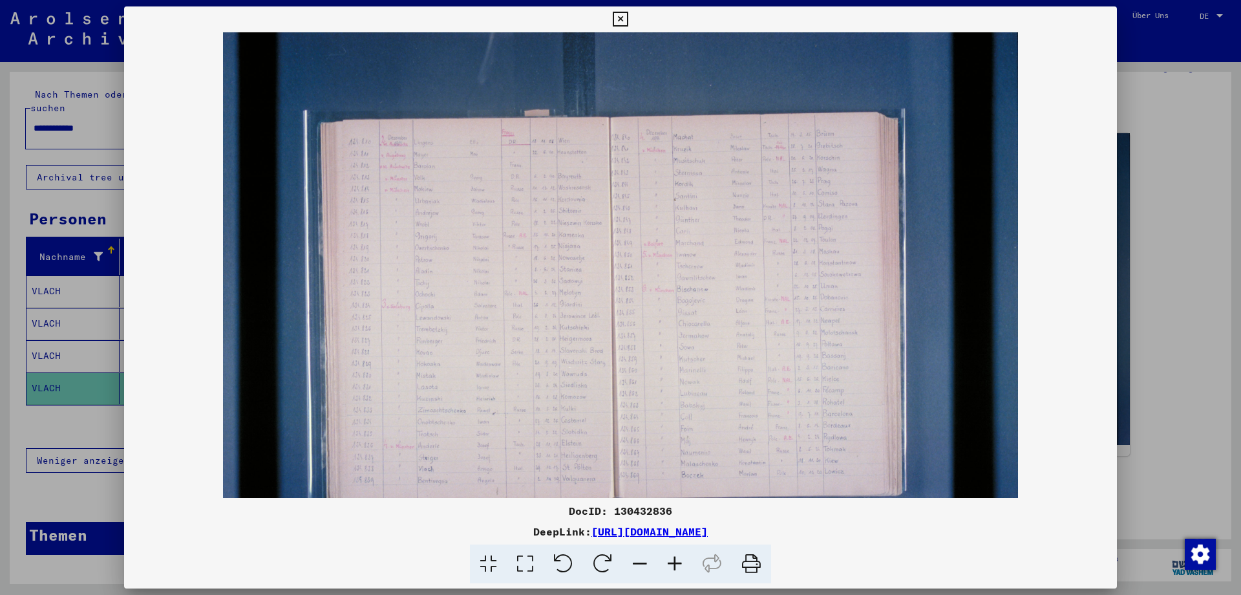
click at [673, 556] on icon at bounding box center [674, 563] width 35 height 39
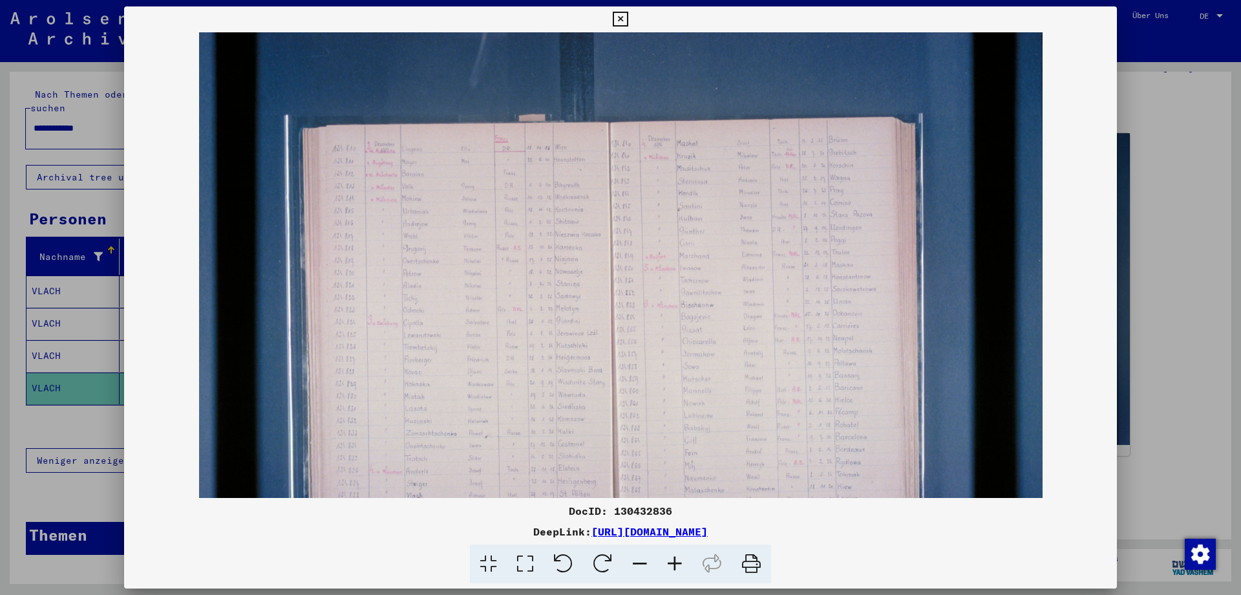
click at [673, 556] on icon at bounding box center [674, 563] width 35 height 39
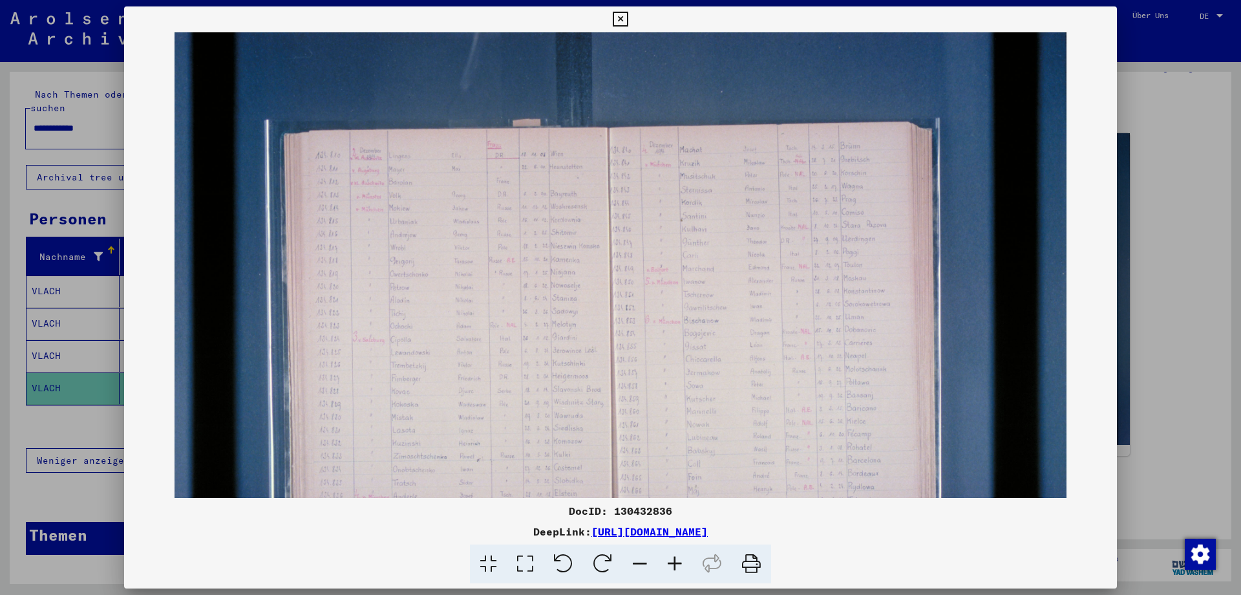
click at [673, 556] on icon at bounding box center [674, 563] width 35 height 39
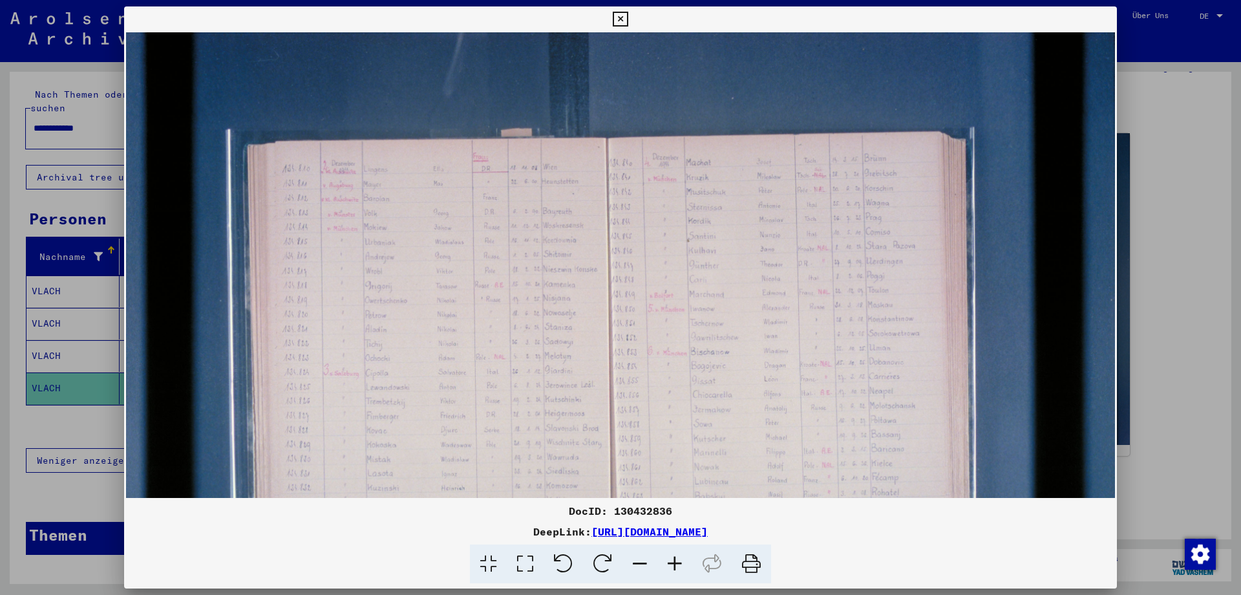
click at [673, 556] on icon at bounding box center [674, 563] width 35 height 39
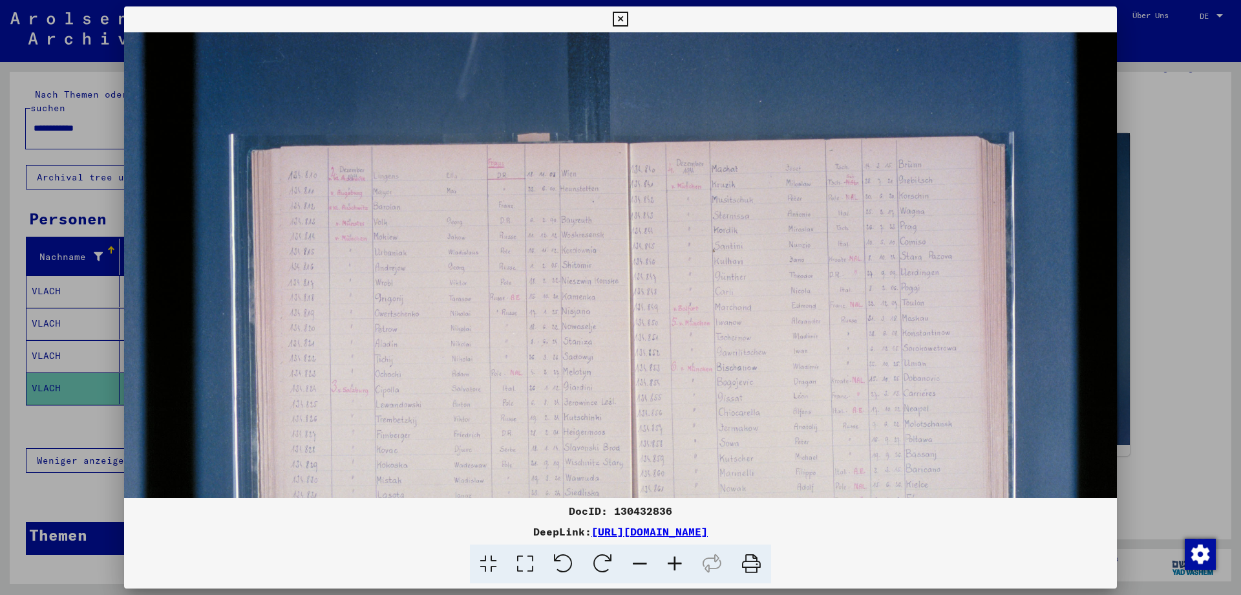
click at [673, 556] on icon at bounding box center [674, 563] width 35 height 39
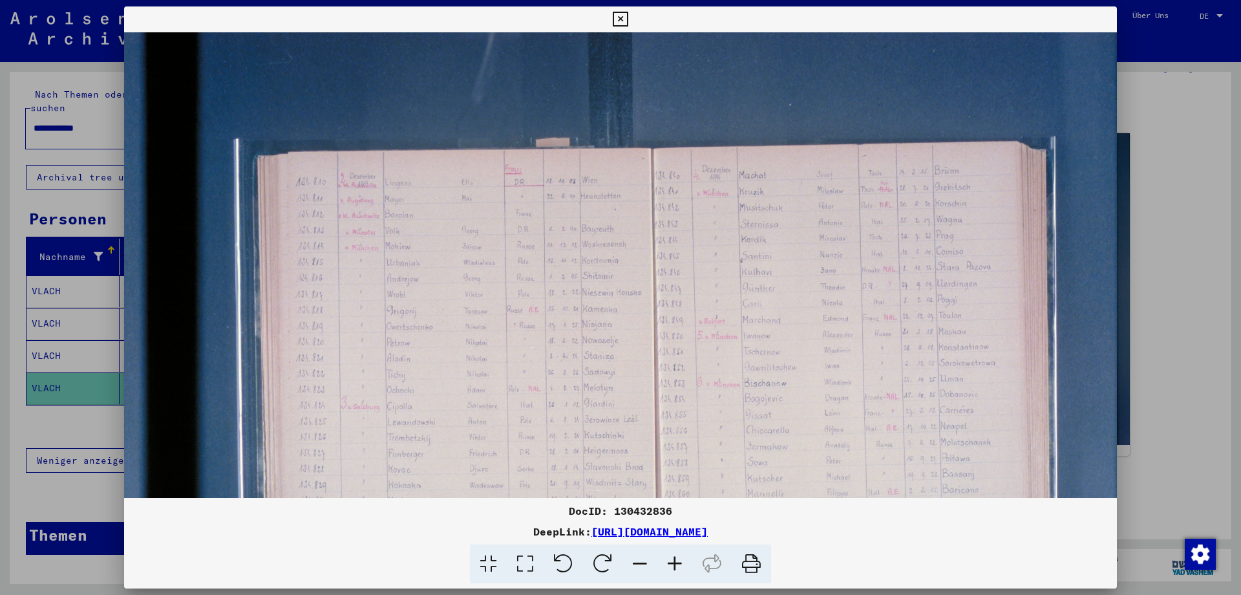
click at [673, 556] on icon at bounding box center [674, 563] width 35 height 39
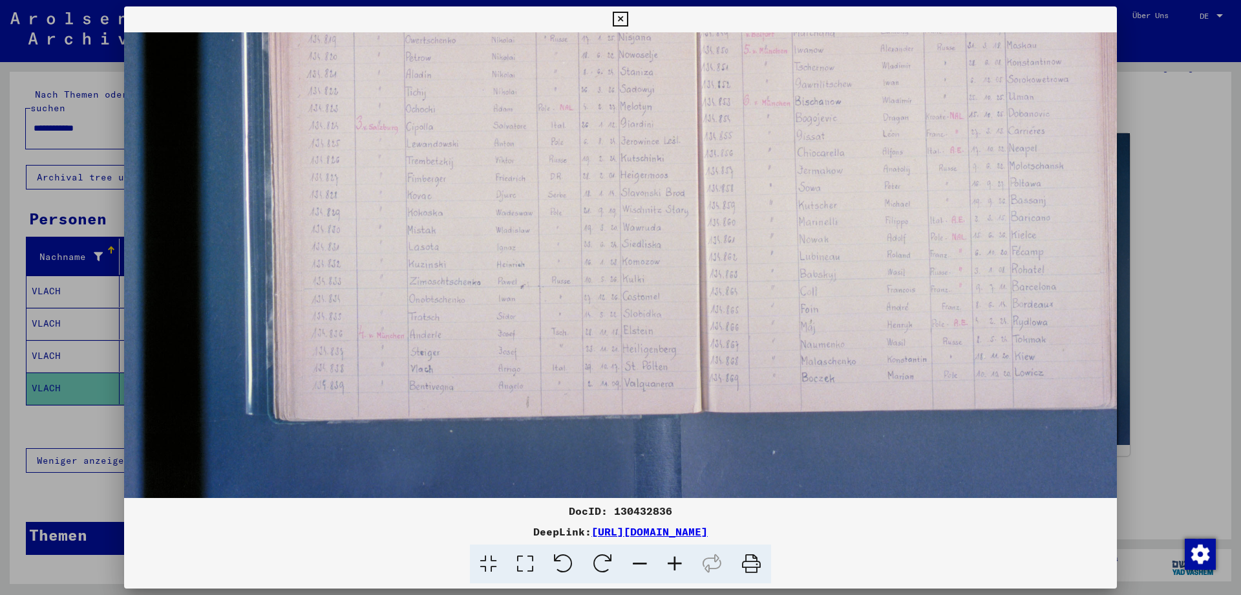
scroll to position [313, 5]
drag, startPoint x: 634, startPoint y: 394, endPoint x: 713, endPoint y: 81, distance: 322.6
click at [713, 81] on img at bounding box center [710, 114] width 1183 height 788
click at [631, 11] on button at bounding box center [620, 19] width 23 height 26
